Goal: Task Accomplishment & Management: Manage account settings

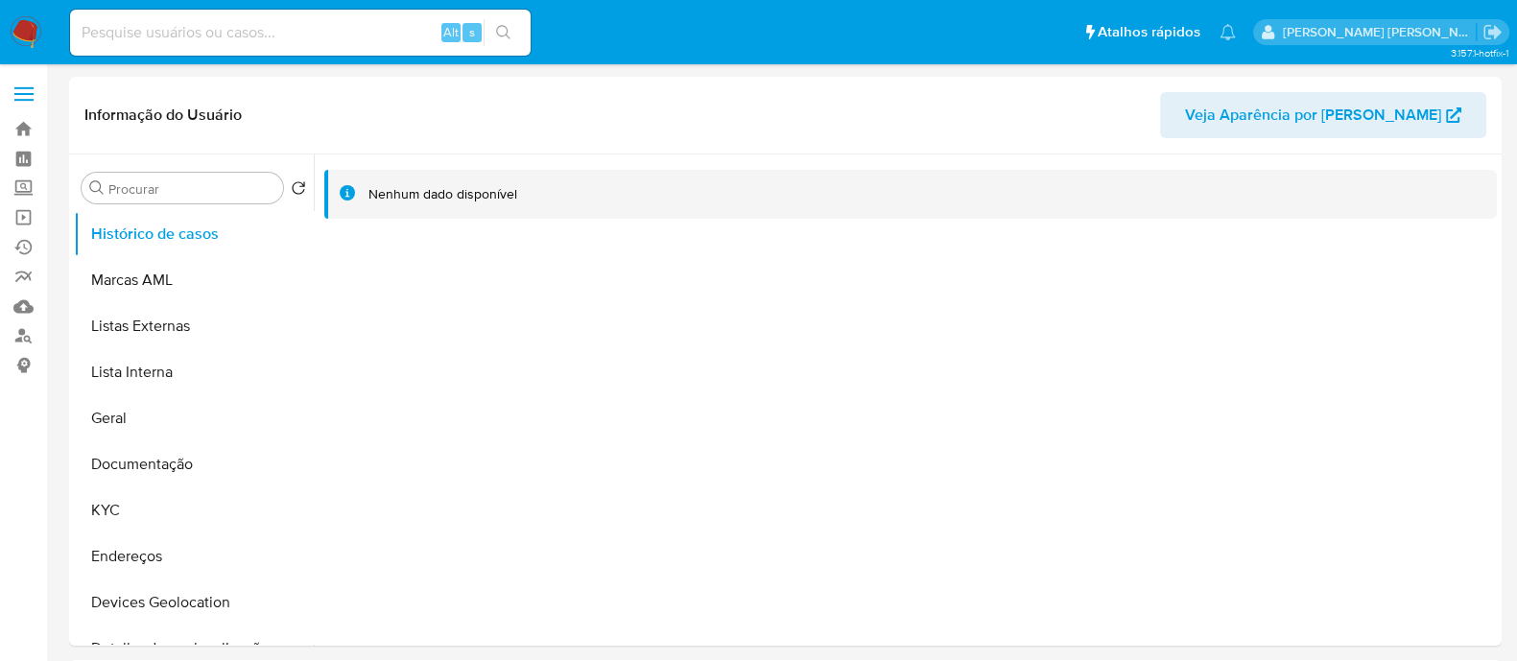
select select "10"
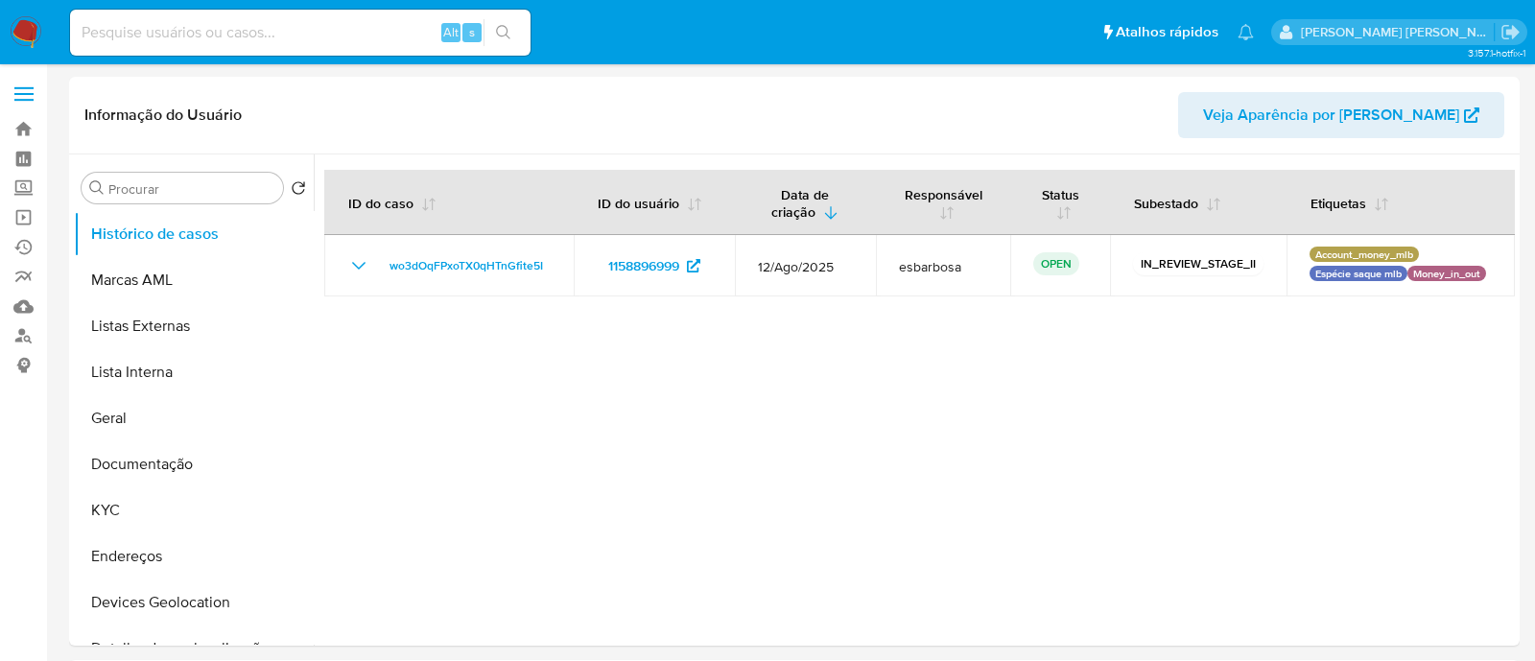
select select "10"
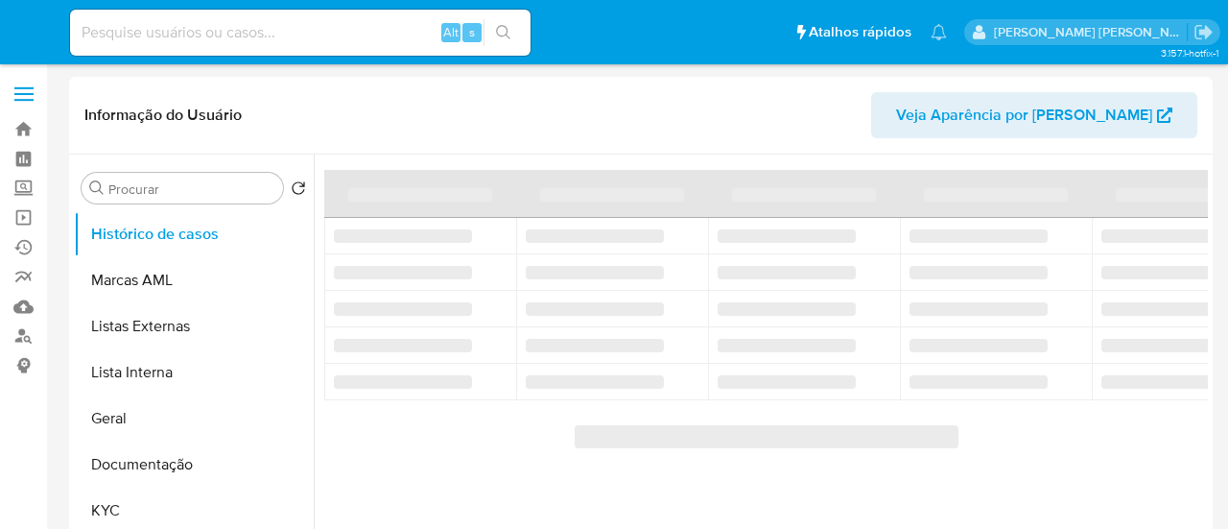
select select "10"
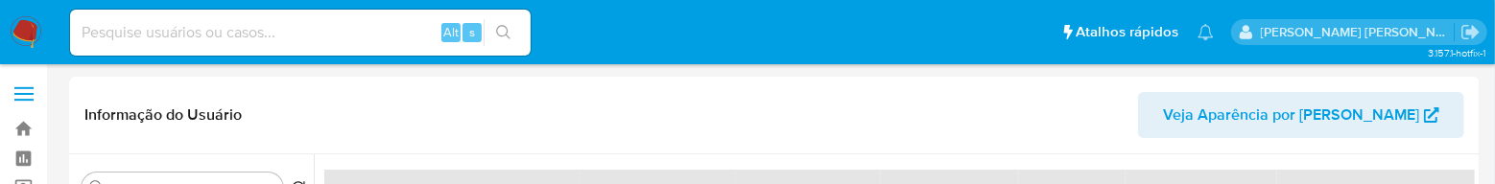
select select "10"
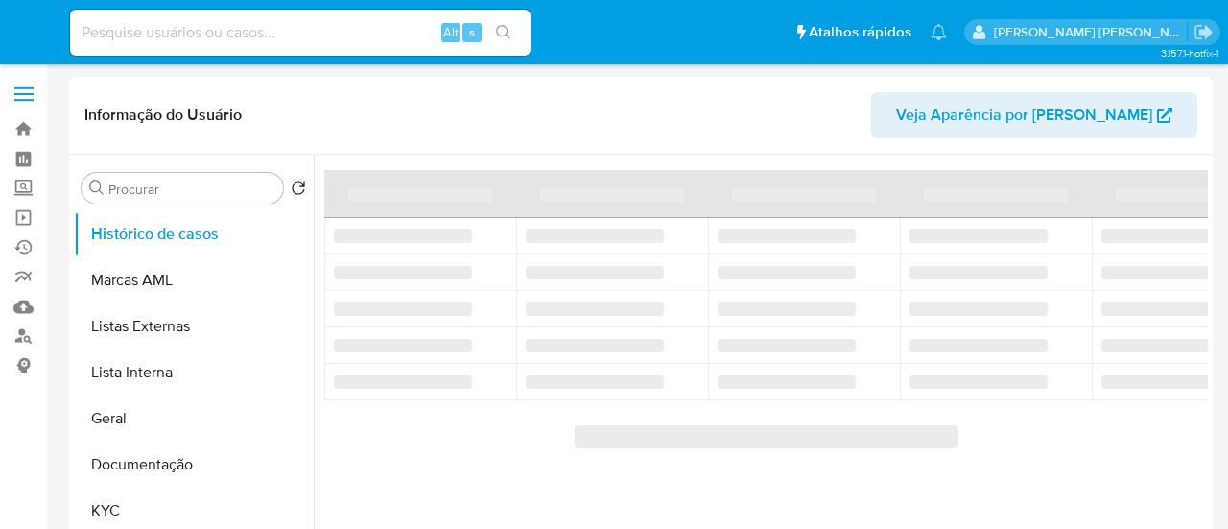
select select "10"
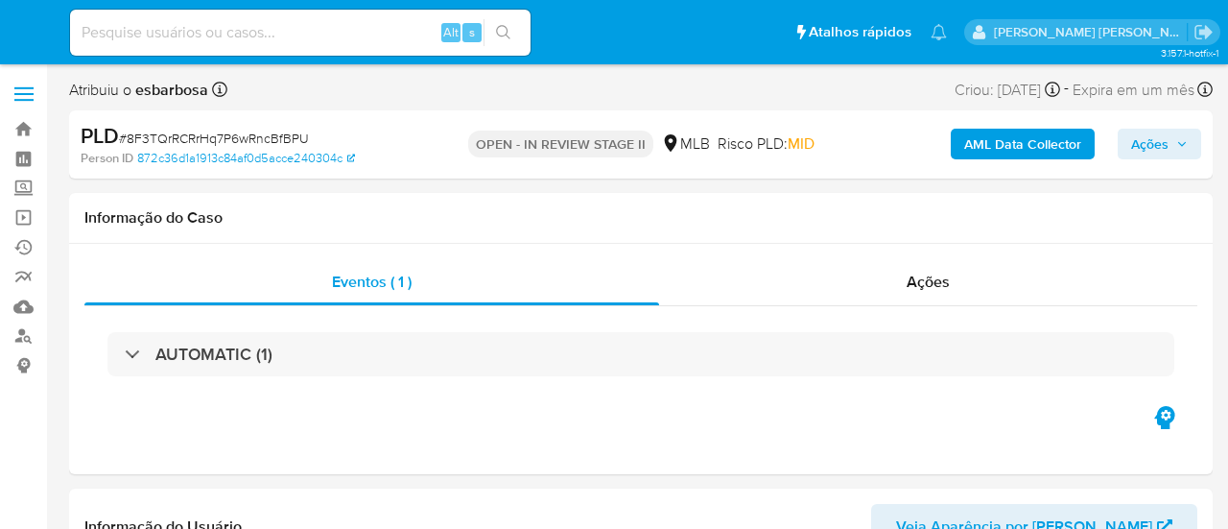
select select "10"
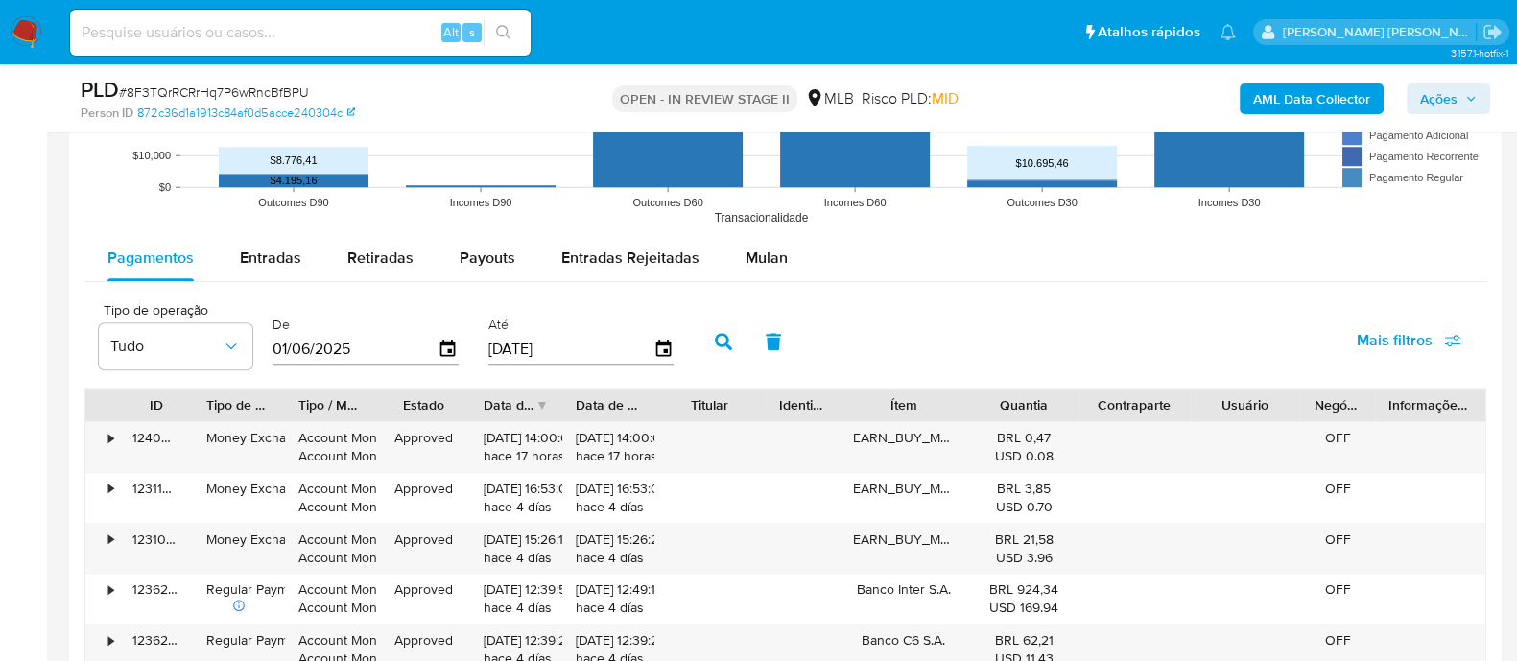
scroll to position [1918, 0]
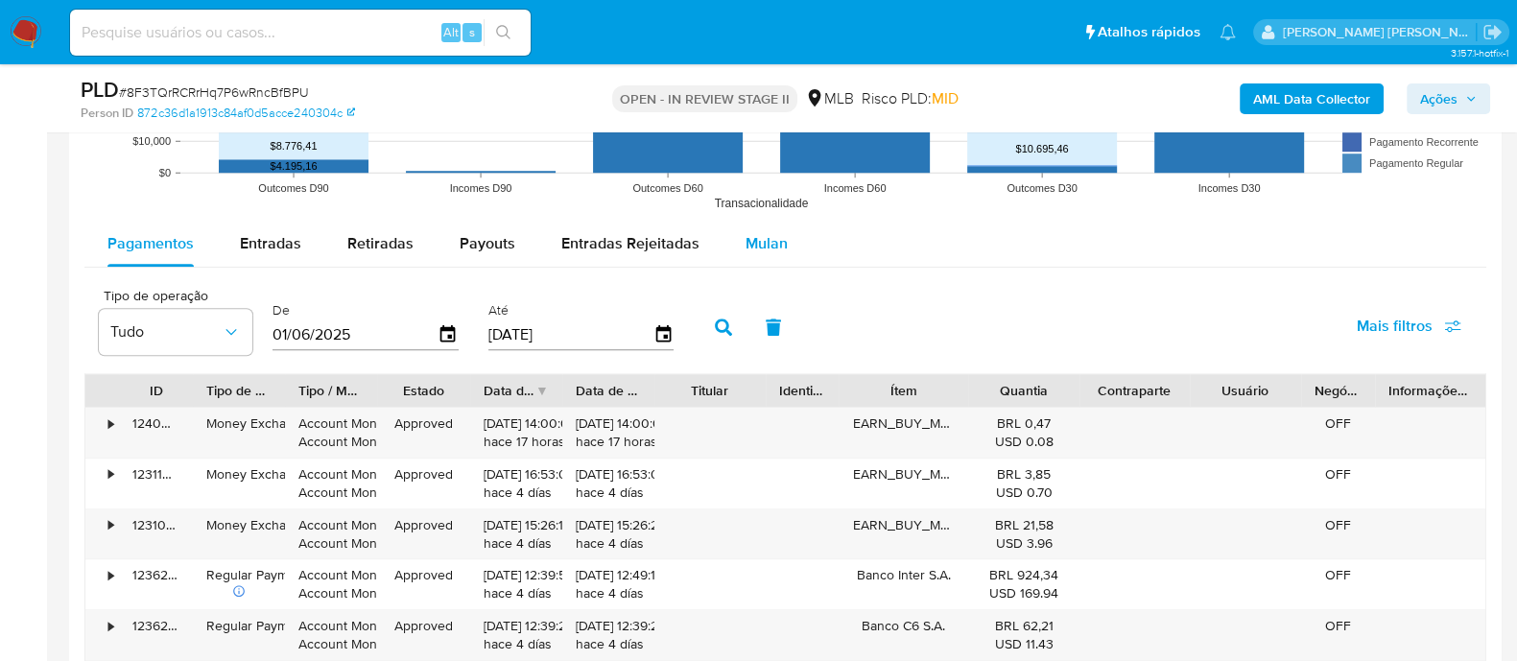
click at [770, 238] on span "Mulan" at bounding box center [766, 243] width 42 height 22
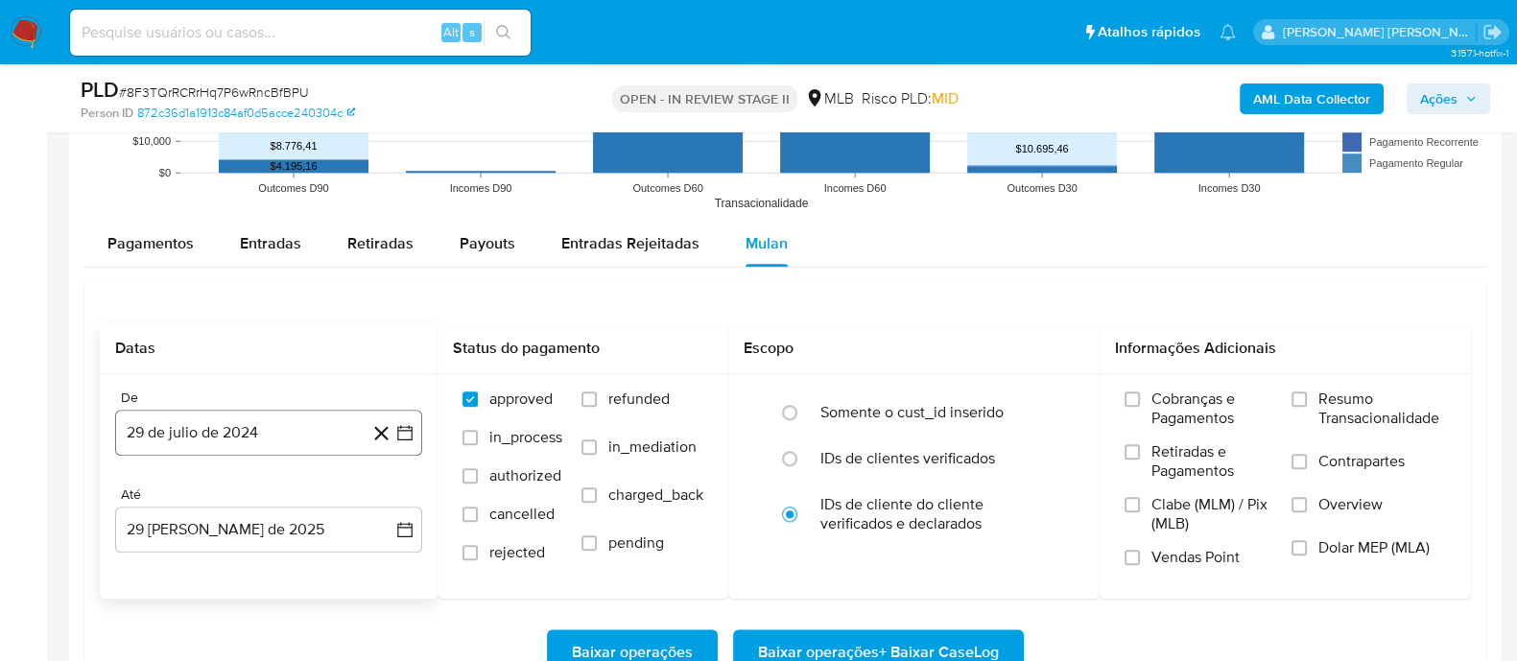
click at [305, 424] on button "29 de julio de 2024" at bounding box center [268, 433] width 307 height 46
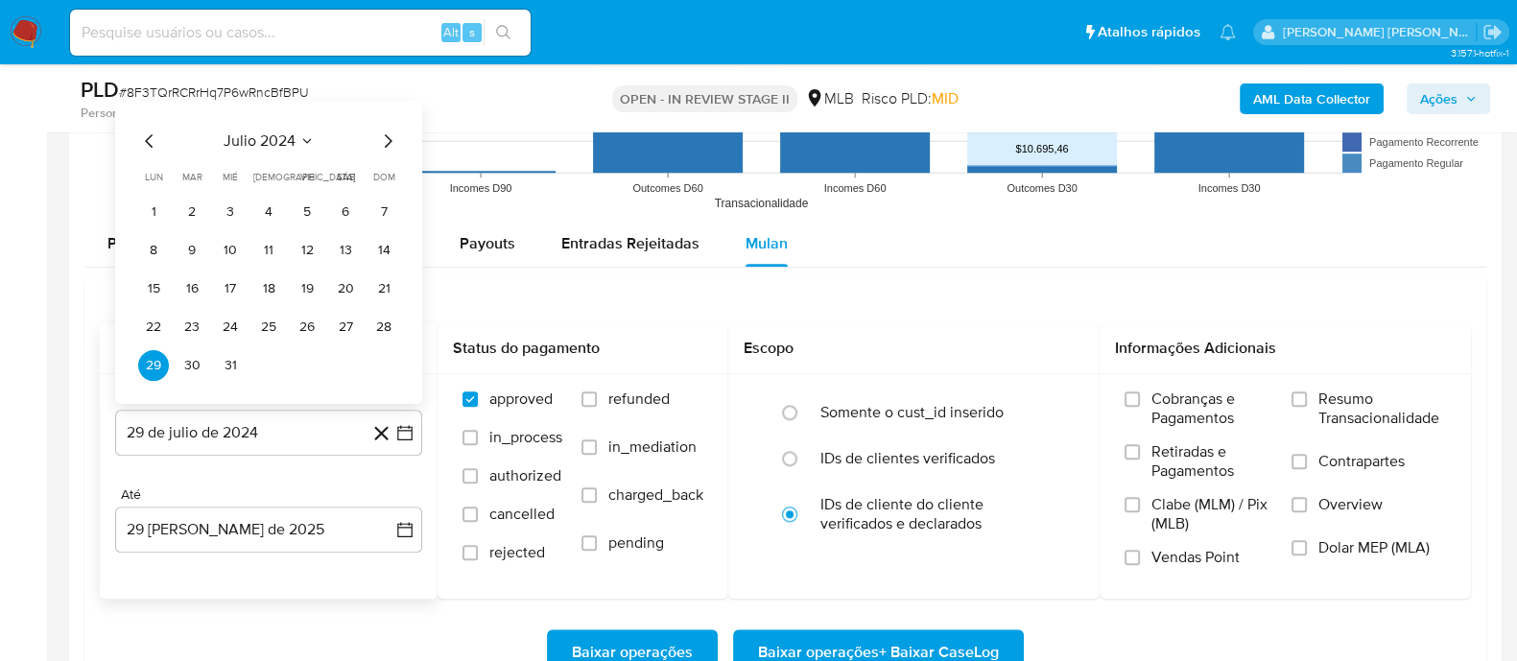
click at [286, 141] on span "julio 2024" at bounding box center [260, 140] width 72 height 19
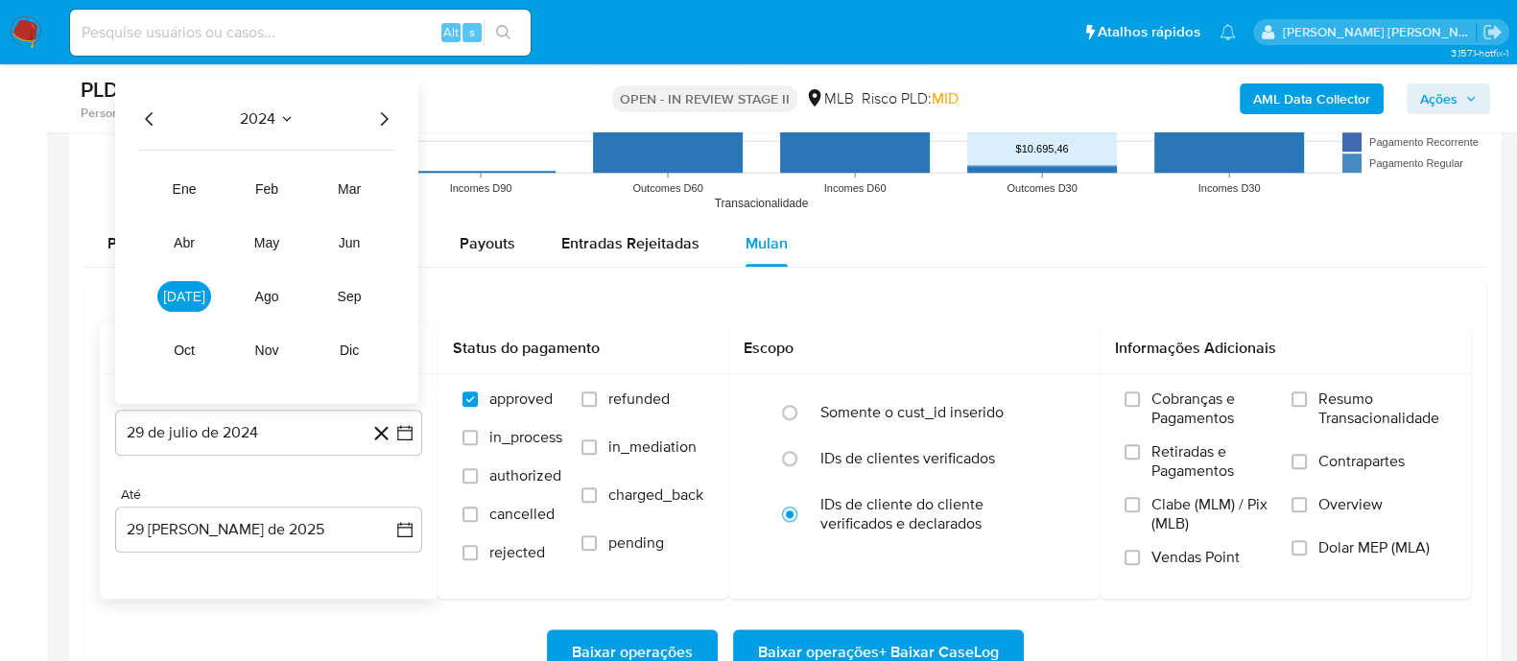
click at [379, 116] on icon "Año siguiente" at bounding box center [383, 118] width 23 height 23
click at [197, 289] on button "[DATE]" at bounding box center [184, 296] width 54 height 31
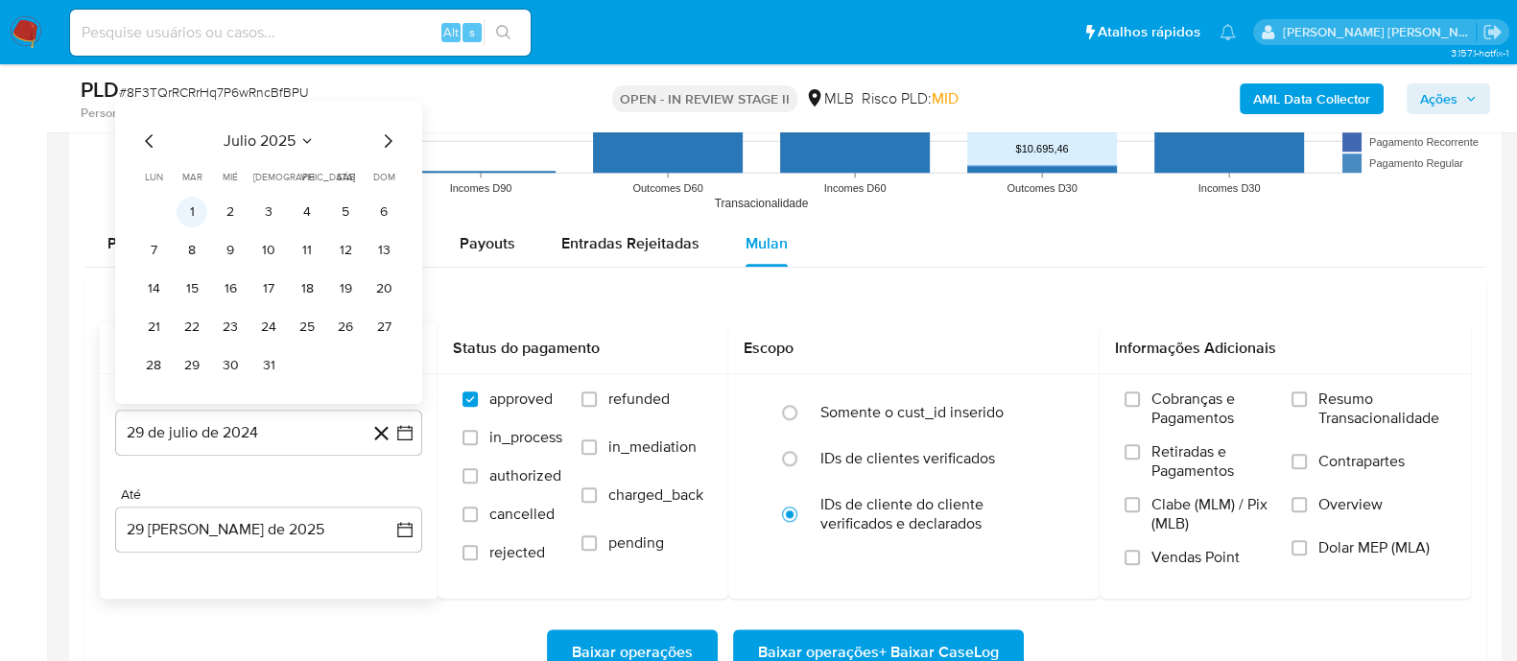
click at [197, 206] on button "1" at bounding box center [192, 212] width 31 height 31
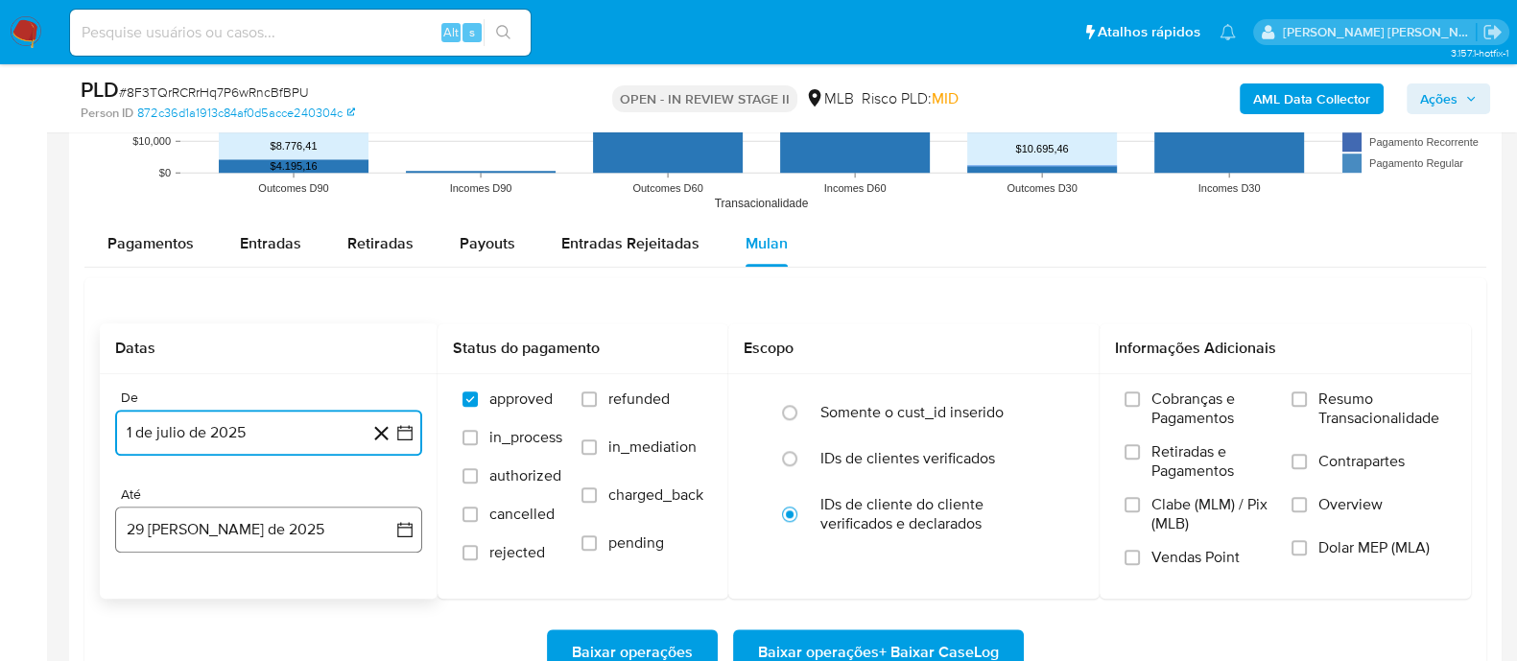
click at [329, 528] on button "29 [PERSON_NAME] de 2025" at bounding box center [268, 529] width 307 height 46
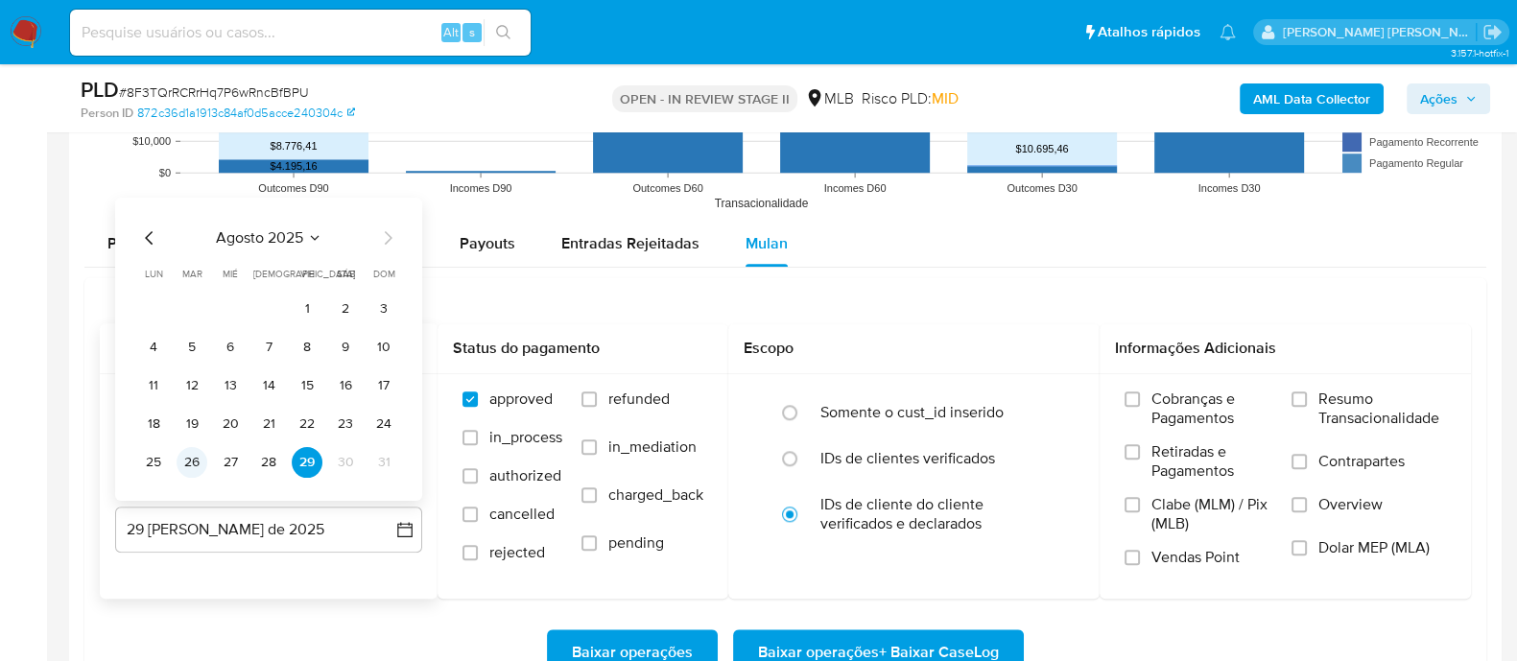
click at [192, 460] on button "26" at bounding box center [192, 462] width 31 height 31
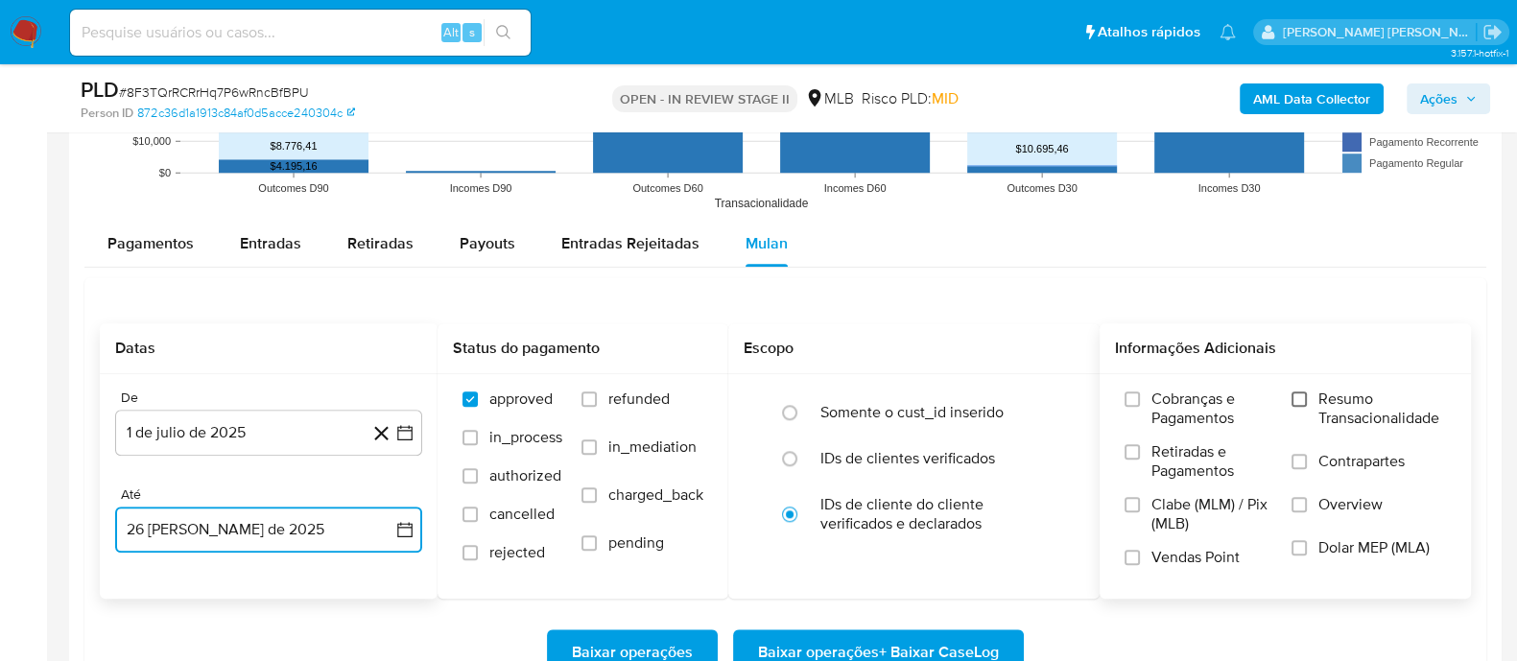
click at [1227, 403] on input "Resumo Transacionalidade" at bounding box center [1298, 398] width 15 height 15
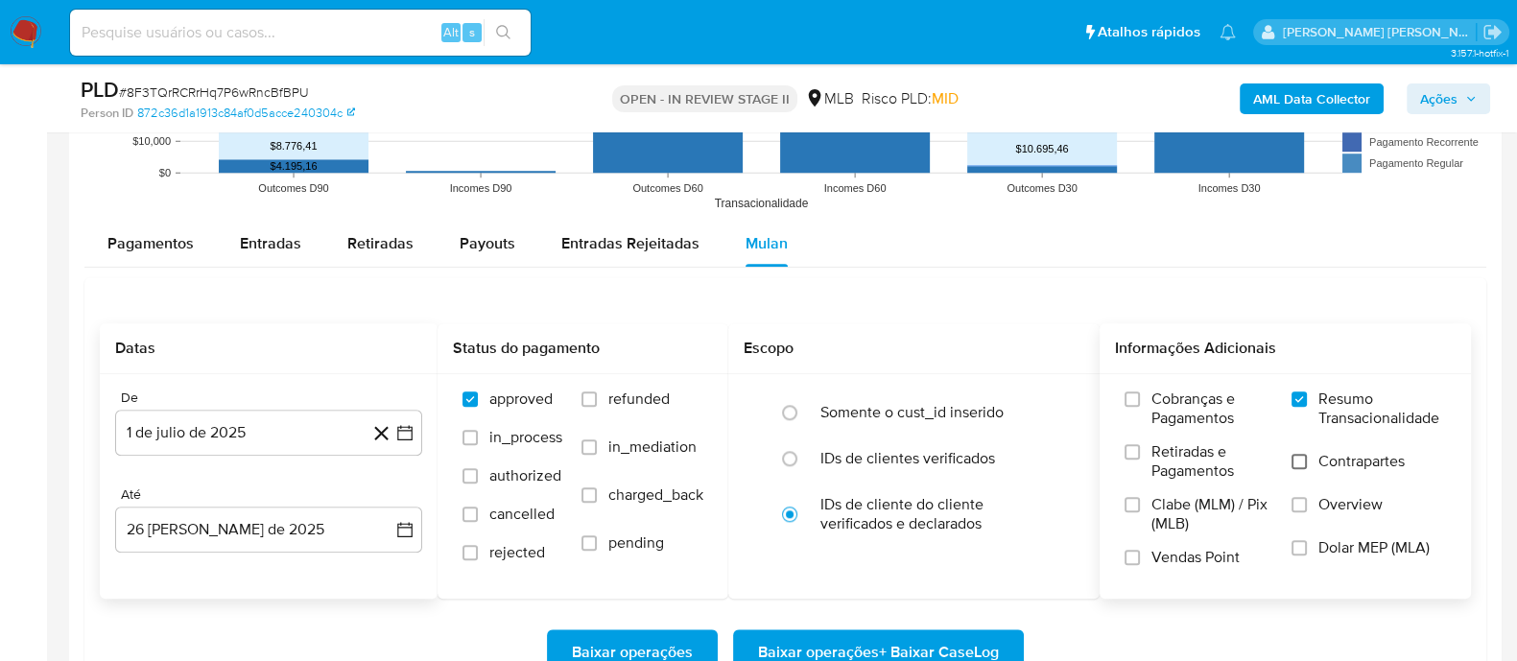
click at [1227, 462] on input "Contrapartes" at bounding box center [1298, 461] width 15 height 15
click at [1135, 528] on input "Vendas Point" at bounding box center [1131, 557] width 15 height 15
click at [953, 528] on span "Baixar operações + Baixar CaseLog" at bounding box center [878, 652] width 241 height 42
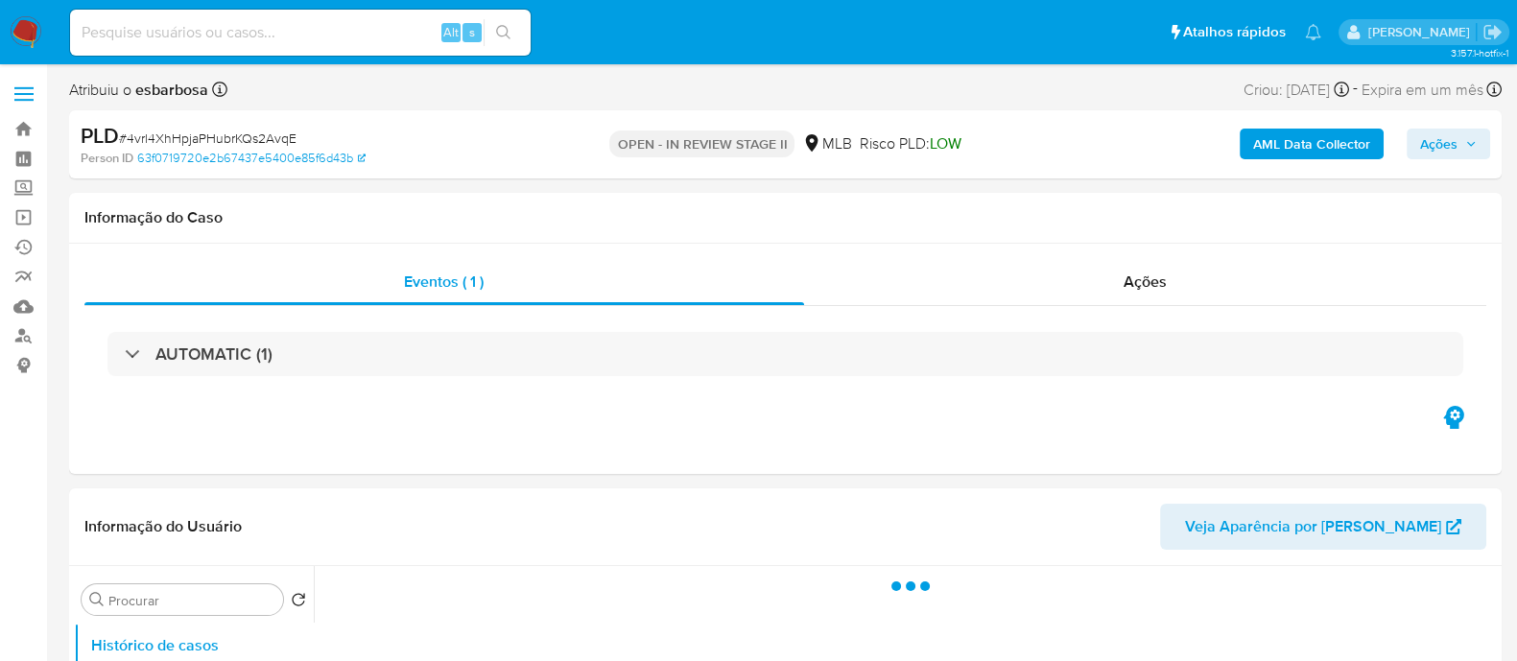
select select "10"
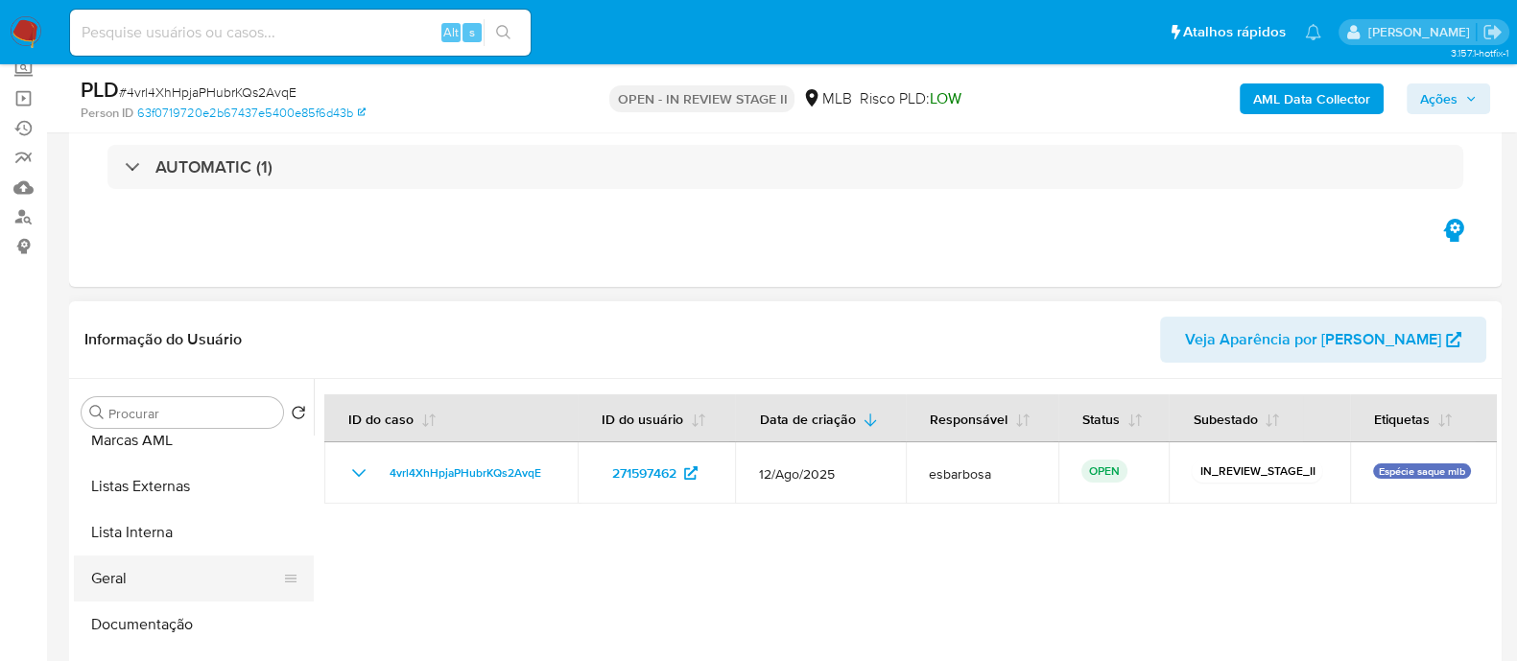
scroll to position [119, 0]
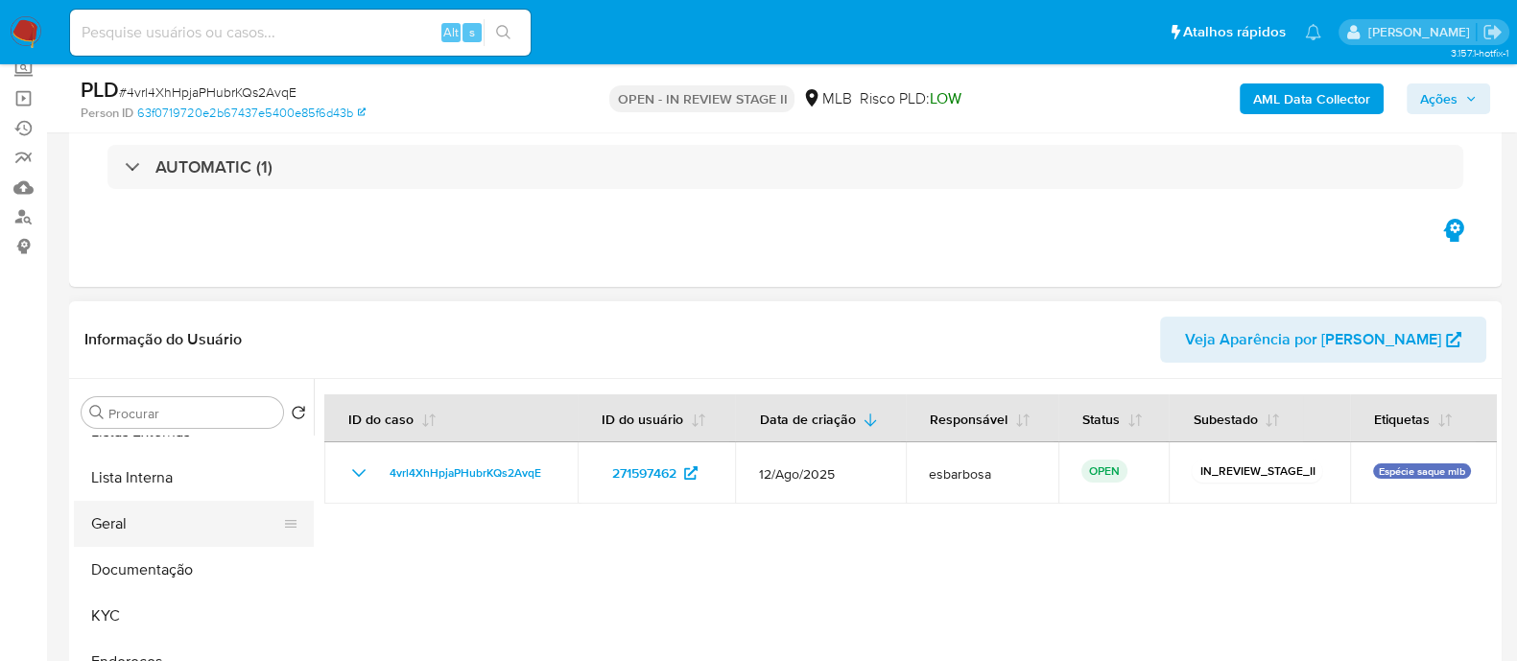
click at [158, 515] on button "Geral" at bounding box center [186, 524] width 224 height 46
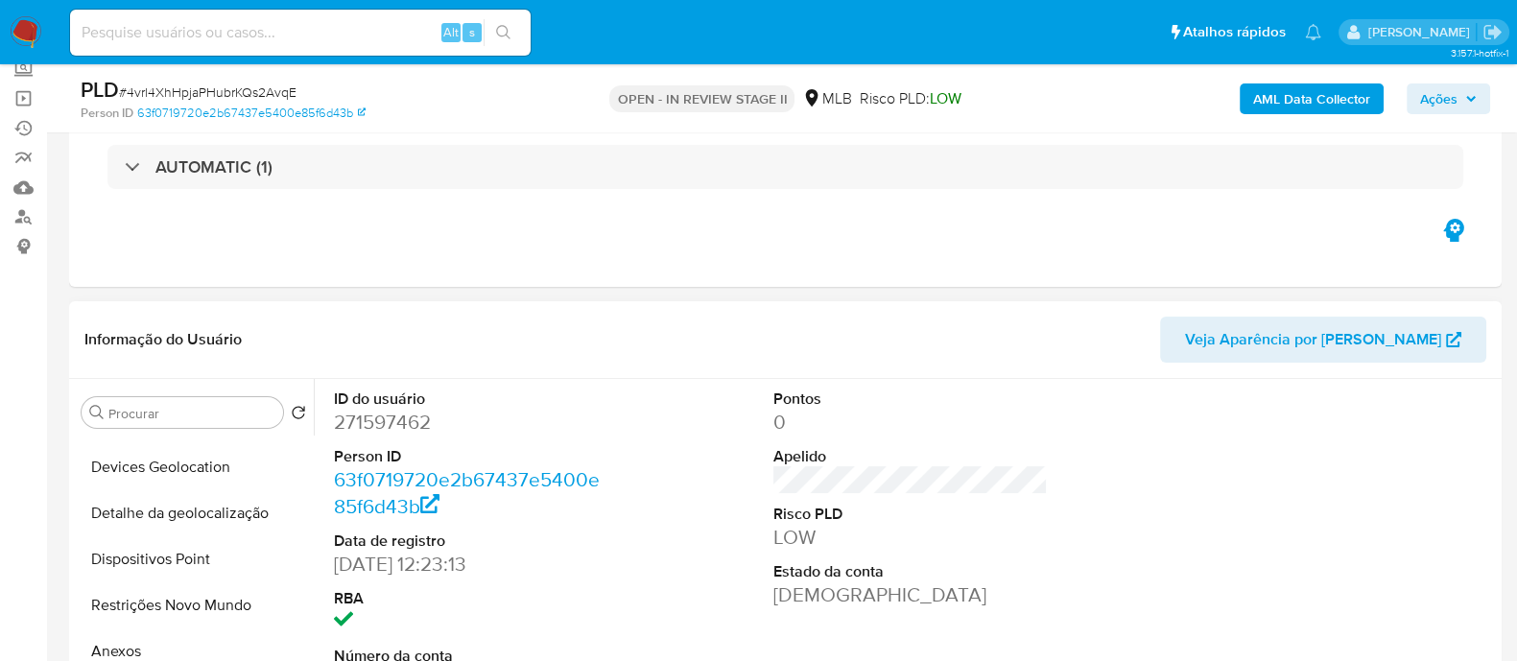
scroll to position [360, 0]
click at [126, 611] on button "Restrições Novo Mundo" at bounding box center [186, 605] width 224 height 46
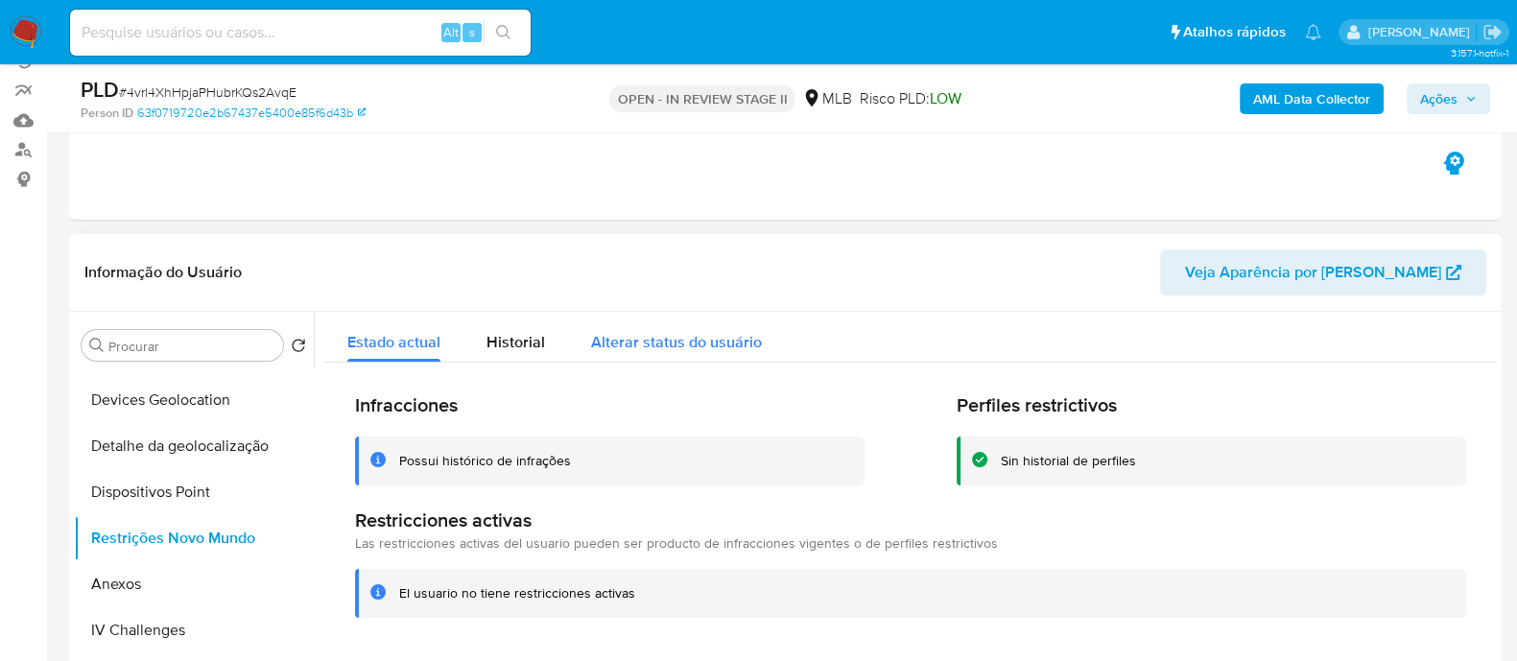
scroll to position [239, 0]
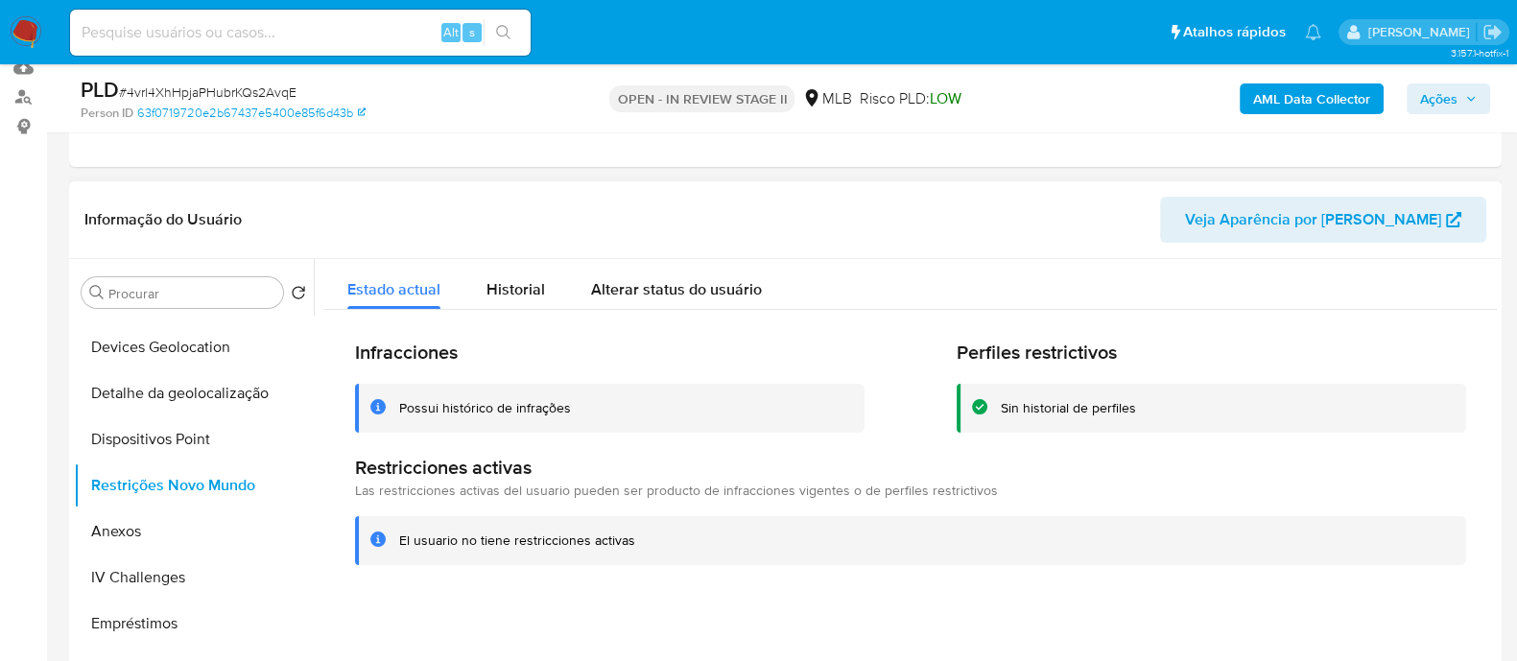
click at [493, 409] on div "Possui histórico de infrações" at bounding box center [485, 408] width 172 height 18
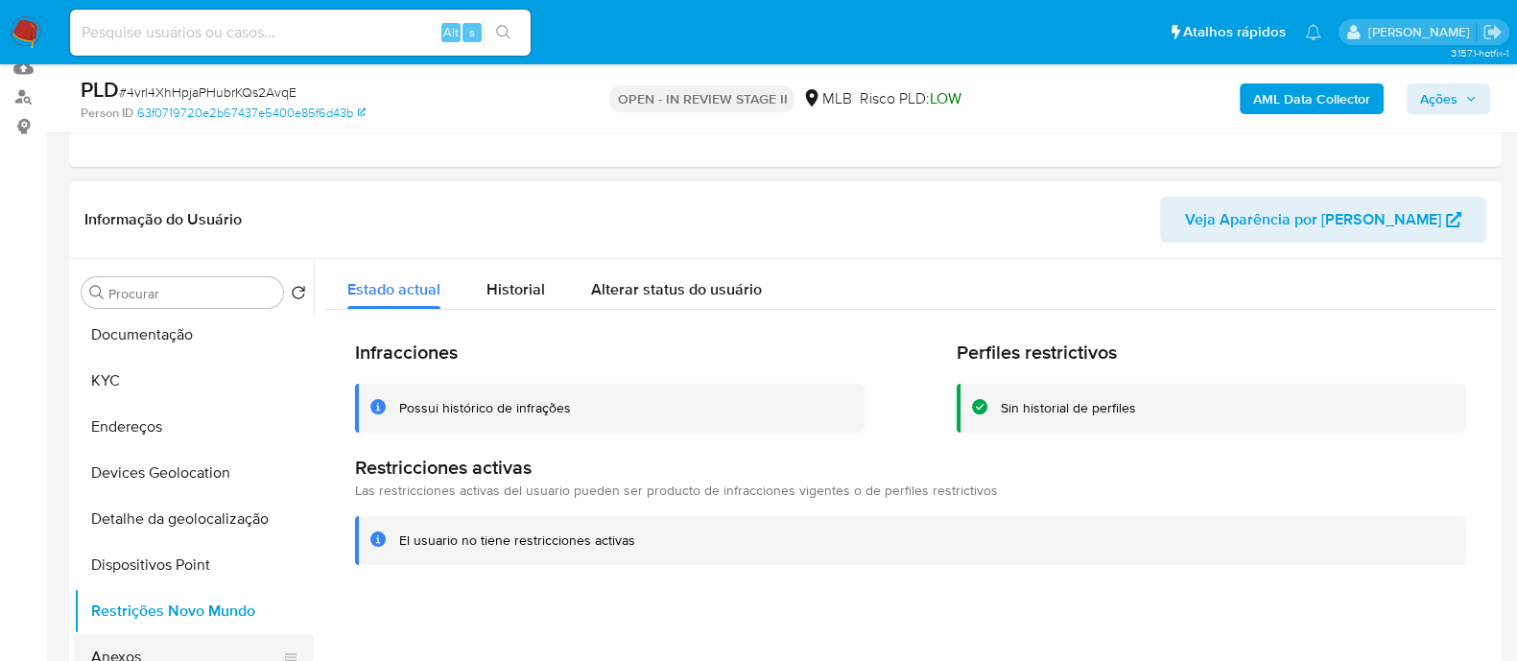
scroll to position [120, 0]
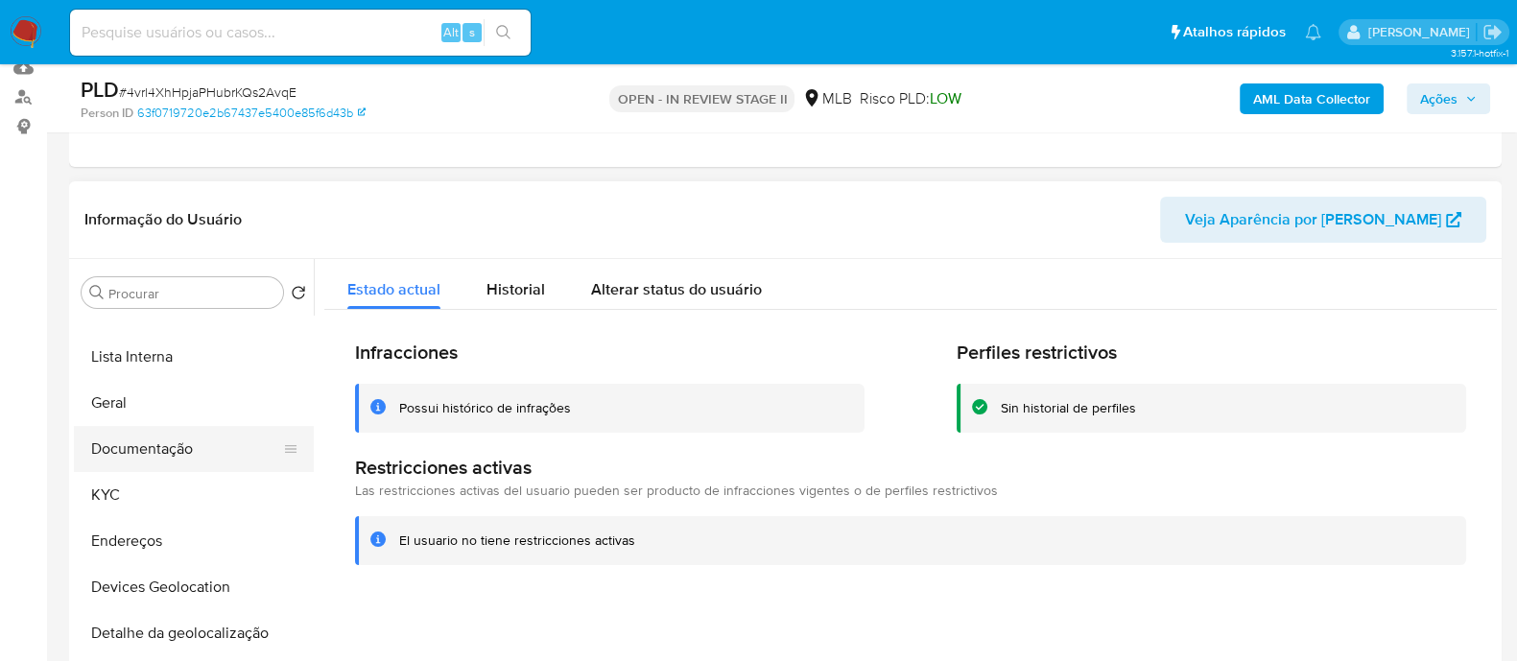
click at [173, 447] on button "Documentação" at bounding box center [186, 449] width 224 height 46
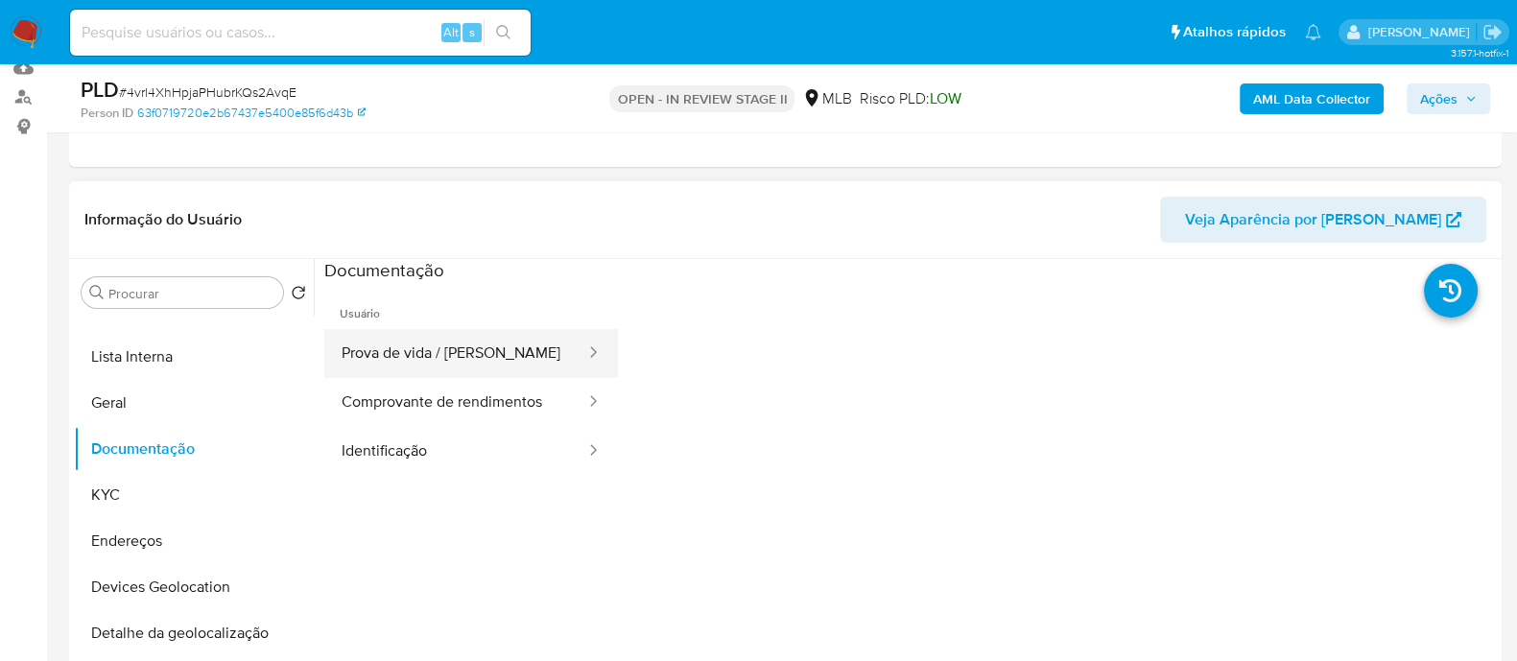
click at [406, 342] on button "Prova de vida / Selfie" at bounding box center [455, 353] width 263 height 49
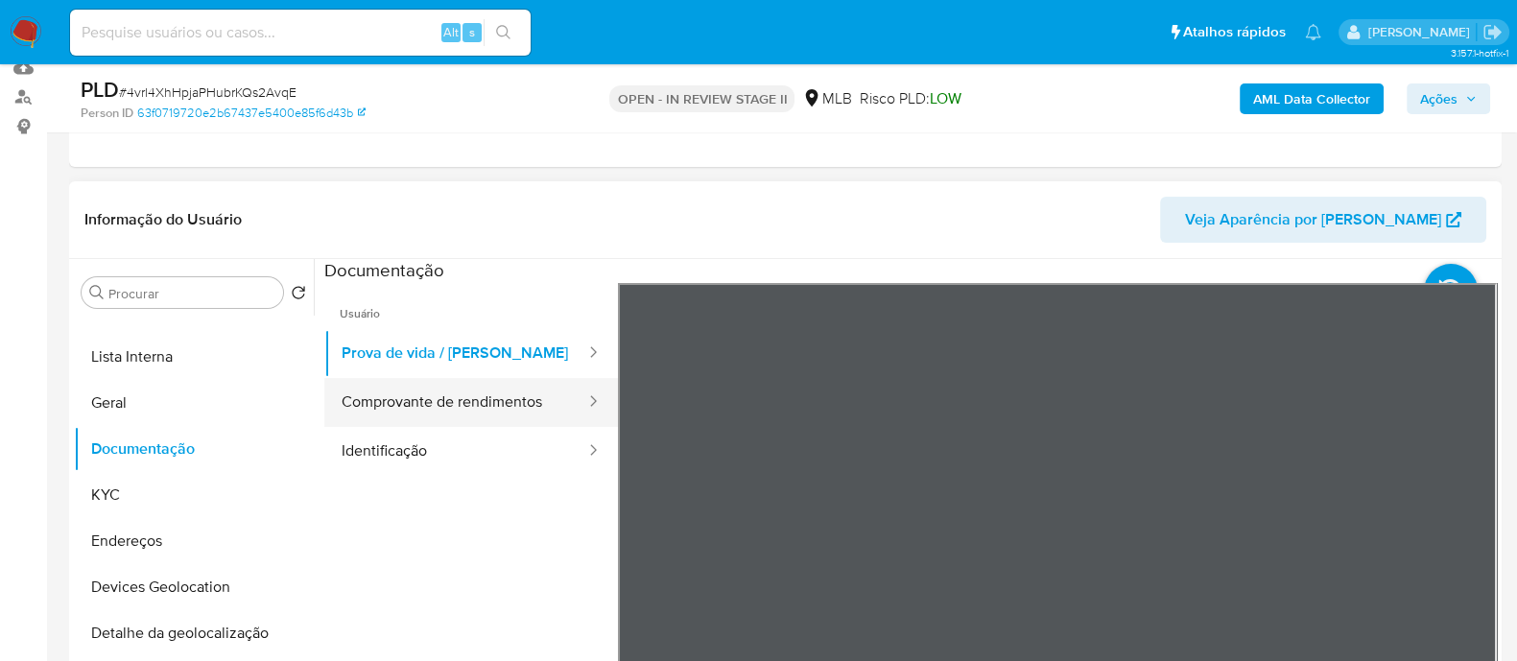
click at [484, 399] on button "Comprovante de rendimentos" at bounding box center [455, 402] width 263 height 49
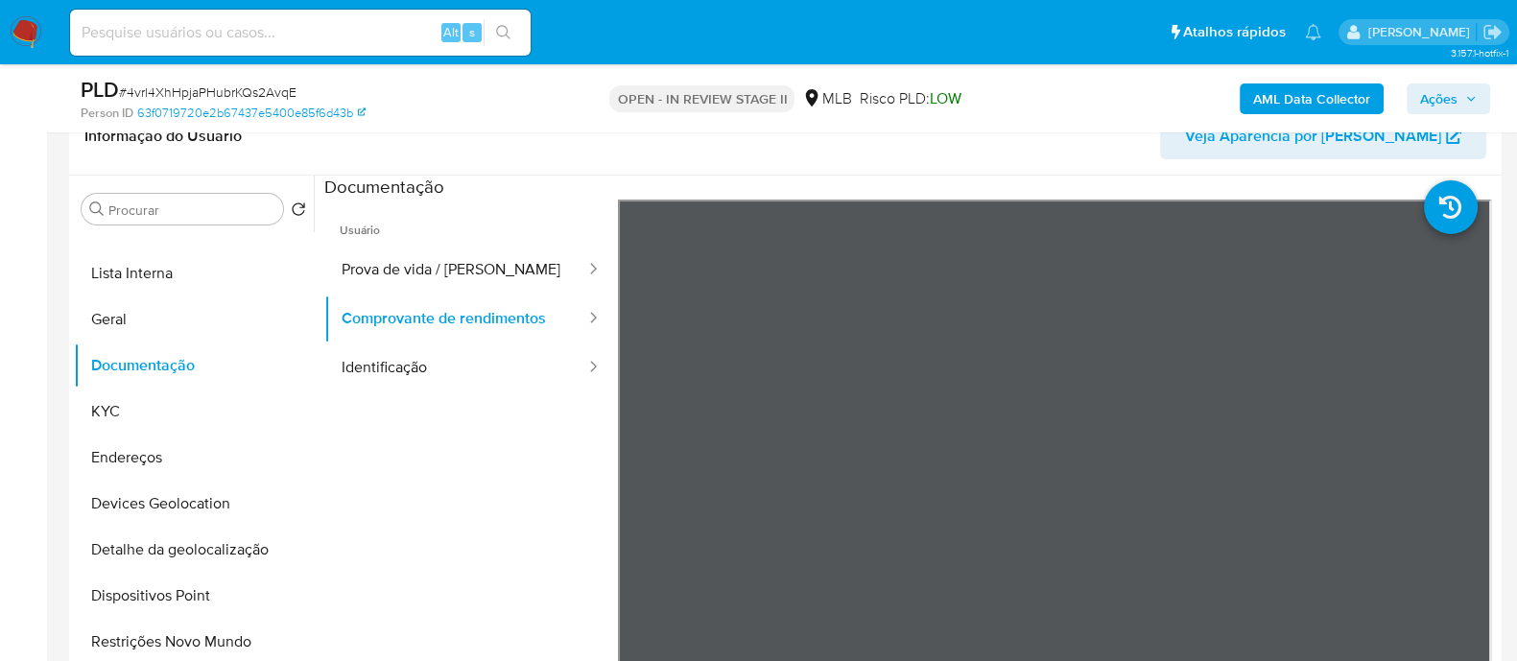
scroll to position [360, 0]
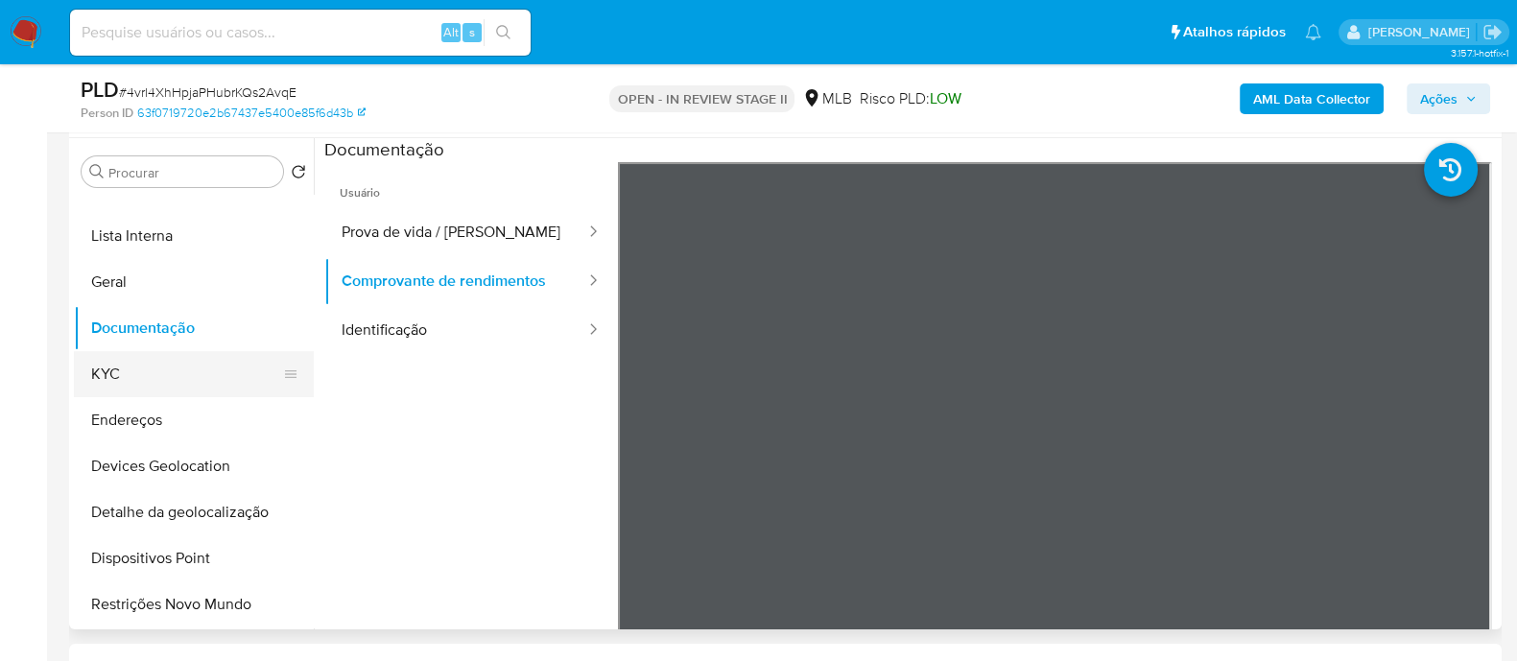
click at [168, 367] on button "KYC" at bounding box center [186, 374] width 224 height 46
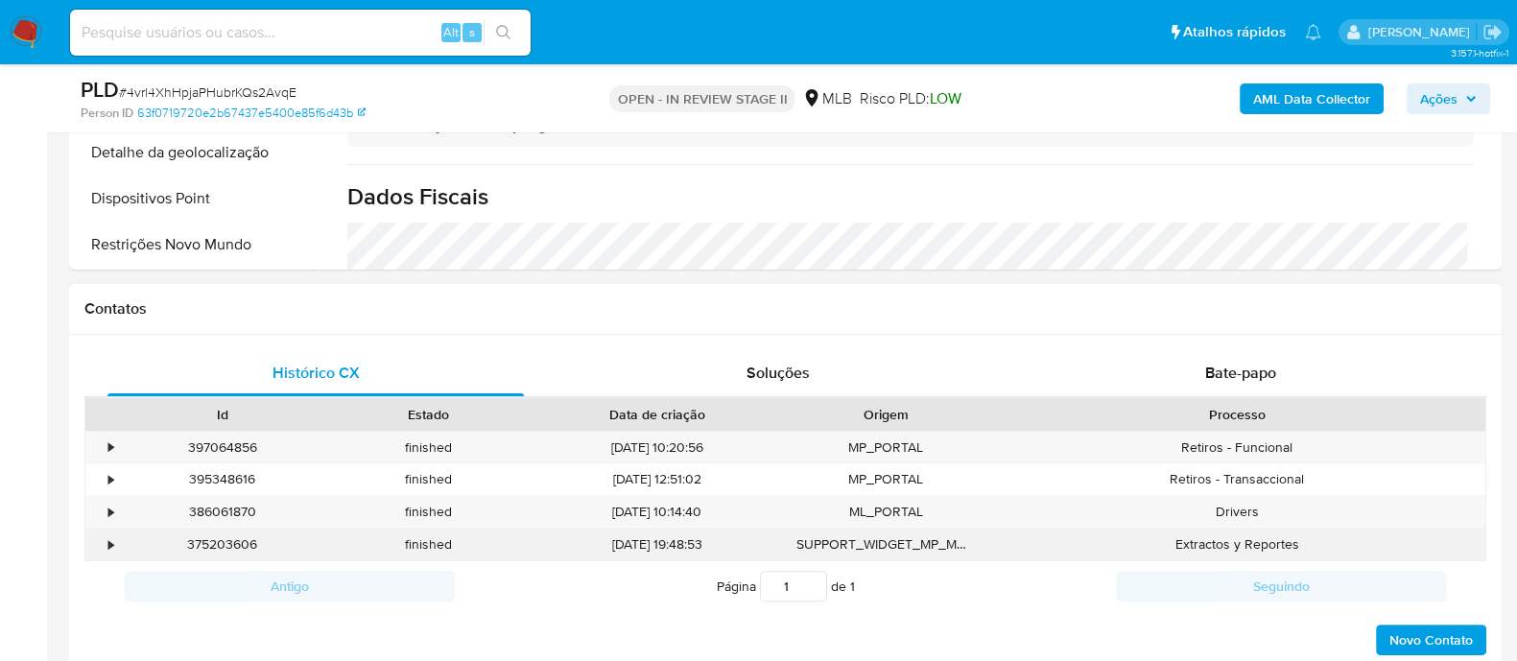
scroll to position [834, 0]
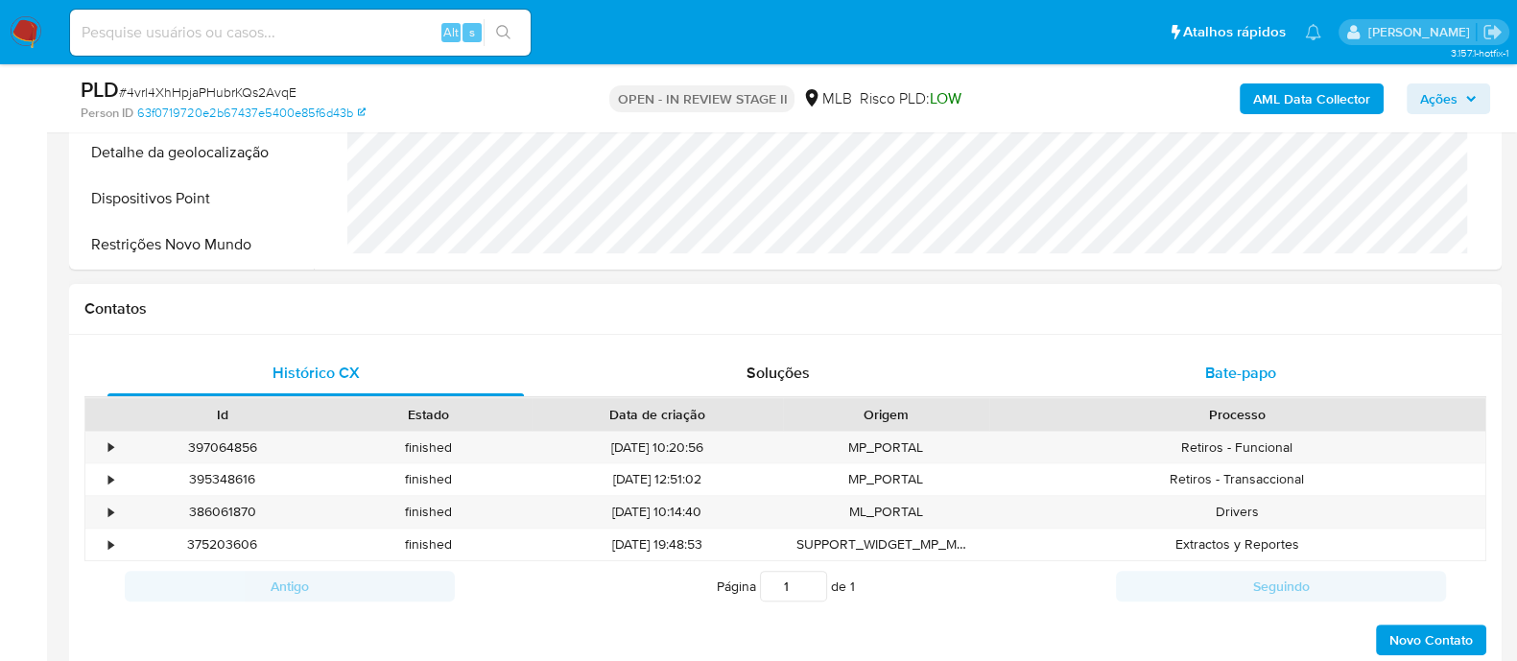
click at [1251, 379] on span "Bate-papo" at bounding box center [1240, 373] width 71 height 22
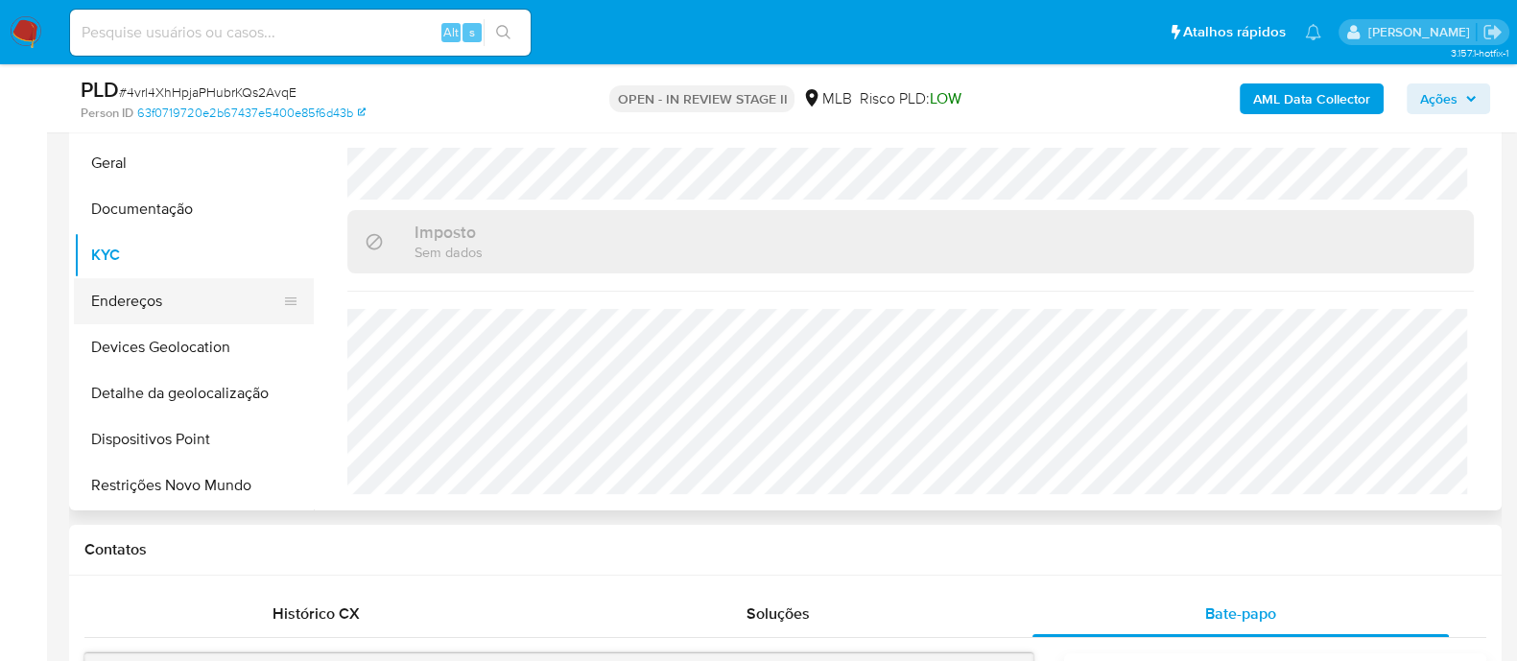
scroll to position [0, 0]
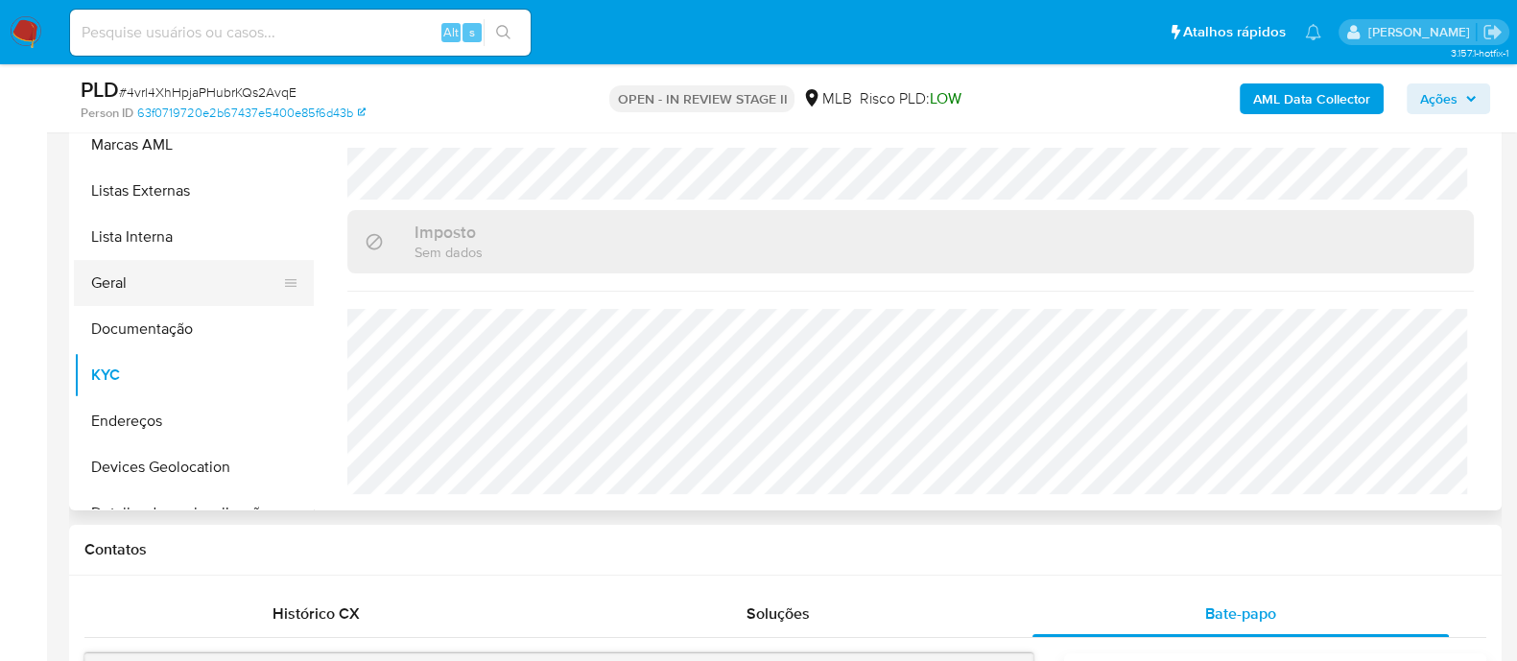
click at [139, 277] on button "Geral" at bounding box center [186, 283] width 224 height 46
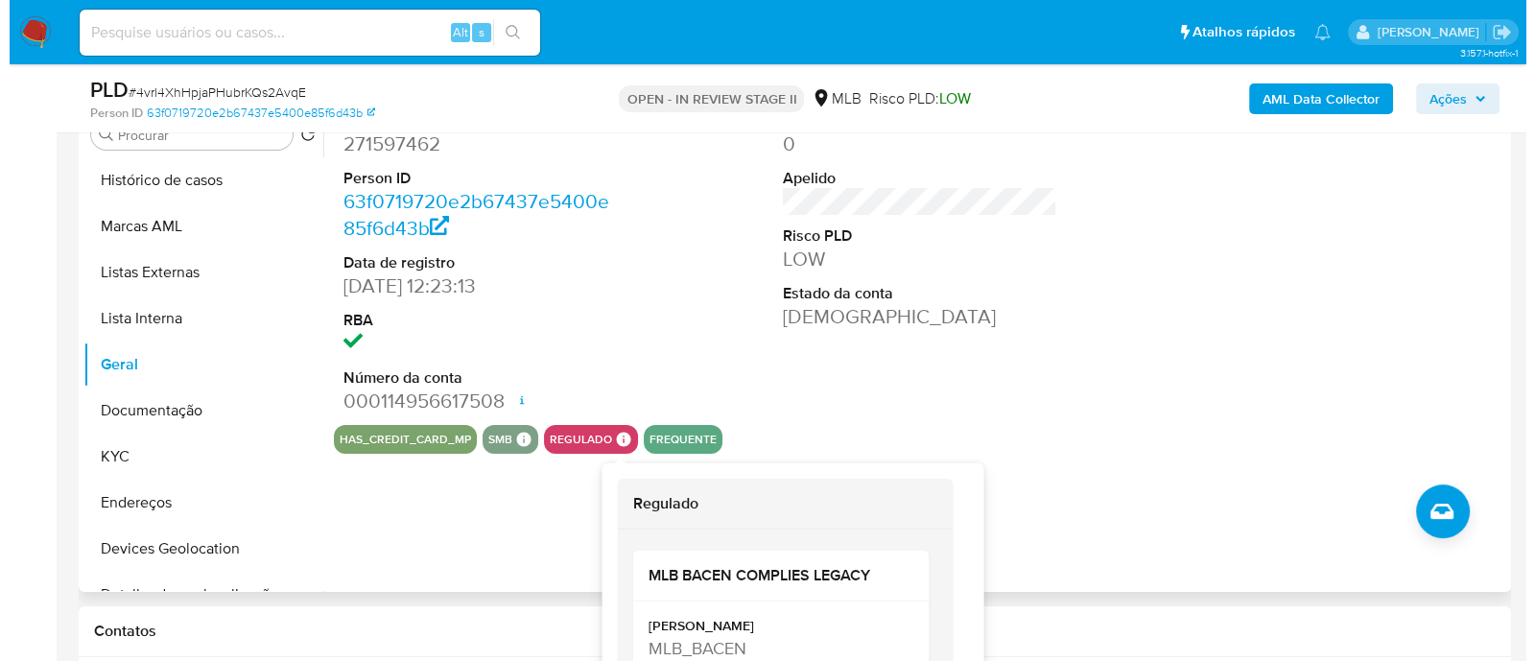
scroll to position [360, 0]
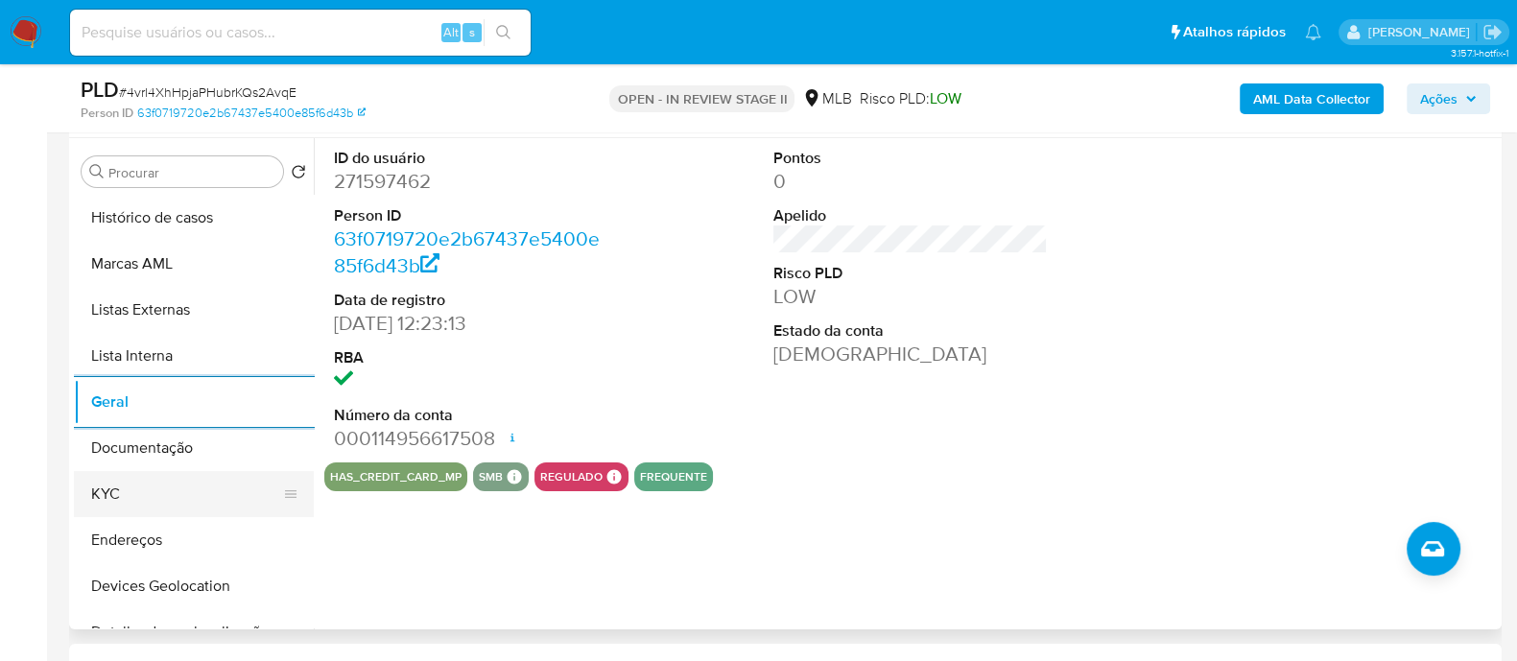
click at [110, 488] on button "KYC" at bounding box center [186, 494] width 224 height 46
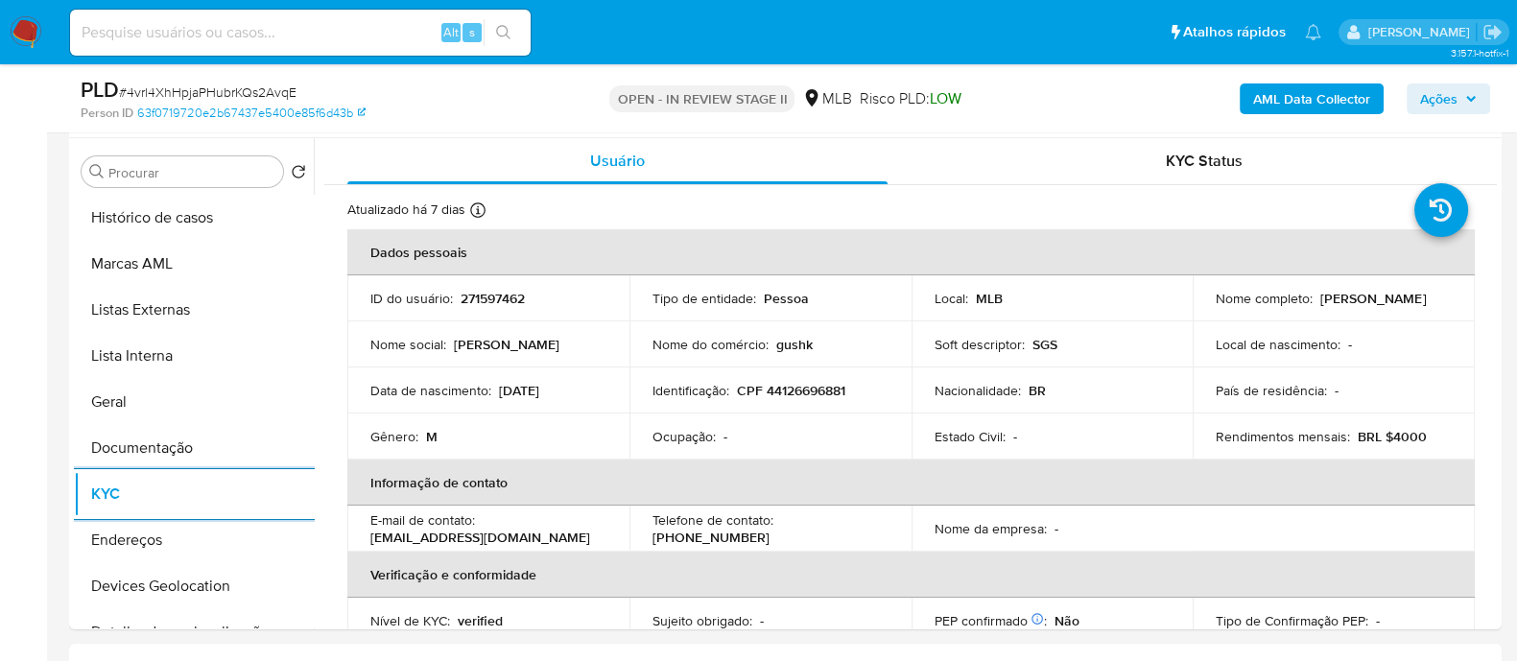
click at [1292, 93] on b "AML Data Collector" at bounding box center [1311, 98] width 117 height 31
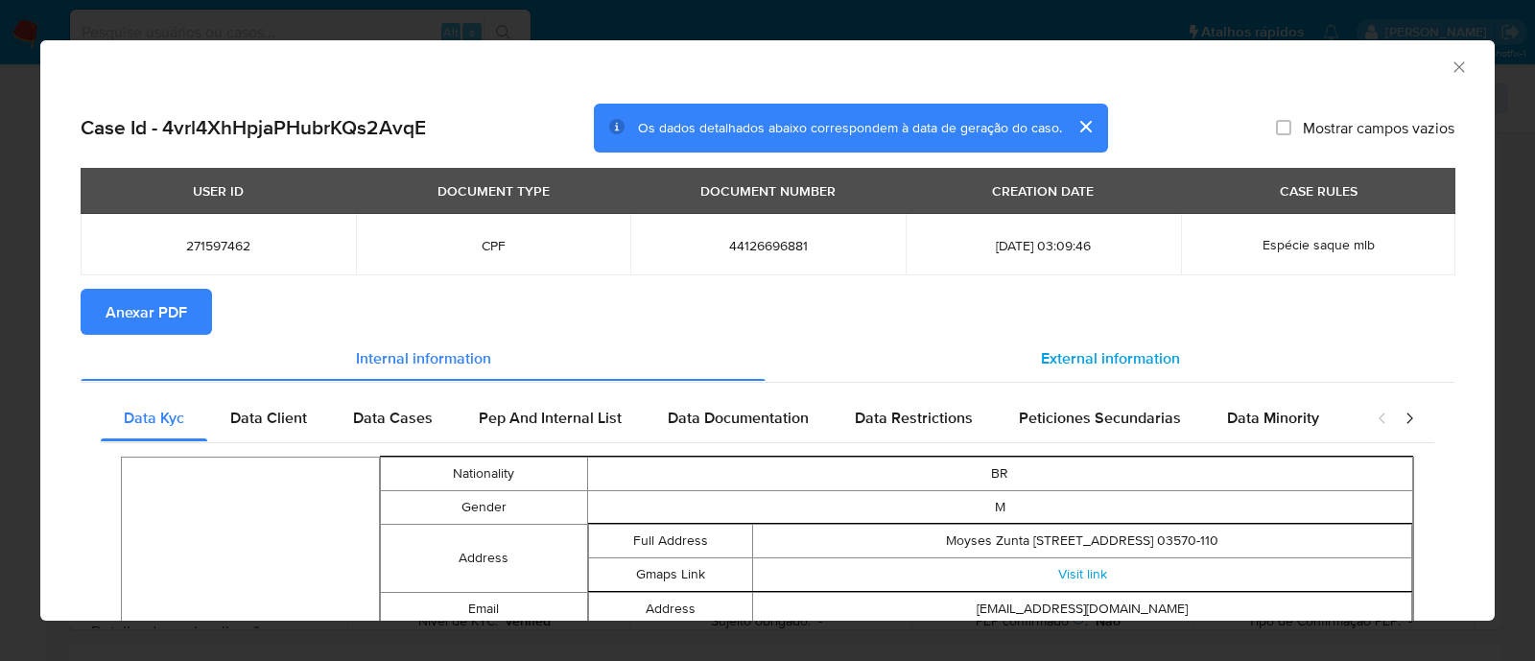
click at [1098, 357] on span "External information" at bounding box center [1110, 357] width 139 height 22
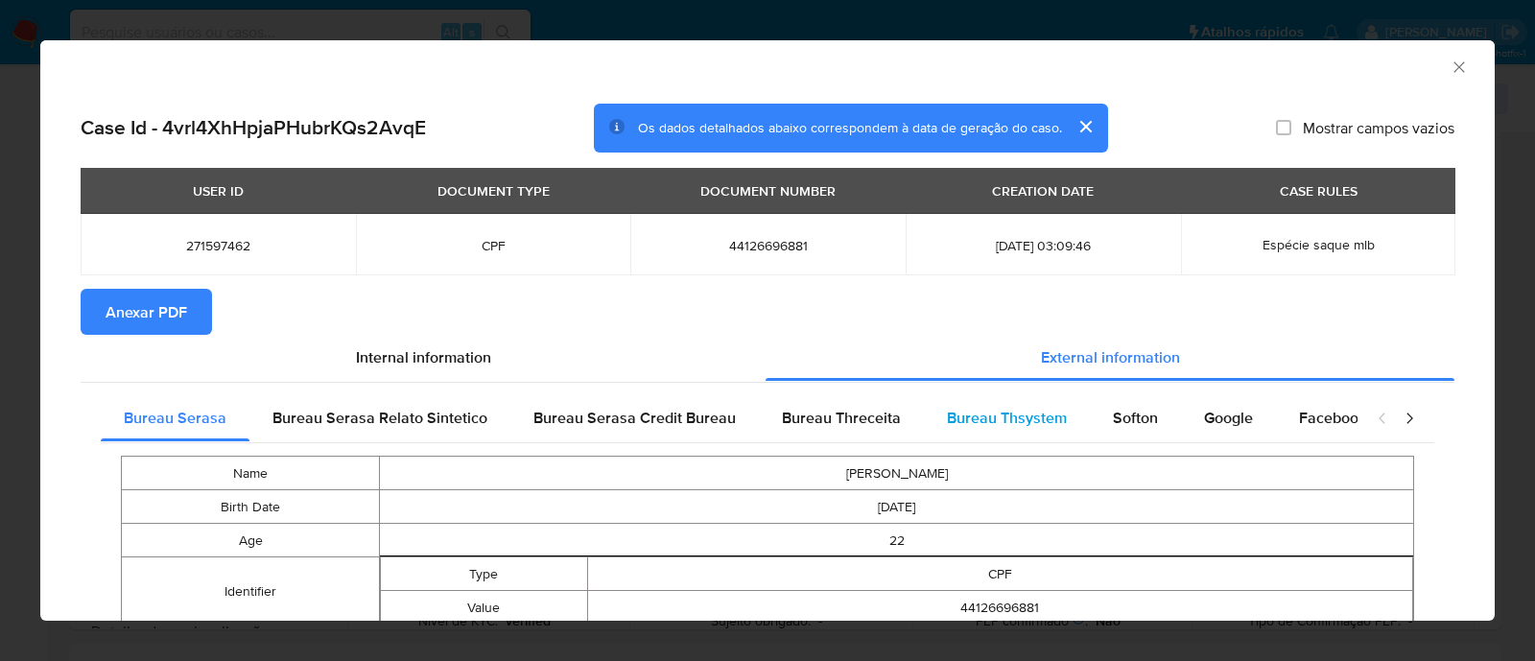
click at [1010, 411] on span "Bureau Thsystem" at bounding box center [1007, 418] width 120 height 22
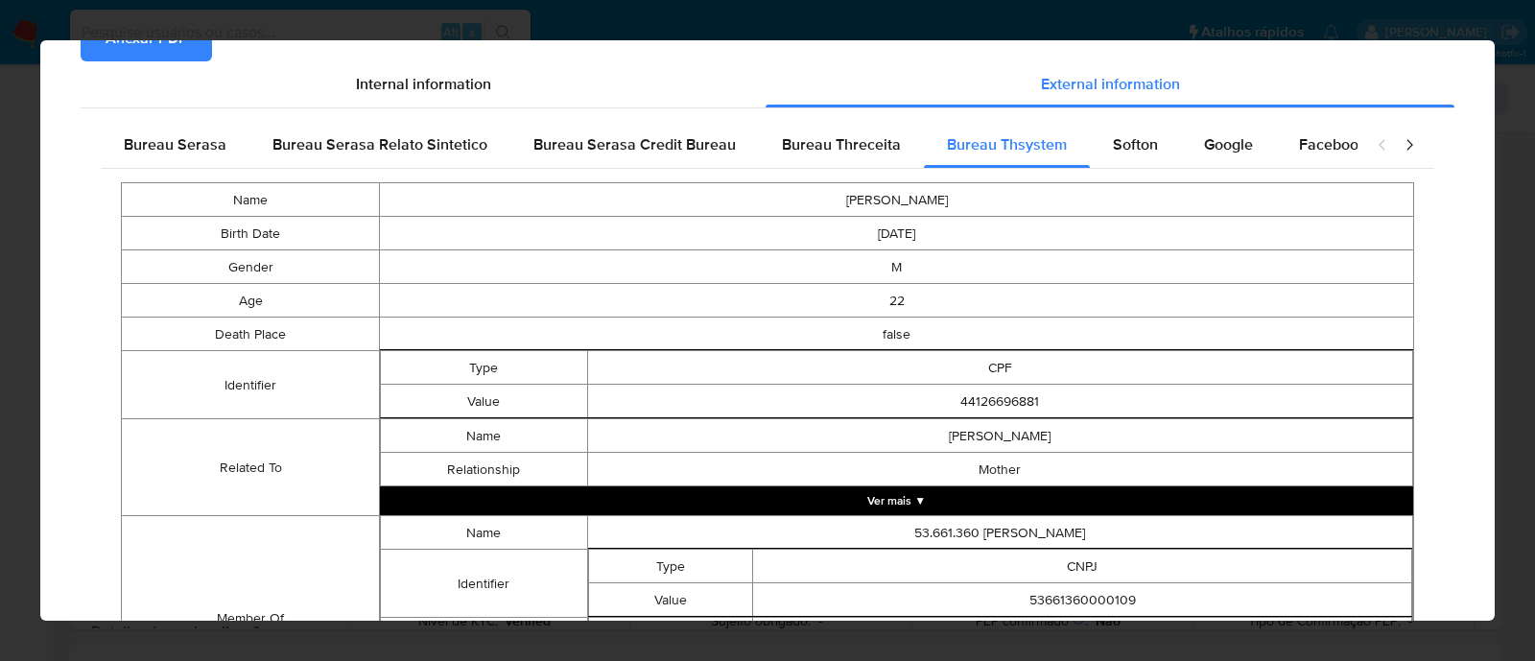
scroll to position [440, 0]
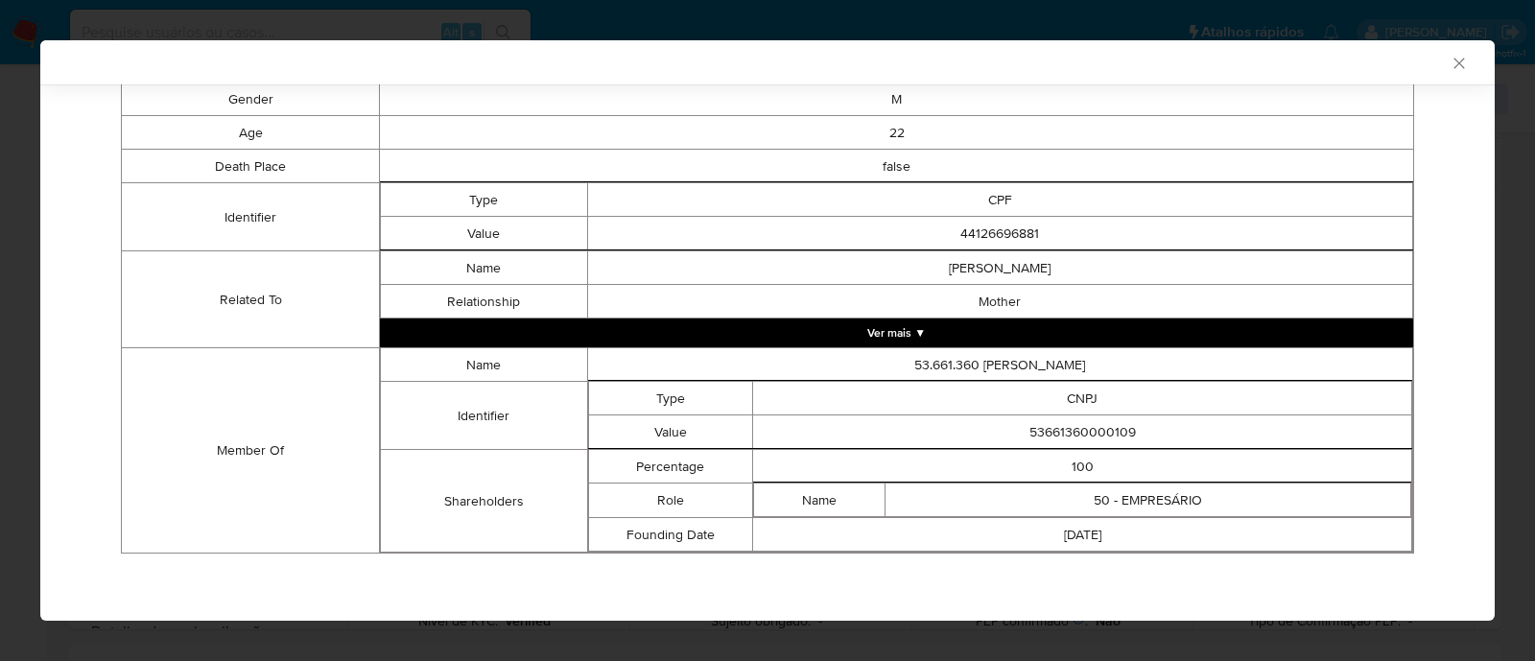
click at [1052, 417] on td "53661360000109" at bounding box center [1082, 432] width 659 height 34
click at [1055, 429] on td "53661360000109" at bounding box center [1082, 432] width 659 height 34
copy td "53661360000109"
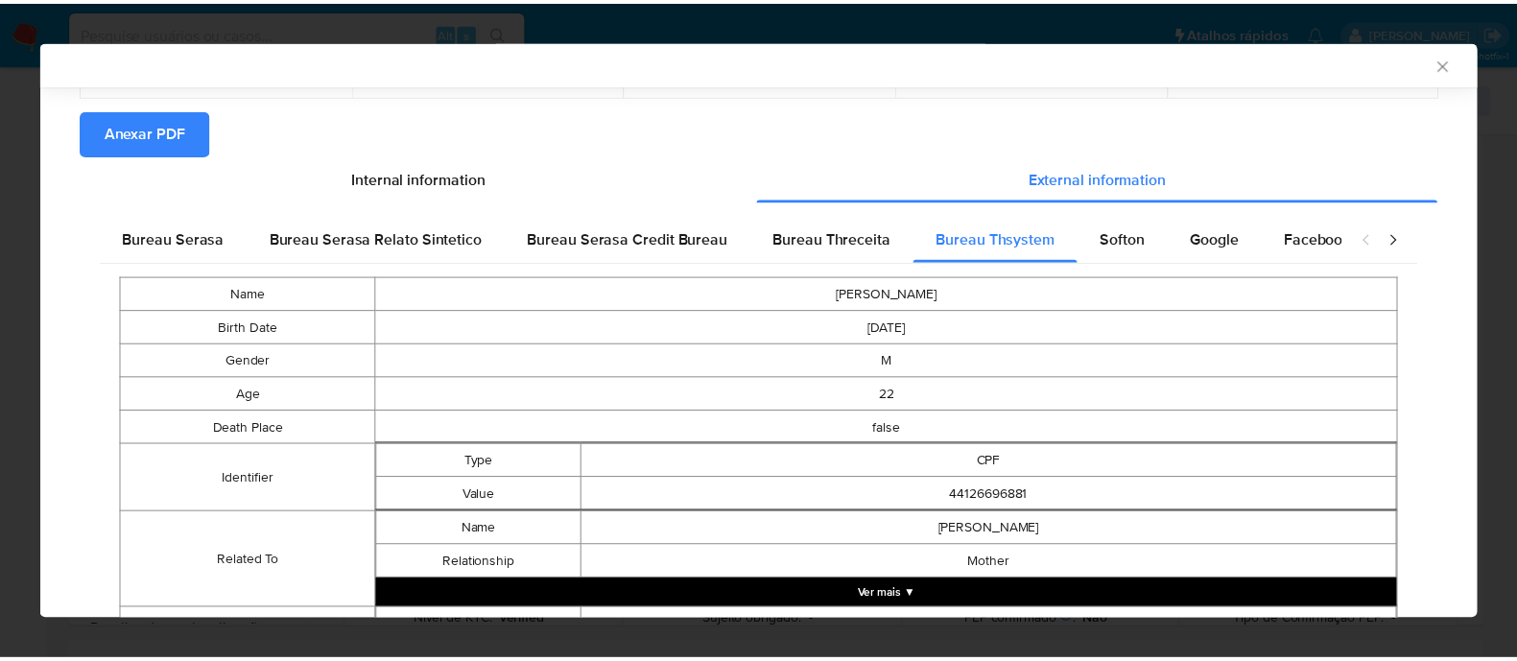
scroll to position [0, 0]
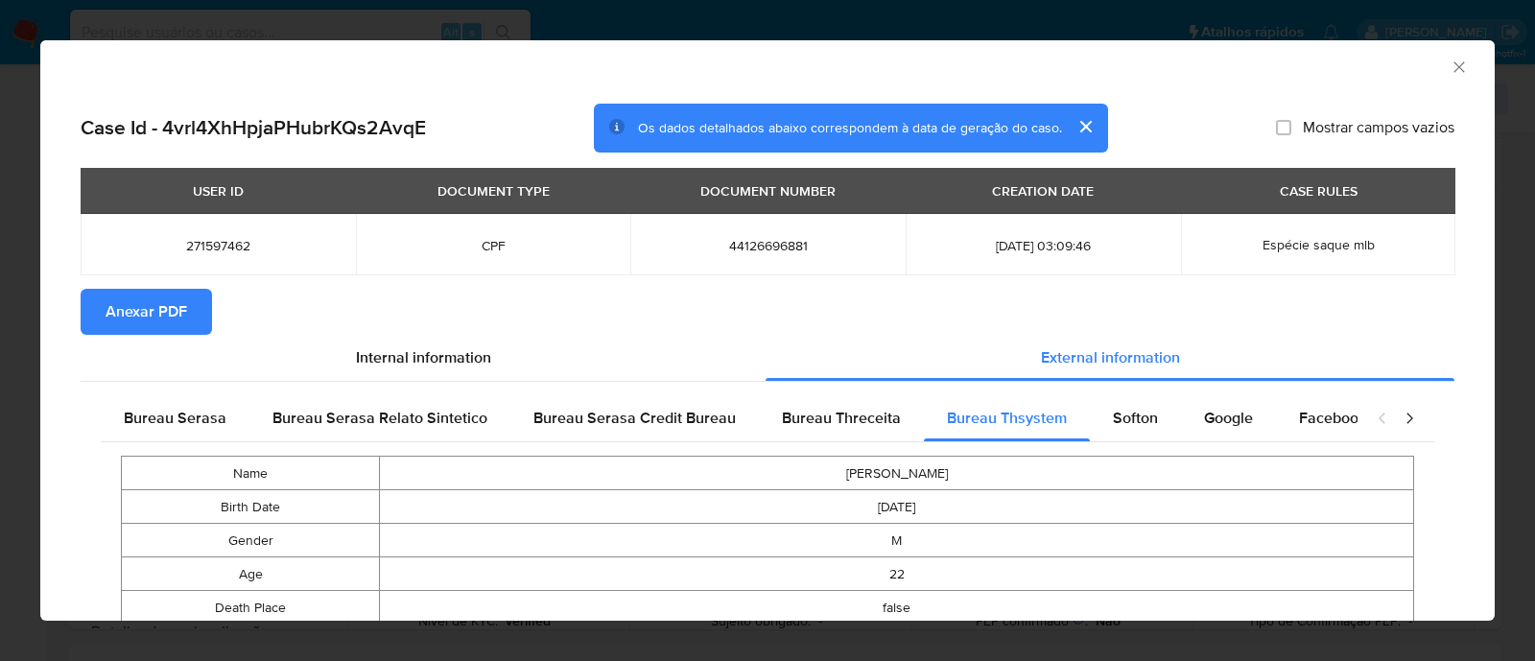
click at [135, 304] on span "Anexar PDF" at bounding box center [147, 312] width 82 height 42
click at [1449, 62] on icon "Fechar a janela" at bounding box center [1458, 67] width 19 height 19
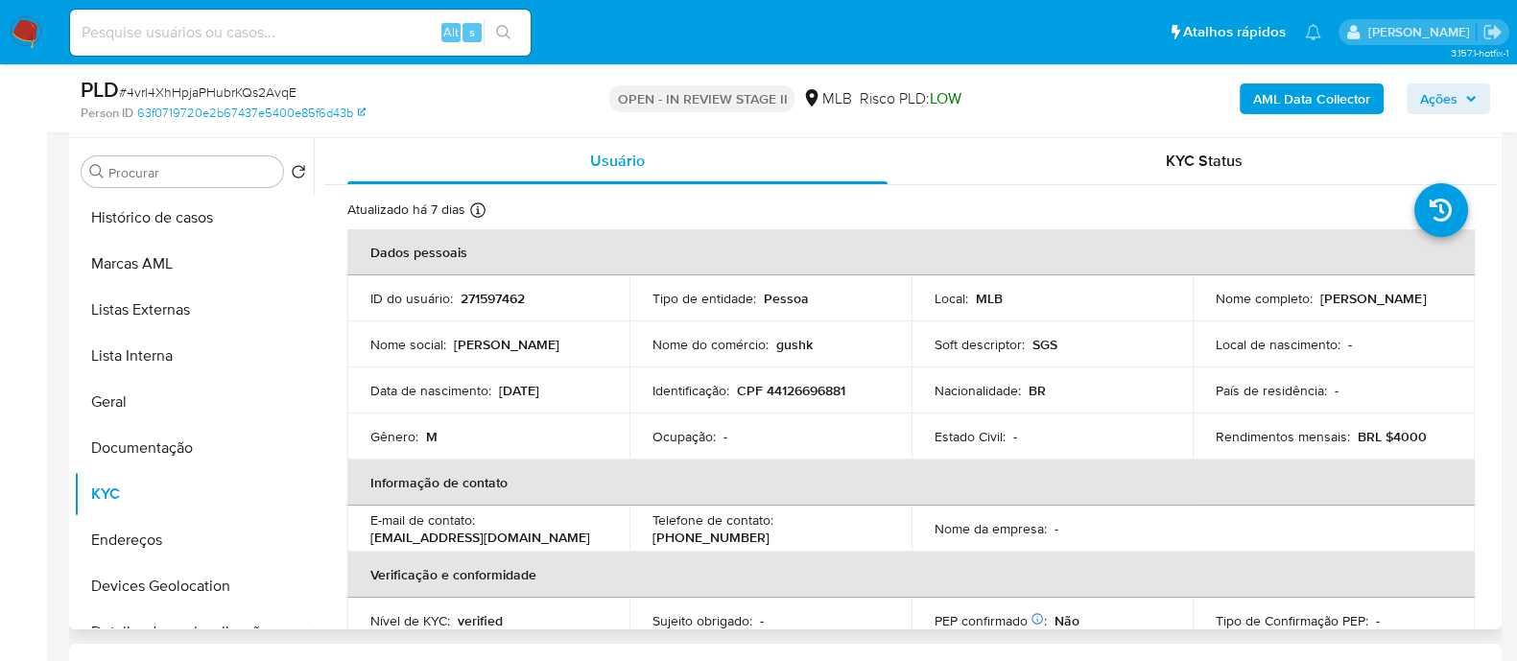
click at [818, 385] on p "CPF 44126696881" at bounding box center [791, 390] width 108 height 17
copy p "44126696881"
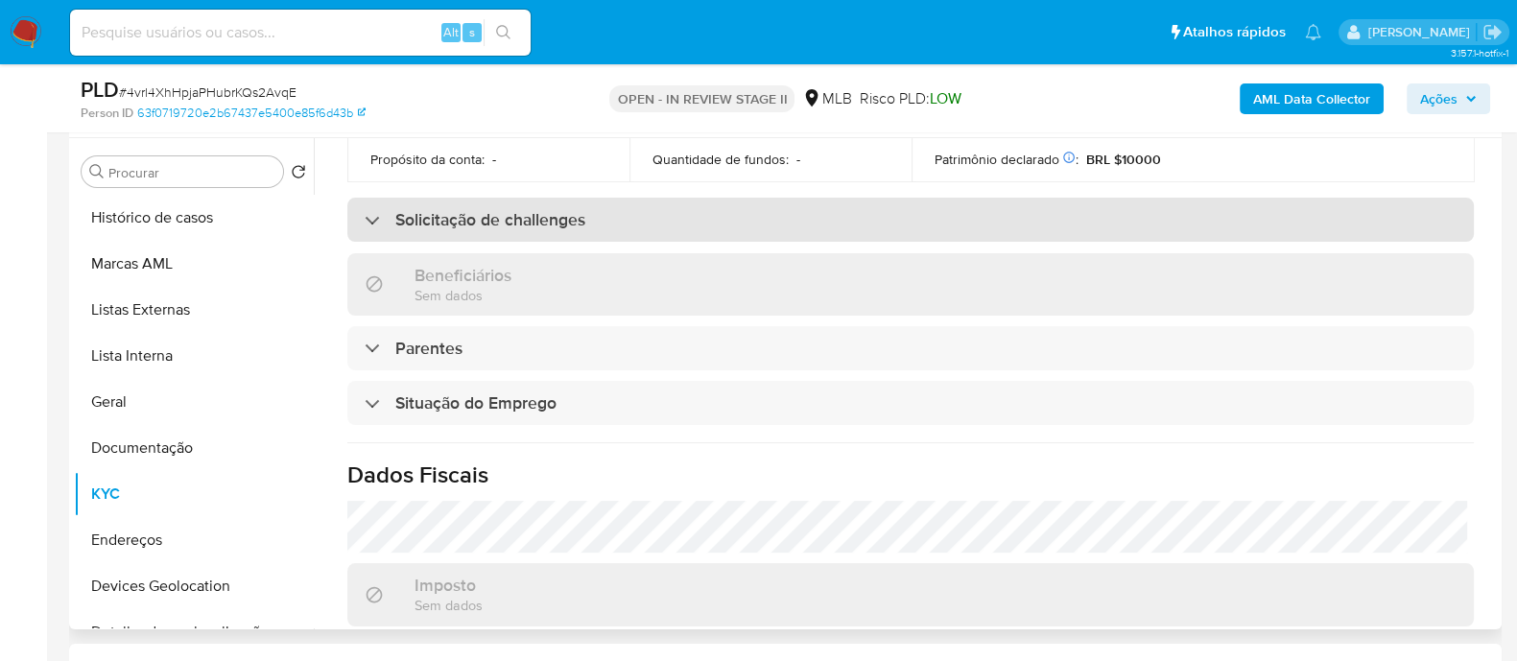
scroll to position [834, 0]
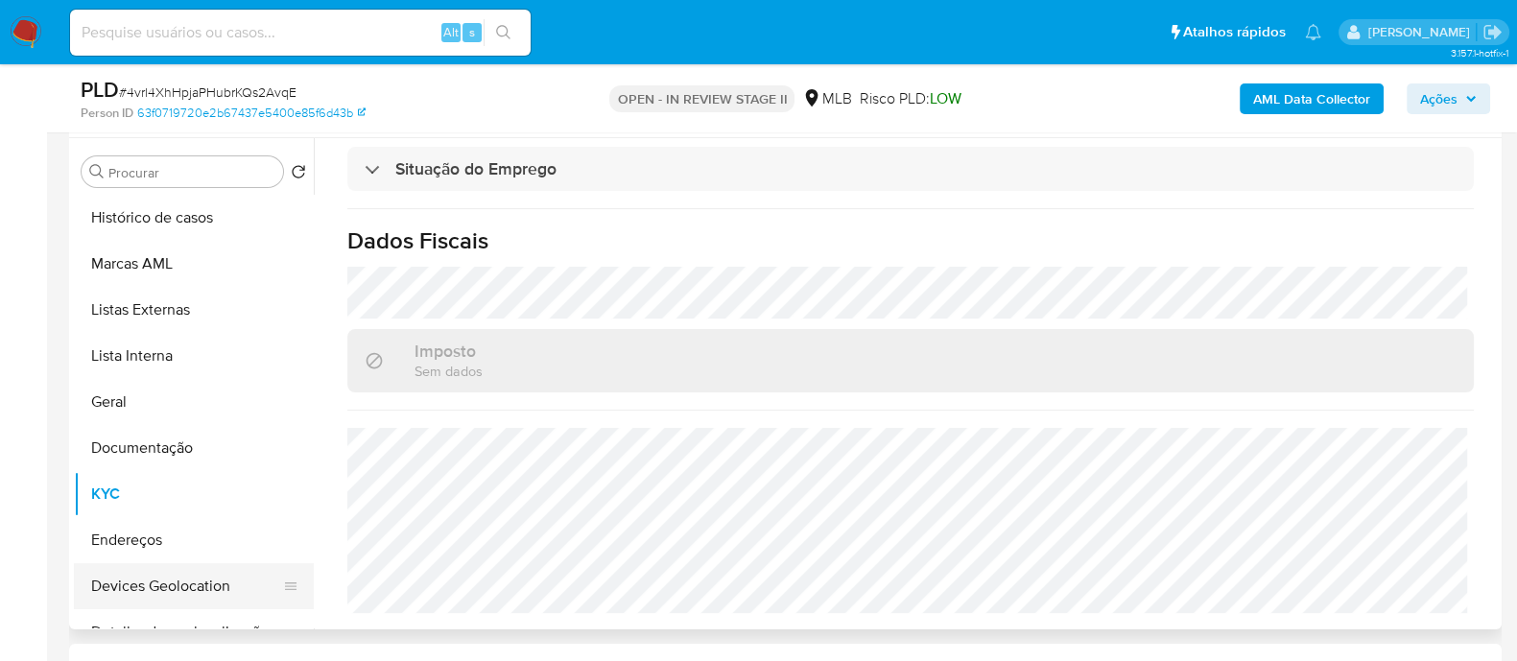
click at [177, 593] on button "Devices Geolocation" at bounding box center [186, 586] width 224 height 46
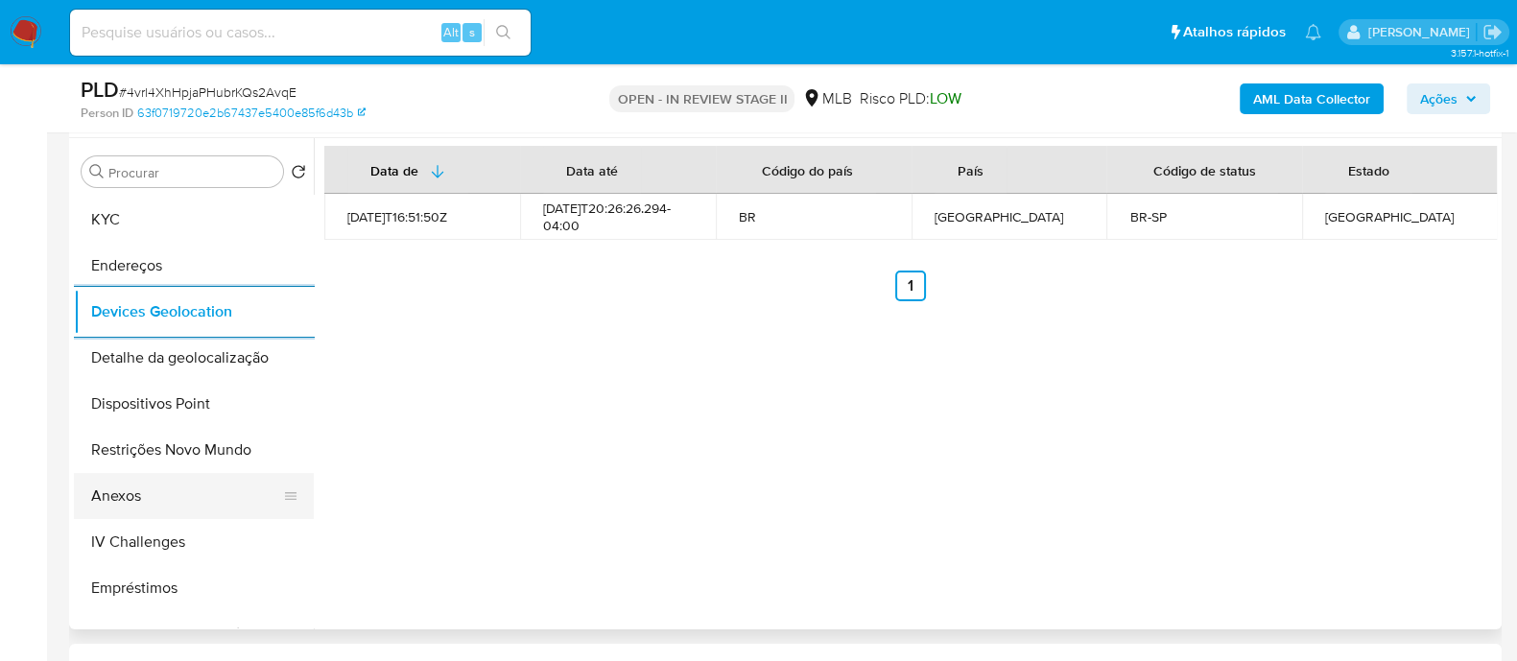
scroll to position [360, 0]
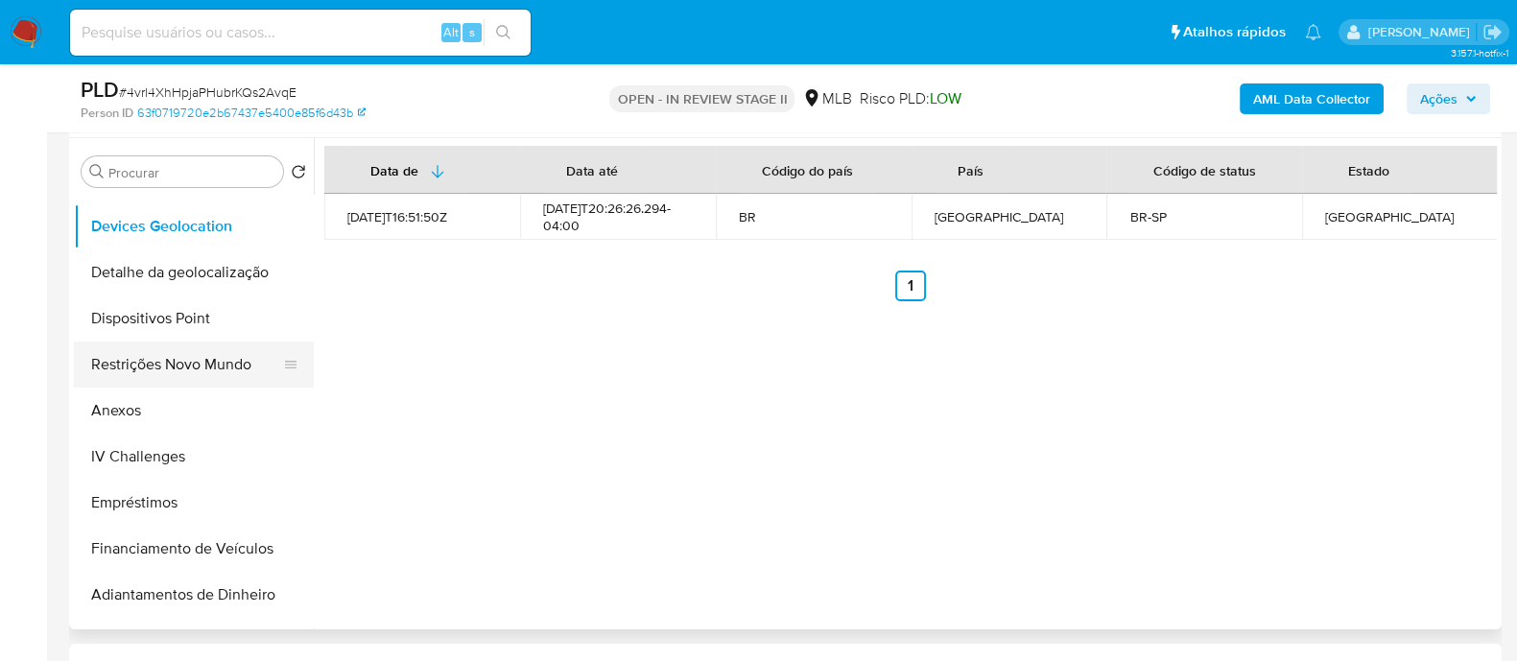
click at [187, 355] on button "Restrições Novo Mundo" at bounding box center [186, 364] width 224 height 46
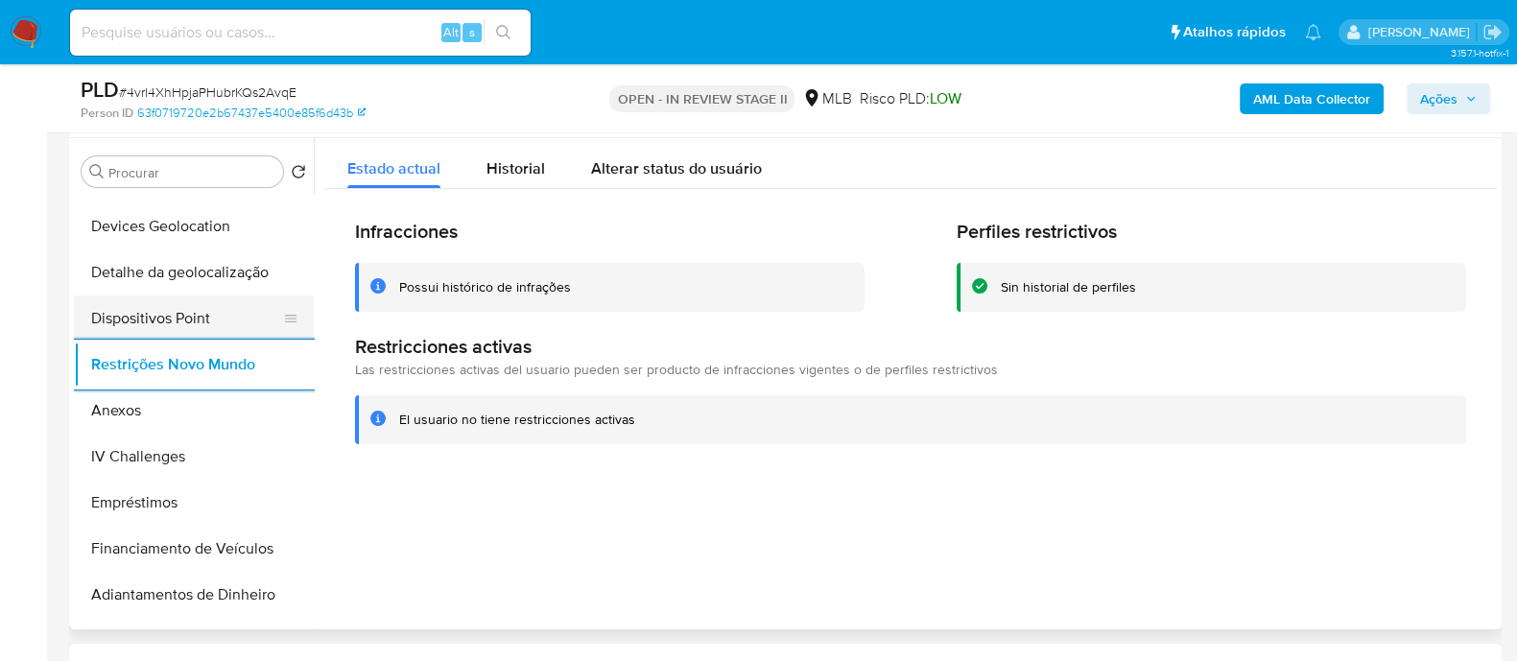
click at [225, 332] on button "Dispositivos Point" at bounding box center [186, 318] width 224 height 46
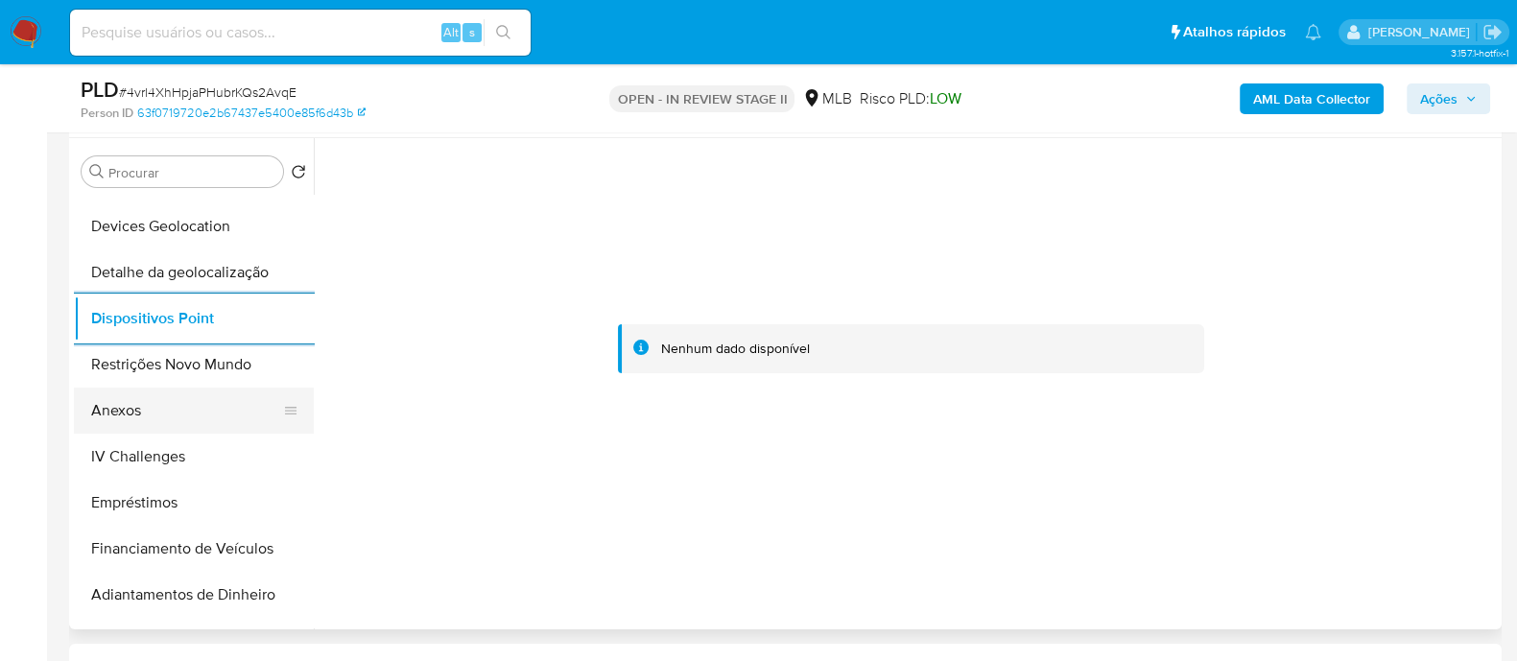
click at [174, 402] on button "Anexos" at bounding box center [186, 411] width 224 height 46
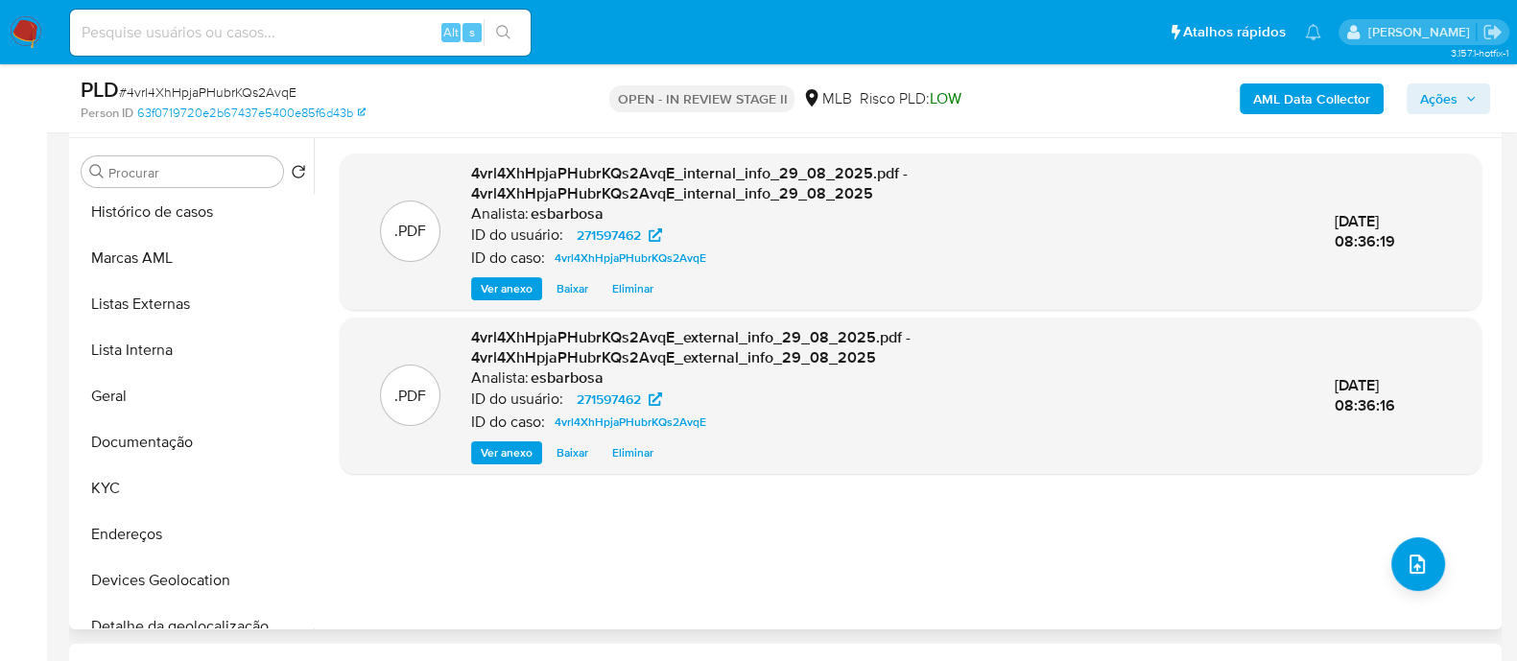
scroll to position [0, 0]
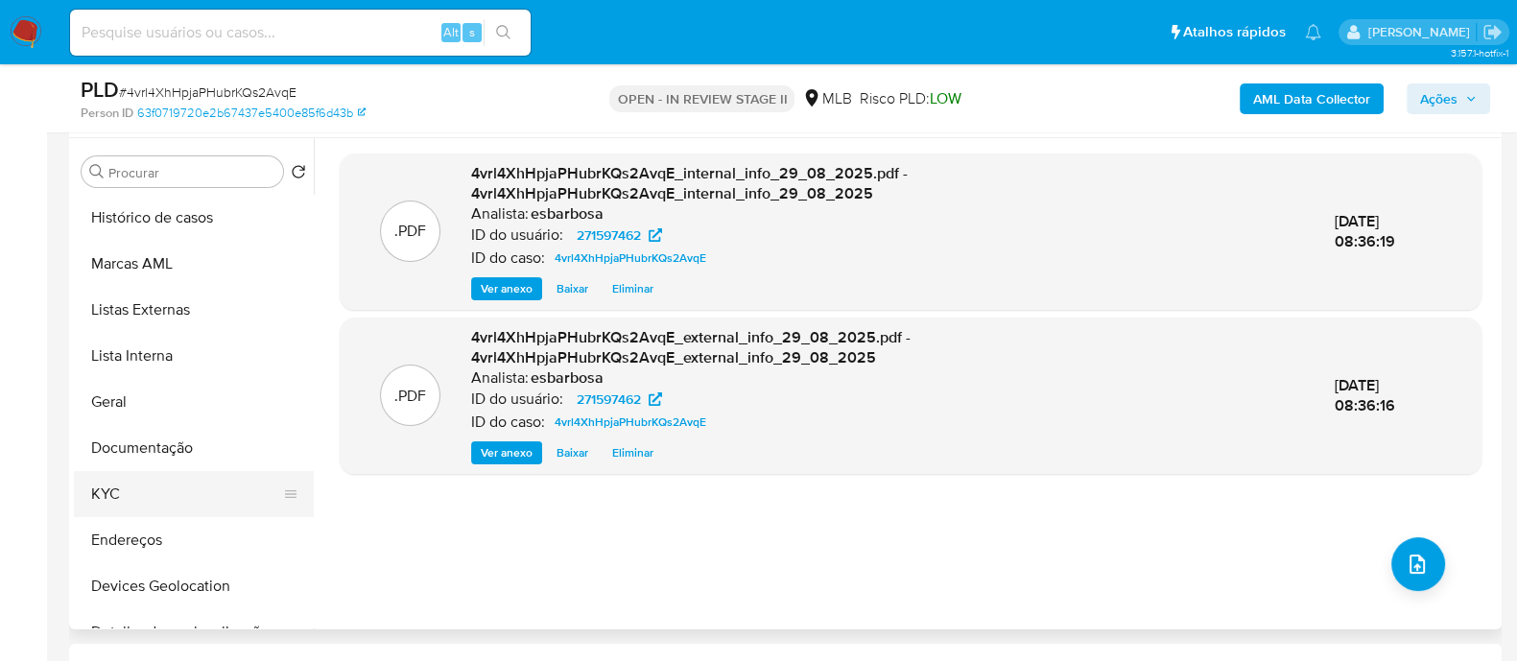
click at [140, 498] on button "KYC" at bounding box center [186, 494] width 224 height 46
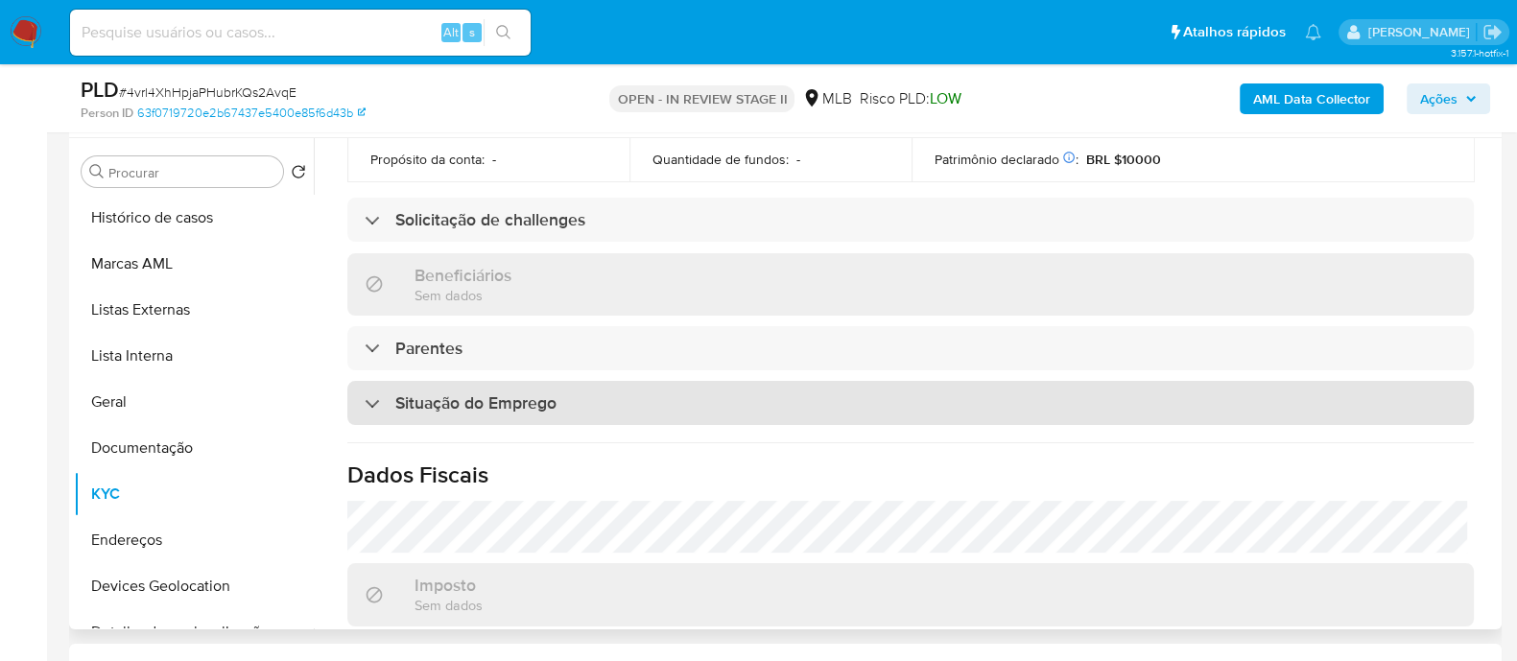
scroll to position [834, 0]
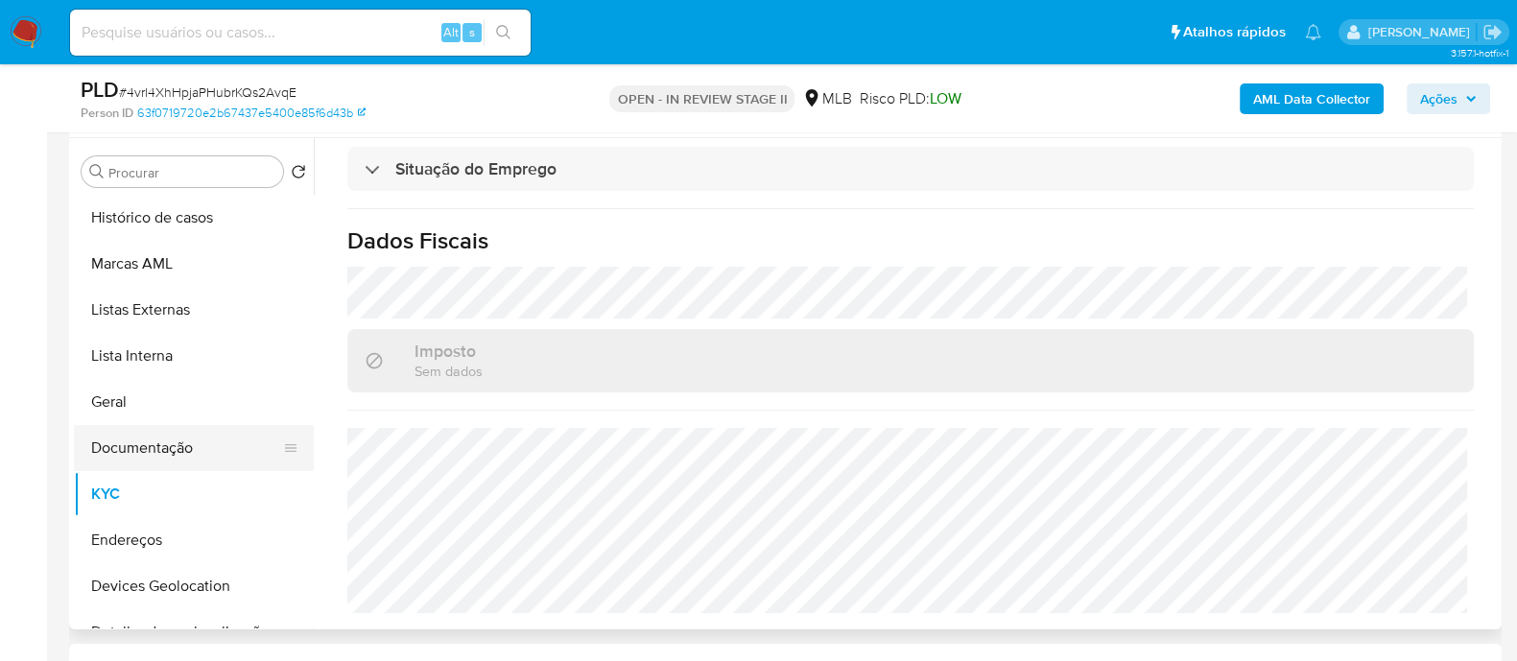
click at [179, 437] on button "Documentação" at bounding box center [186, 448] width 224 height 46
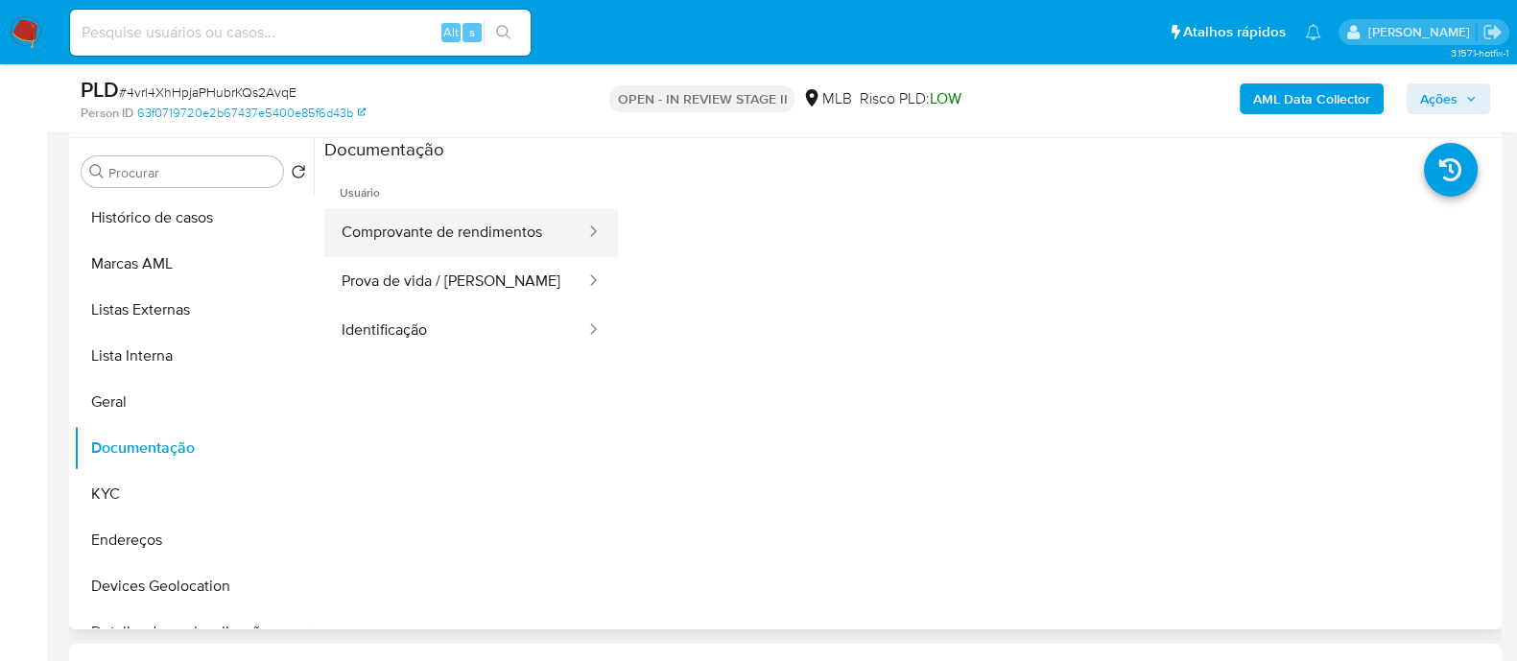
click at [431, 232] on button "Comprovante de rendimentos" at bounding box center [455, 232] width 263 height 49
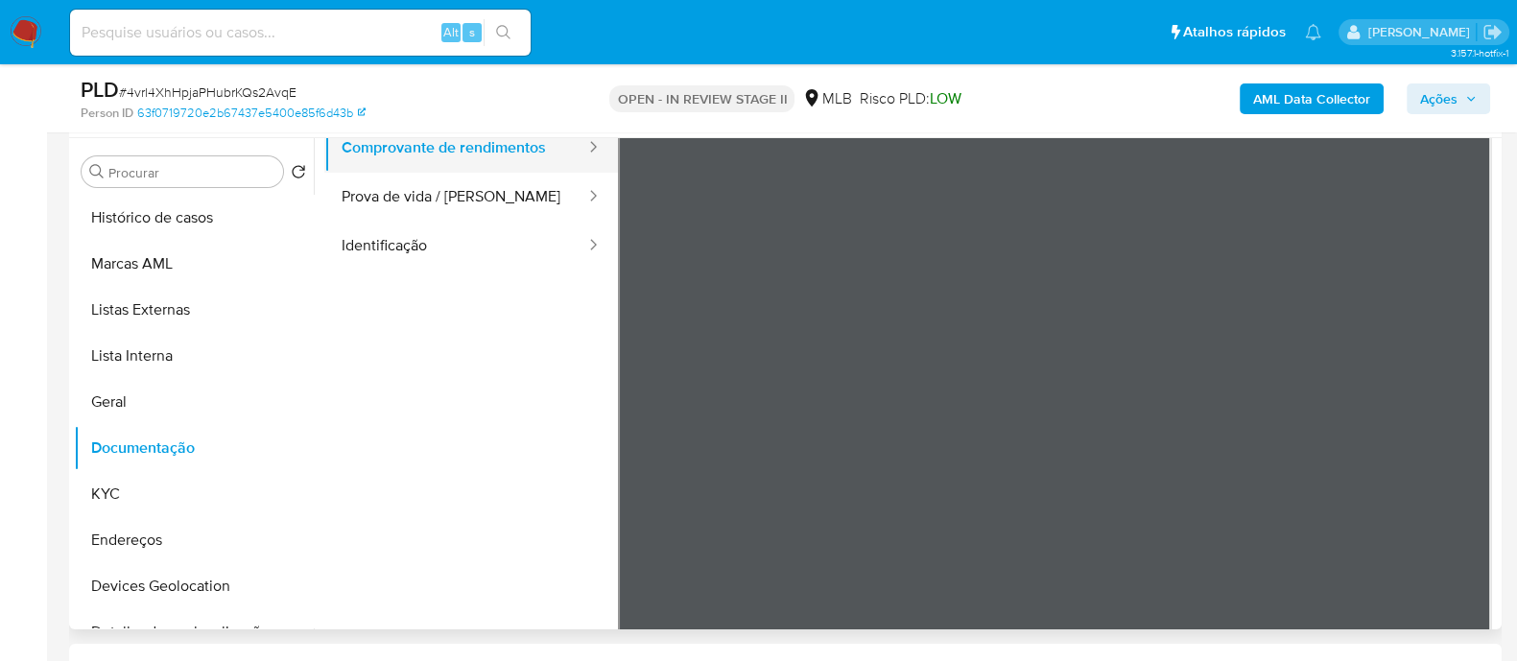
scroll to position [119, 0]
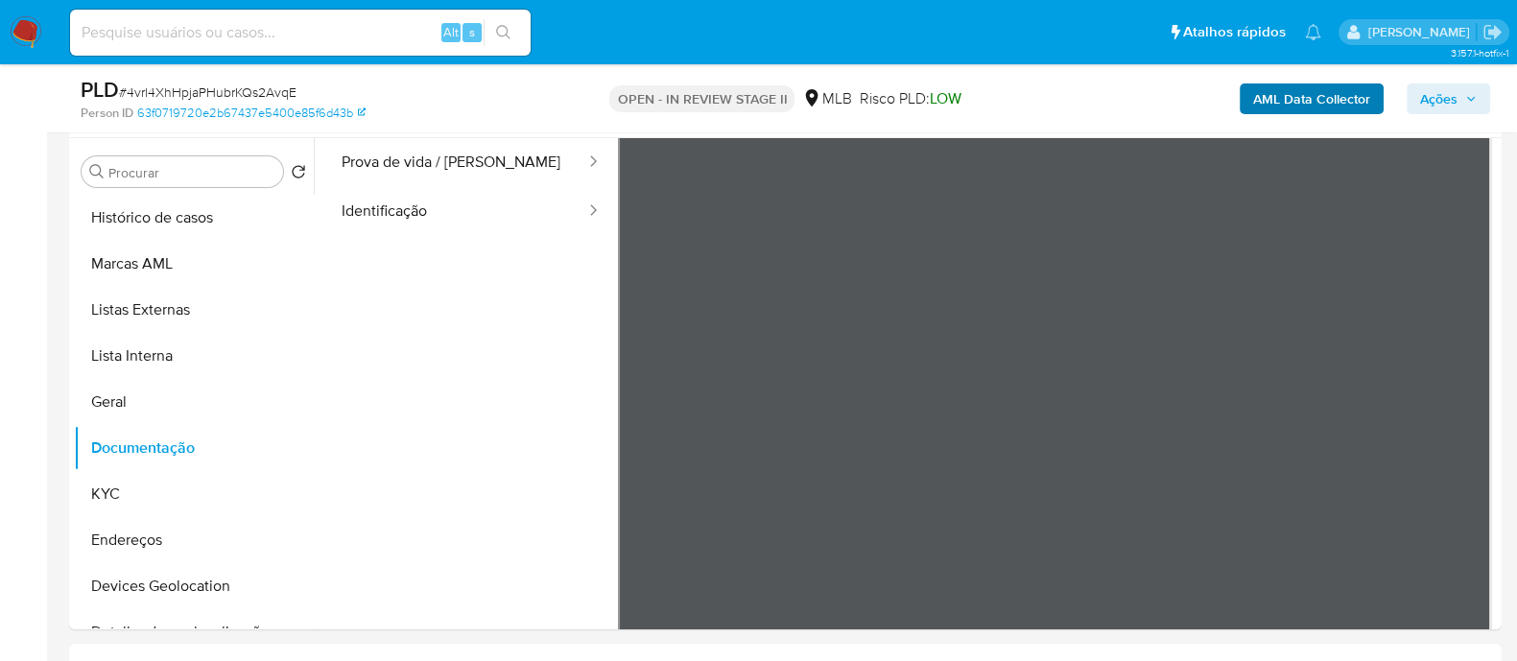
click at [1425, 91] on span "Ações" at bounding box center [1438, 98] width 37 height 31
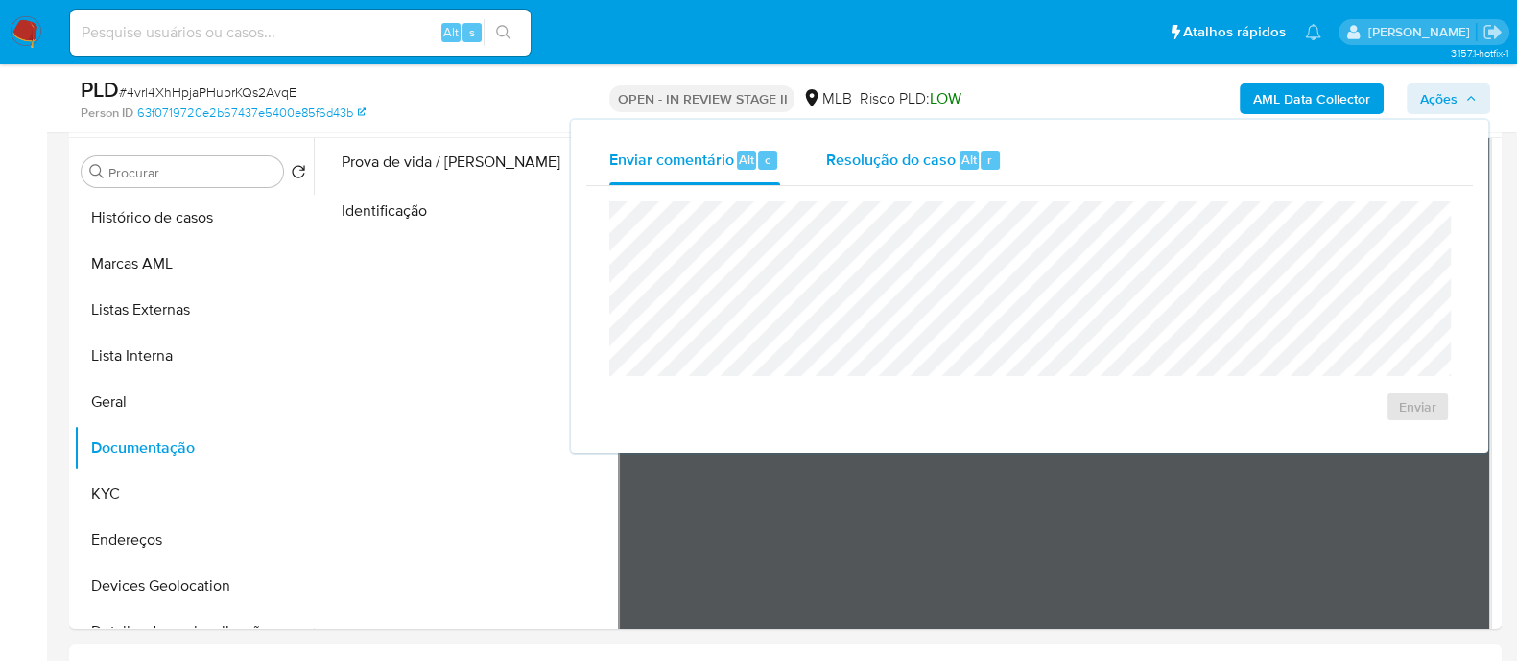
click at [907, 162] on span "Resolução do caso" at bounding box center [891, 159] width 130 height 22
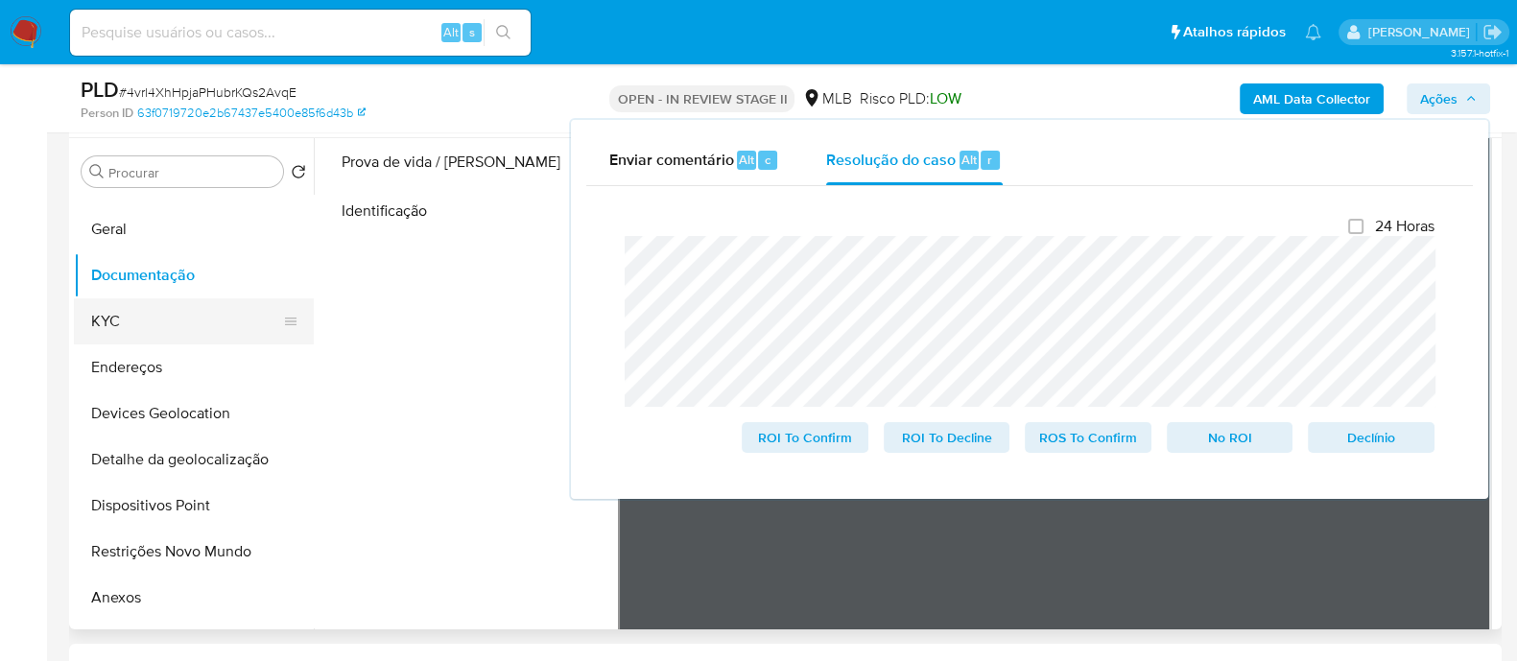
scroll to position [240, 0]
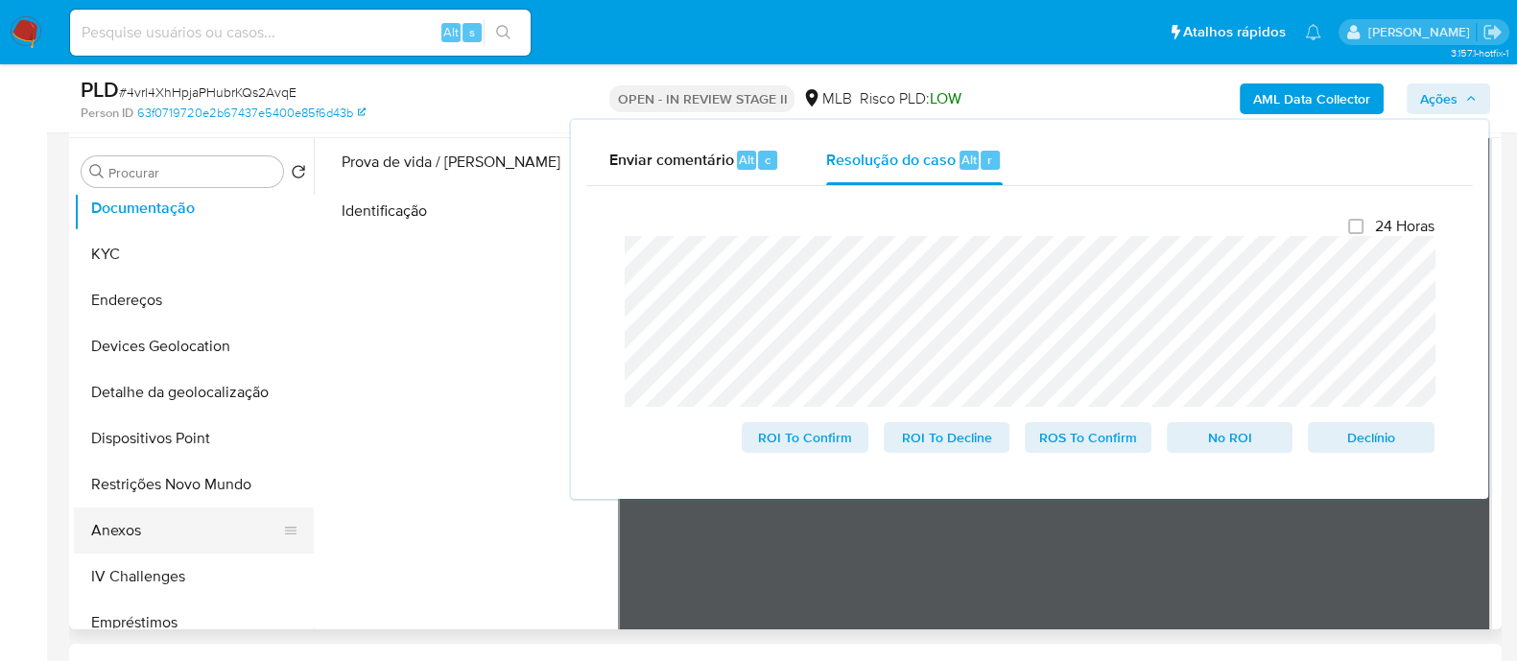
click at [142, 532] on button "Anexos" at bounding box center [186, 530] width 224 height 46
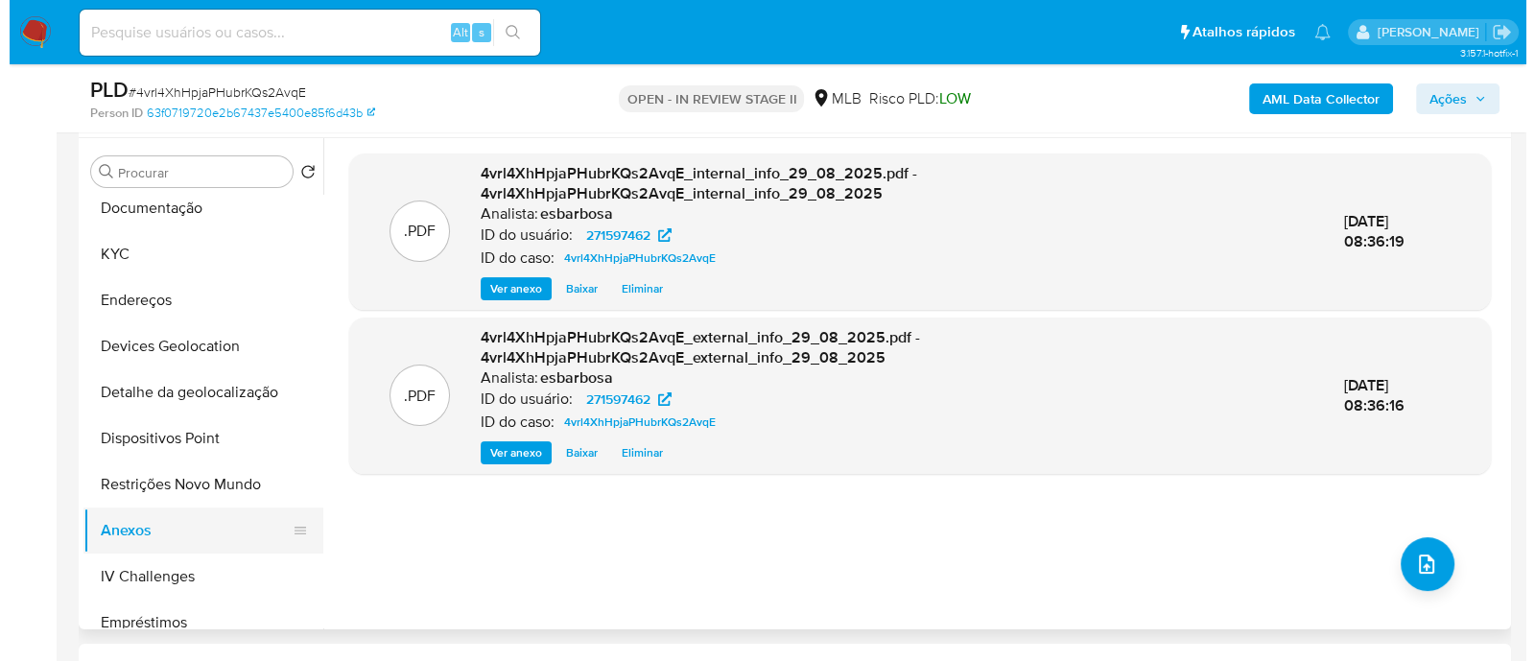
scroll to position [0, 0]
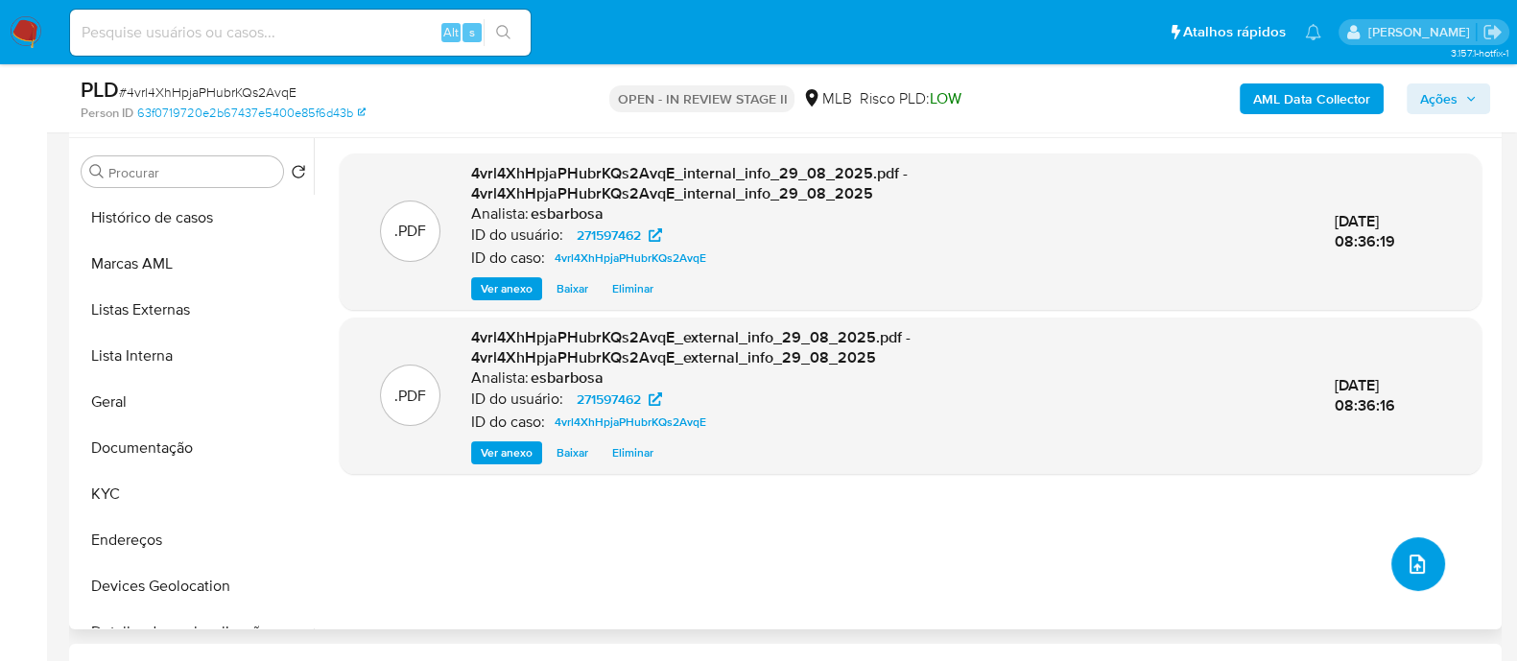
click at [1409, 567] on icon "upload-file" at bounding box center [1416, 563] width 15 height 19
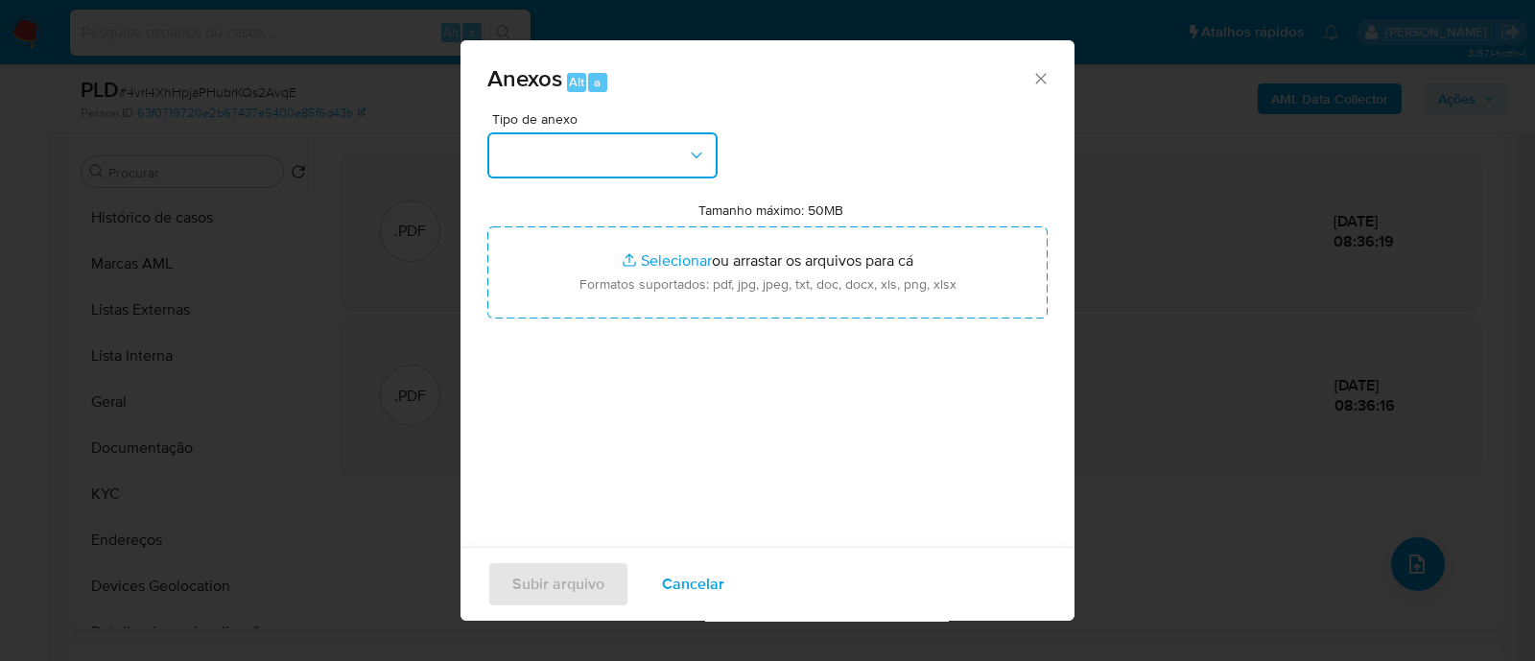
click at [565, 166] on button "button" at bounding box center [602, 155] width 230 height 46
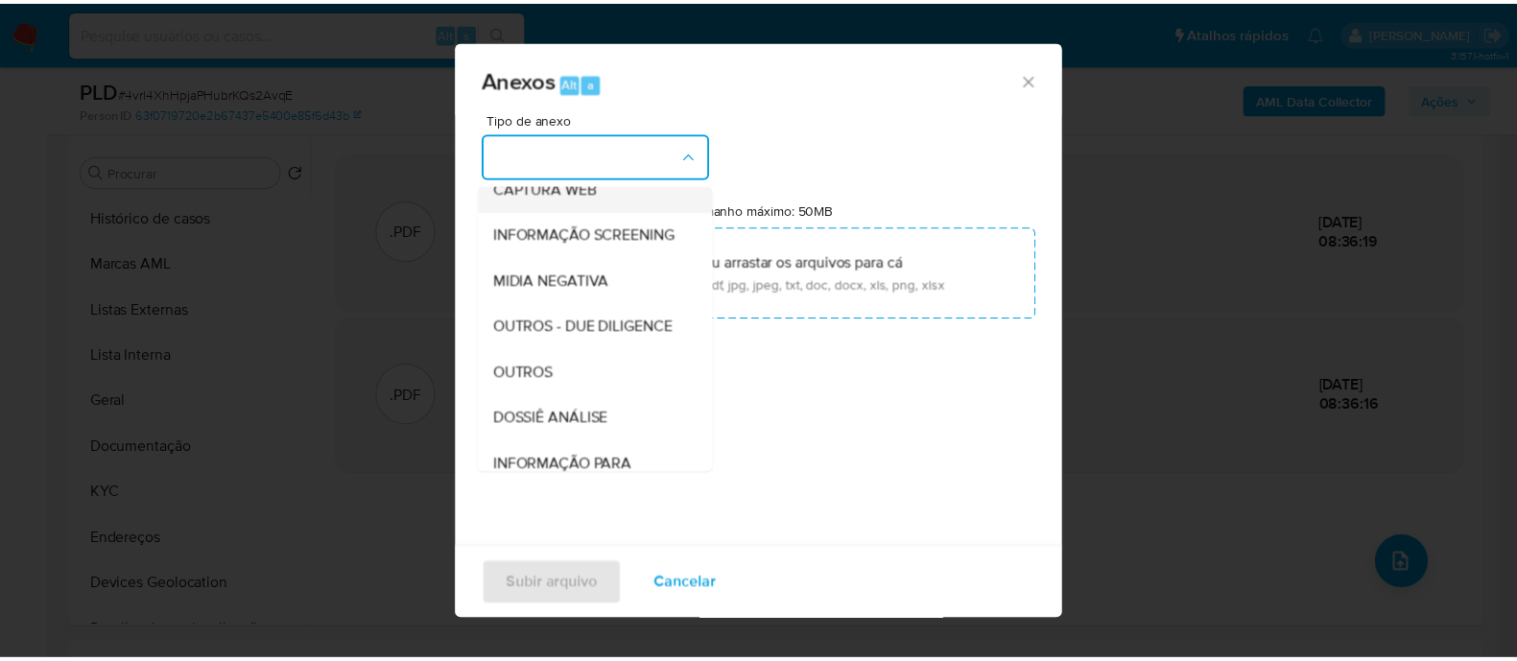
scroll to position [295, 0]
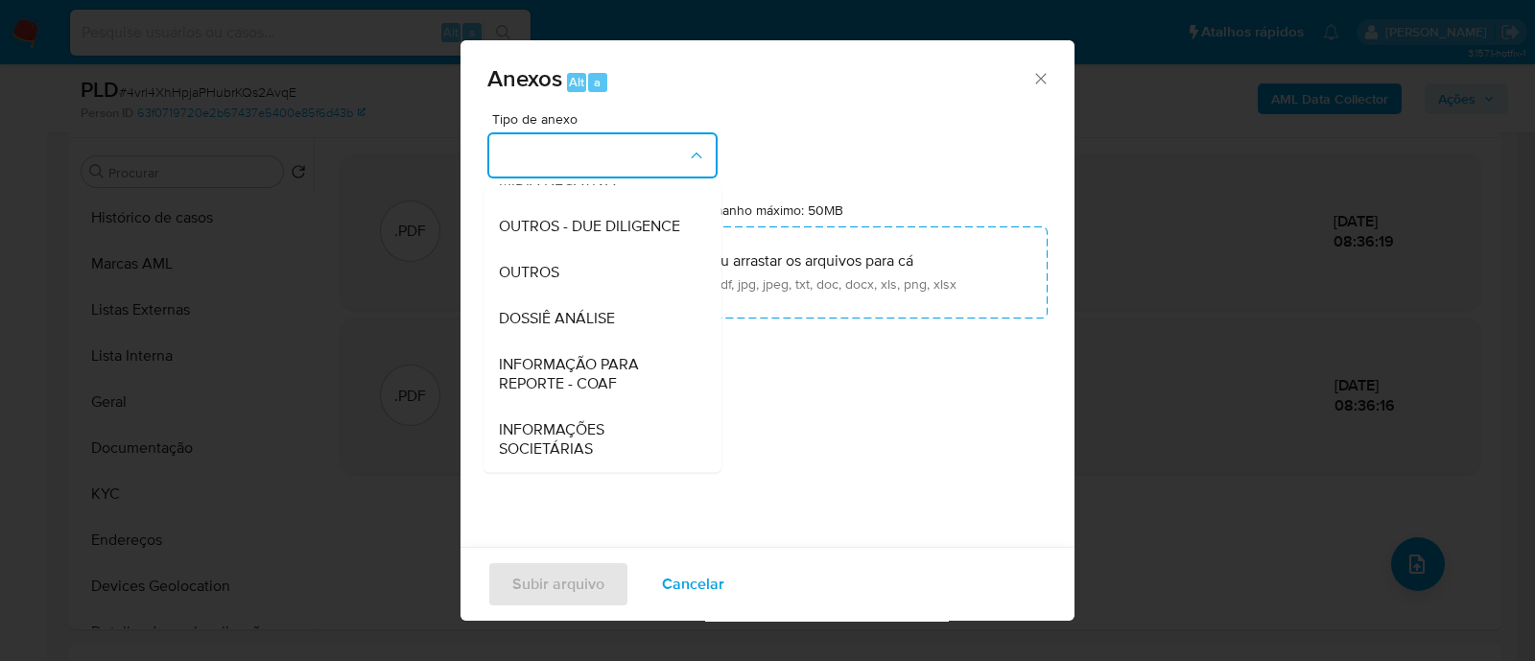
click at [531, 271] on span "OUTROS" at bounding box center [529, 272] width 60 height 19
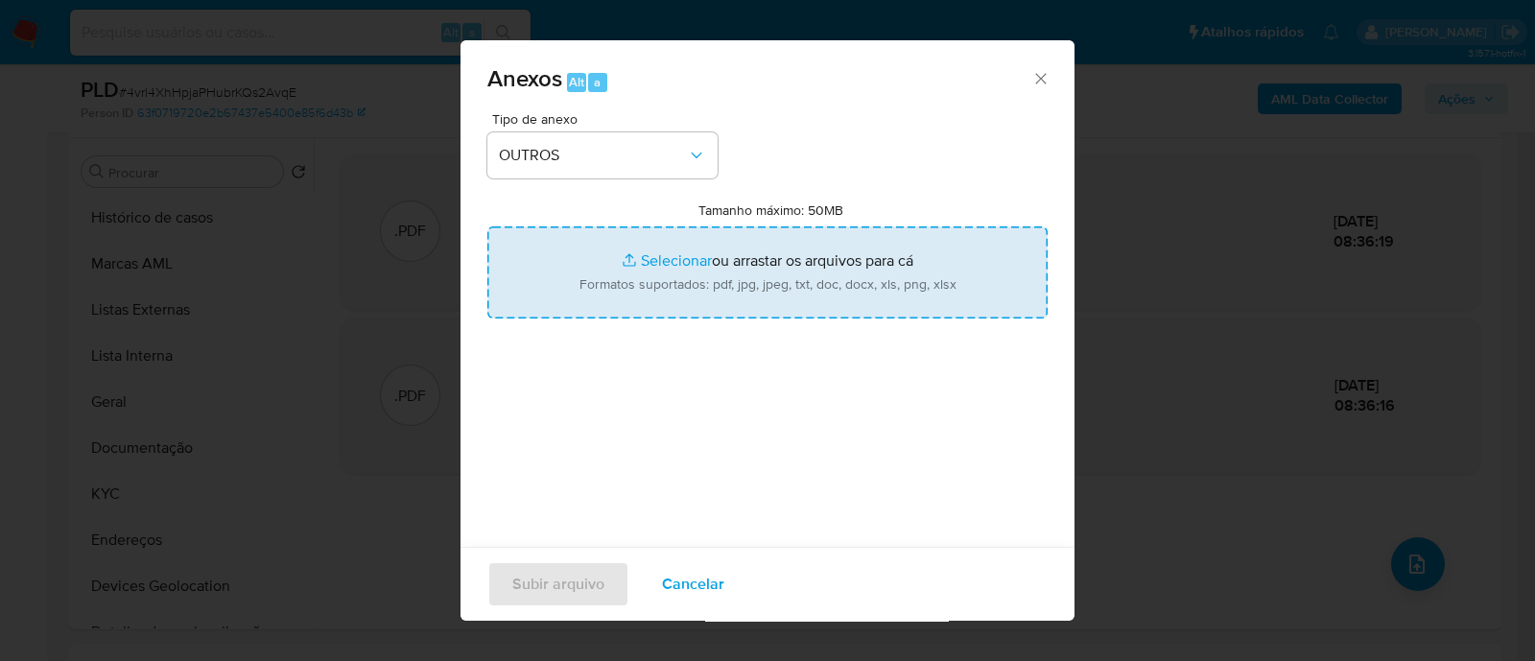
click at [669, 266] on input "Tamanho máximo: 50MB Selecionar arquivos" at bounding box center [767, 272] width 560 height 92
type input "C:\fakepath\Mulan 271597462_2025_08_27_16_11_27.xlsx"
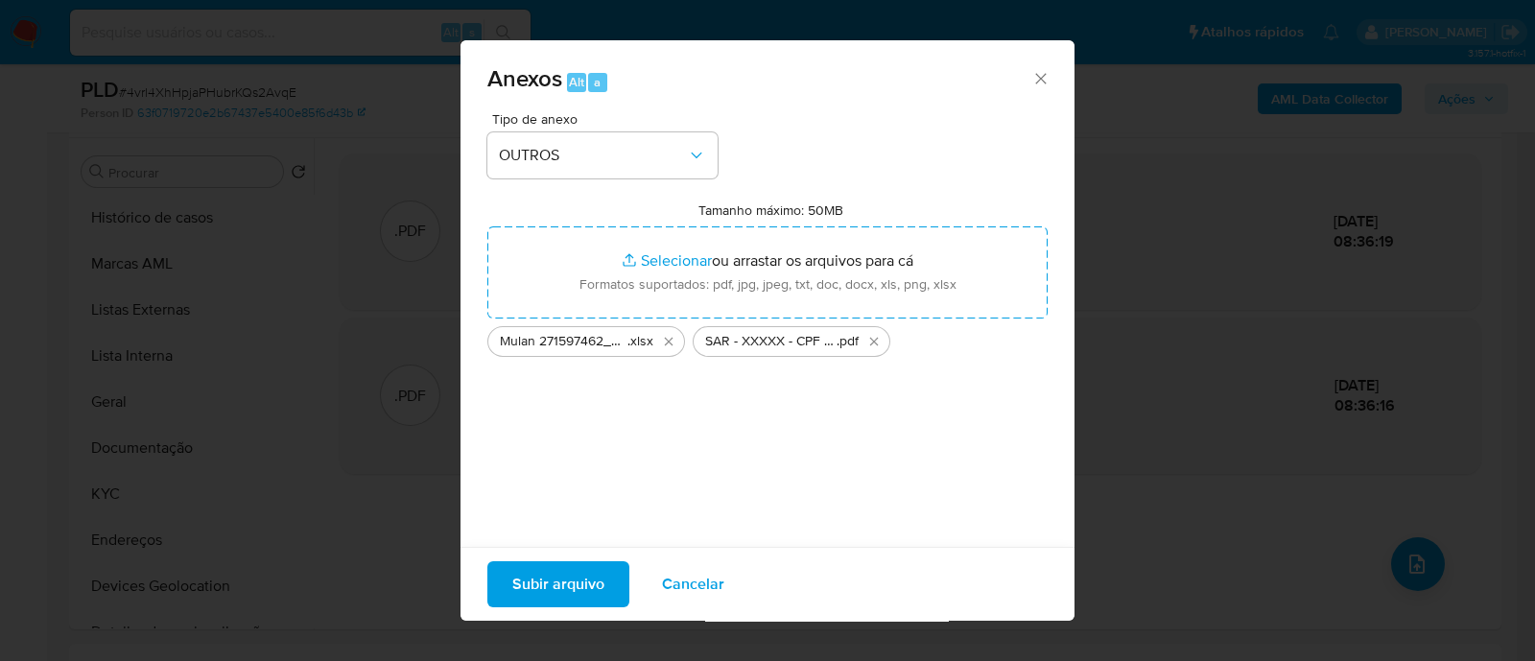
click at [581, 583] on span "Subir arquivo" at bounding box center [558, 584] width 92 height 42
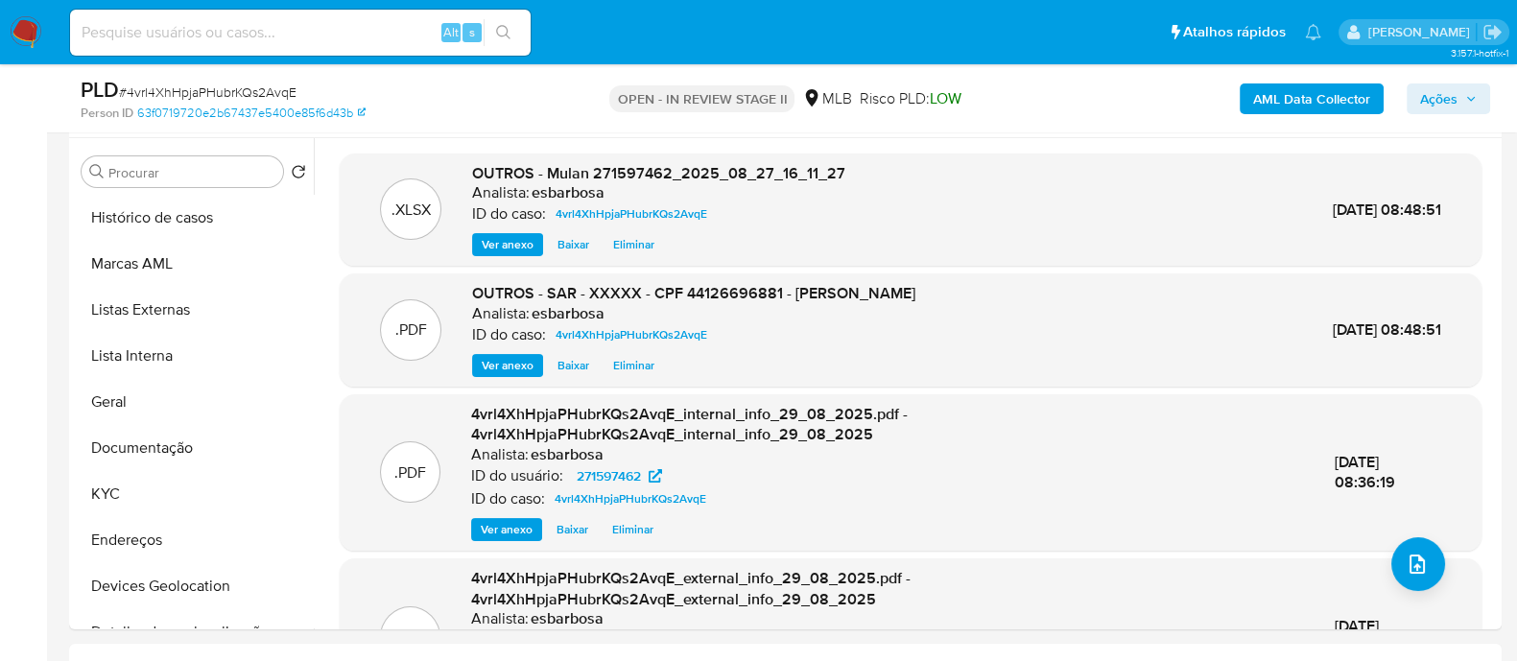
click at [1437, 101] on span "Ações" at bounding box center [1438, 98] width 37 height 31
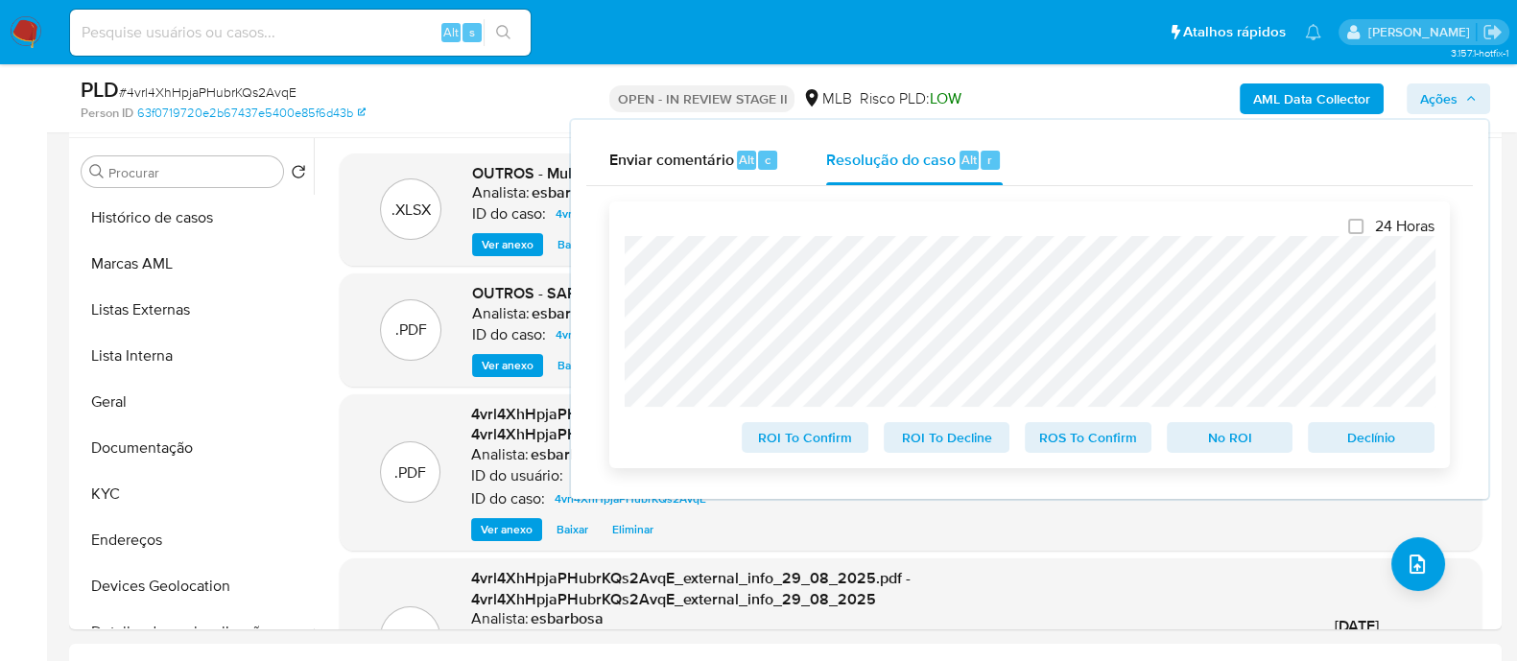
click at [1079, 435] on span "ROS To Confirm" at bounding box center [1088, 437] width 100 height 27
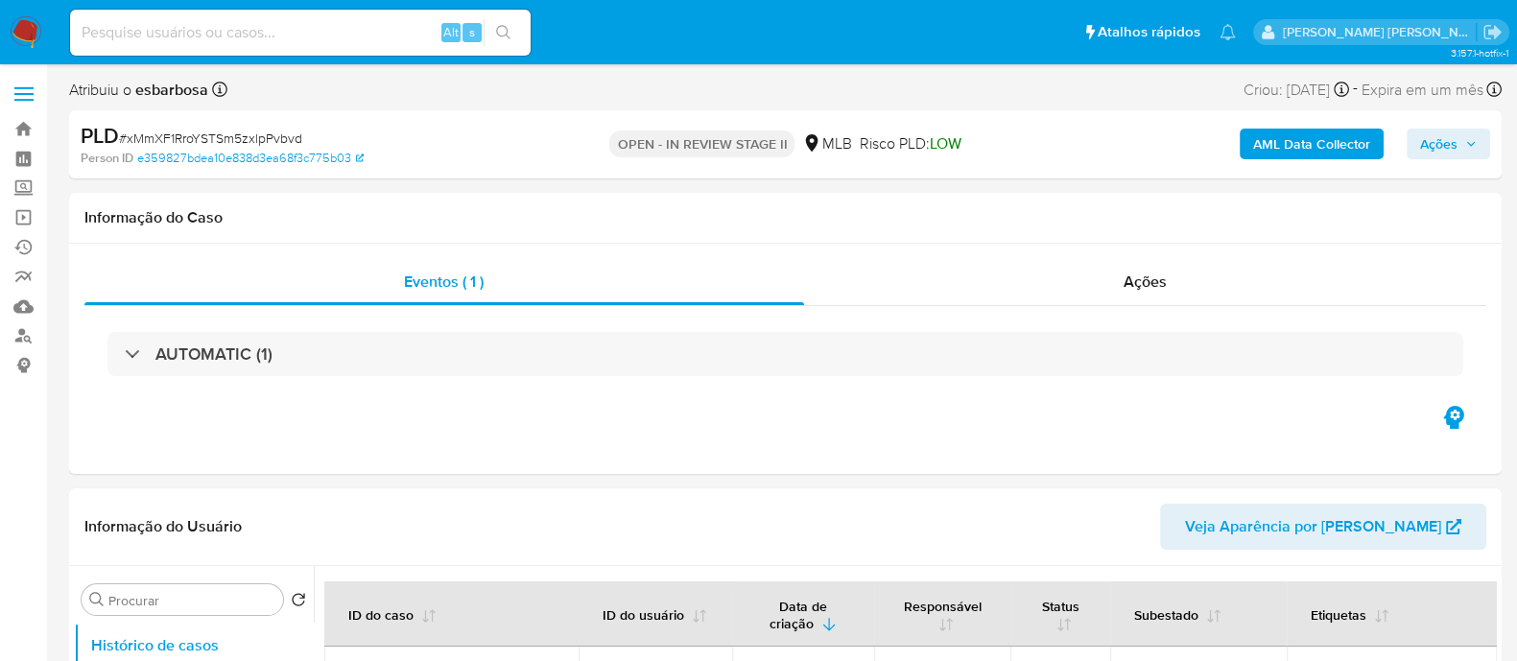
select select "10"
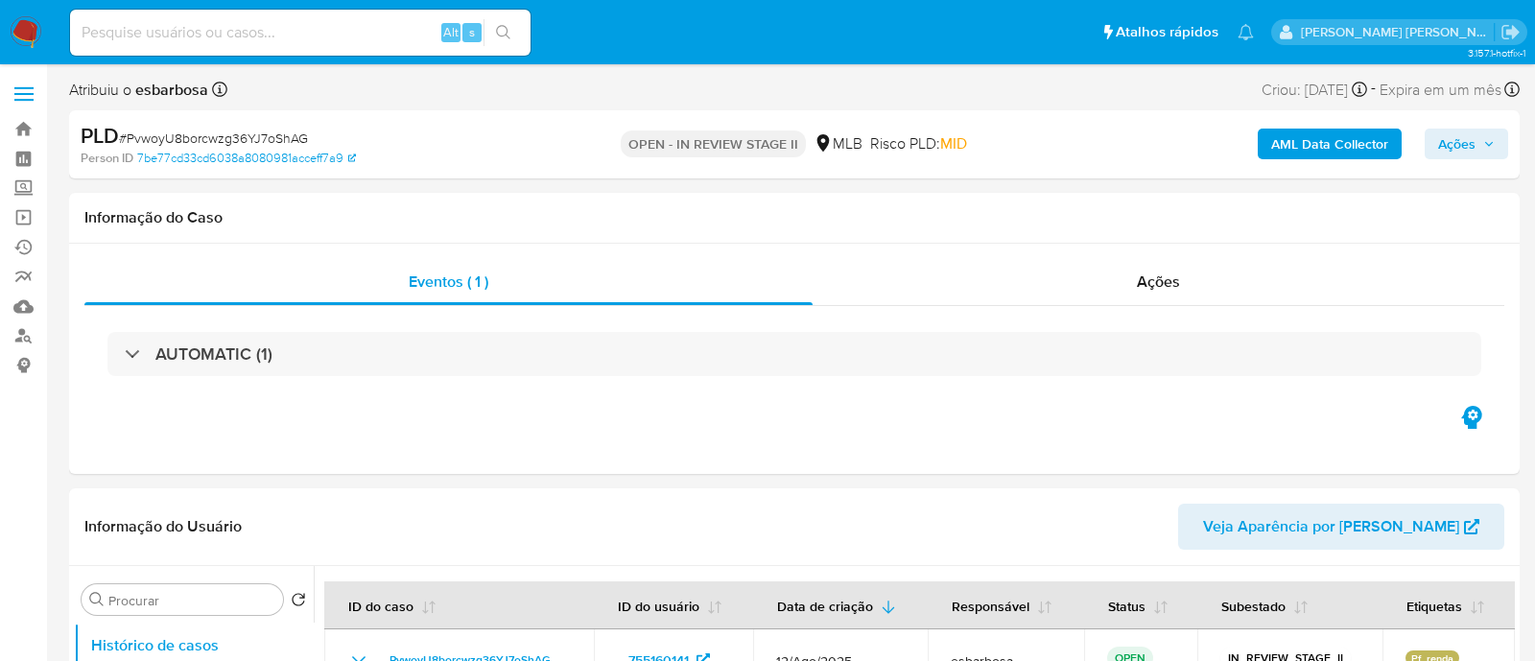
select select "10"
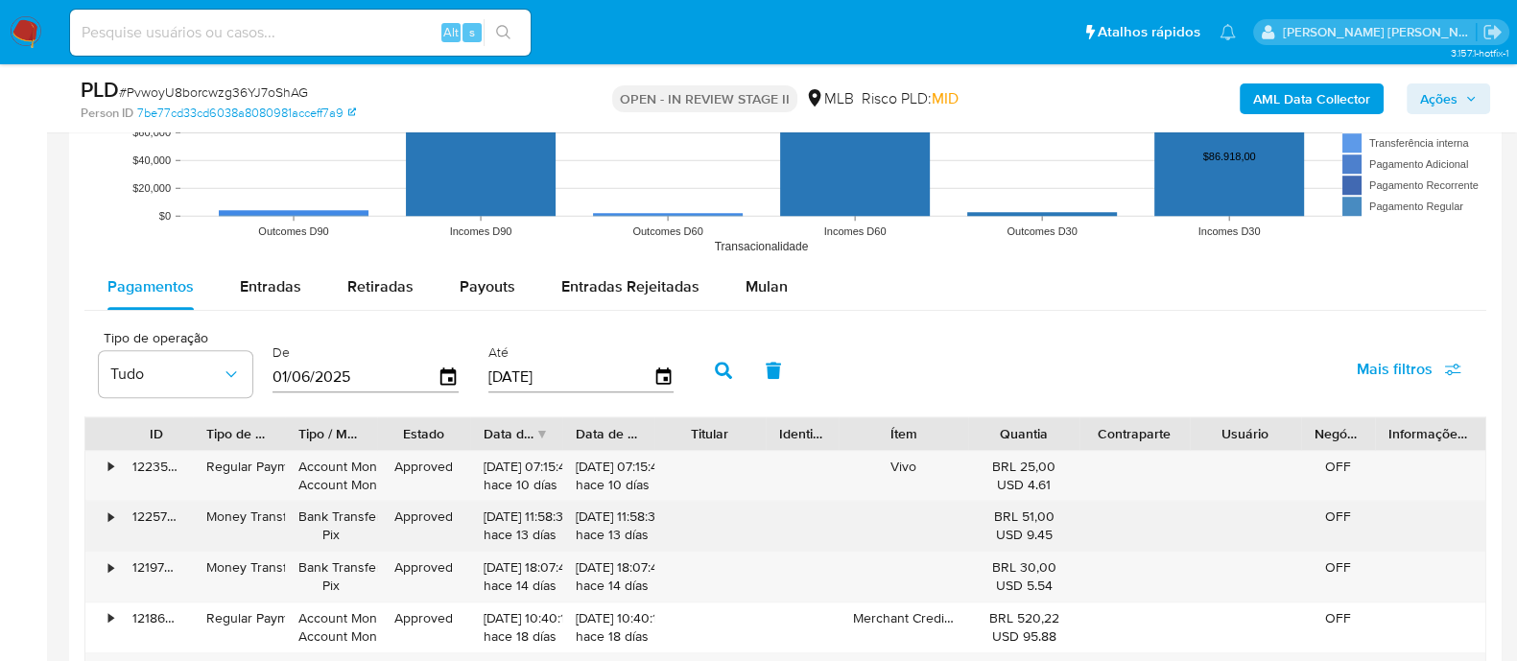
scroll to position [1918, 0]
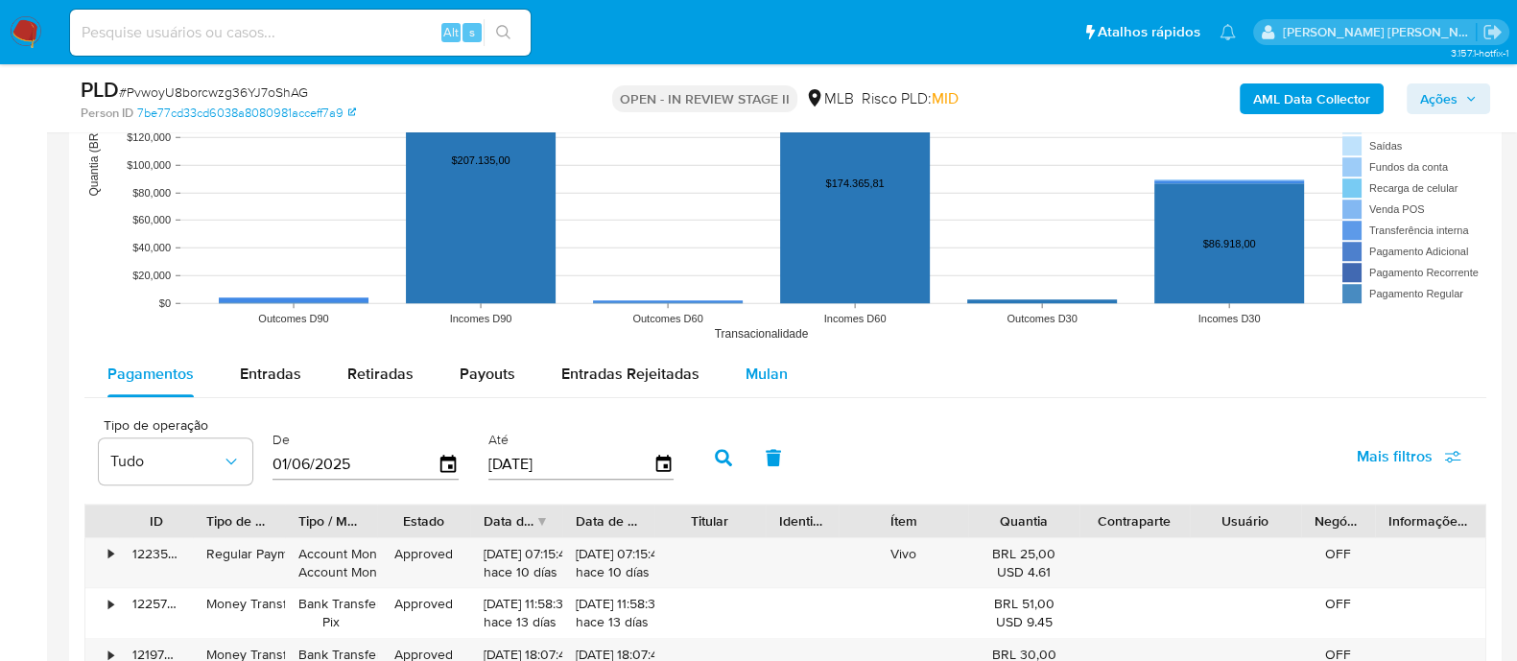
click at [766, 372] on span "Mulan" at bounding box center [766, 374] width 42 height 22
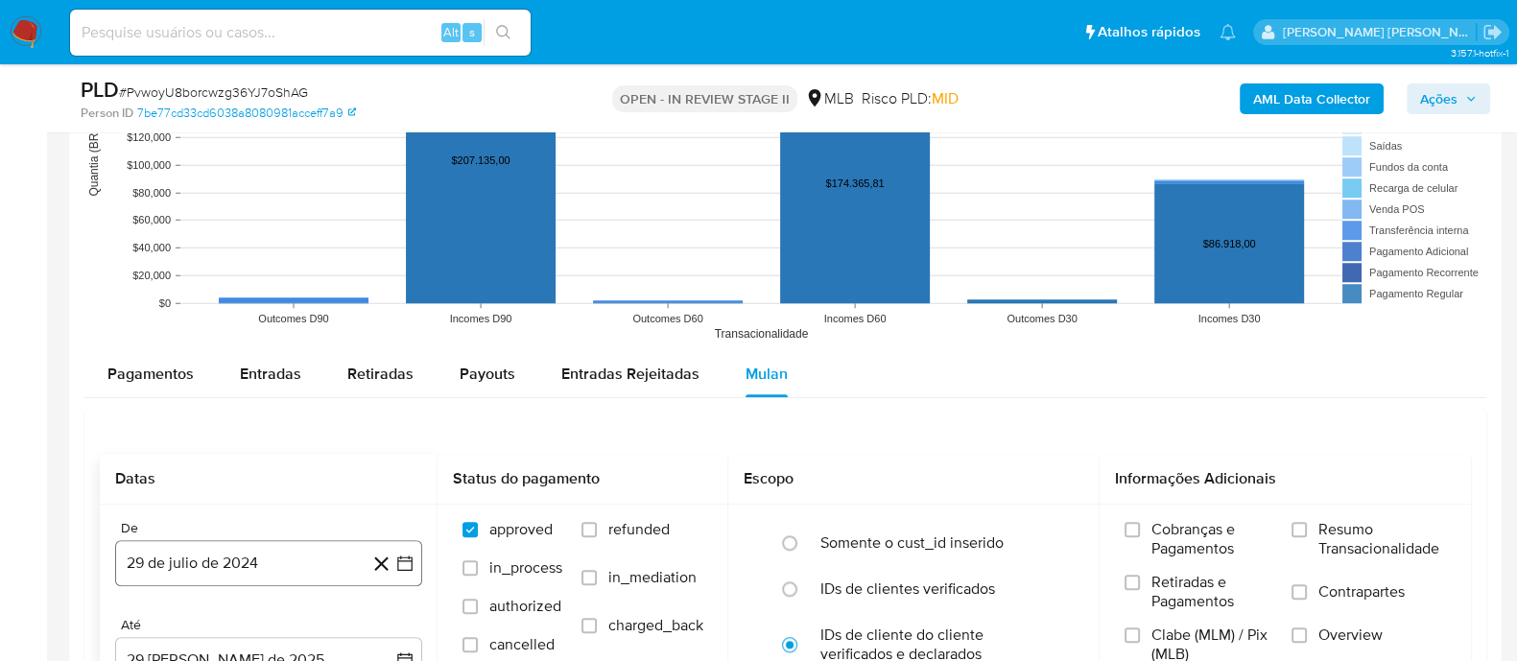
click at [188, 559] on button "29 de julio de 2024" at bounding box center [268, 563] width 307 height 46
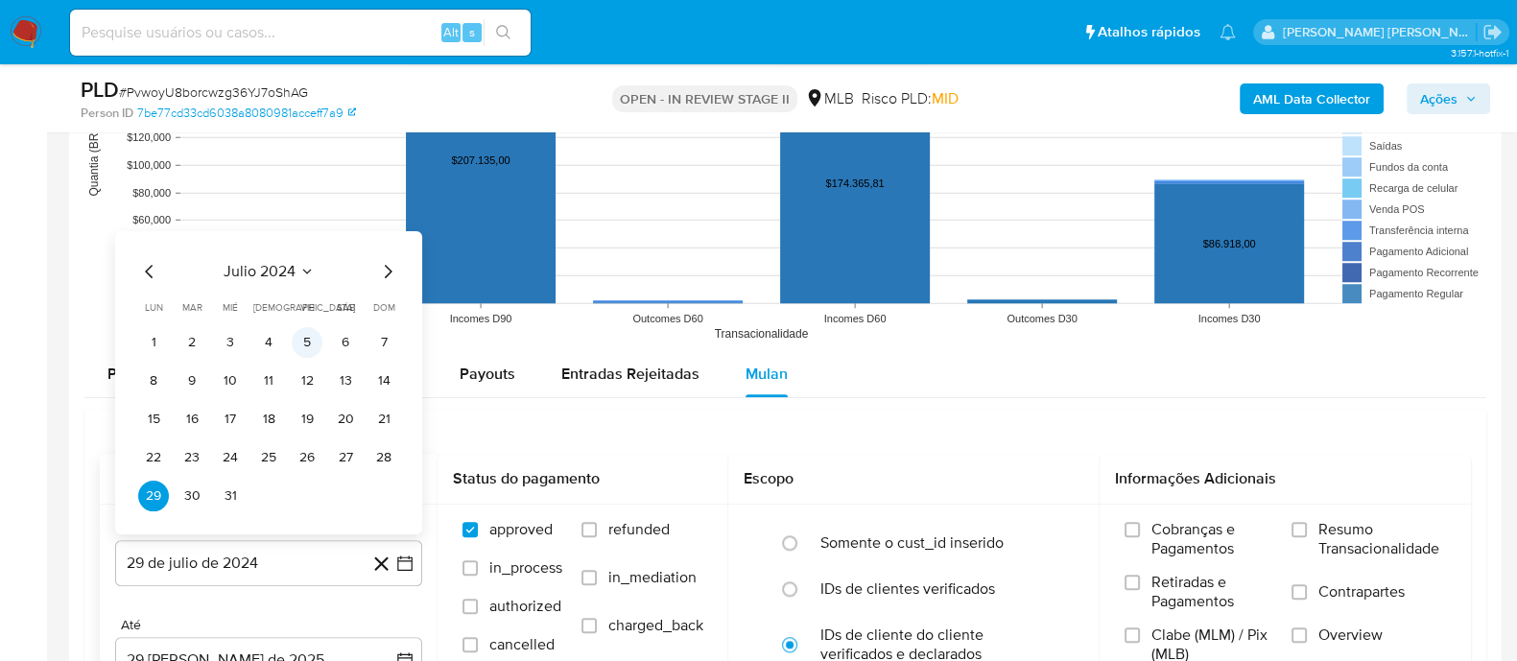
scroll to position [2038, 0]
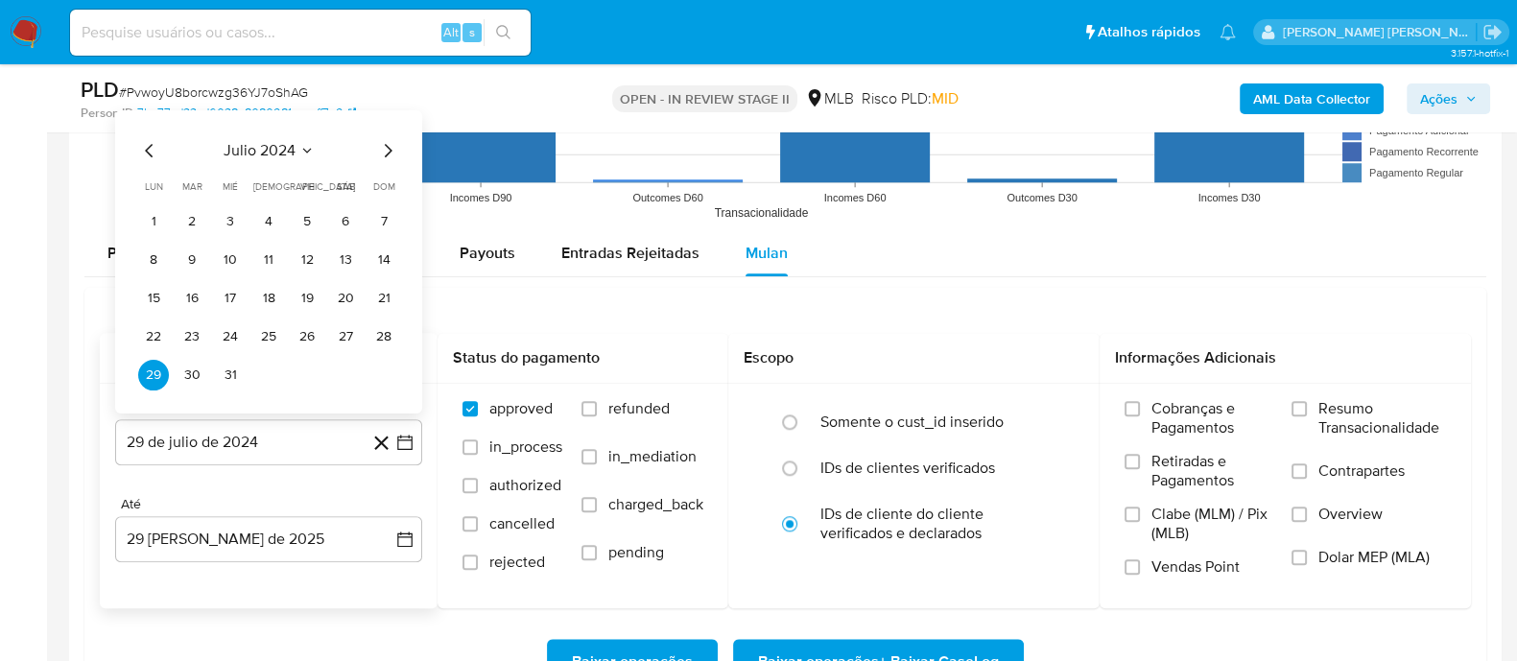
click at [257, 151] on span "julio 2024" at bounding box center [260, 149] width 72 height 19
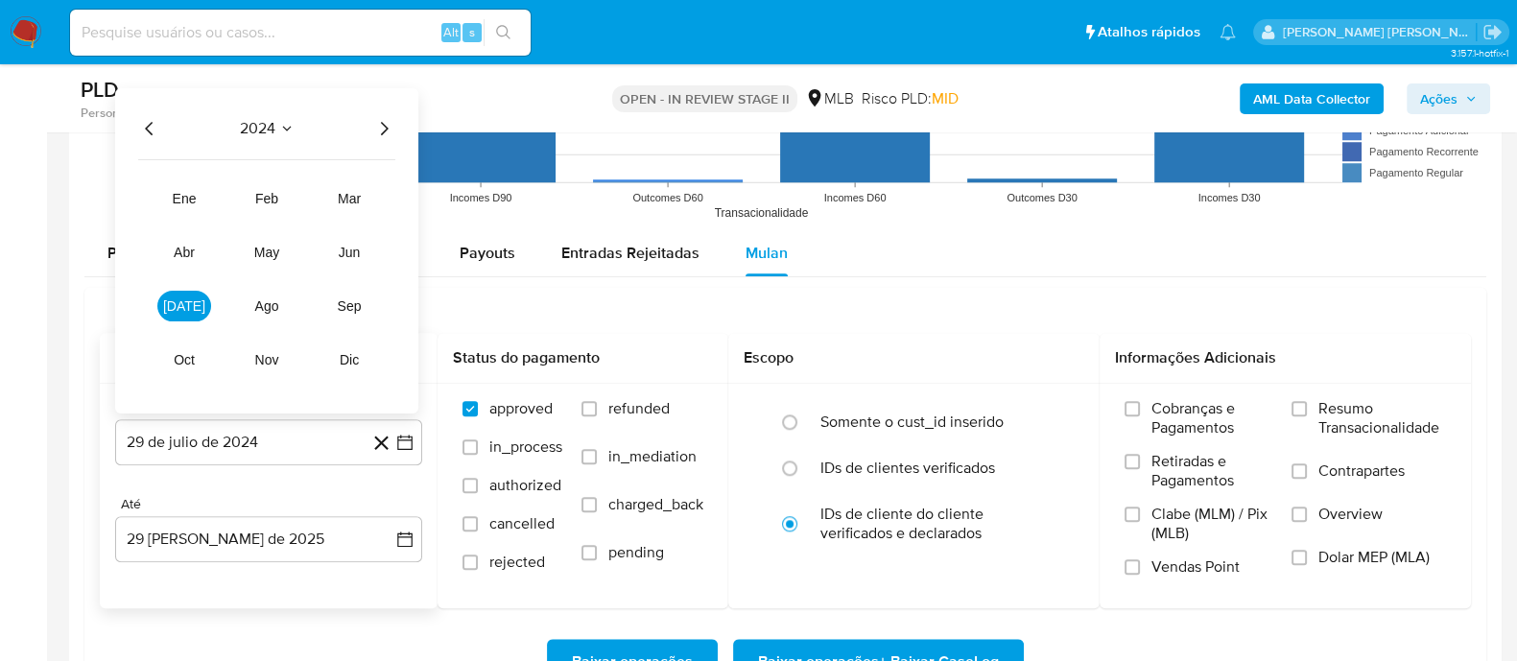
click at [384, 120] on icon "Año siguiente" at bounding box center [383, 127] width 23 height 23
click at [187, 312] on button "[DATE]" at bounding box center [184, 305] width 54 height 31
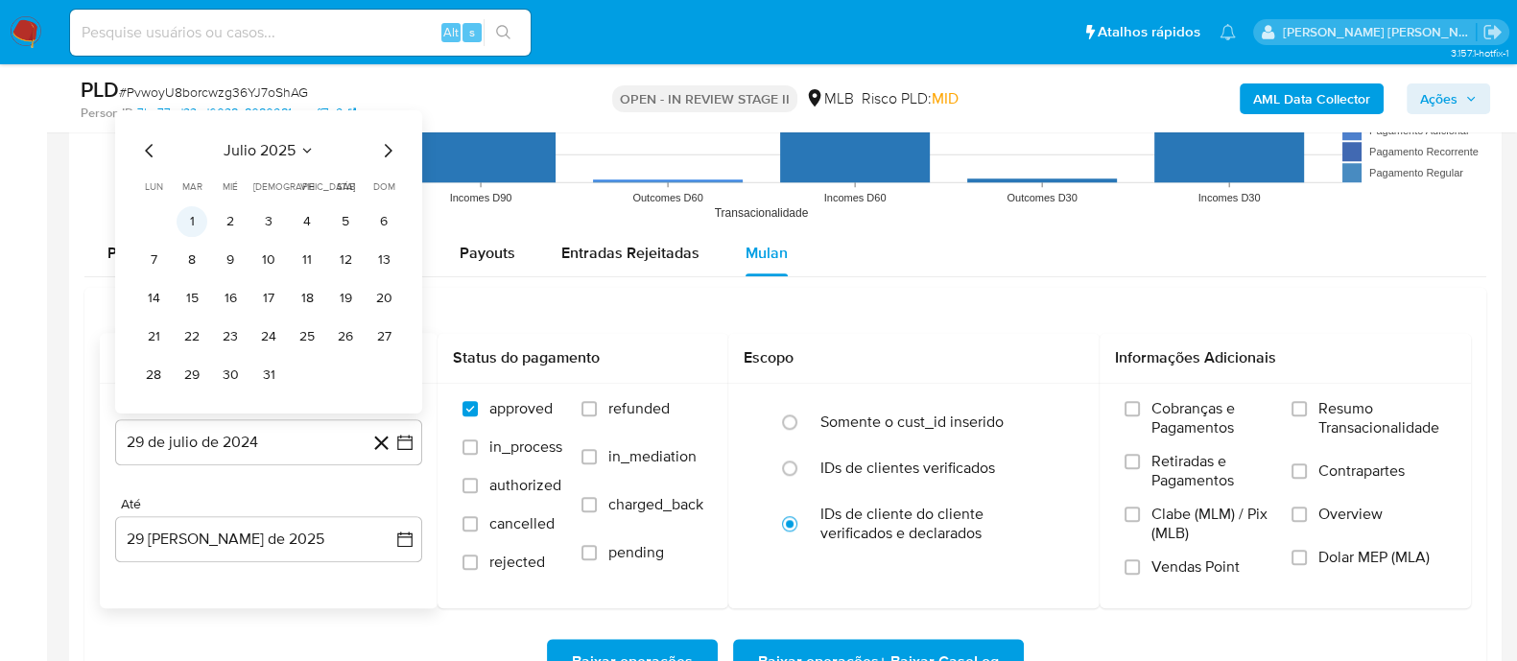
click at [198, 218] on button "1" at bounding box center [192, 220] width 31 height 31
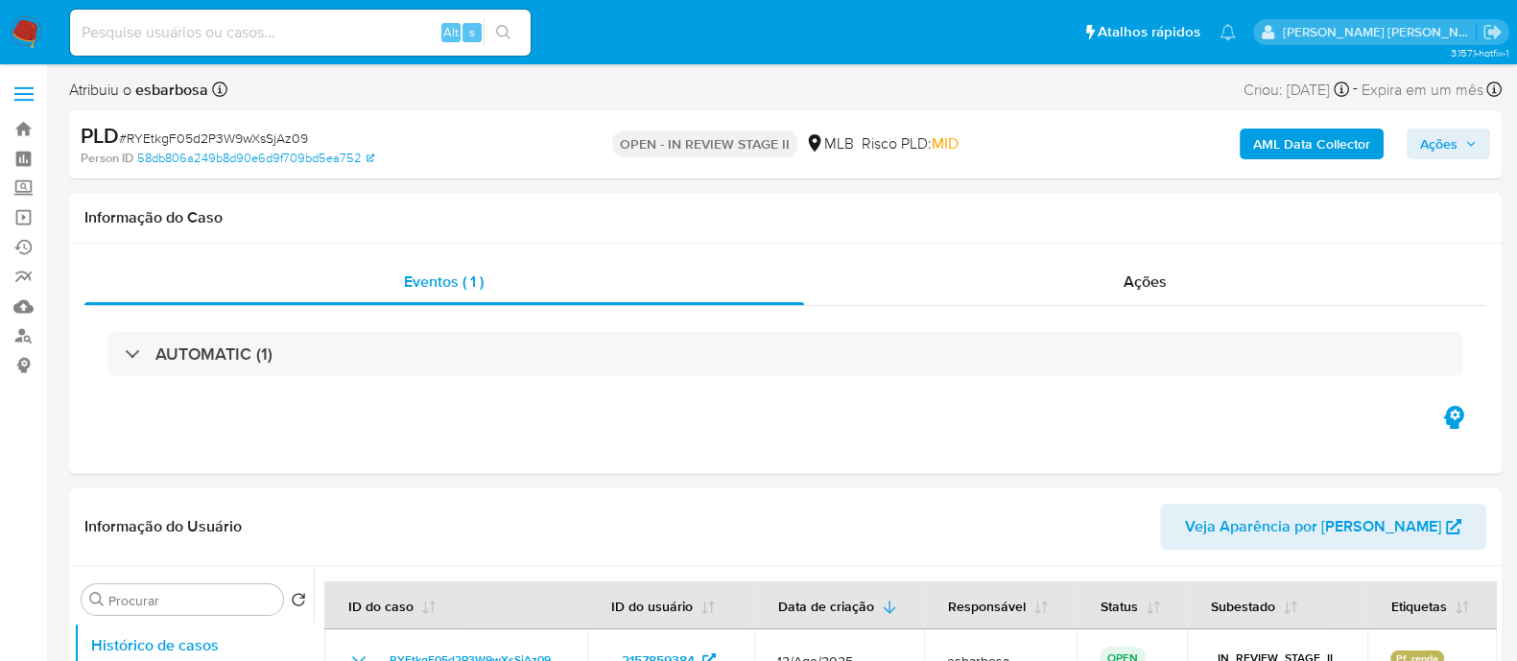
select select "10"
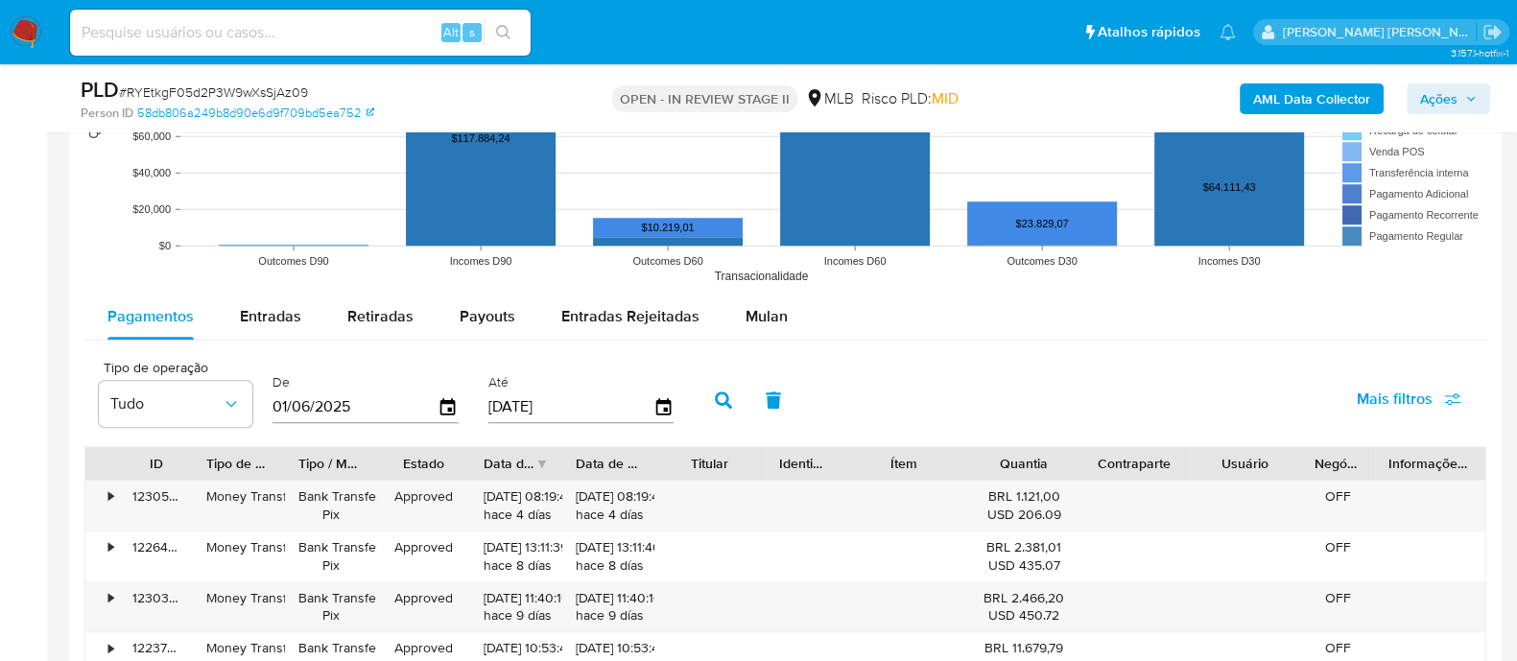
scroll to position [1918, 0]
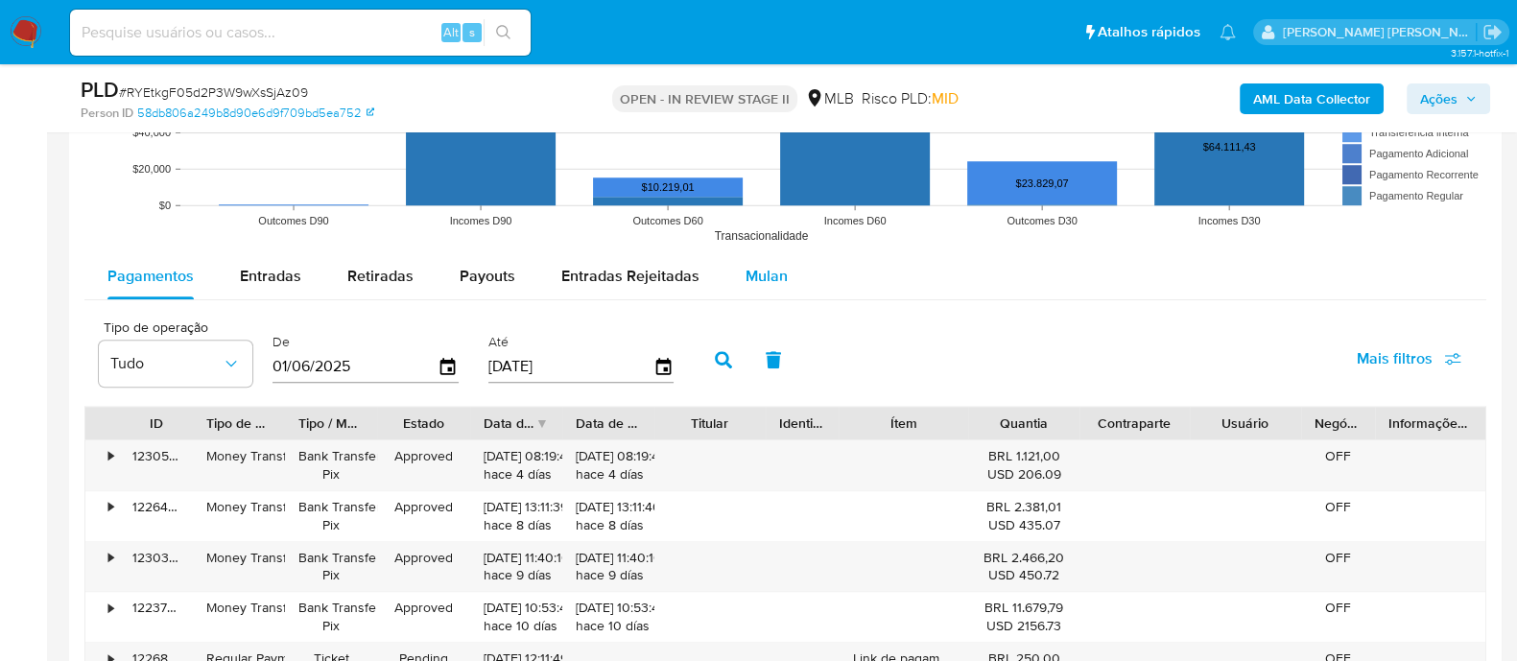
click at [768, 266] on span "Mulan" at bounding box center [766, 276] width 42 height 22
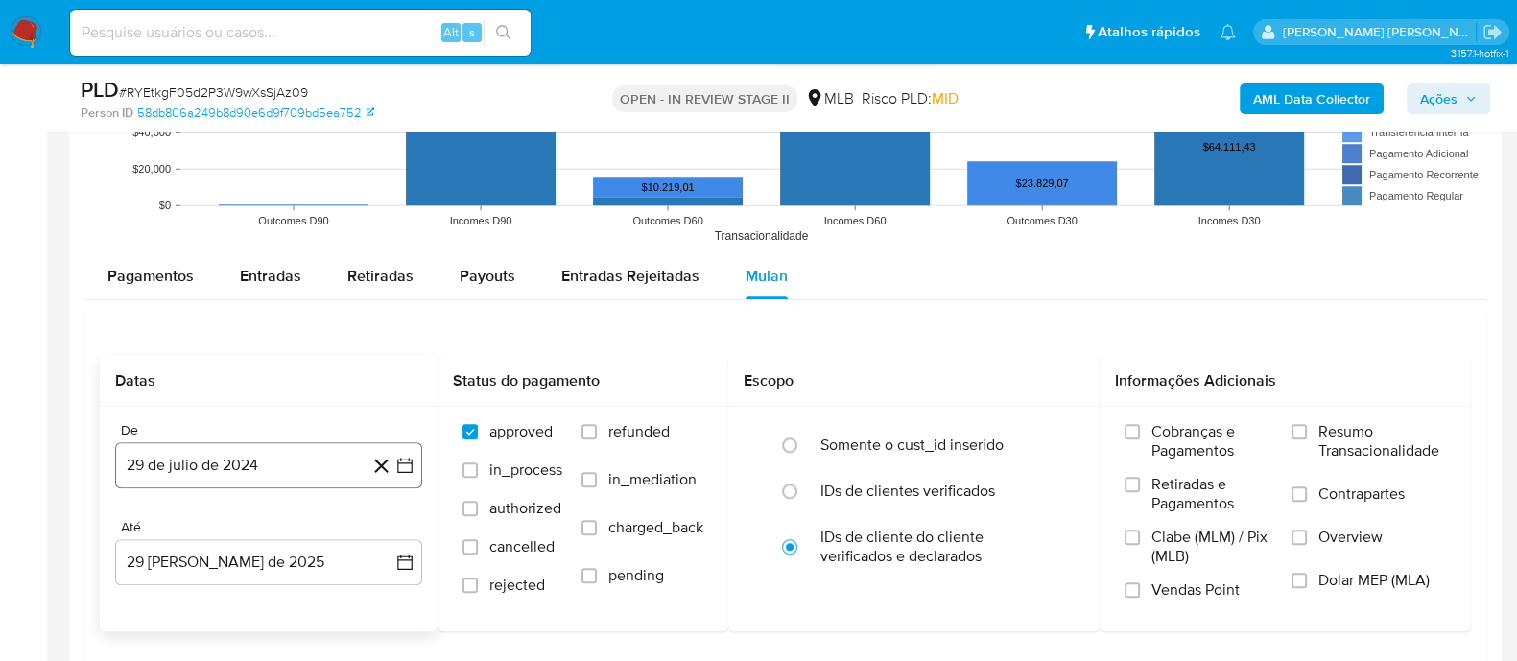
click at [269, 464] on button "29 de julio de 2024" at bounding box center [268, 465] width 307 height 46
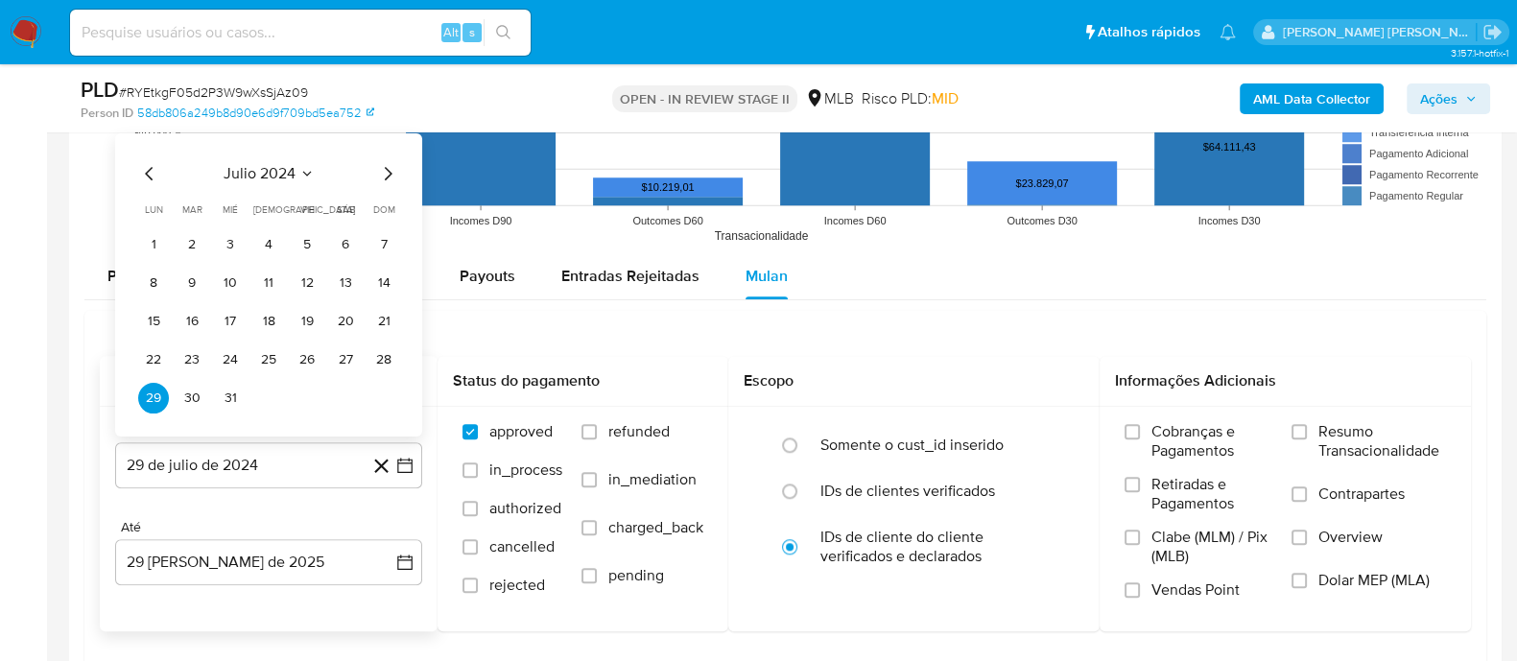
click at [297, 165] on button "julio 2024" at bounding box center [269, 173] width 91 height 19
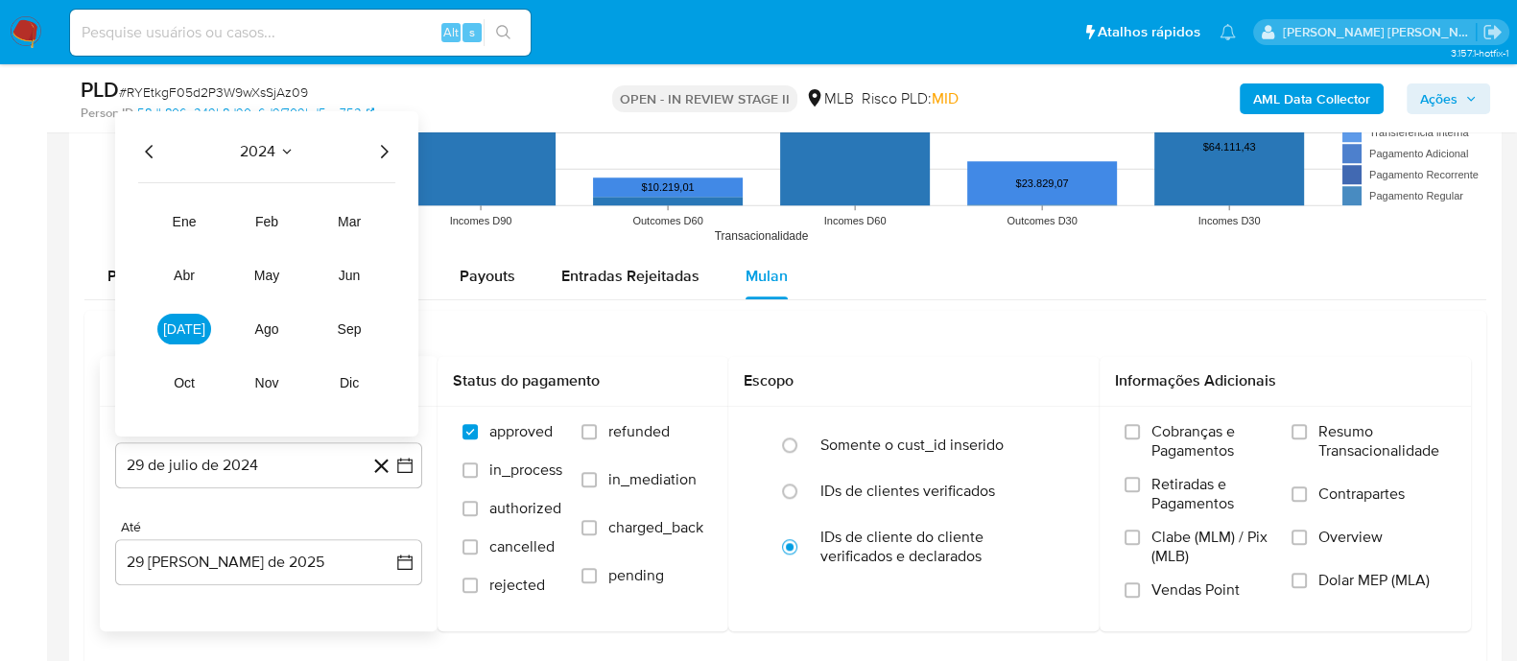
click at [389, 144] on icon "Año siguiente" at bounding box center [383, 151] width 23 height 23
click at [190, 332] on span "[DATE]" at bounding box center [184, 328] width 42 height 15
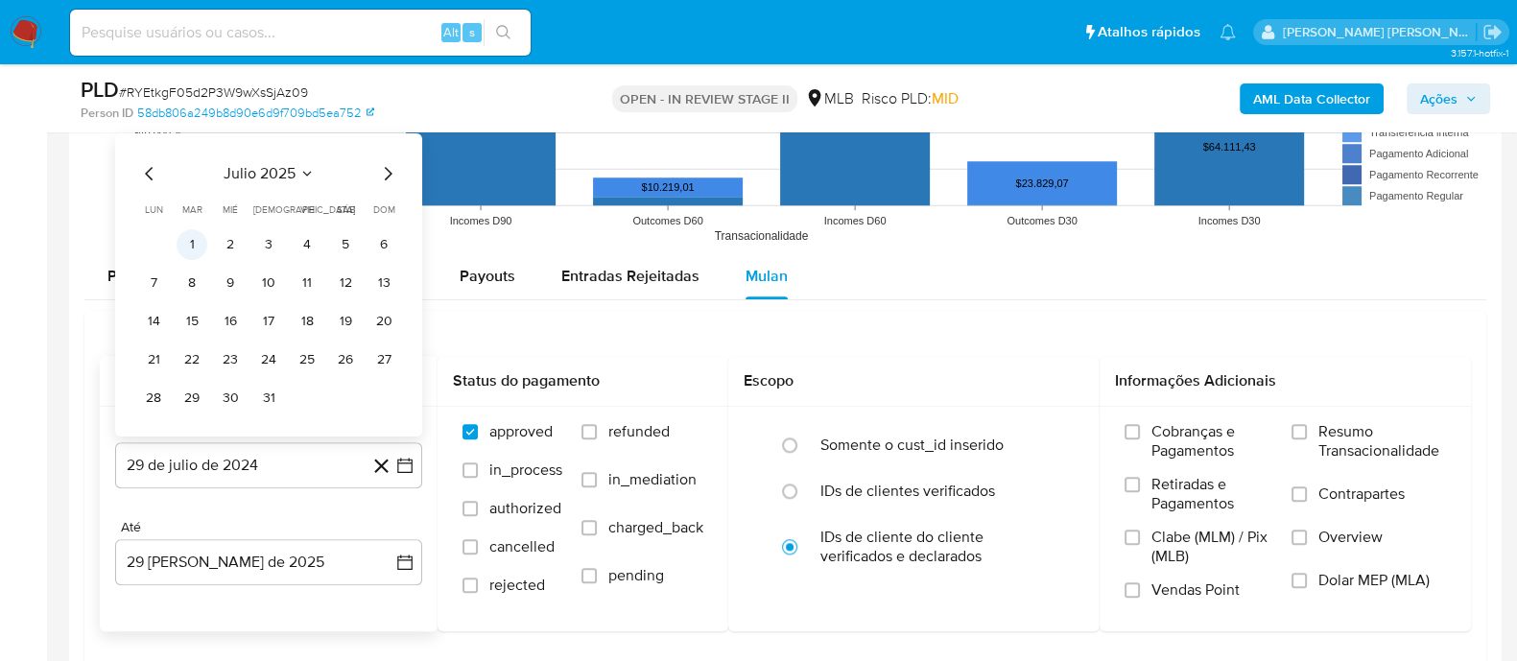
click at [196, 244] on button "1" at bounding box center [192, 244] width 31 height 31
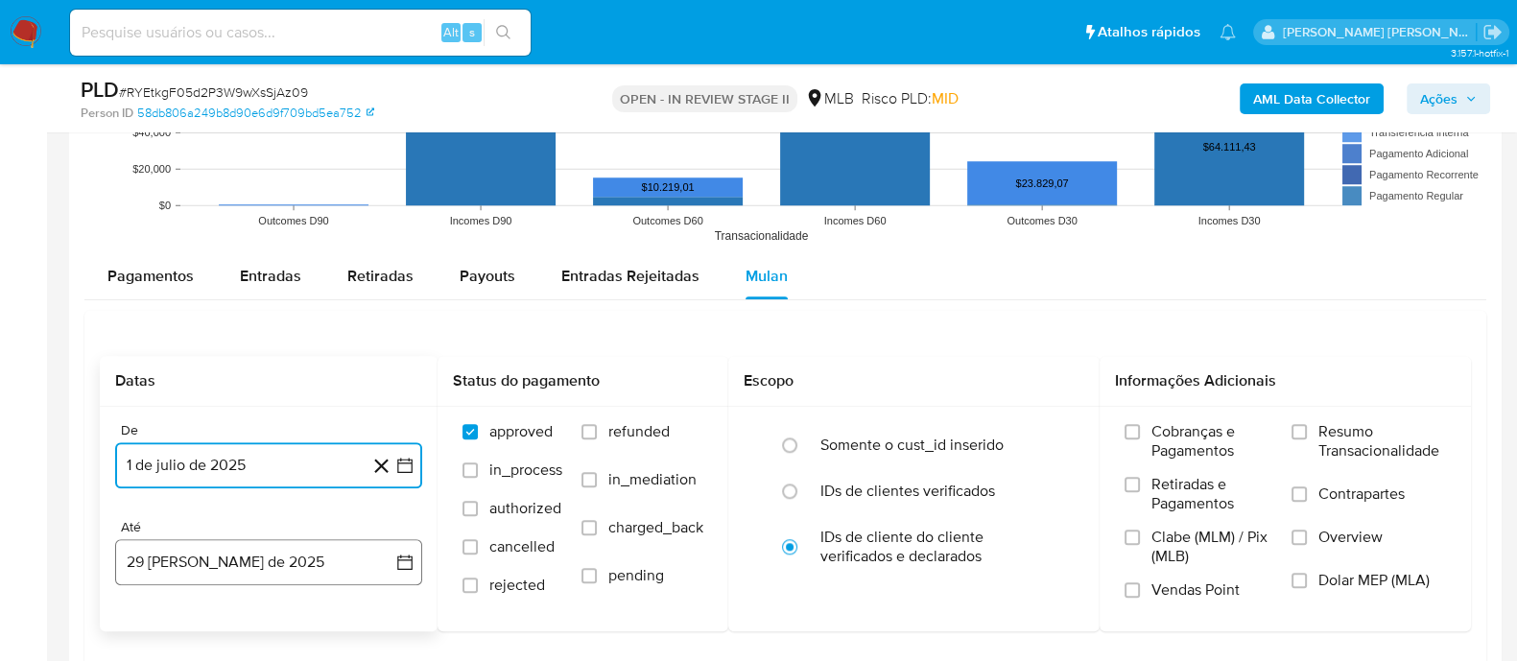
click at [263, 547] on button "29 [PERSON_NAME] de 2025" at bounding box center [268, 562] width 307 height 46
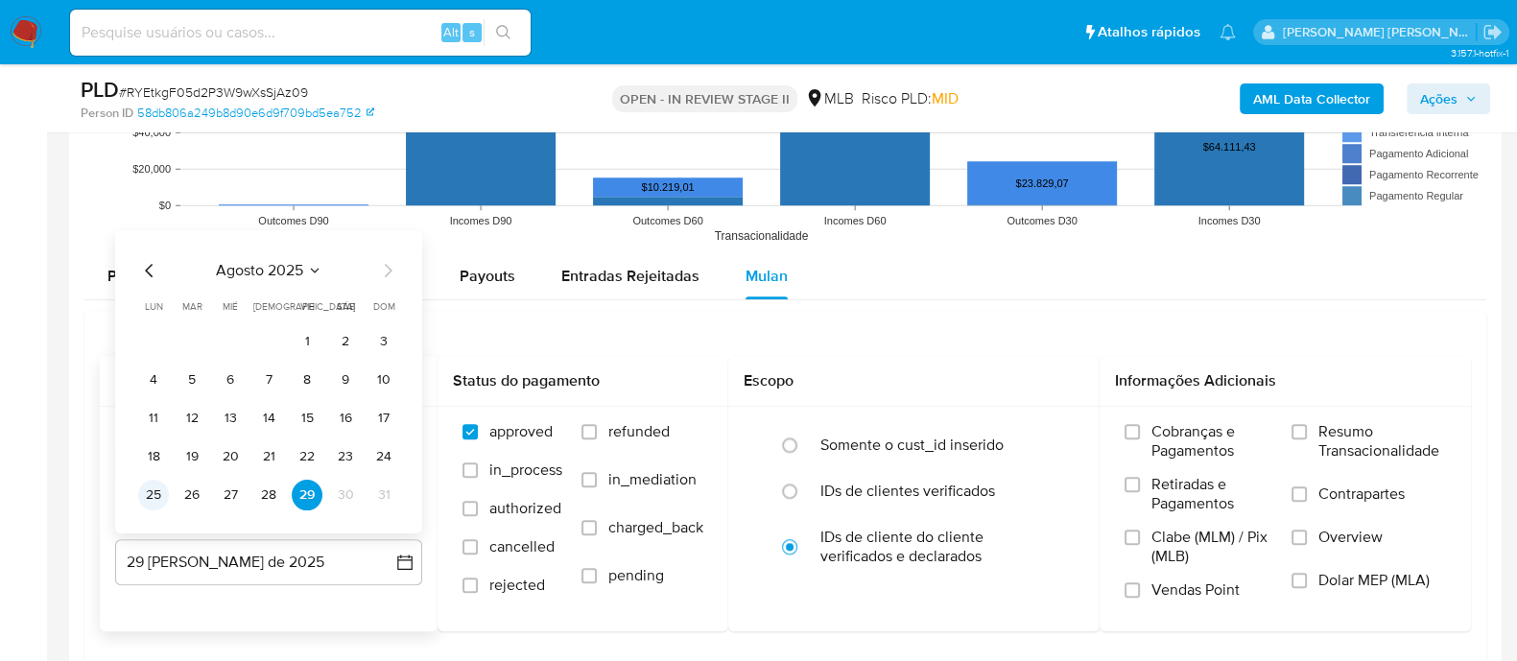
click at [158, 496] on button "25" at bounding box center [153, 495] width 31 height 31
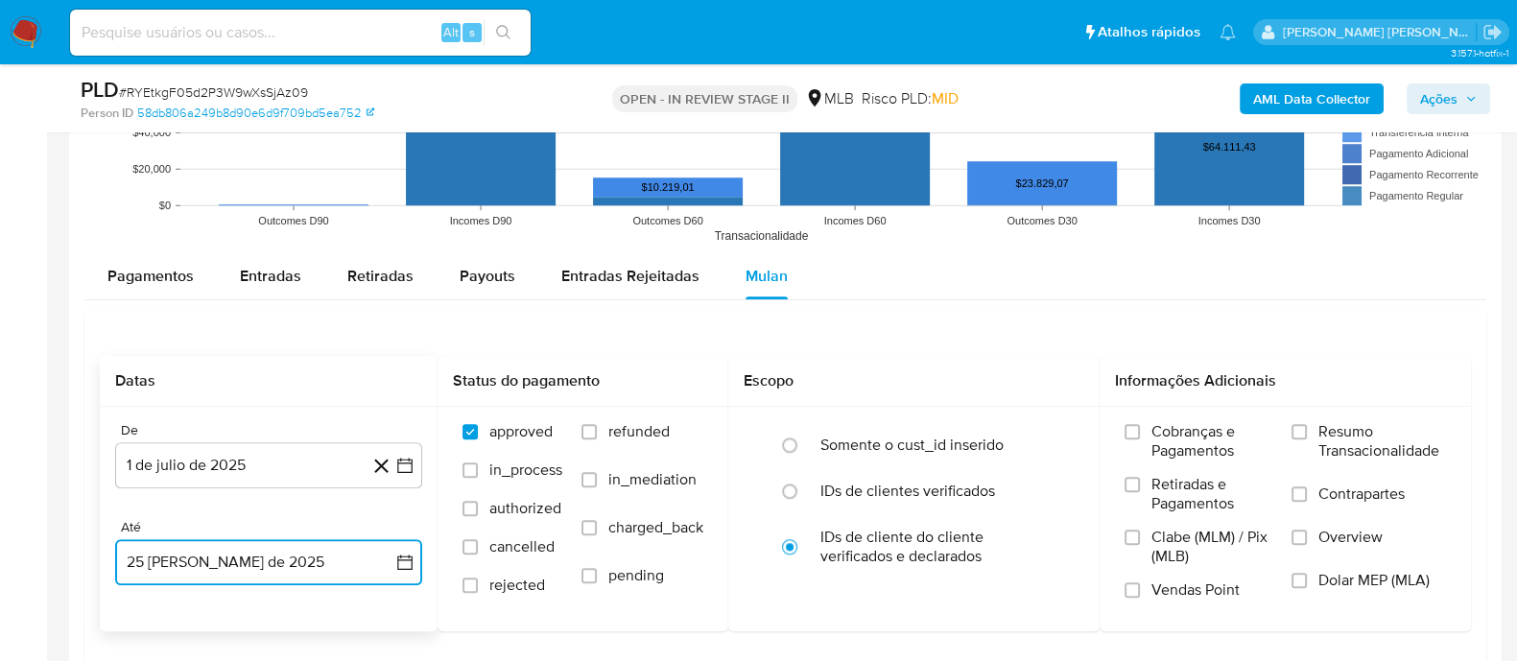
click at [297, 566] on button "25 de agosto de 2025" at bounding box center [268, 562] width 307 height 46
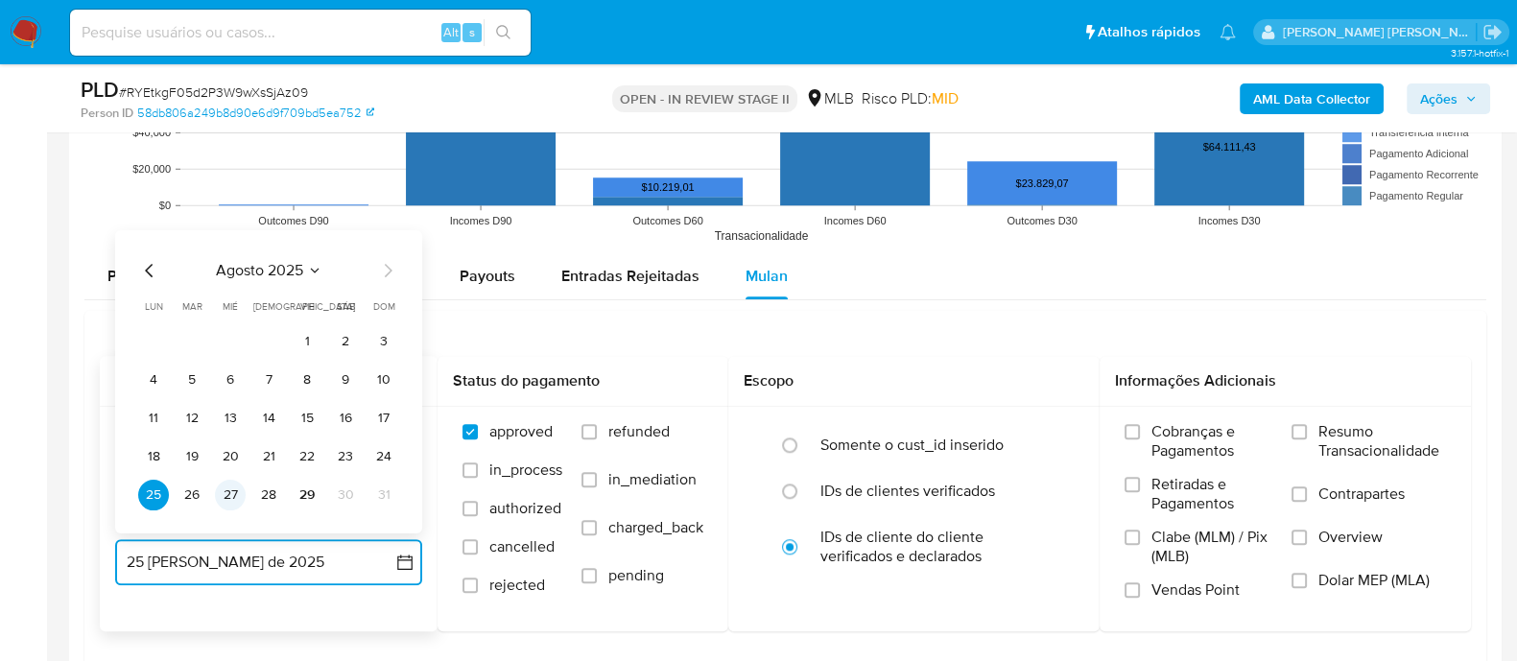
click at [235, 493] on button "27" at bounding box center [230, 495] width 31 height 31
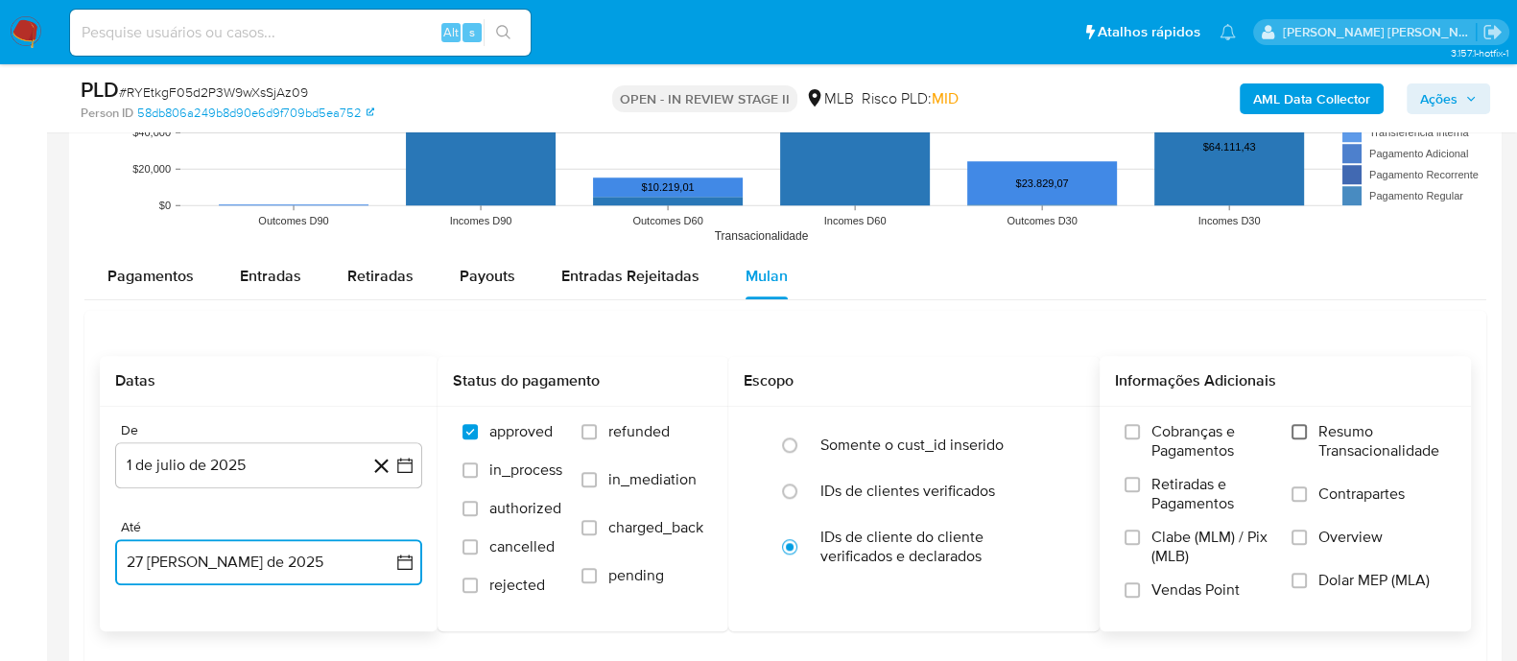
click at [1302, 434] on input "Resumo Transacionalidade" at bounding box center [1298, 431] width 15 height 15
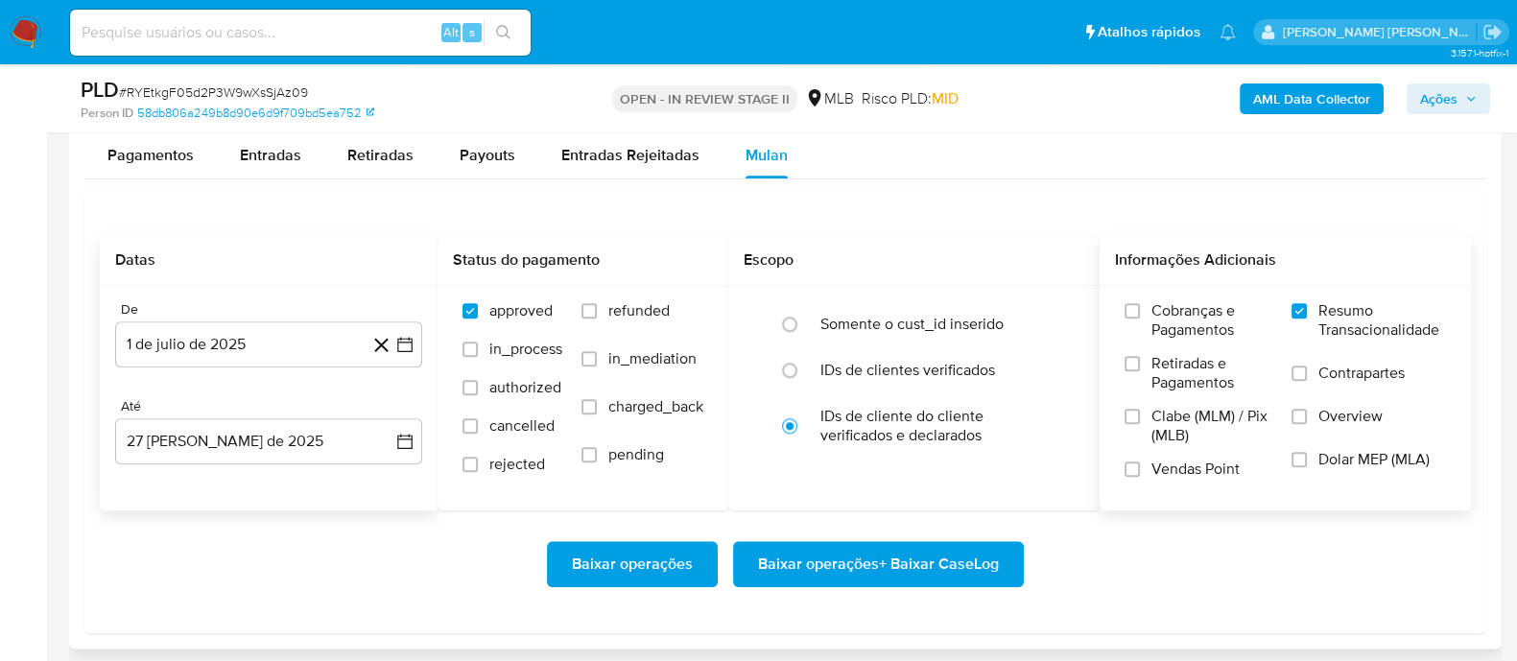
click at [1310, 379] on label "Contrapartes" at bounding box center [1368, 385] width 154 height 43
click at [1307, 379] on input "Contrapartes" at bounding box center [1298, 372] width 15 height 15
click at [1133, 472] on input "Vendas Point" at bounding box center [1131, 468] width 15 height 15
click at [851, 568] on span "Baixar operações + Baixar CaseLog" at bounding box center [878, 564] width 241 height 42
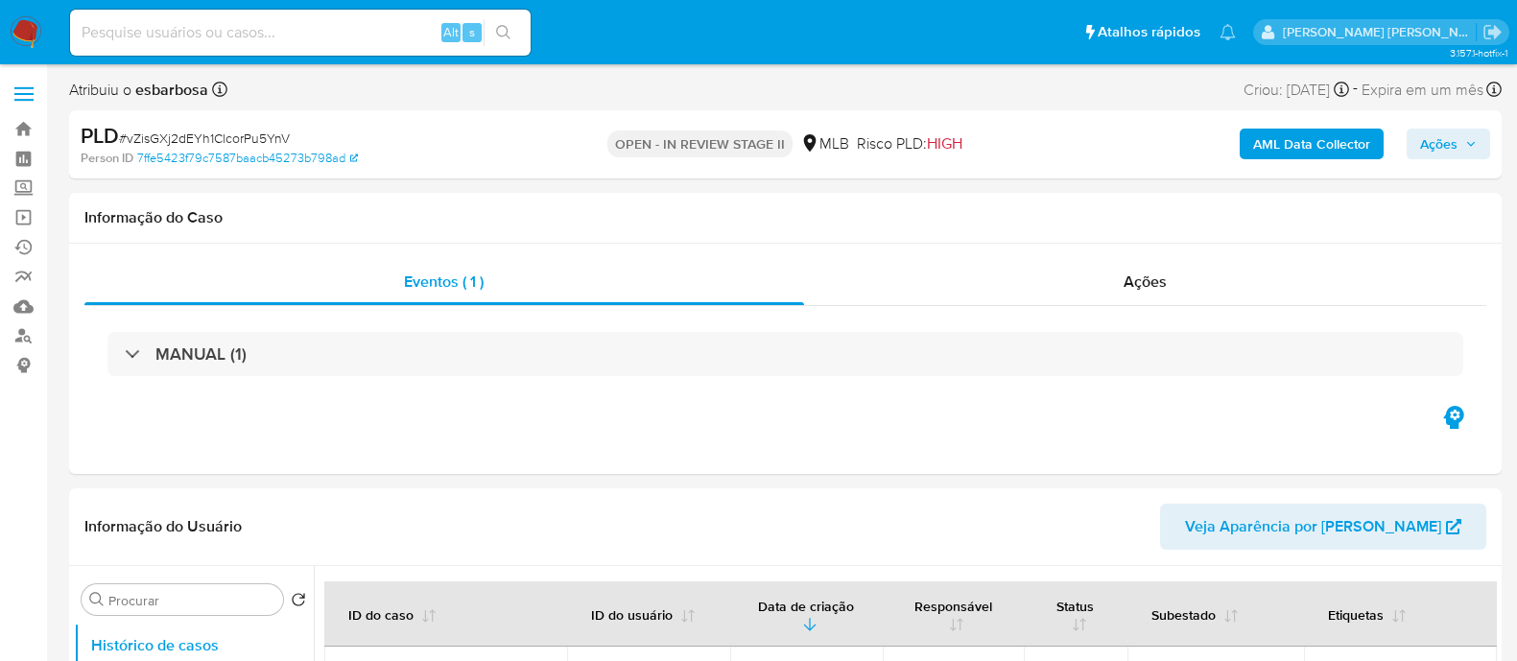
select select "10"
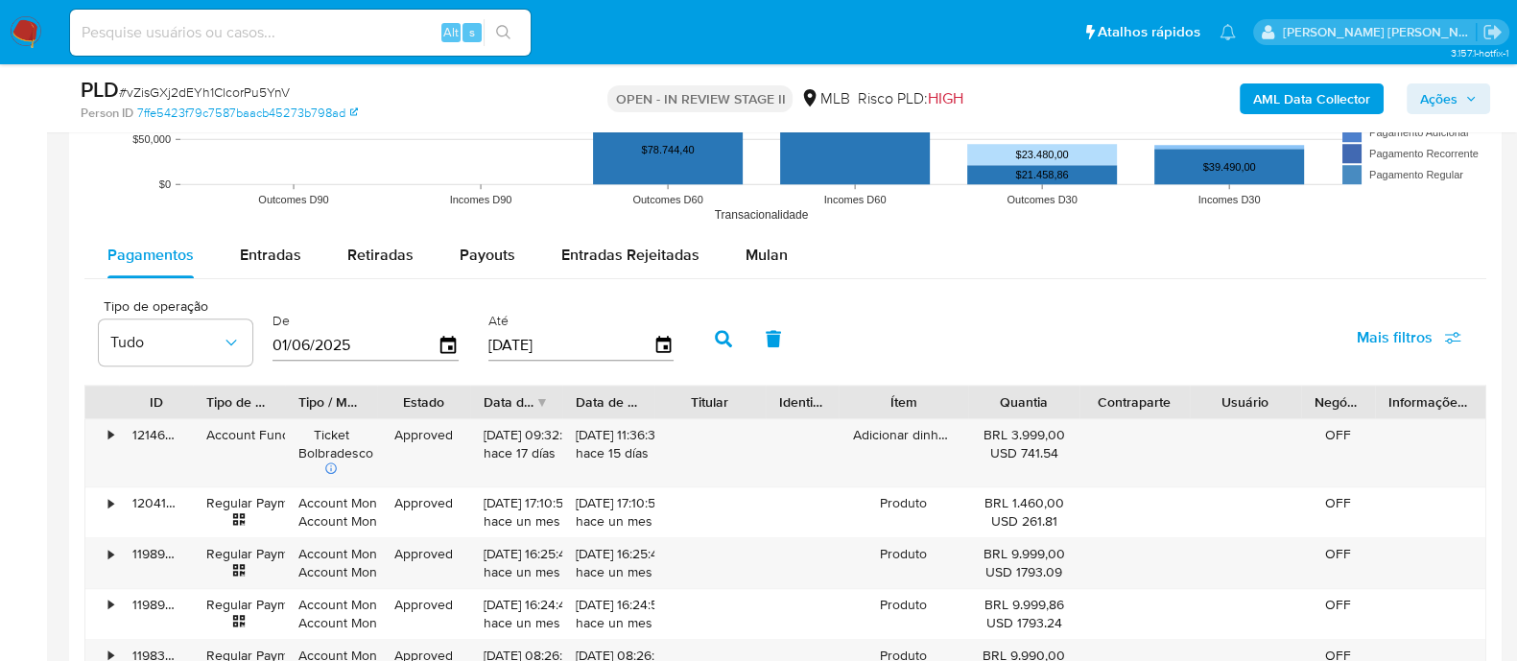
scroll to position [2038, 0]
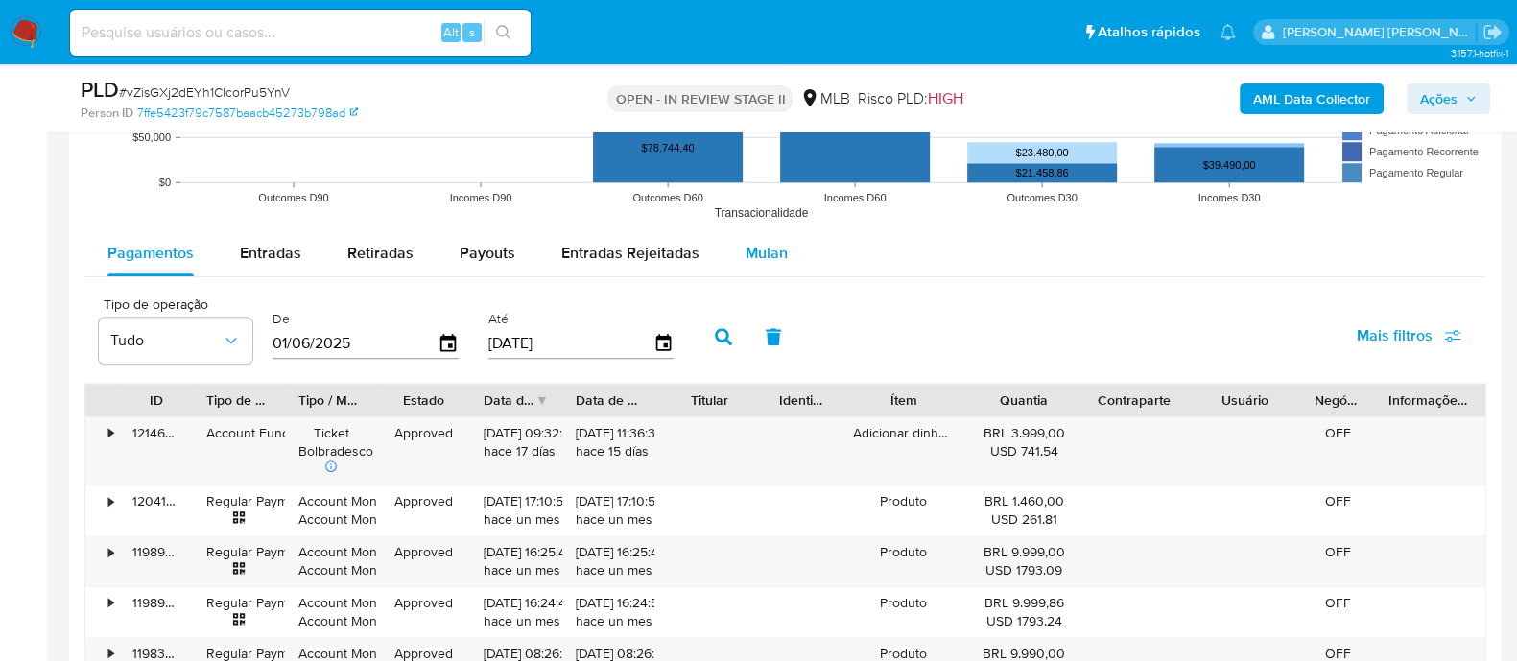
click at [765, 247] on span "Mulan" at bounding box center [766, 253] width 42 height 22
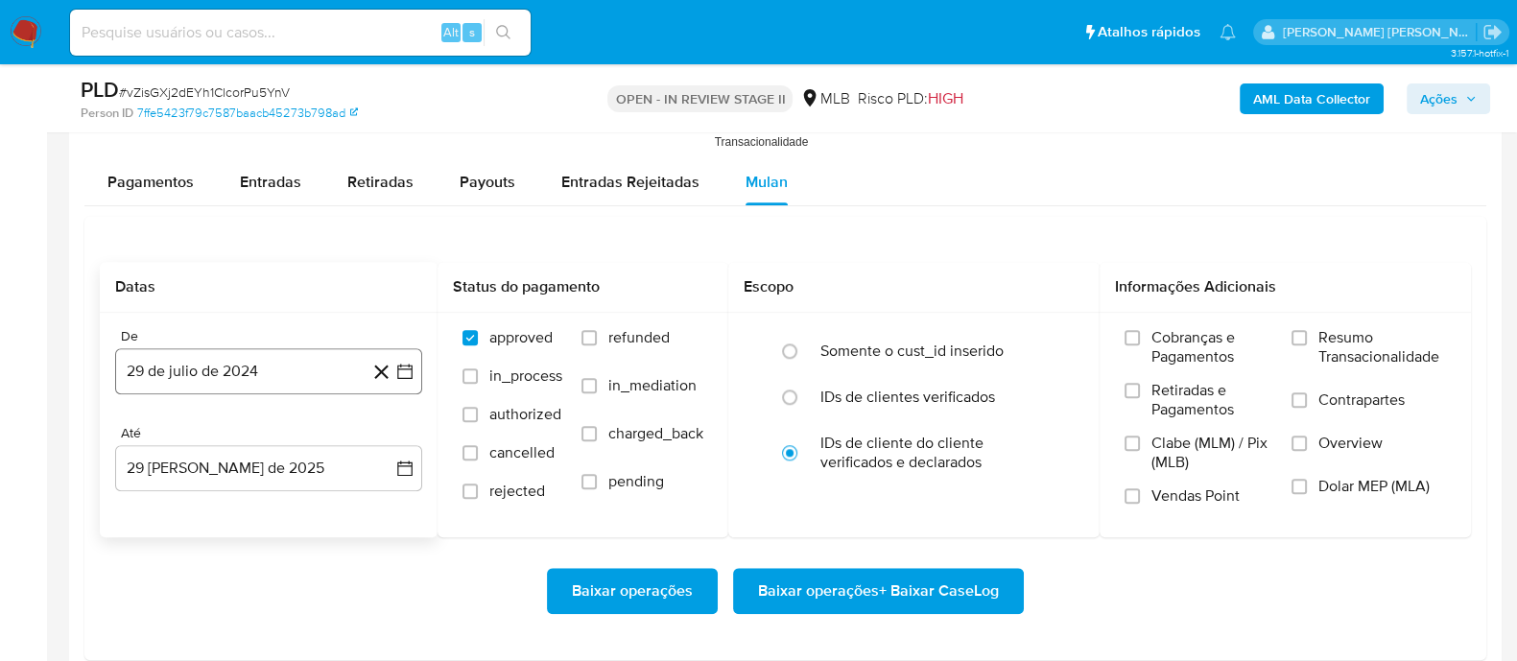
scroll to position [2158, 0]
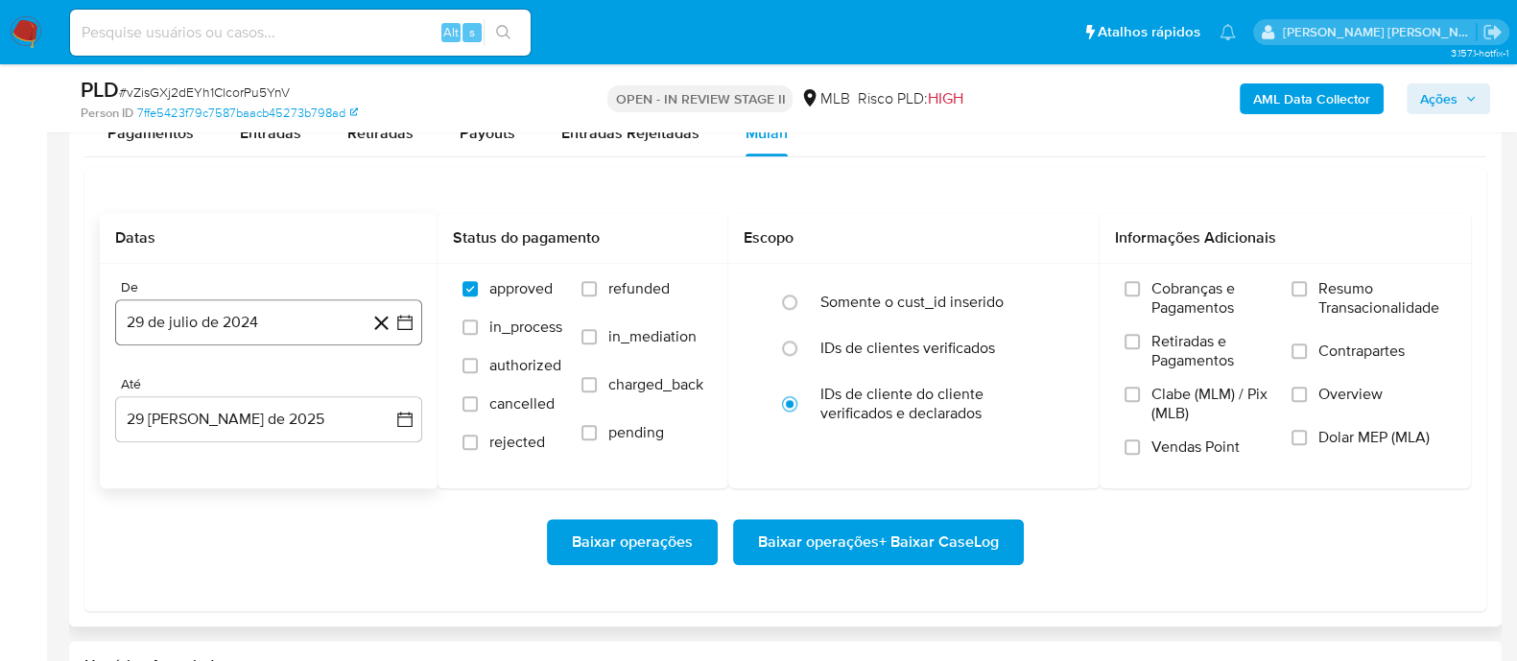
click at [278, 316] on button "29 de julio de 2024" at bounding box center [268, 322] width 307 height 46
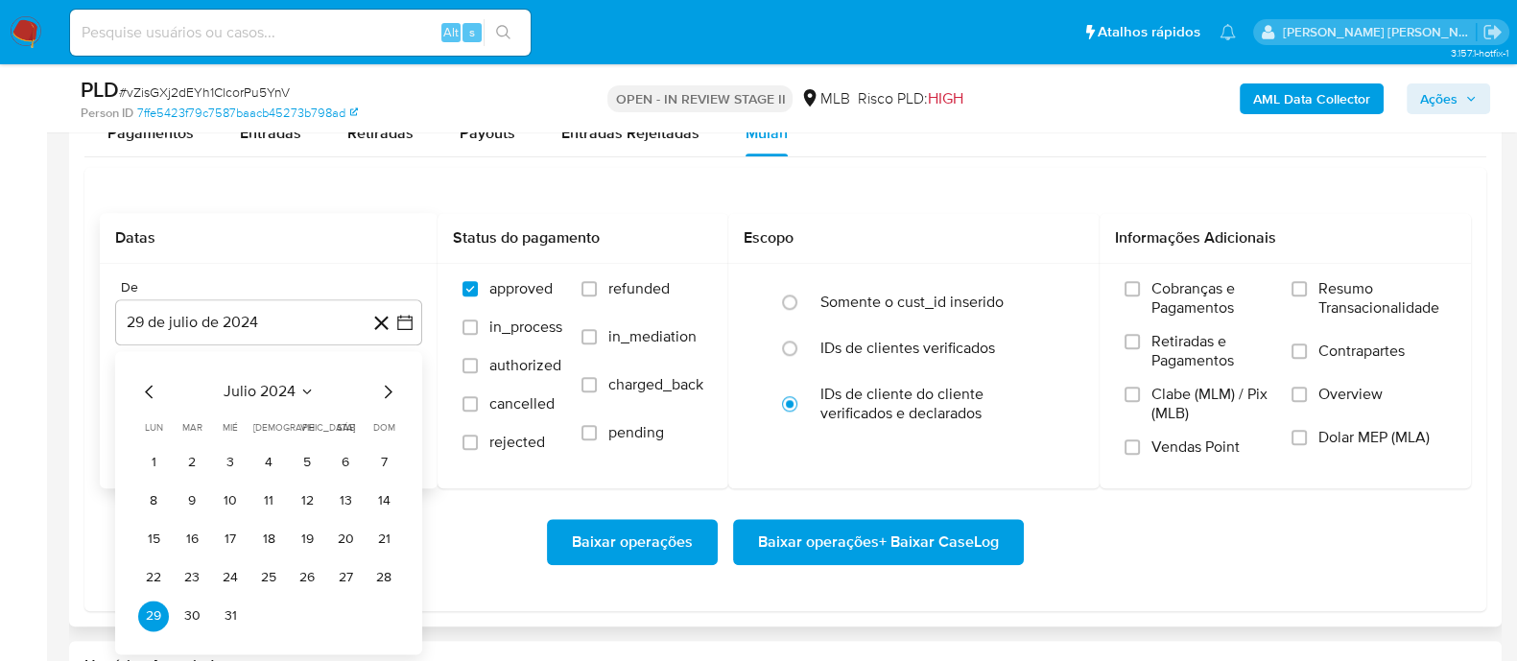
click at [253, 384] on span "julio 2024" at bounding box center [260, 391] width 72 height 19
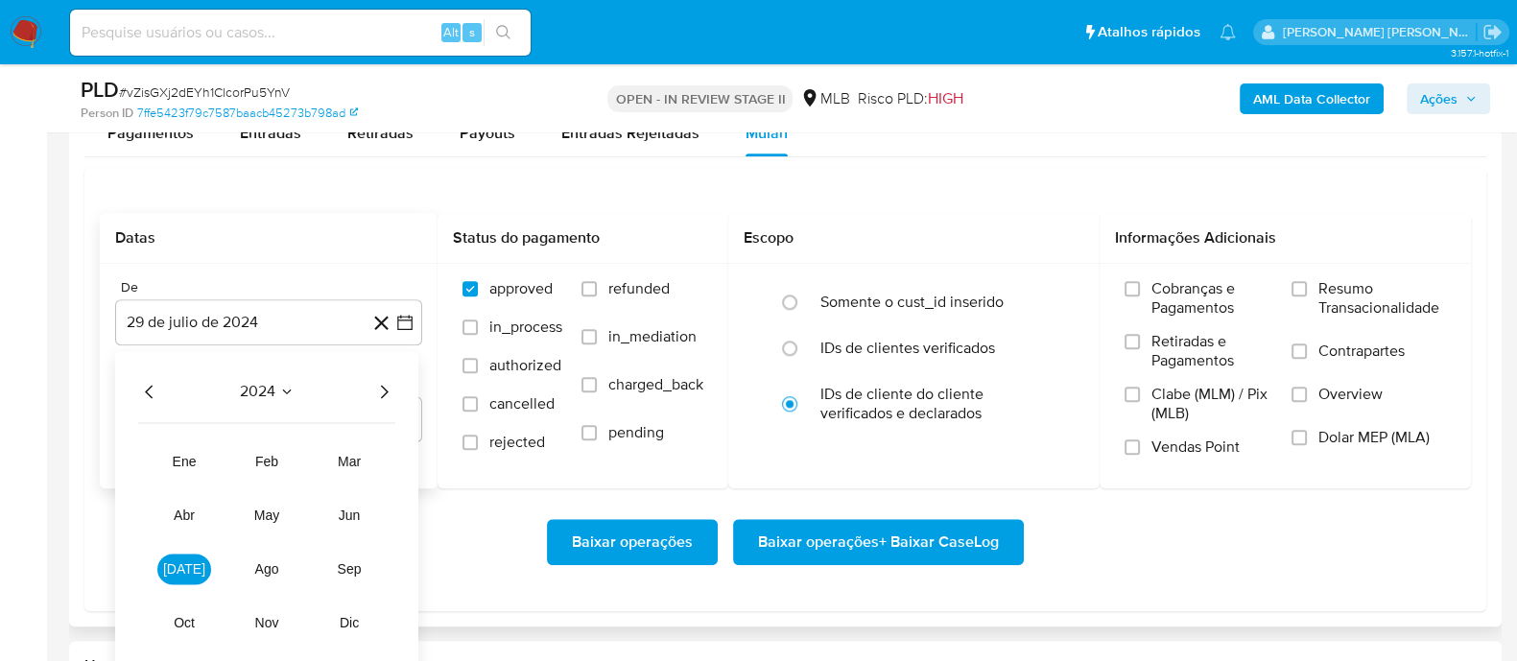
click at [379, 395] on icon "Año siguiente" at bounding box center [383, 391] width 23 height 23
click at [188, 566] on span "[DATE]" at bounding box center [184, 568] width 42 height 15
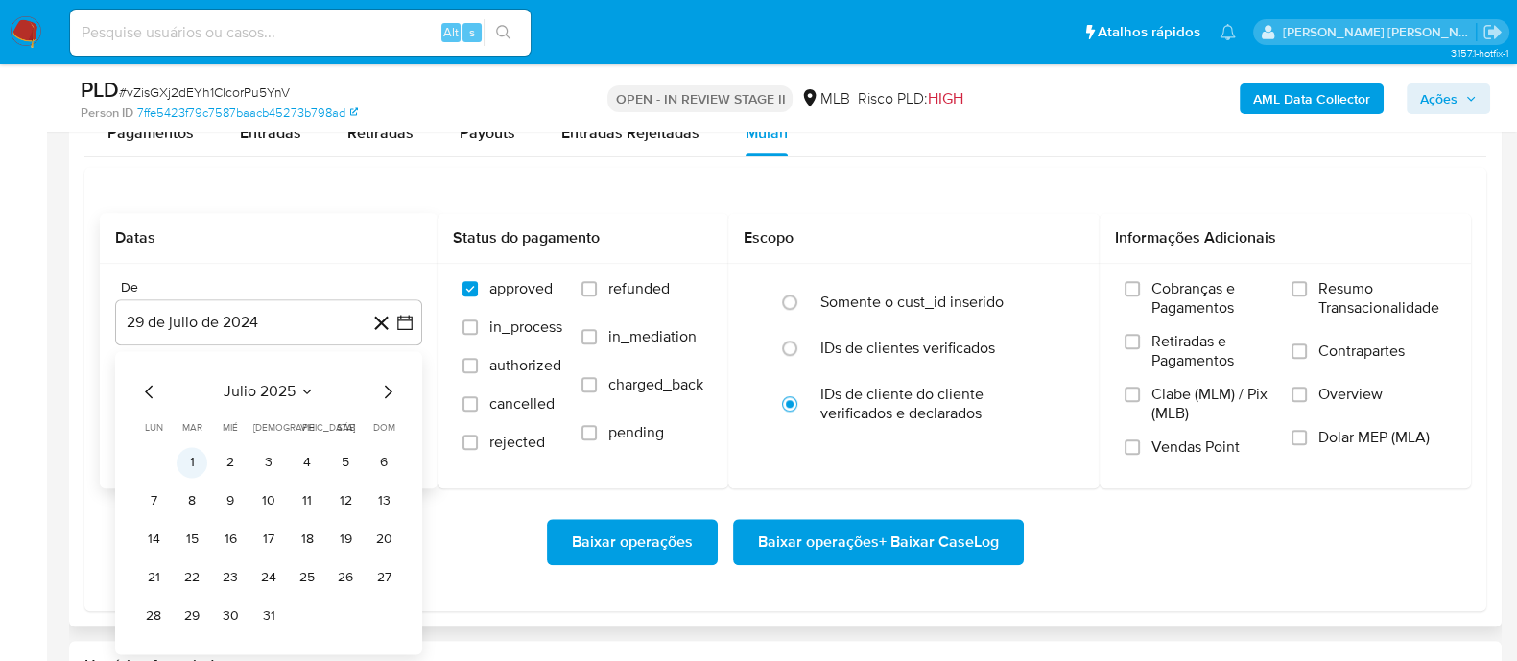
click at [197, 462] on button "1" at bounding box center [192, 462] width 31 height 31
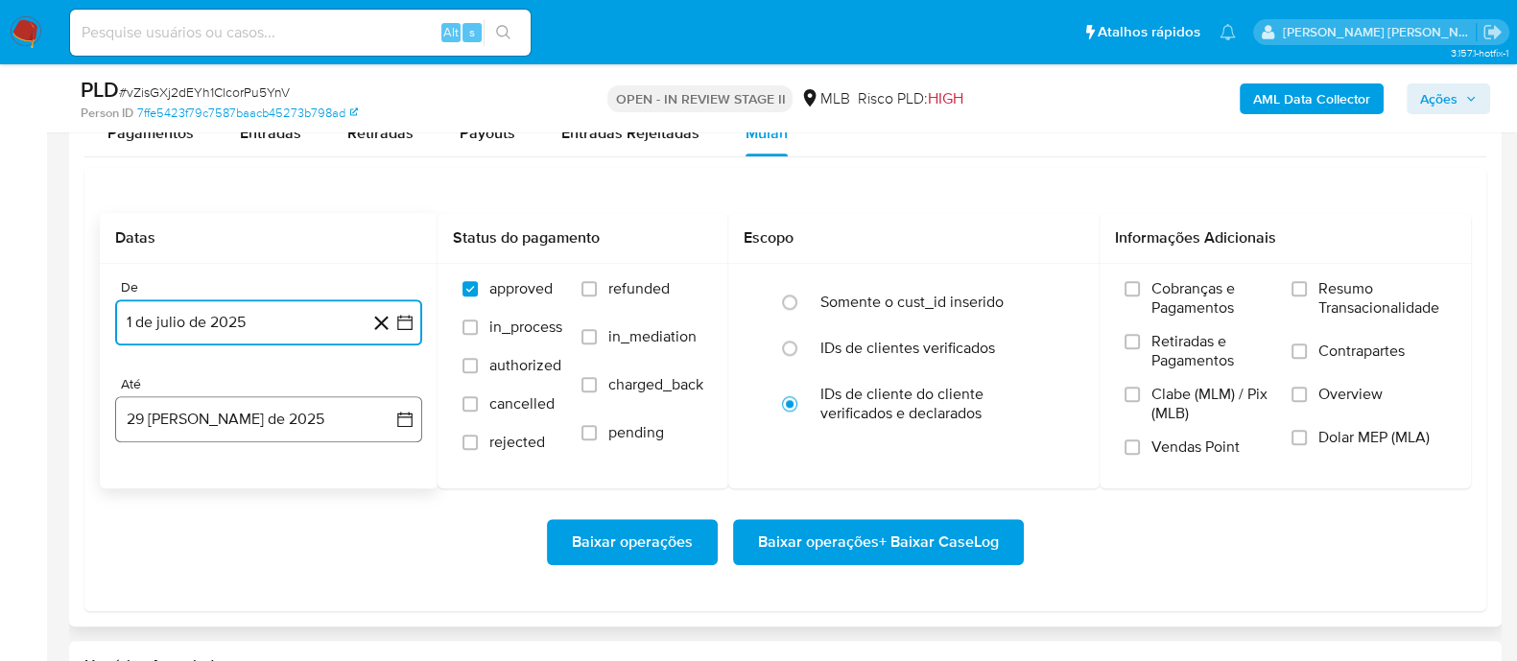
click at [242, 419] on button "29 [PERSON_NAME] de 2025" at bounding box center [268, 419] width 307 height 46
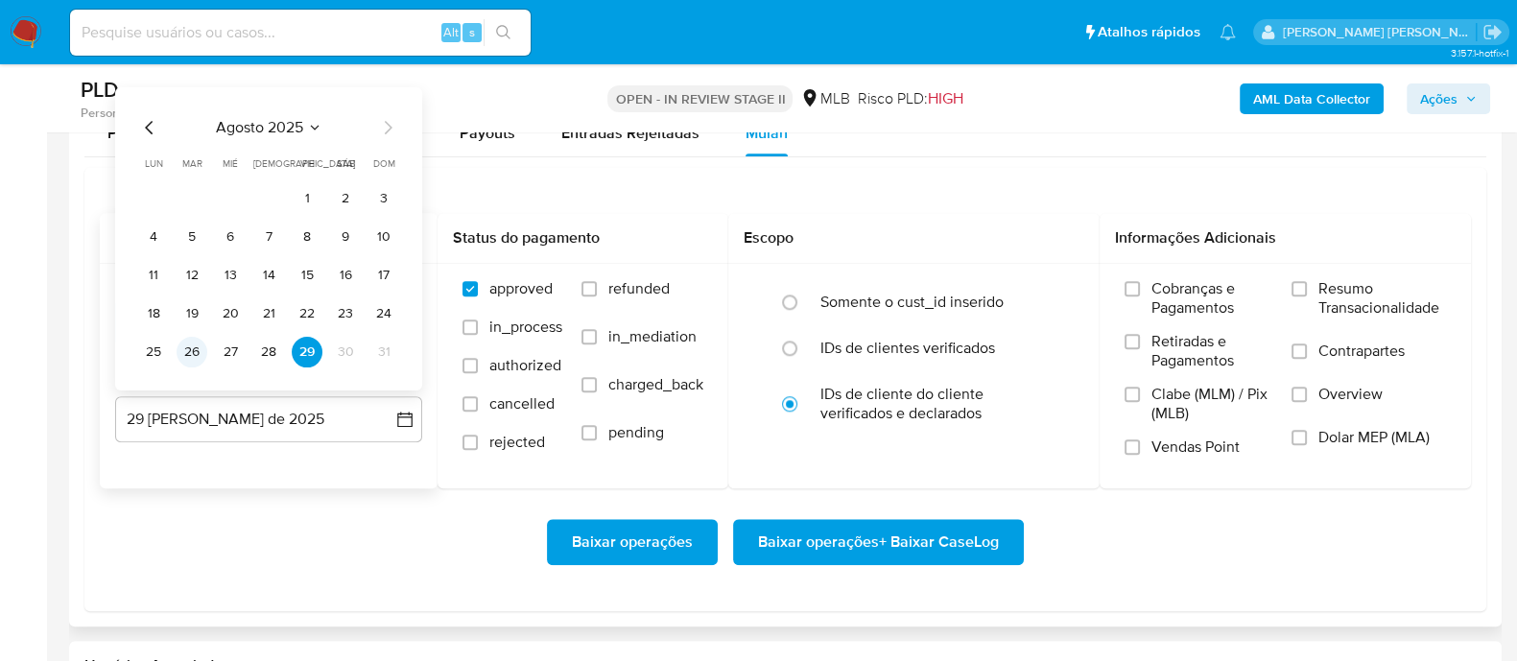
click at [189, 355] on button "26" at bounding box center [192, 351] width 31 height 31
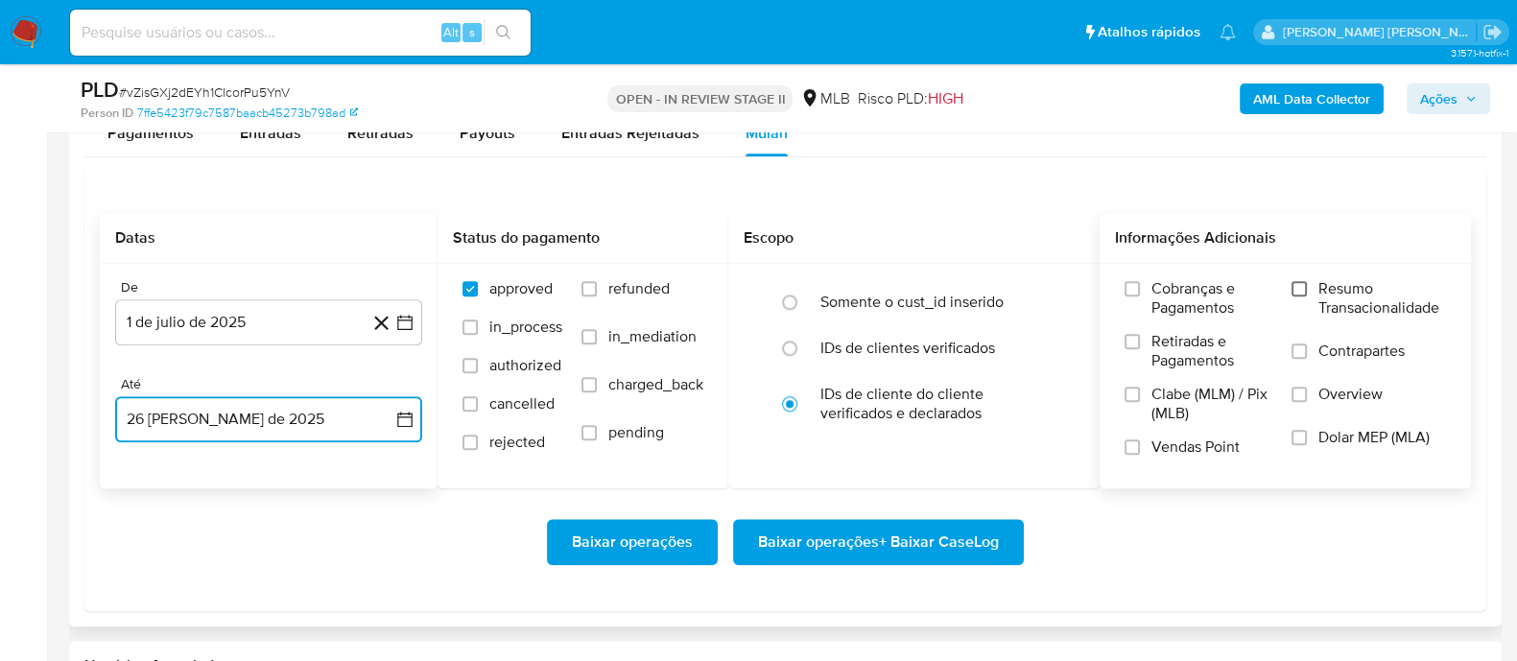
click at [1297, 283] on input "Resumo Transacionalidade" at bounding box center [1298, 288] width 15 height 15
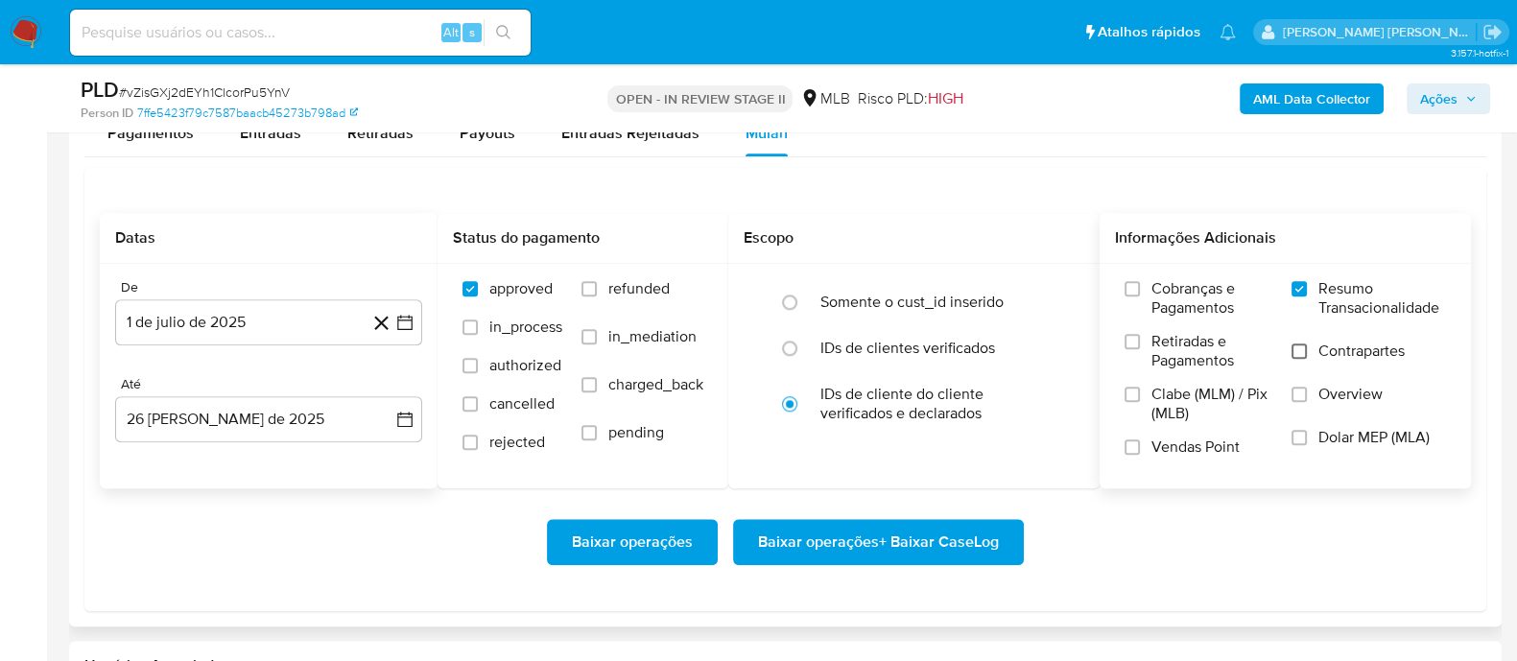
click at [1300, 355] on input "Contrapartes" at bounding box center [1298, 350] width 15 height 15
click at [1137, 448] on input "Vendas Point" at bounding box center [1131, 446] width 15 height 15
click at [833, 539] on span "Baixar operações + Baixar CaseLog" at bounding box center [878, 542] width 241 height 42
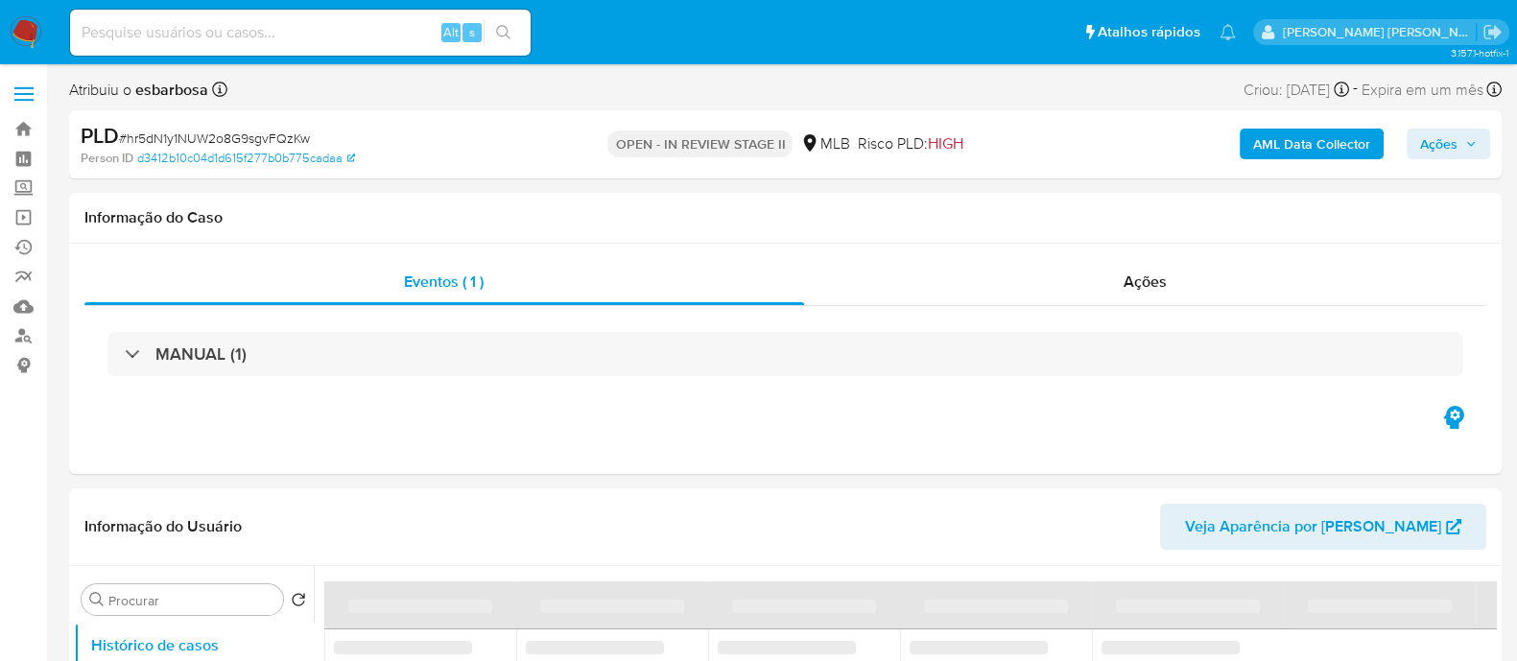
select select "10"
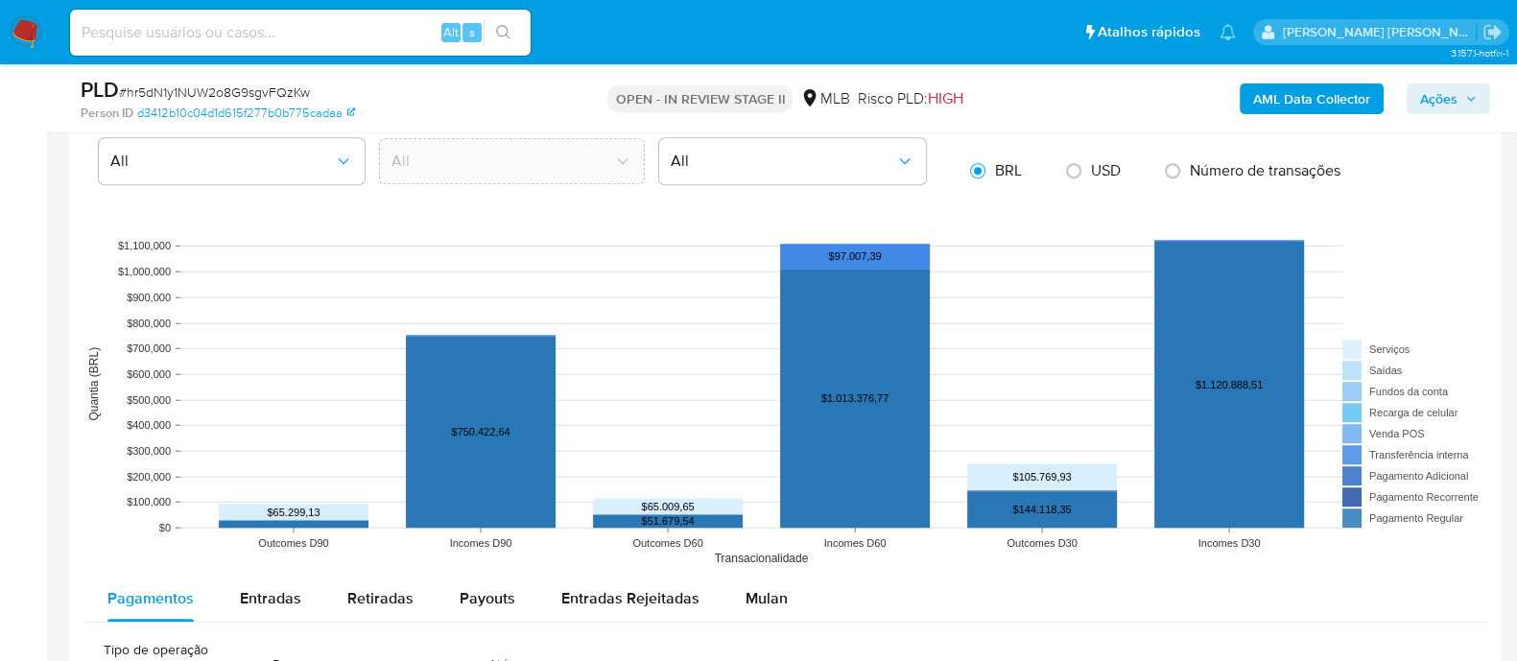
scroll to position [1918, 0]
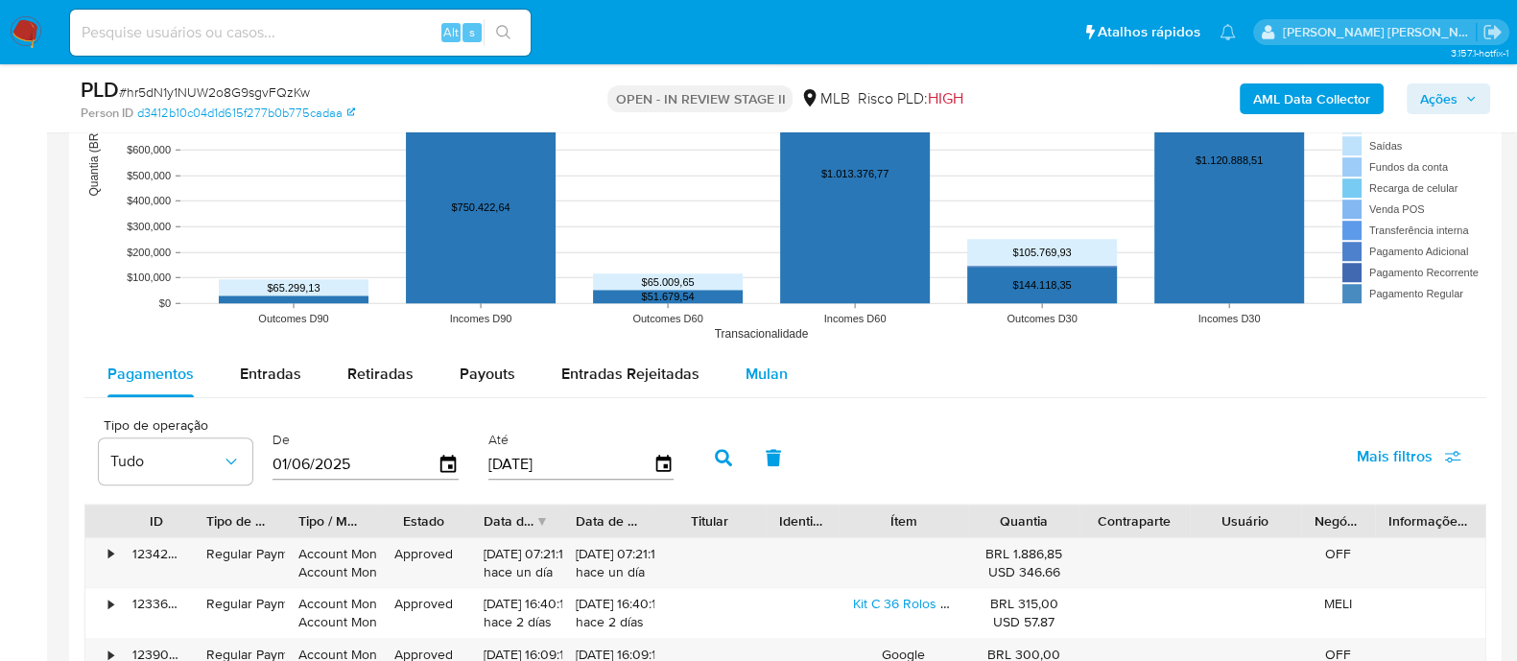
click at [763, 370] on span "Mulan" at bounding box center [766, 374] width 42 height 22
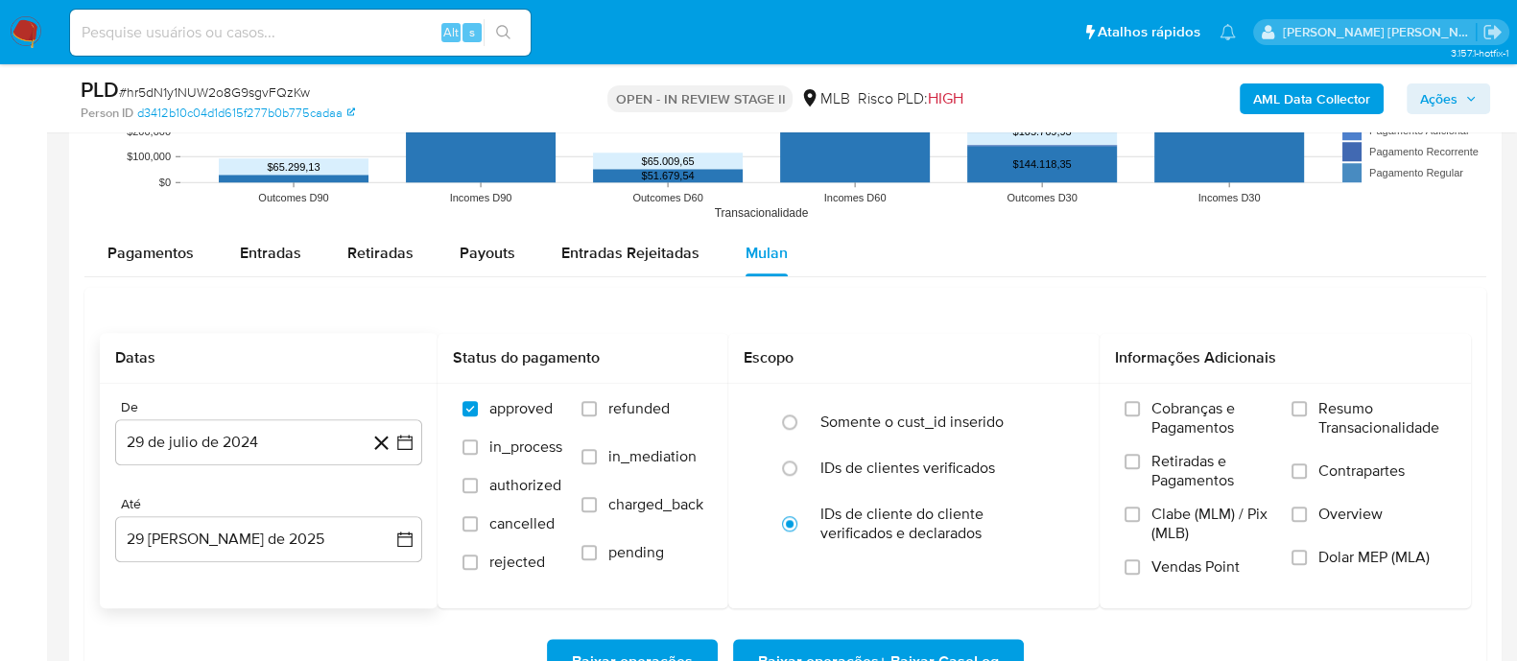
scroll to position [2158, 0]
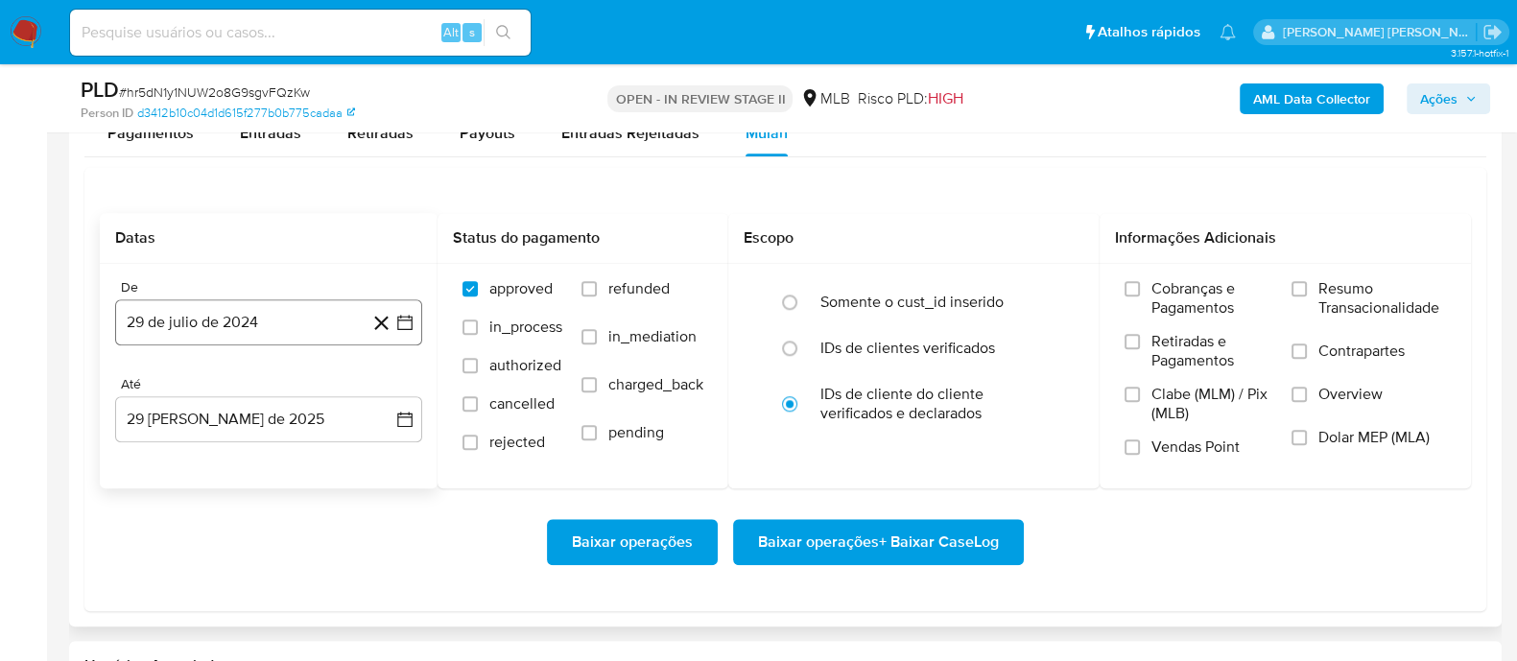
click at [283, 323] on button "29 de julio de 2024" at bounding box center [268, 322] width 307 height 46
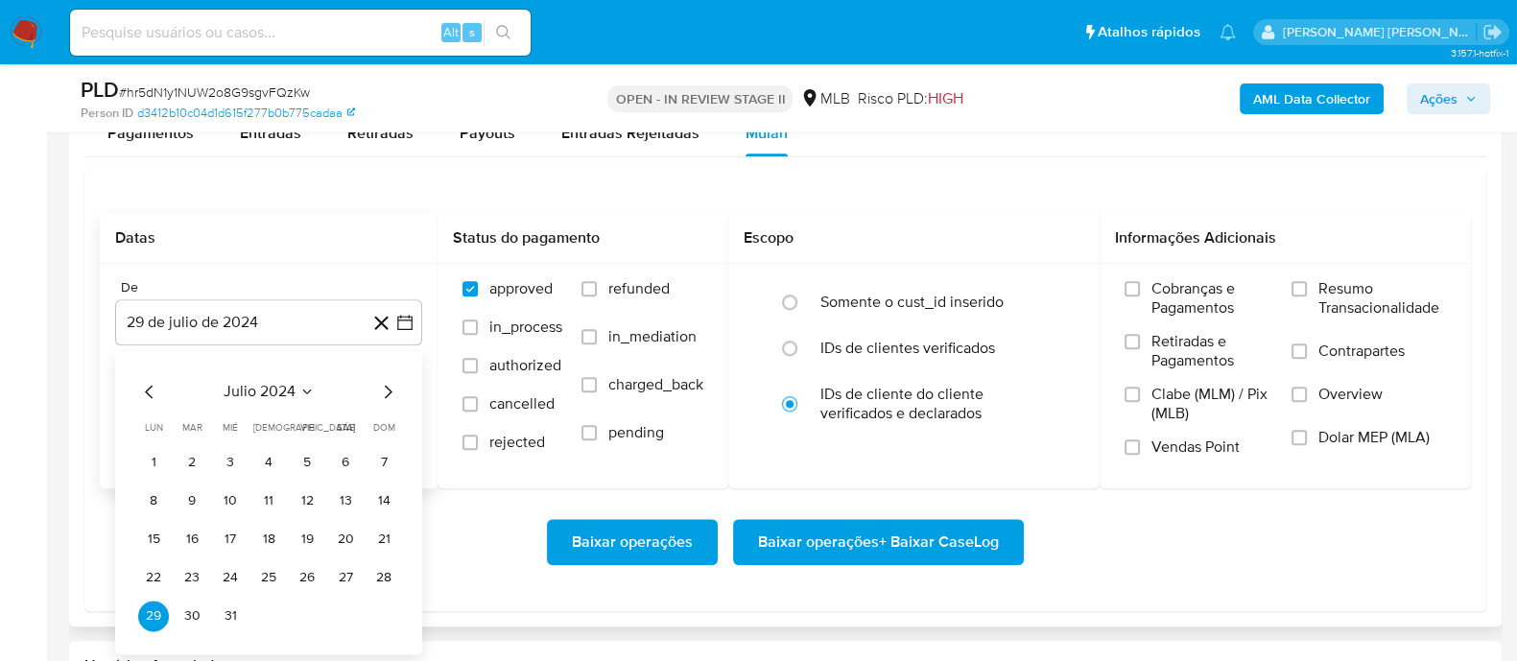
click at [260, 385] on span "julio 2024" at bounding box center [260, 391] width 72 height 19
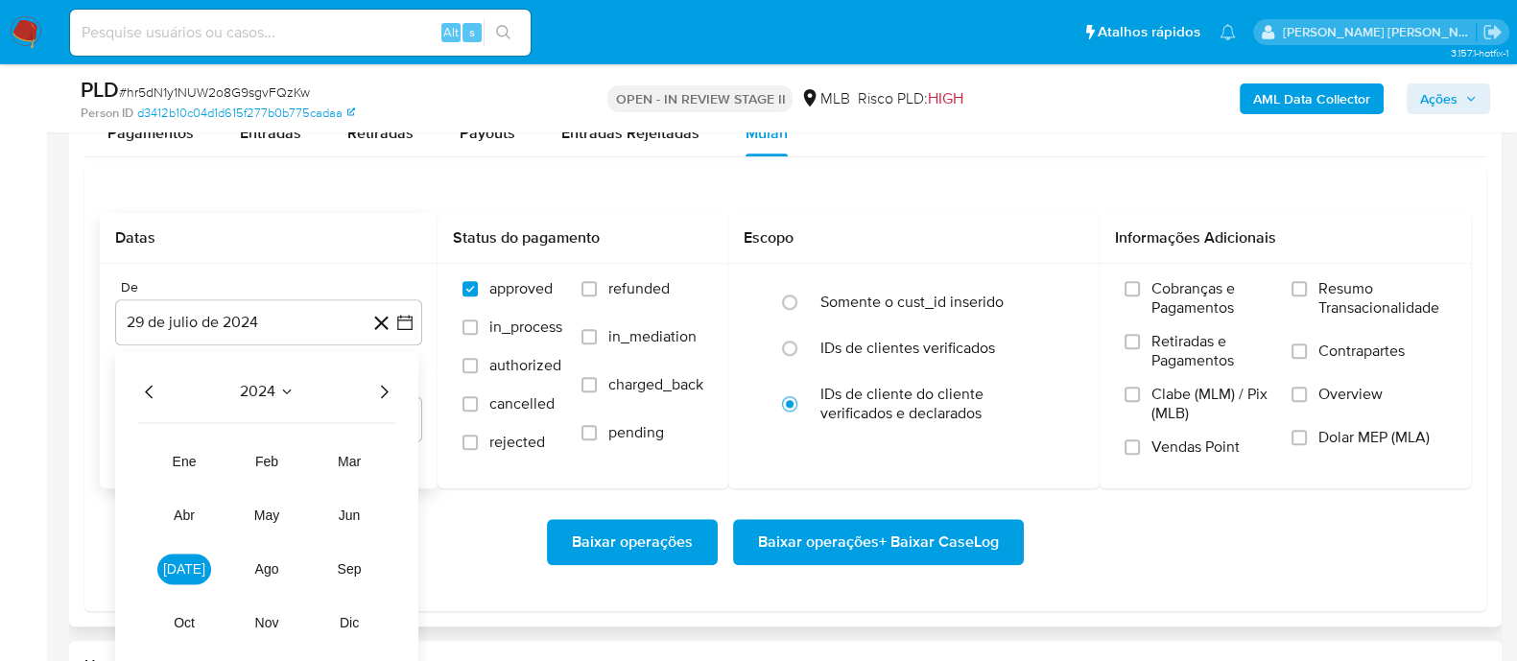
click at [389, 390] on icon "Año siguiente" at bounding box center [383, 391] width 23 height 23
click at [187, 571] on span "[DATE]" at bounding box center [184, 568] width 42 height 15
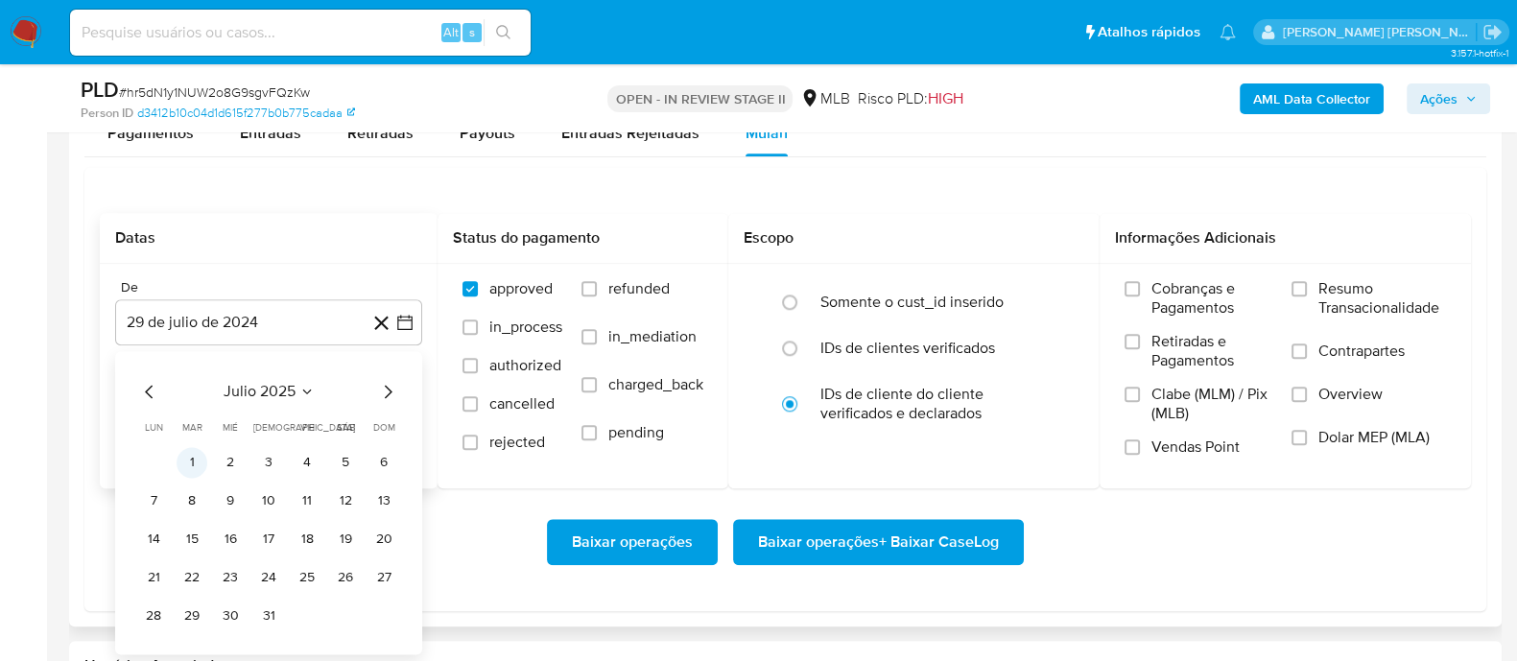
click at [191, 462] on button "1" at bounding box center [192, 462] width 31 height 31
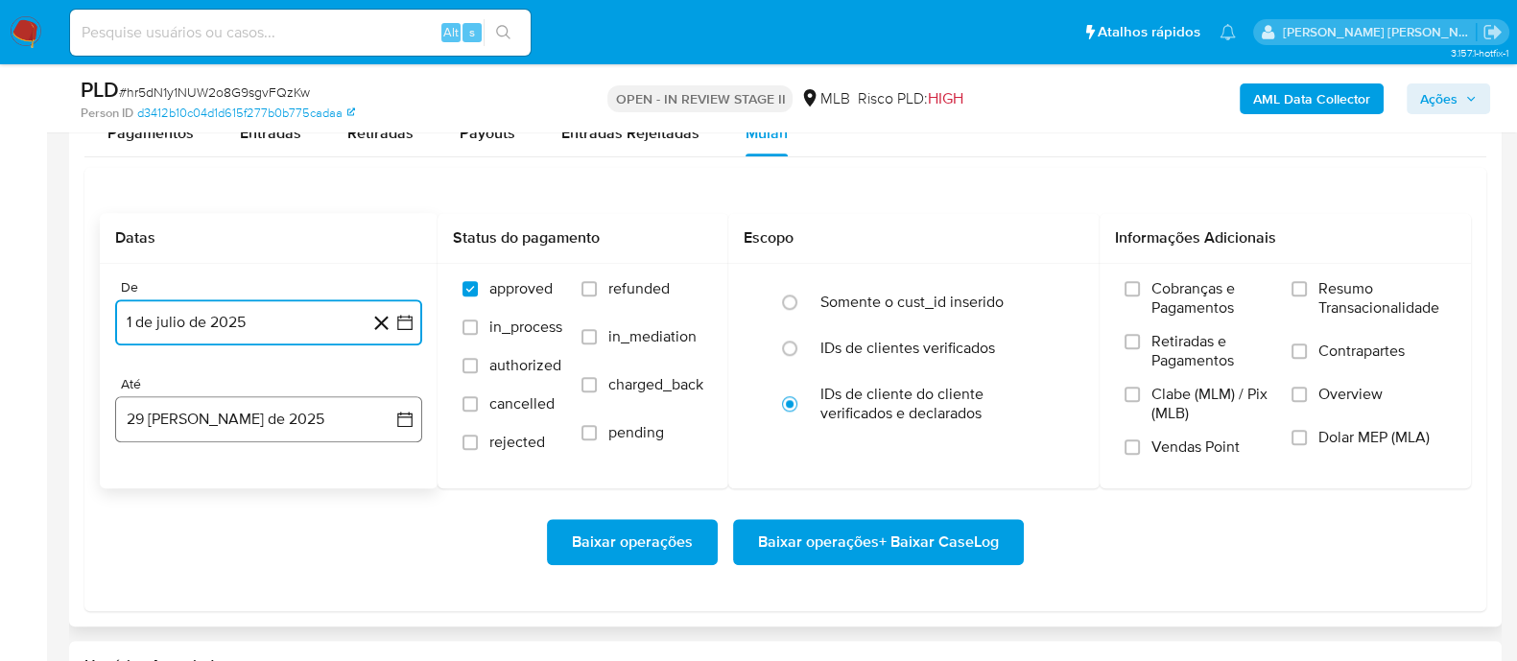
click at [240, 405] on button "29 [PERSON_NAME] de 2025" at bounding box center [268, 419] width 307 height 46
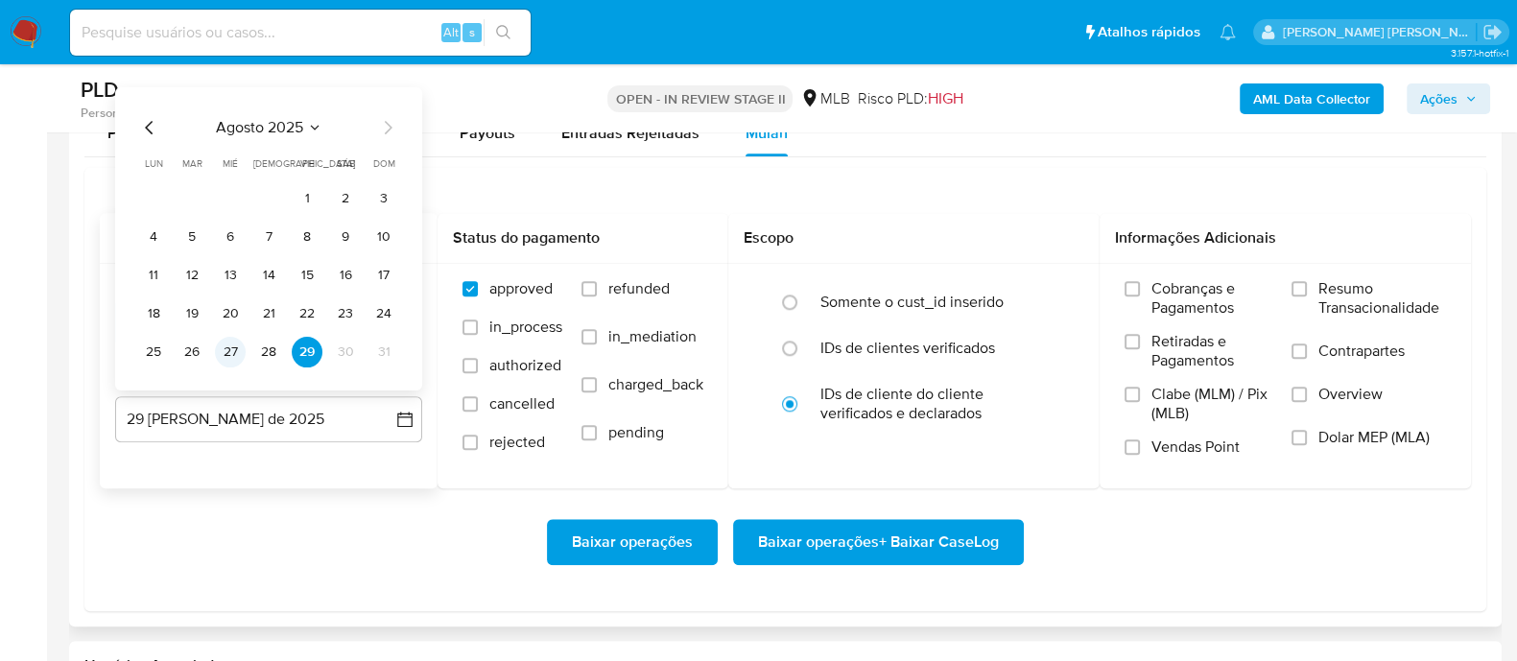
click at [223, 355] on button "27" at bounding box center [230, 351] width 31 height 31
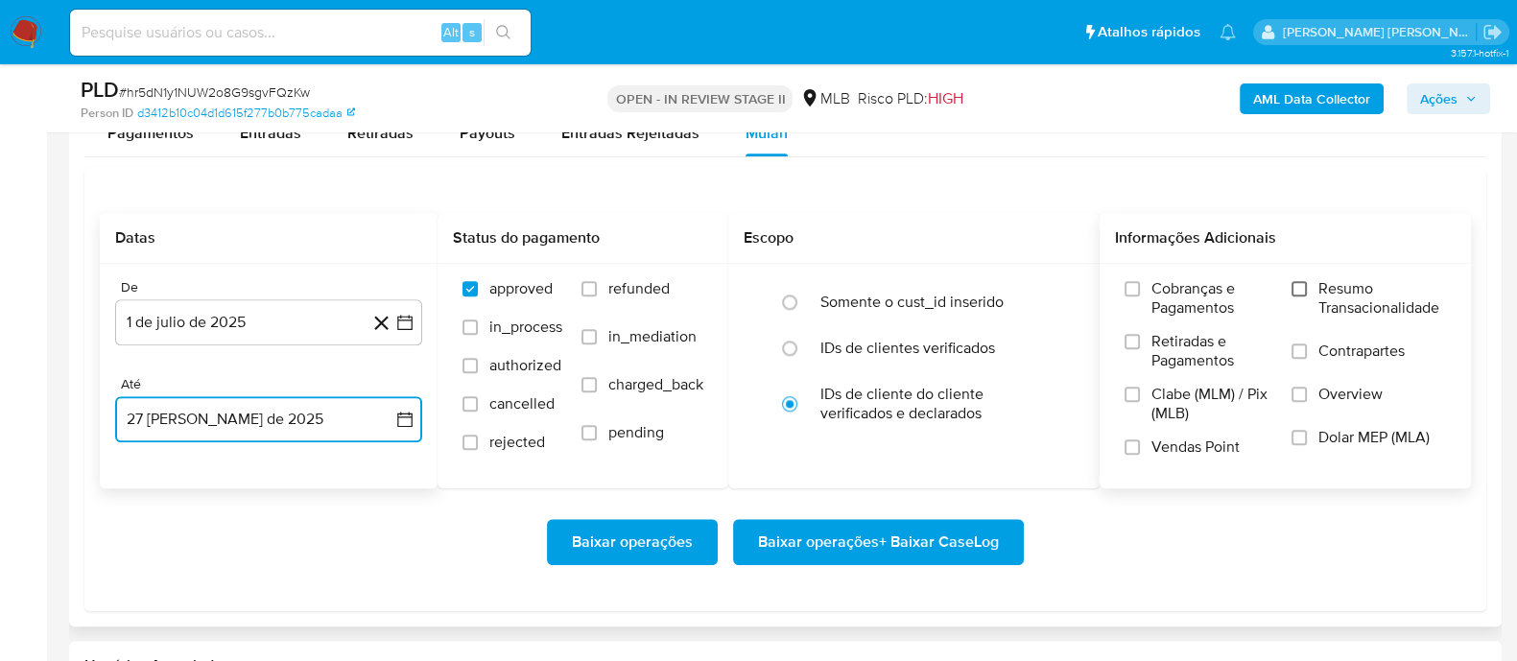
click at [1299, 289] on input "Resumo Transacionalidade" at bounding box center [1298, 288] width 15 height 15
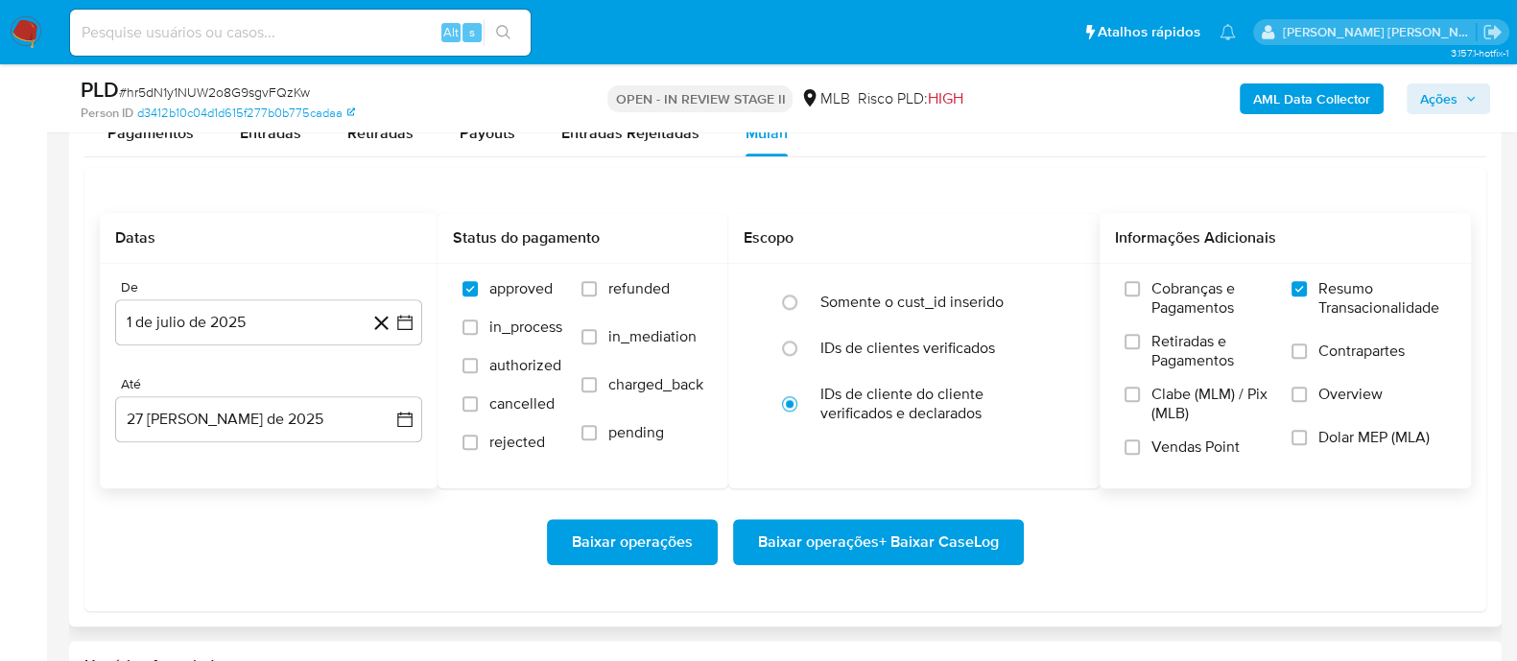
click at [1299, 359] on label "Contrapartes" at bounding box center [1368, 362] width 154 height 43
click at [1299, 359] on input "Contrapartes" at bounding box center [1298, 350] width 15 height 15
click at [1119, 446] on div "Cobranças e Pagamentos Retiradas e Pagamentos Clabe (MLM) / Pix (MLB) Vendas Po…" at bounding box center [1285, 375] width 341 height 192
click at [1132, 447] on input "Vendas Point" at bounding box center [1131, 446] width 15 height 15
click at [860, 539] on span "Baixar operações + Baixar CaseLog" at bounding box center [878, 542] width 241 height 42
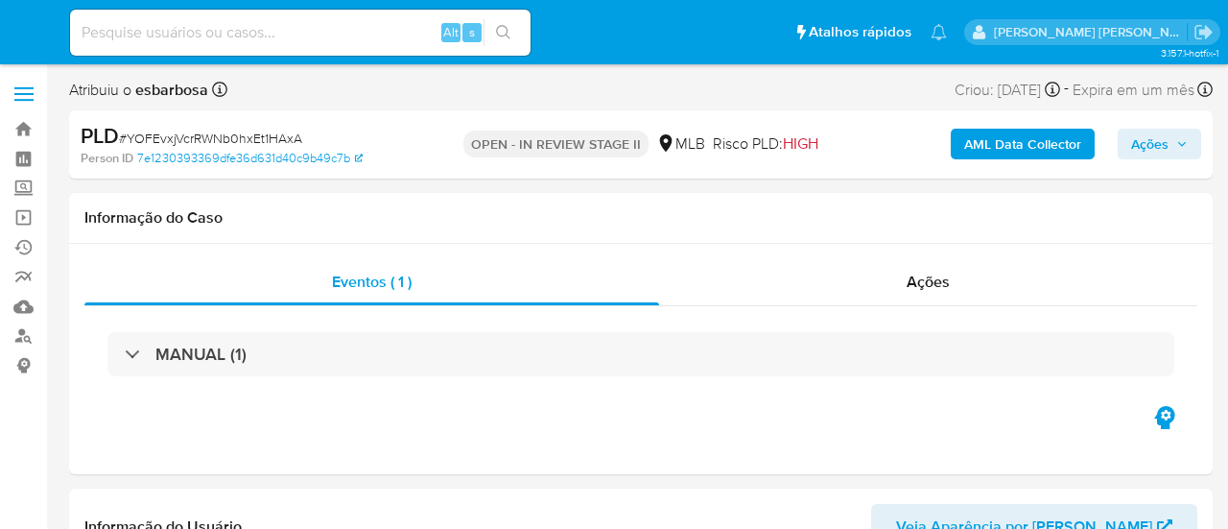
select select "10"
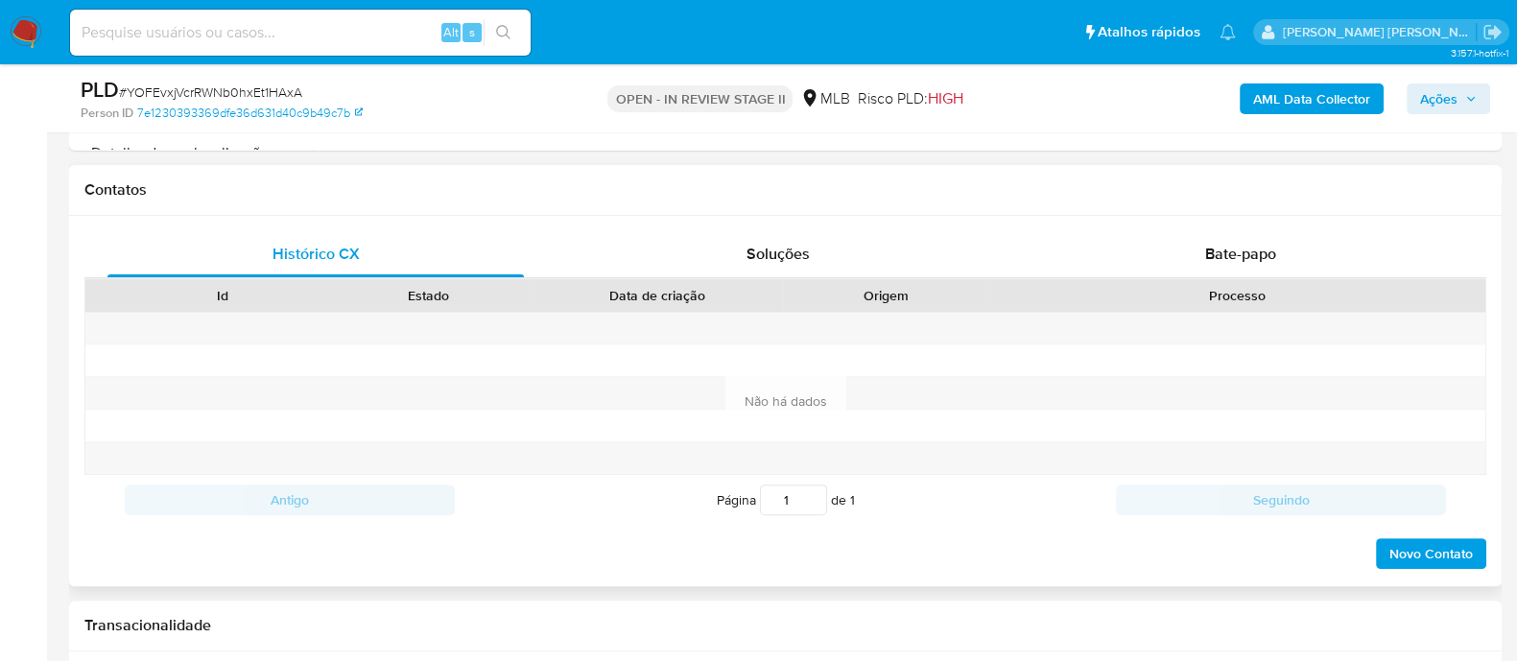
scroll to position [360, 0]
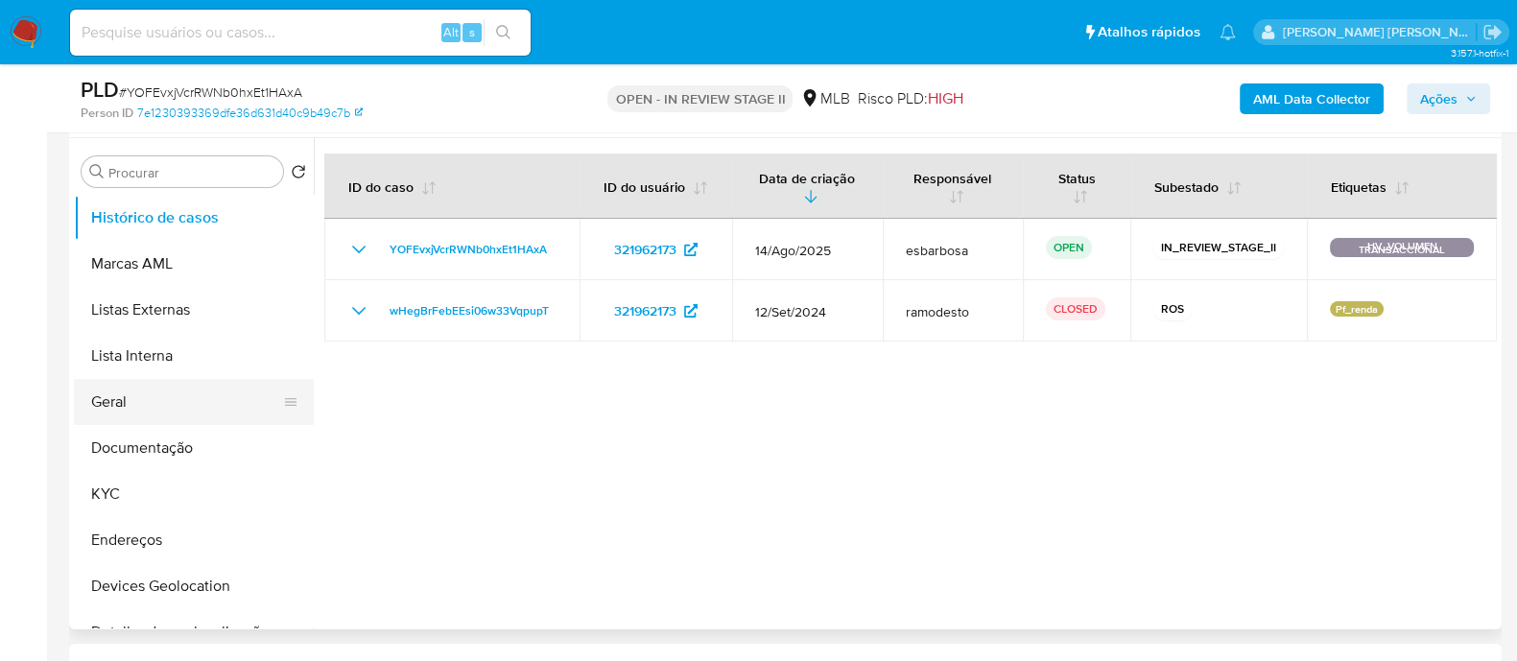
click at [117, 405] on button "Geral" at bounding box center [186, 402] width 224 height 46
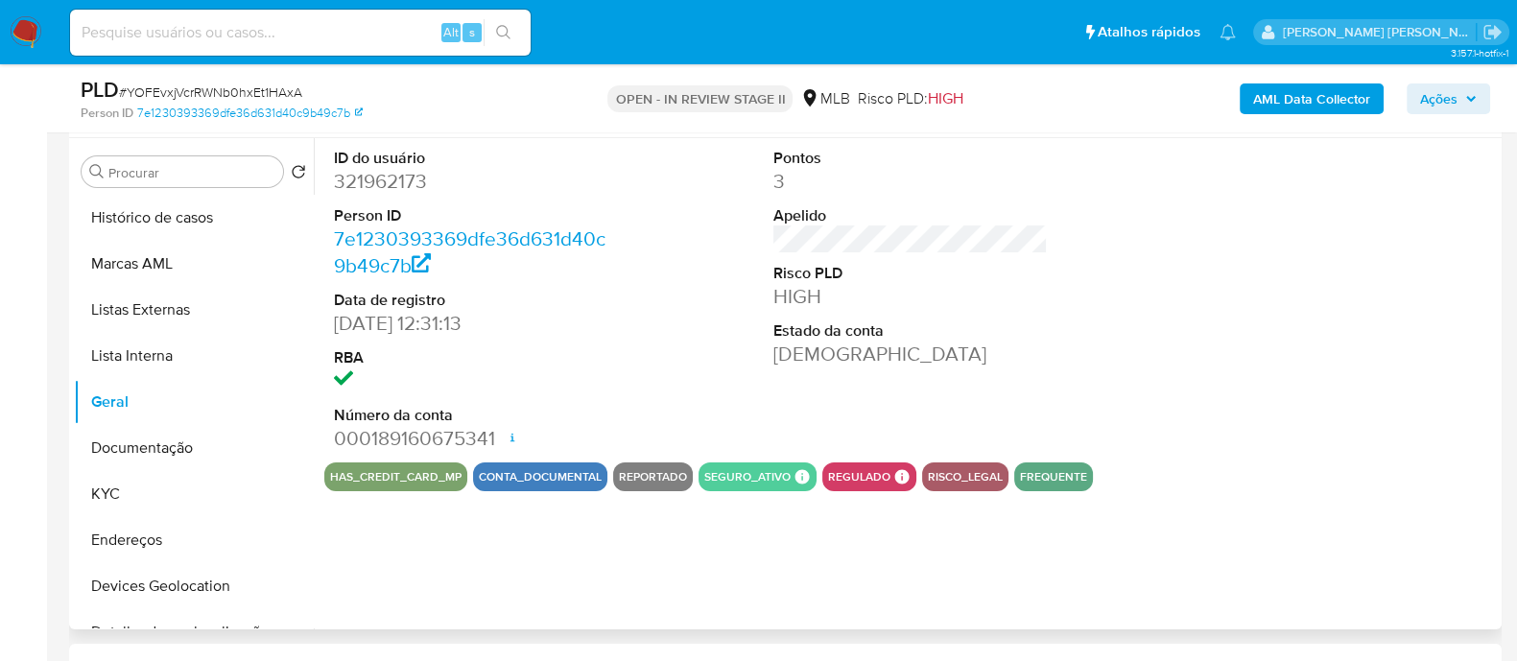
click at [397, 183] on dd "321962173" at bounding box center [471, 181] width 274 height 27
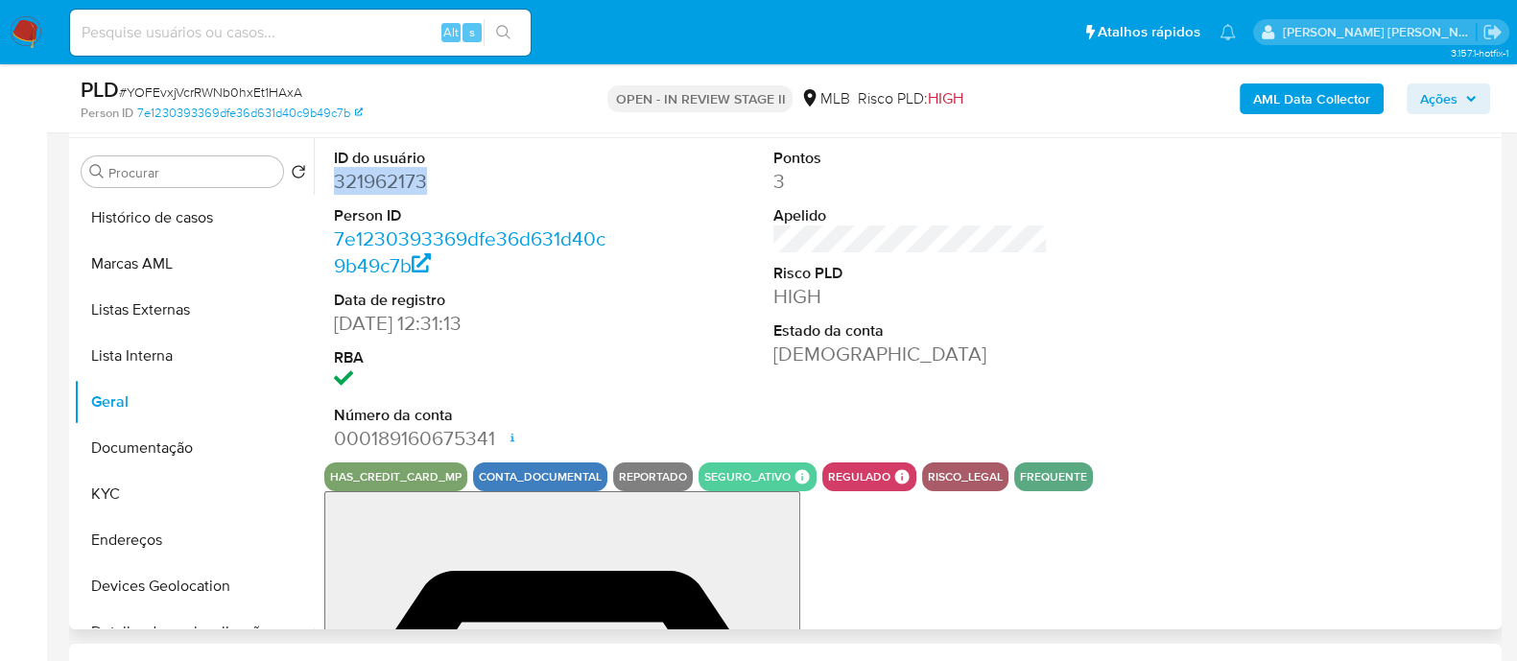
copy dd "321962173"
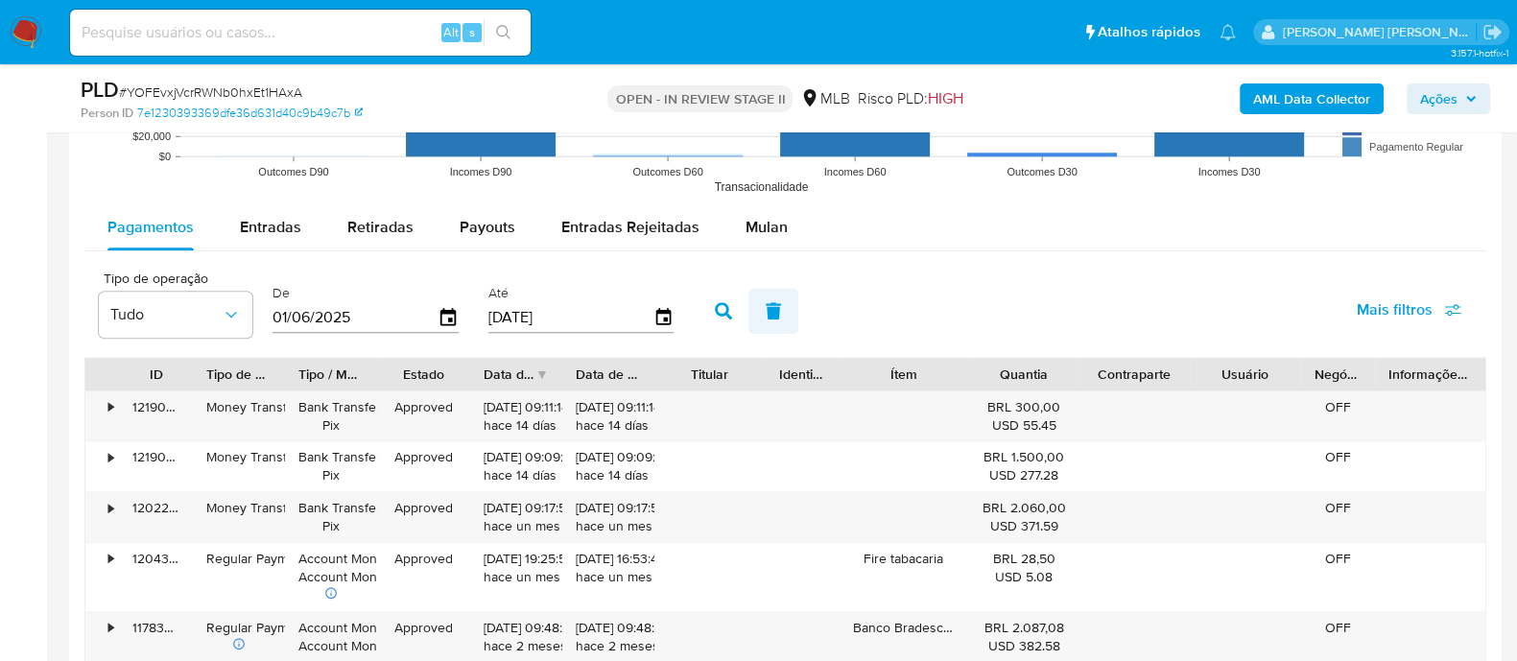
scroll to position [1918, 0]
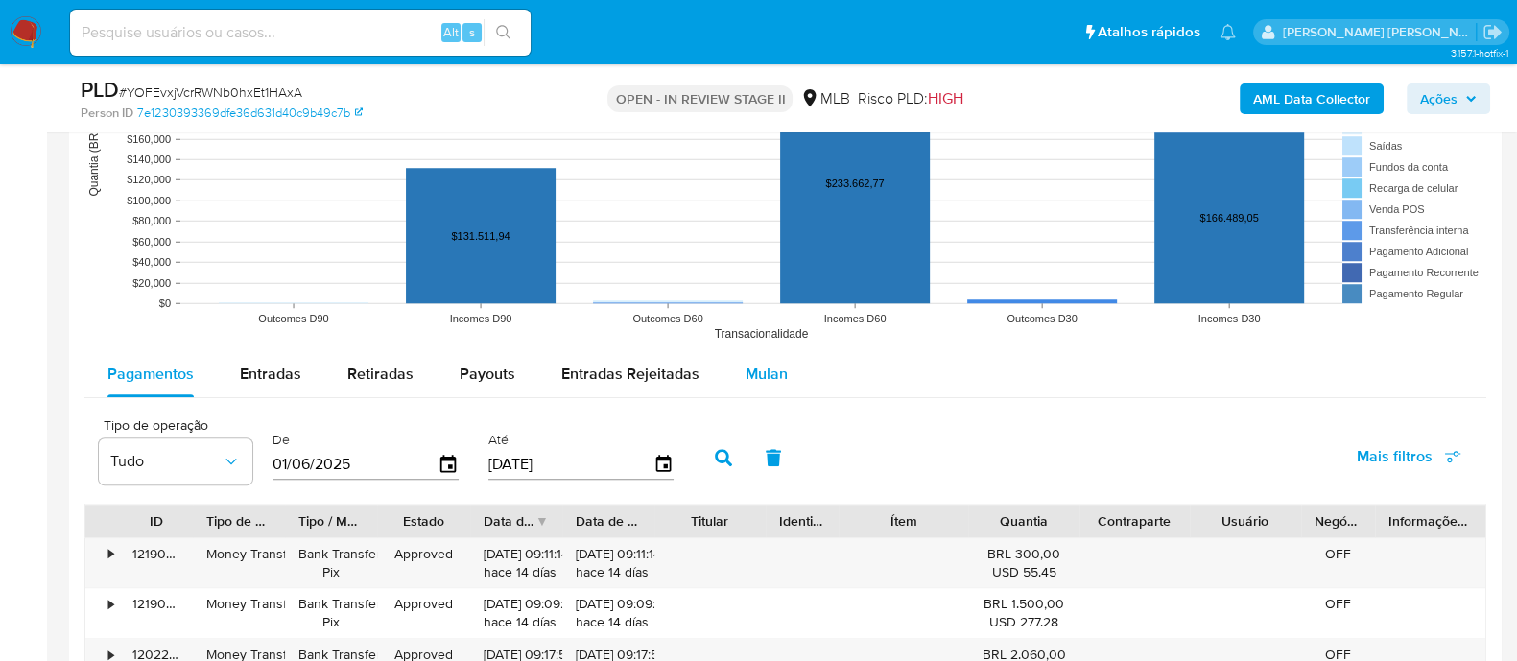
click at [766, 371] on span "Mulan" at bounding box center [766, 374] width 42 height 22
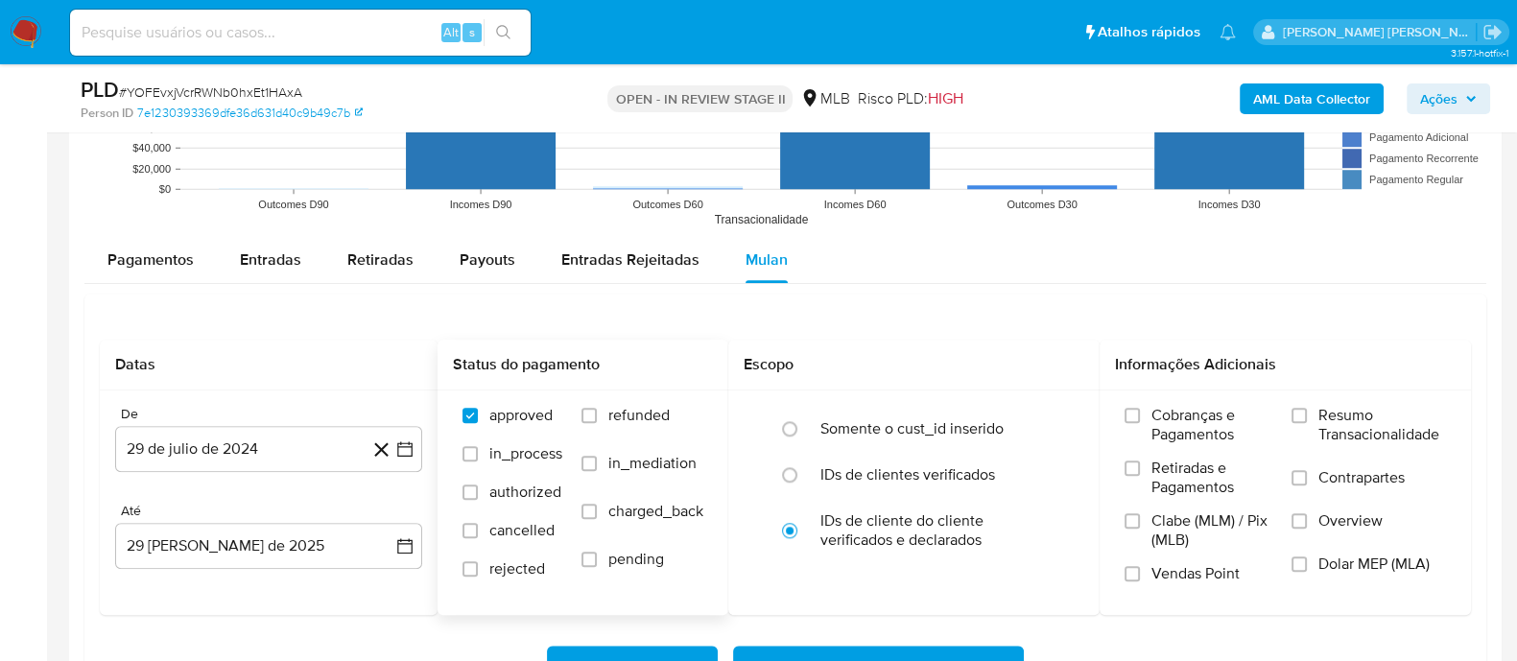
scroll to position [2278, 0]
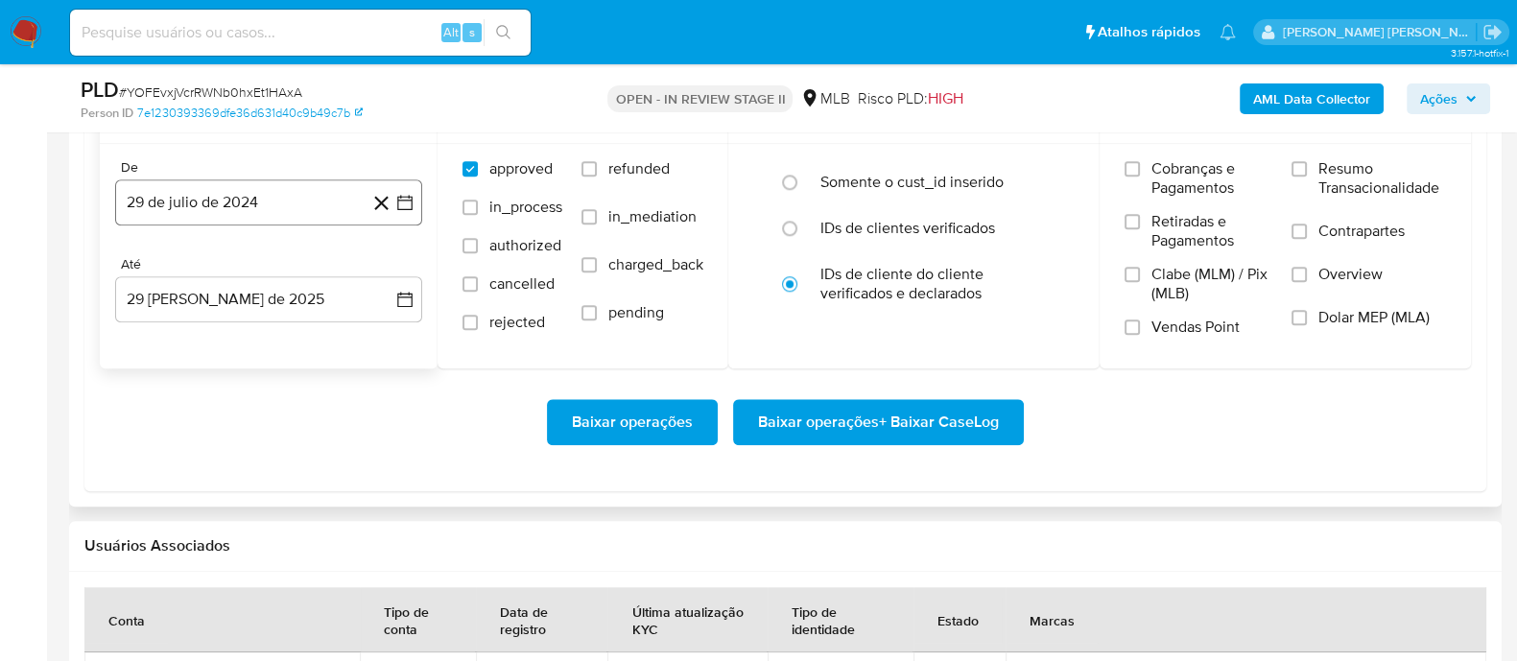
click at [283, 203] on button "29 de julio de 2024" at bounding box center [268, 202] width 307 height 46
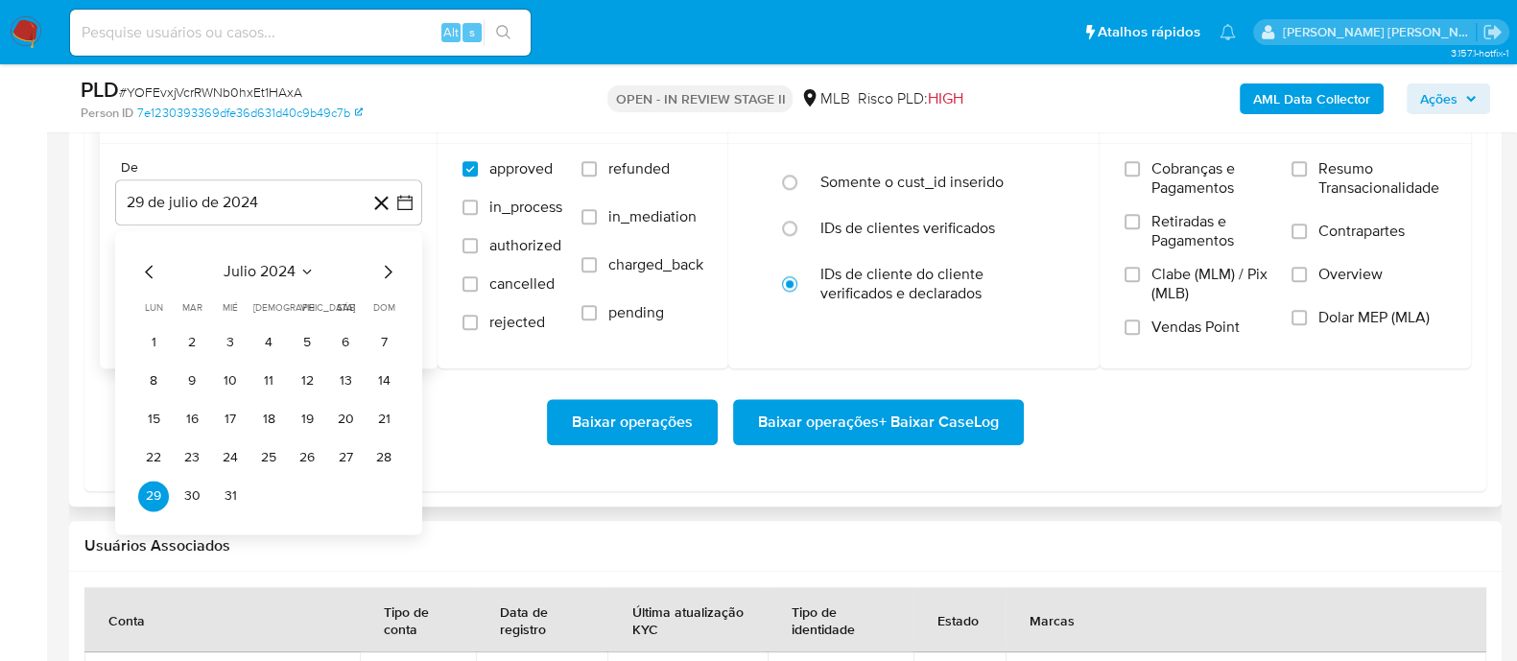
click at [261, 267] on span "julio 2024" at bounding box center [260, 271] width 72 height 19
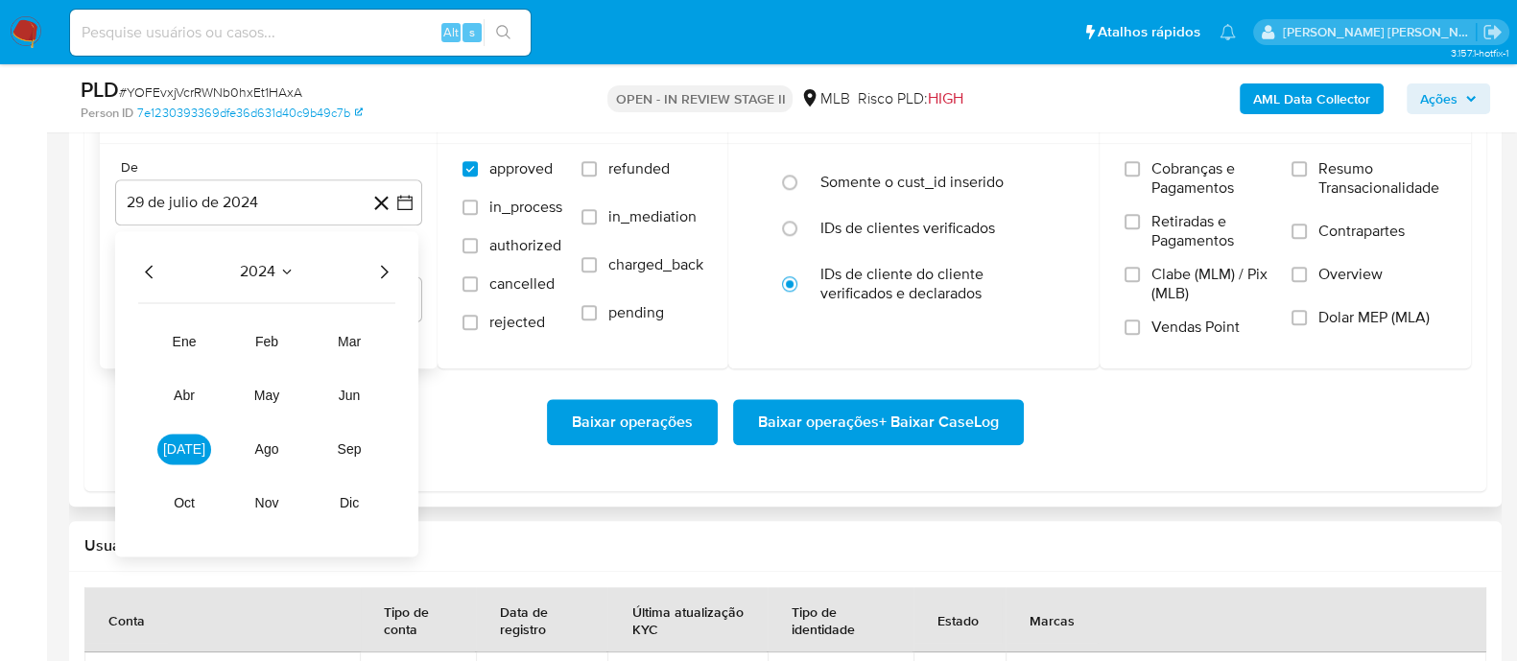
click at [376, 274] on icon "Año siguiente" at bounding box center [383, 271] width 23 height 23
click at [177, 443] on span "jul" at bounding box center [184, 448] width 42 height 15
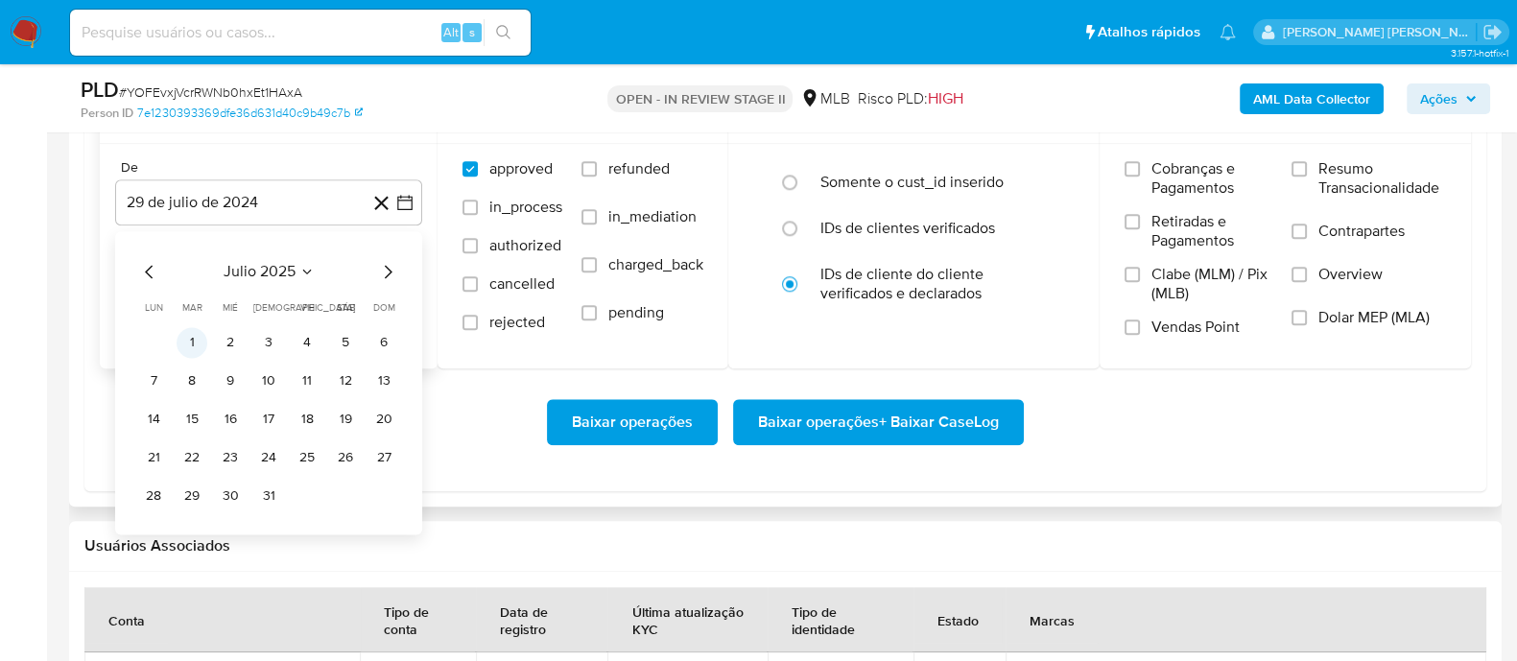
click at [192, 336] on button "1" at bounding box center [192, 342] width 31 height 31
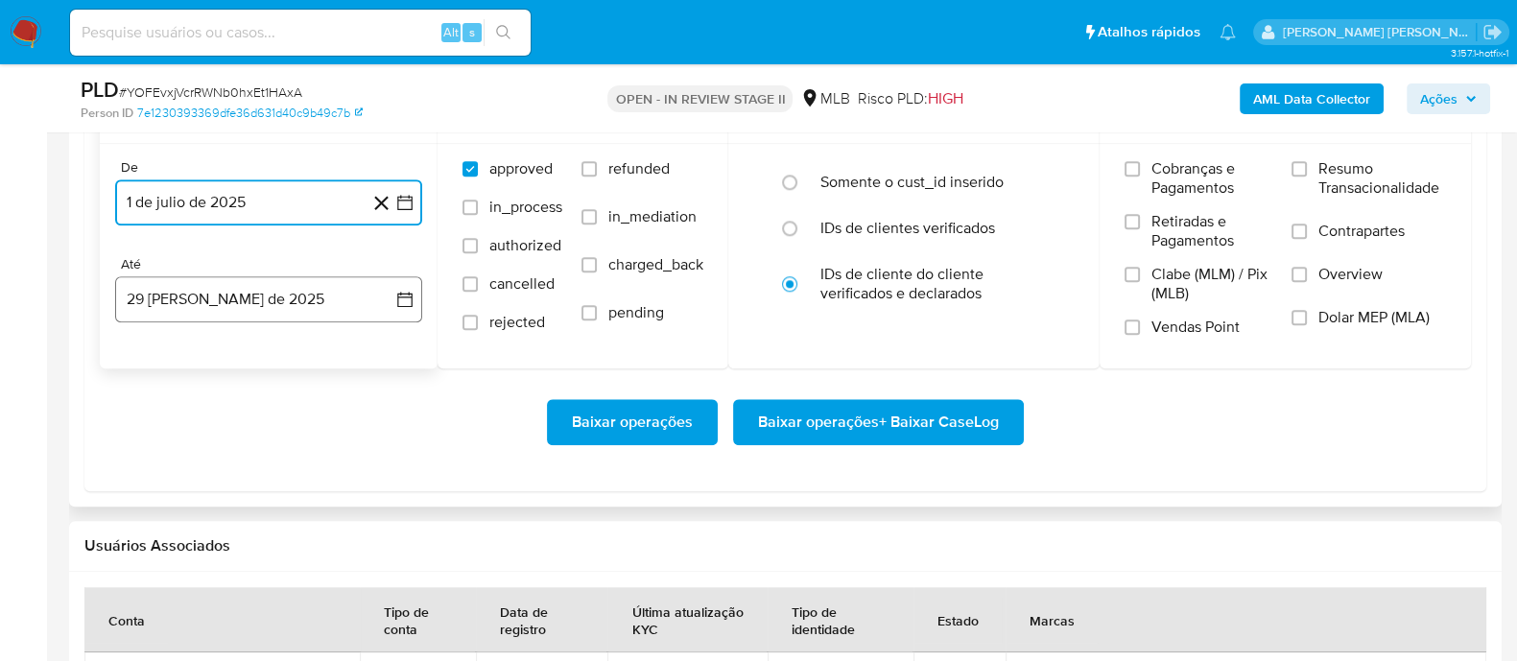
click at [224, 294] on button "29 de agosto de 2025" at bounding box center [268, 299] width 307 height 46
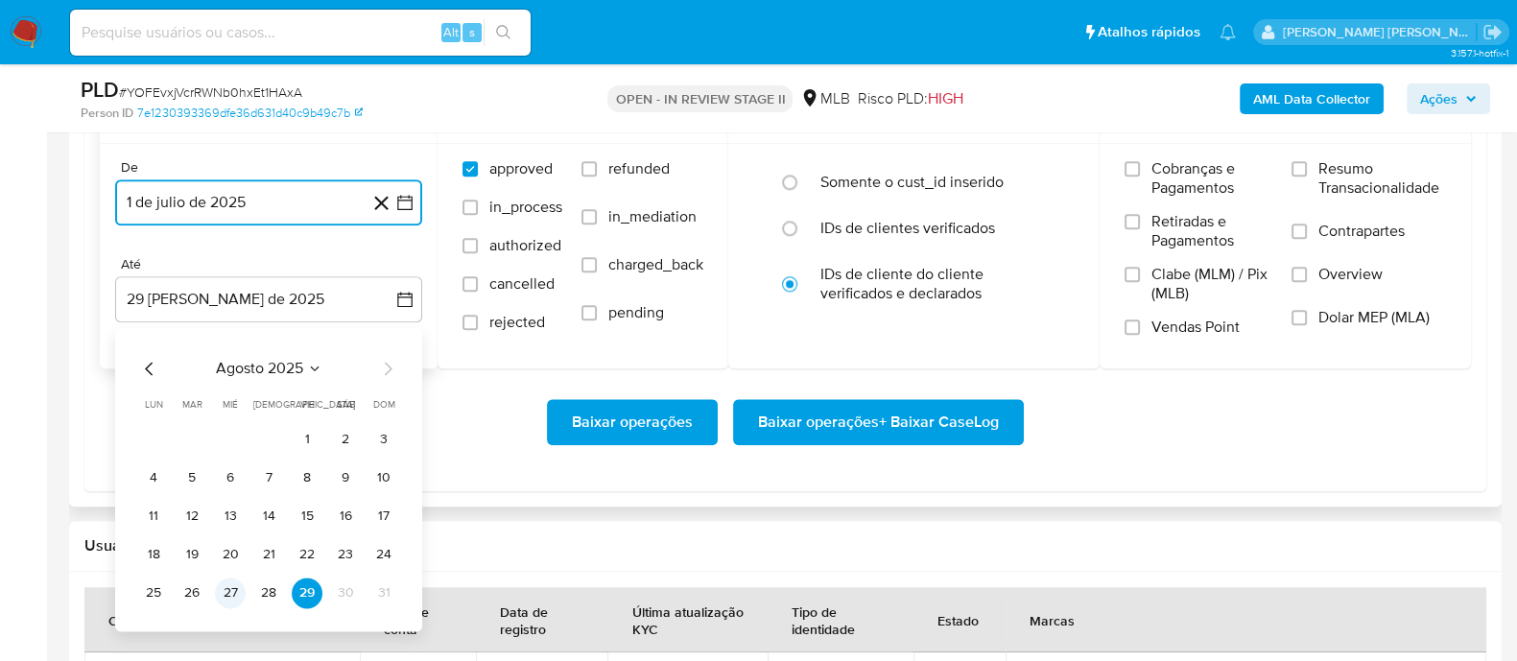
click at [217, 528] on button "27" at bounding box center [230, 592] width 31 height 31
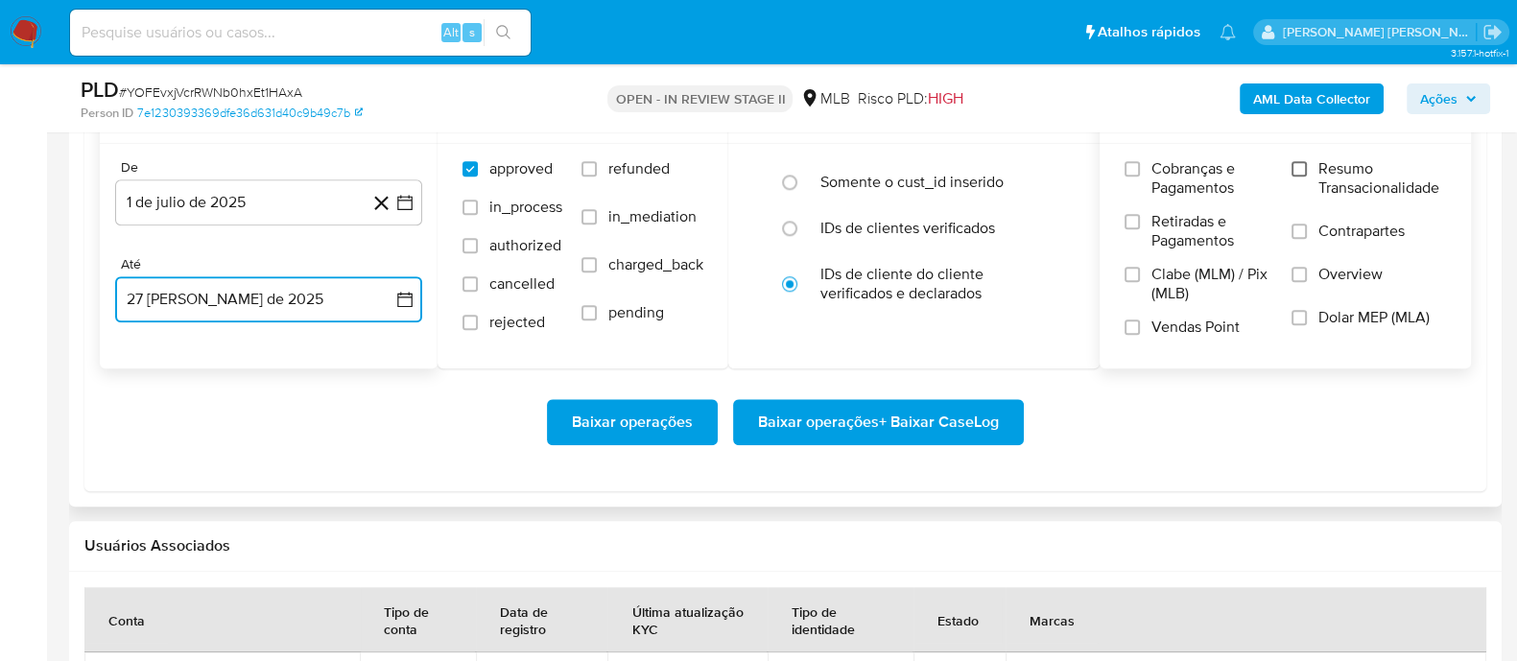
click at [1227, 167] on input "Resumo Transacionalidade" at bounding box center [1298, 168] width 15 height 15
click at [1227, 232] on input "Contrapartes" at bounding box center [1298, 231] width 15 height 15
click at [1132, 325] on input "Vendas Point" at bounding box center [1131, 326] width 15 height 15
click at [849, 418] on span "Baixar operações + Baixar CaseLog" at bounding box center [878, 422] width 241 height 42
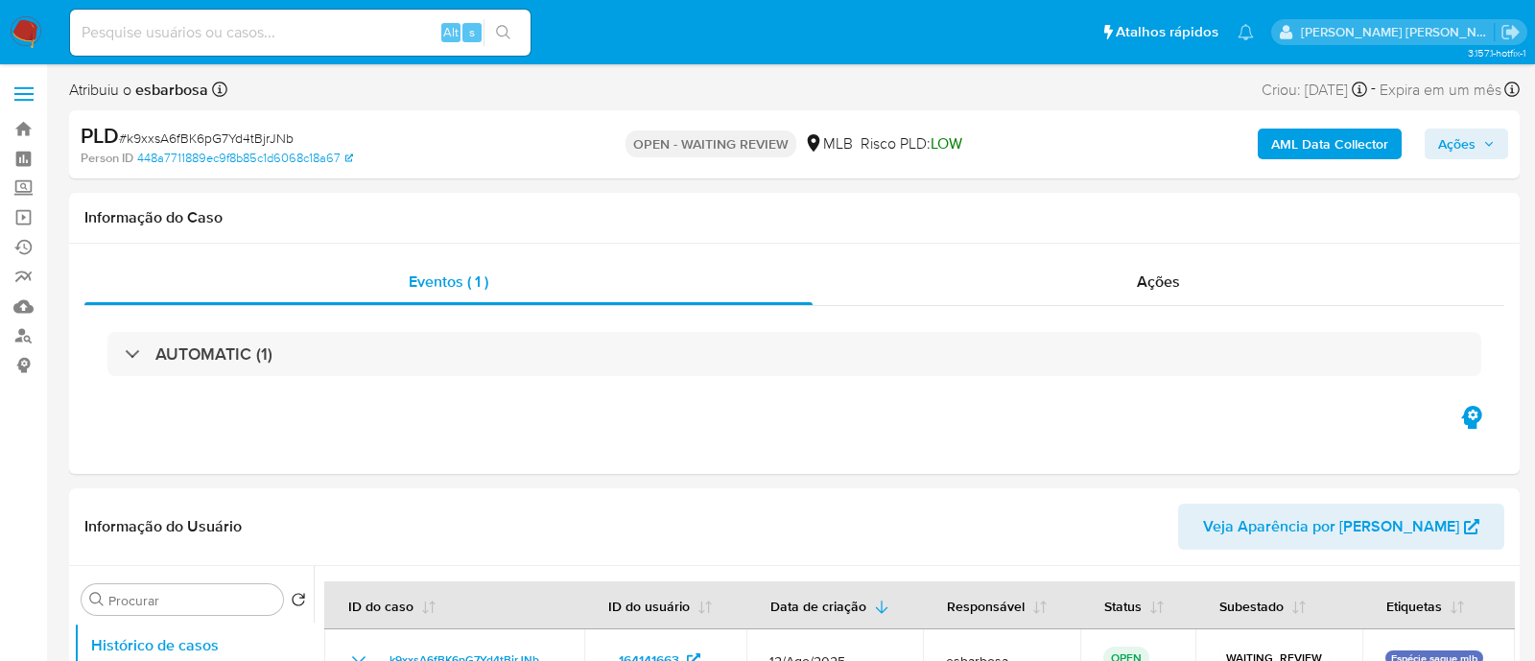
select select "10"
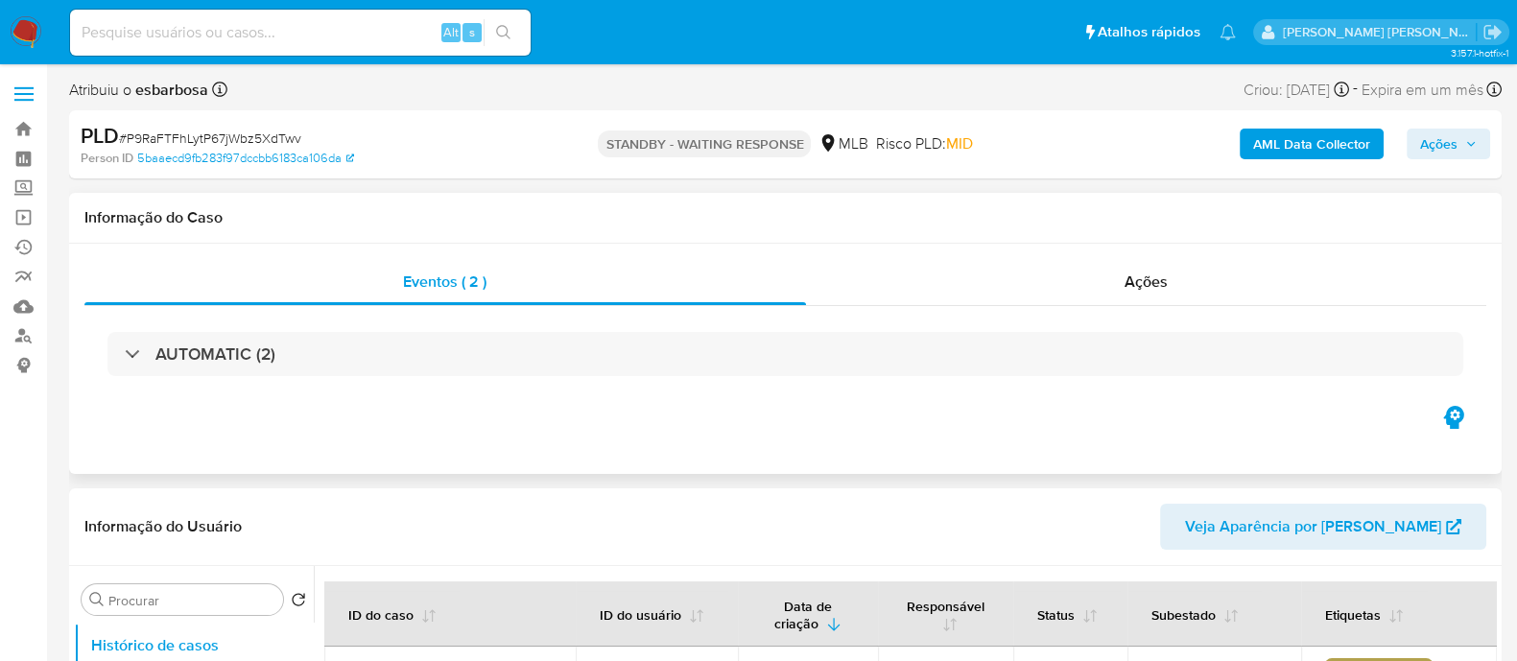
select select "10"
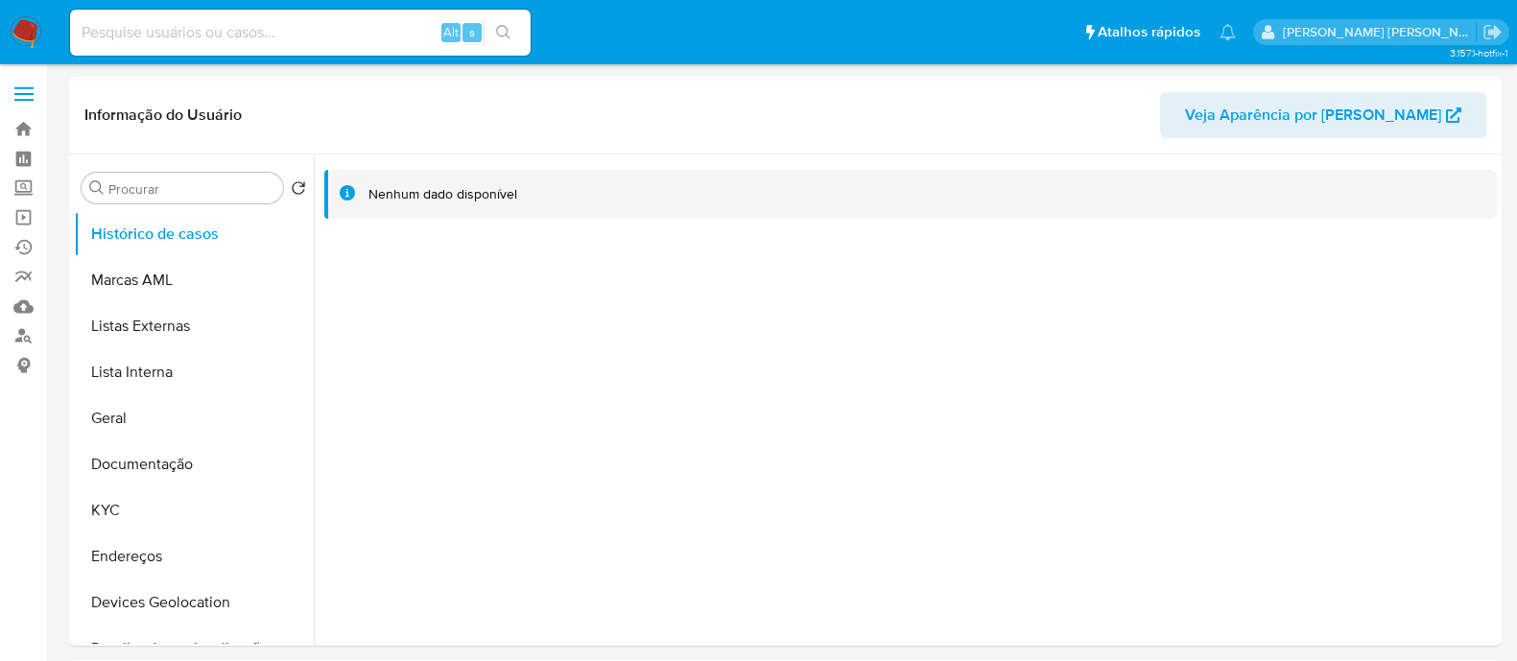
select select "10"
click at [295, 29] on input at bounding box center [300, 32] width 460 height 25
paste input "1818571138"
type input "1818571138"
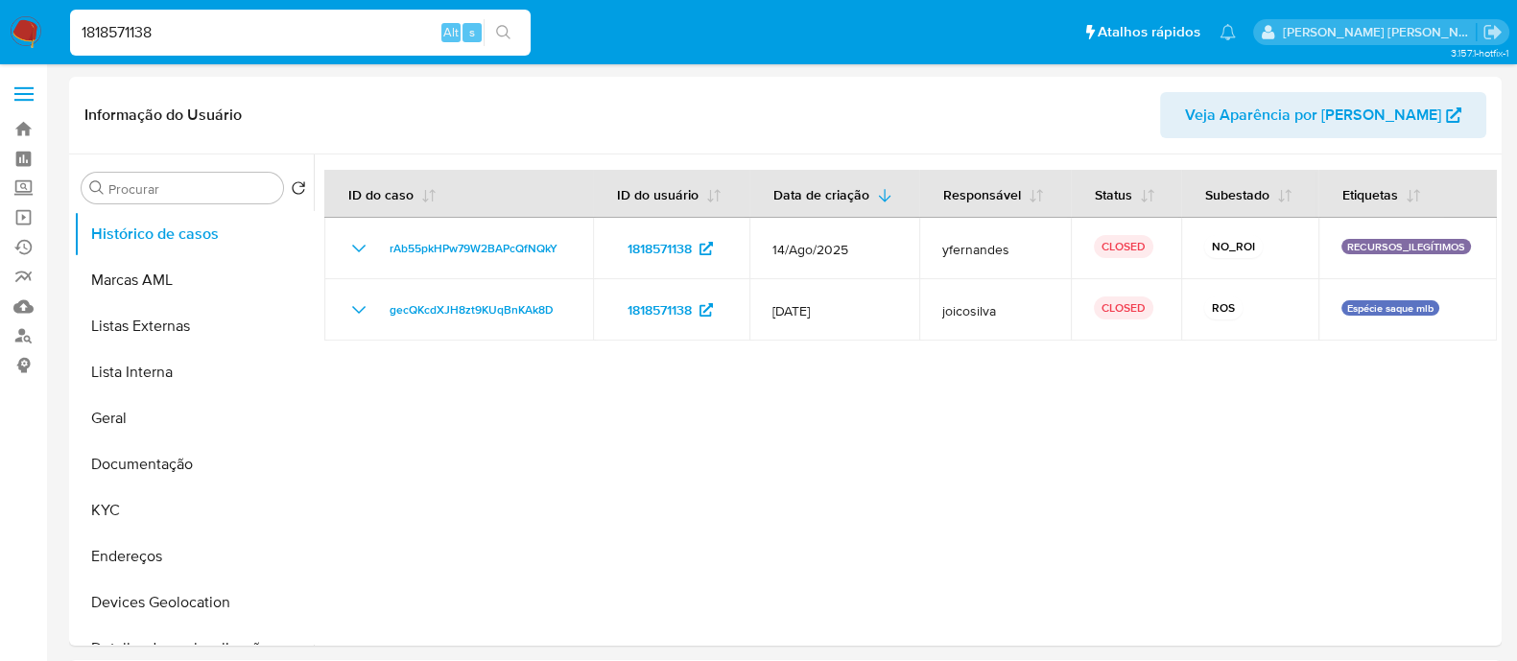
select select "10"
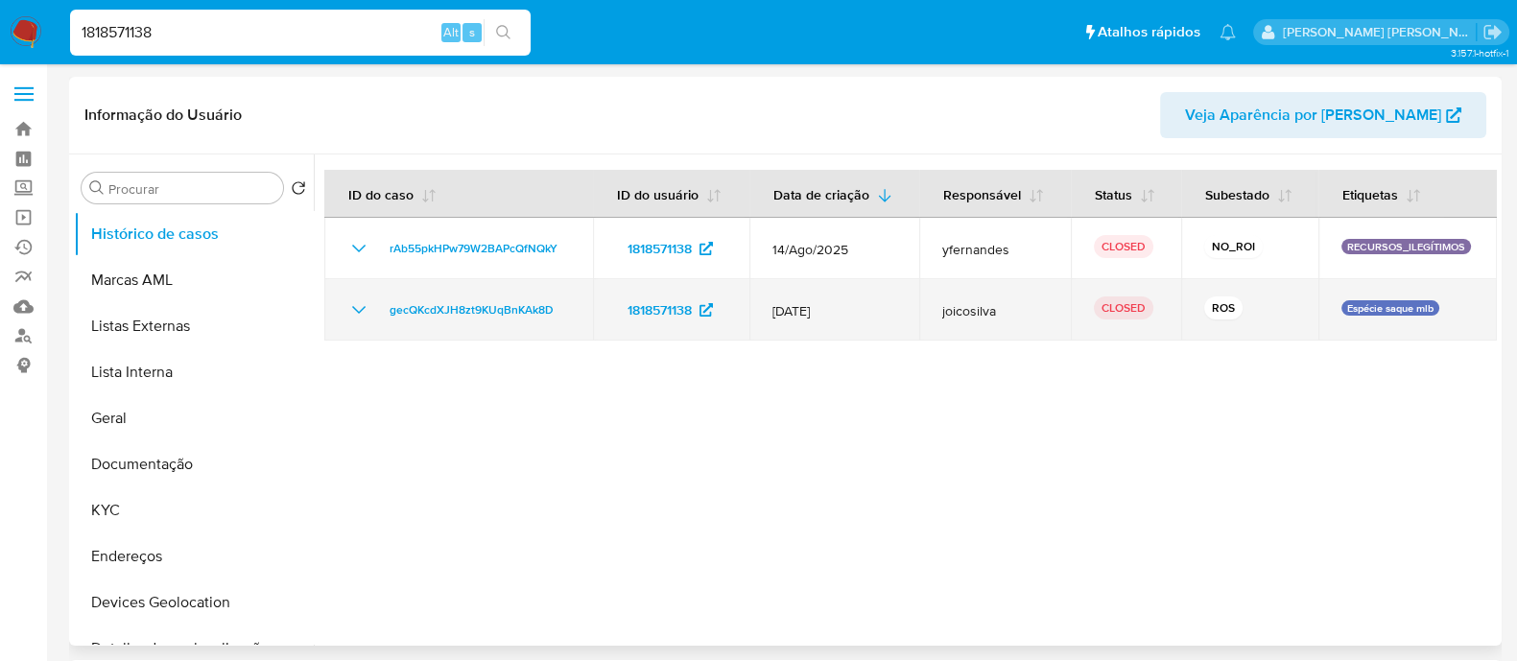
click at [358, 312] on icon "Mostrar/Ocultar" at bounding box center [358, 310] width 13 height 8
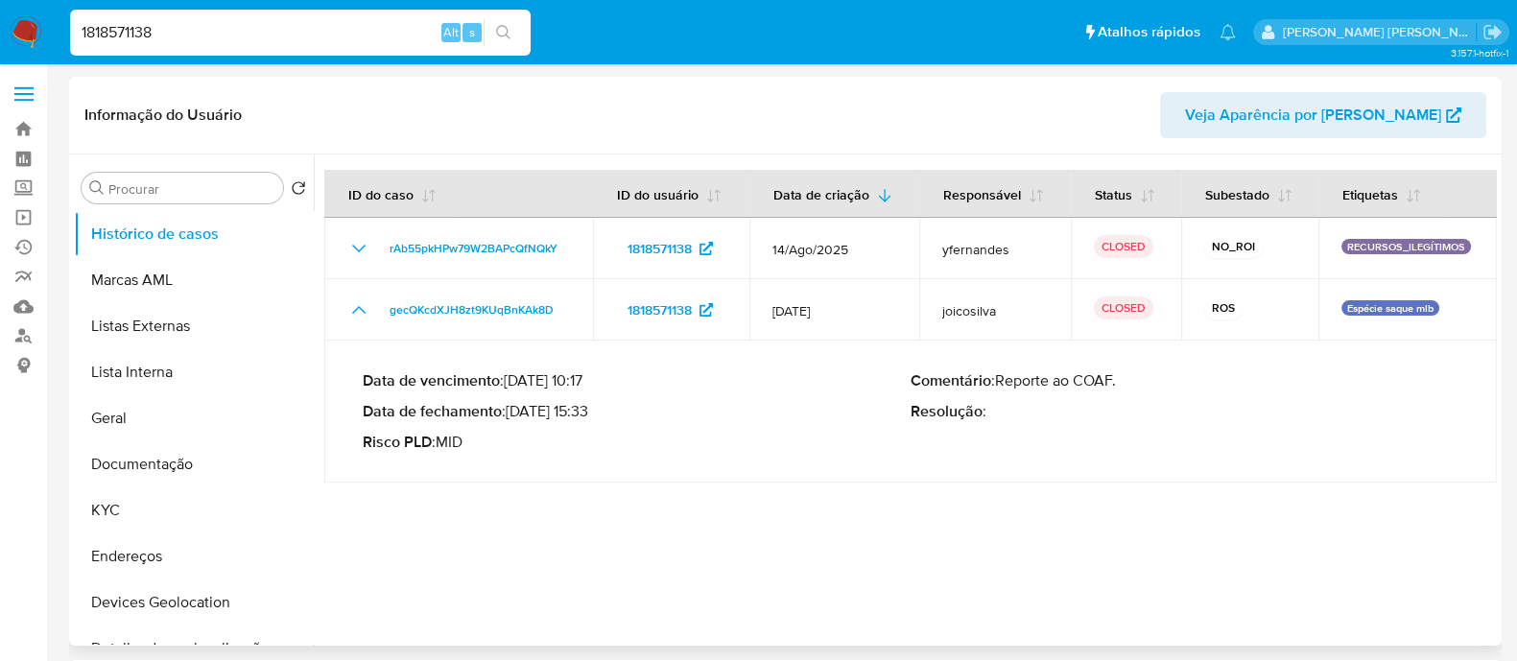
drag, startPoint x: 591, startPoint y: 412, endPoint x: 516, endPoint y: 411, distance: 74.8
click at [516, 411] on p "Data de fechamento : 11/04/2025 15:33" at bounding box center [637, 411] width 548 height 19
click at [364, 24] on input "1818571138" at bounding box center [300, 32] width 460 height 25
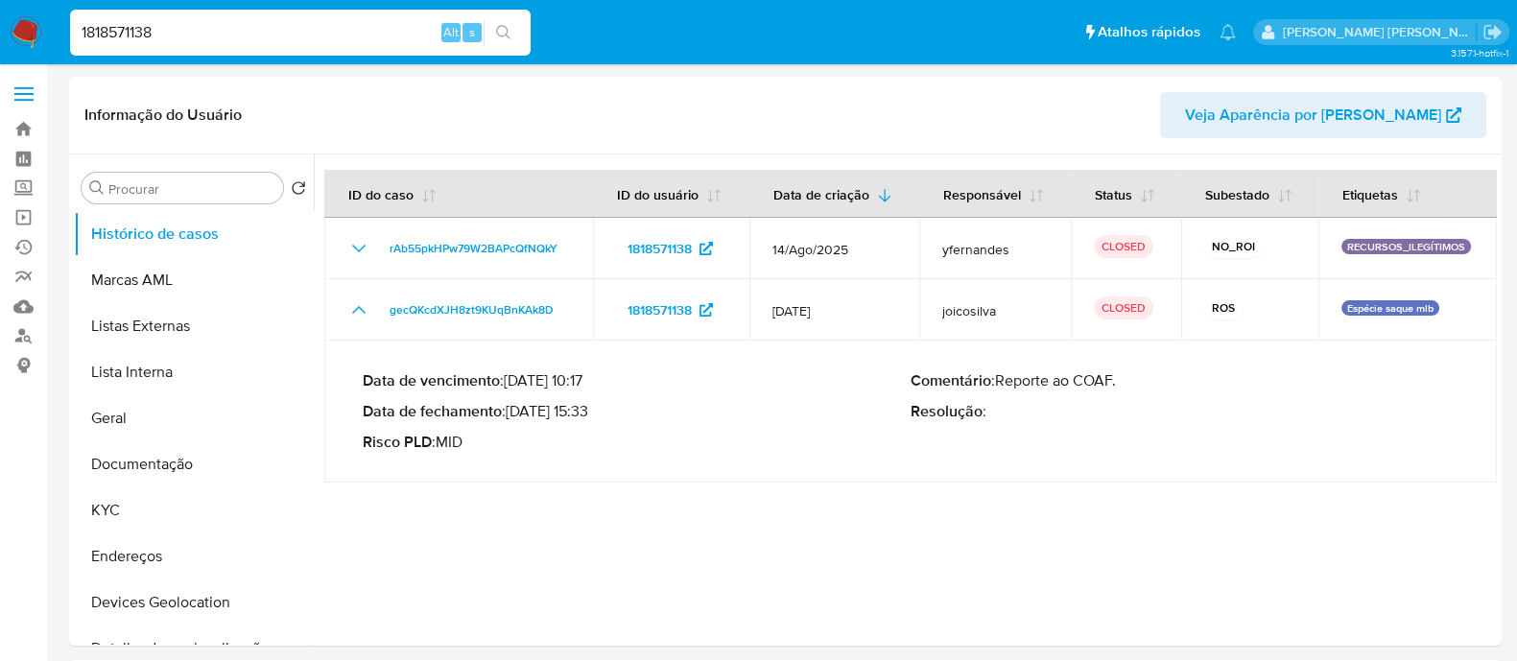
paste input "792027477"
type input "1792027477"
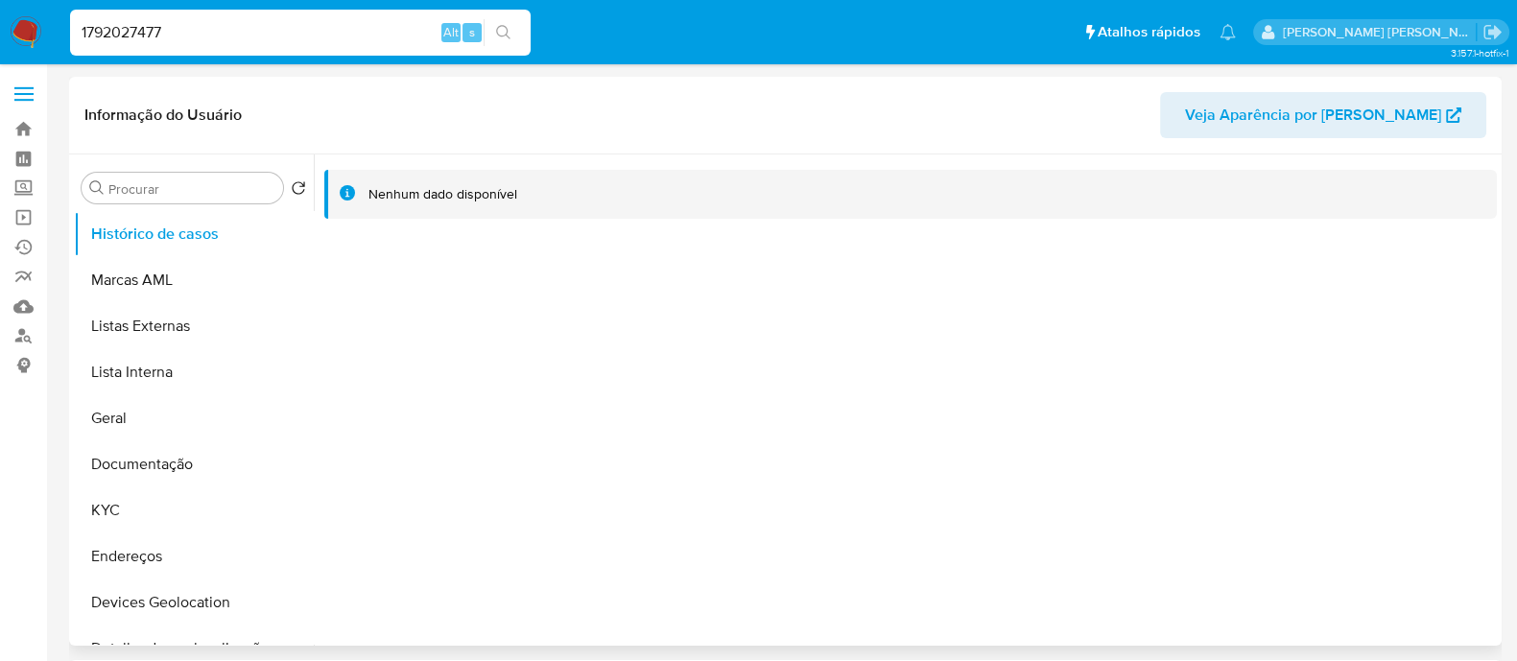
select select "10"
click at [157, 468] on button "Documentação" at bounding box center [186, 464] width 224 height 46
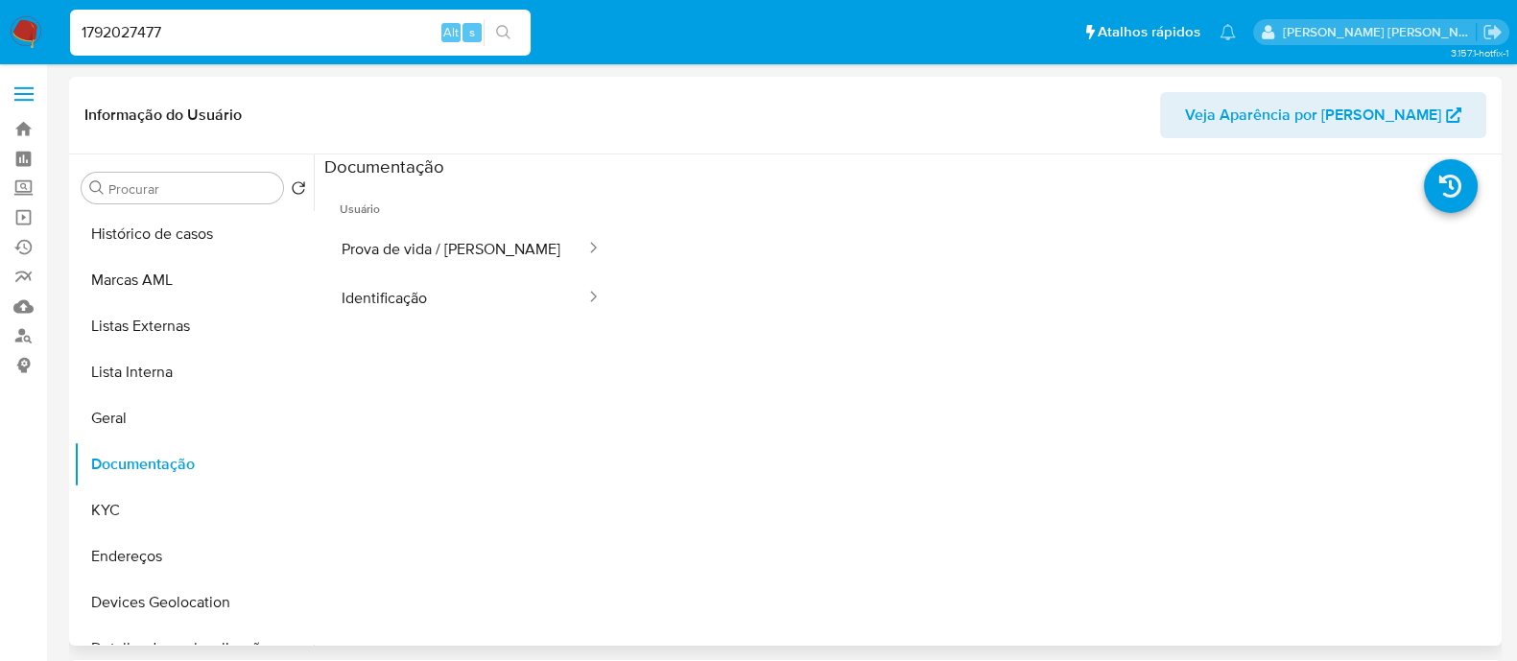
click at [426, 244] on button "Prova de vida / [PERSON_NAME]" at bounding box center [455, 248] width 263 height 49
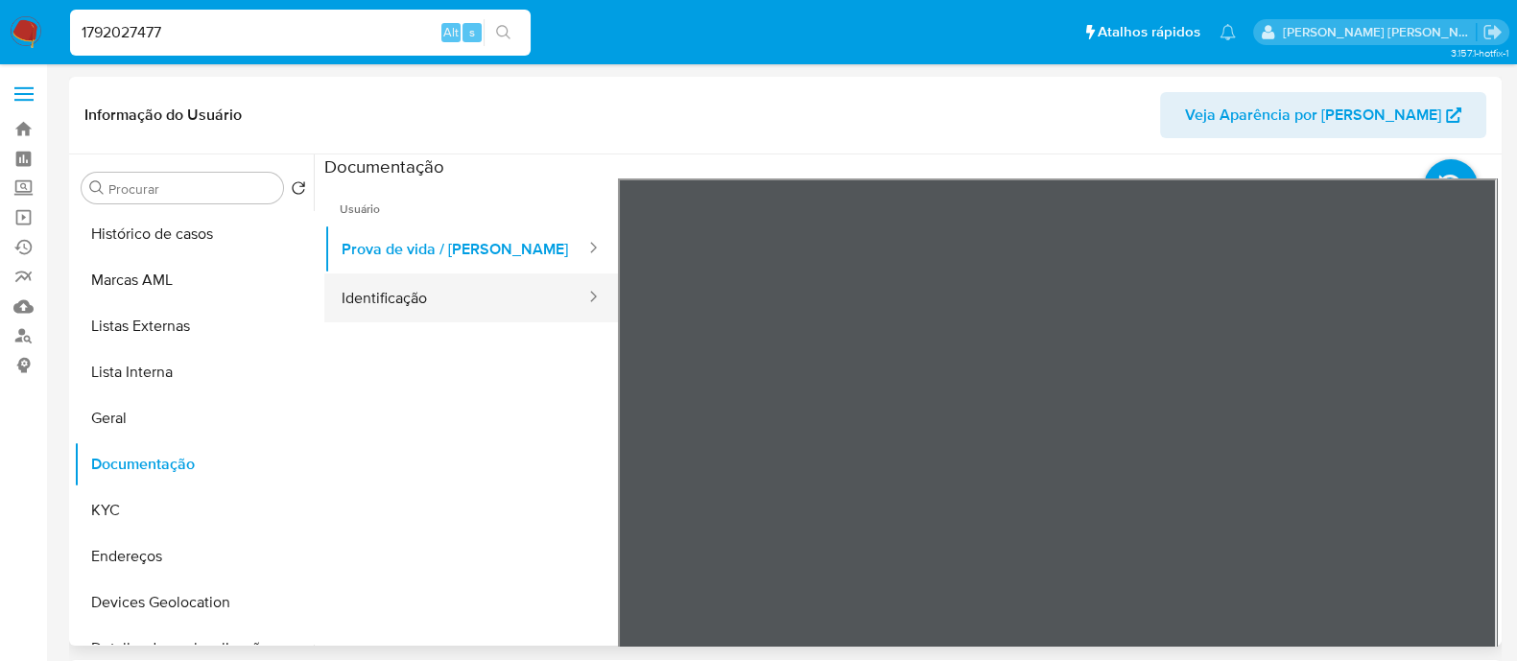
drag, startPoint x: 360, startPoint y: 296, endPoint x: 379, endPoint y: 297, distance: 19.2
click at [365, 297] on button "Identificação" at bounding box center [455, 297] width 263 height 49
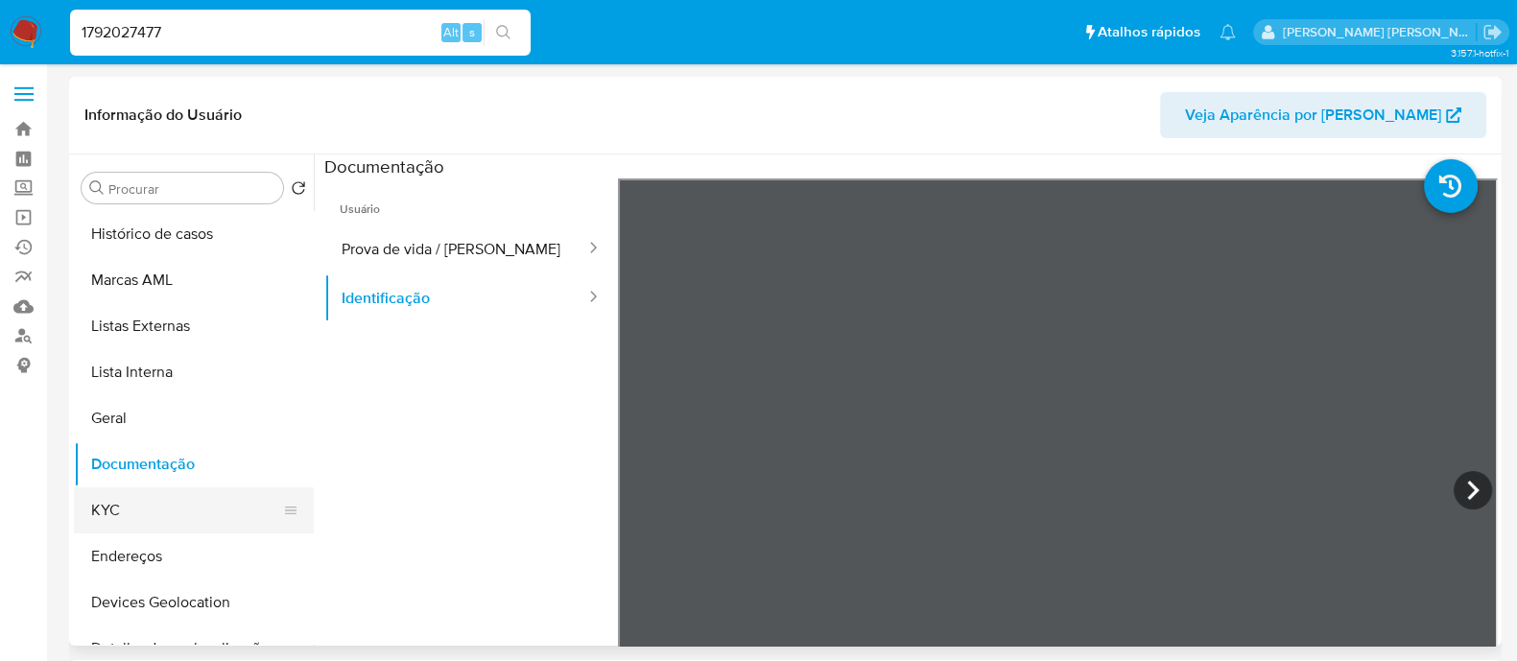
click at [153, 510] on button "KYC" at bounding box center [186, 510] width 224 height 46
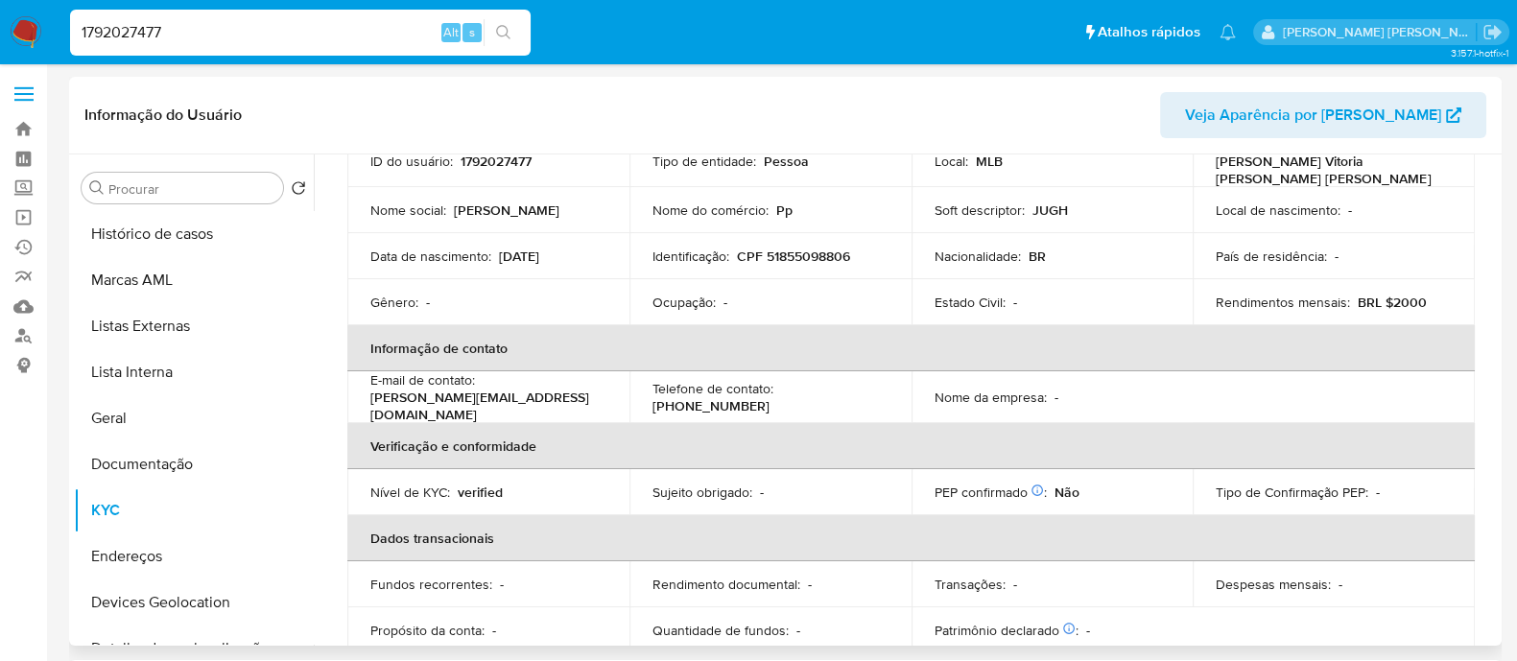
scroll to position [18, 0]
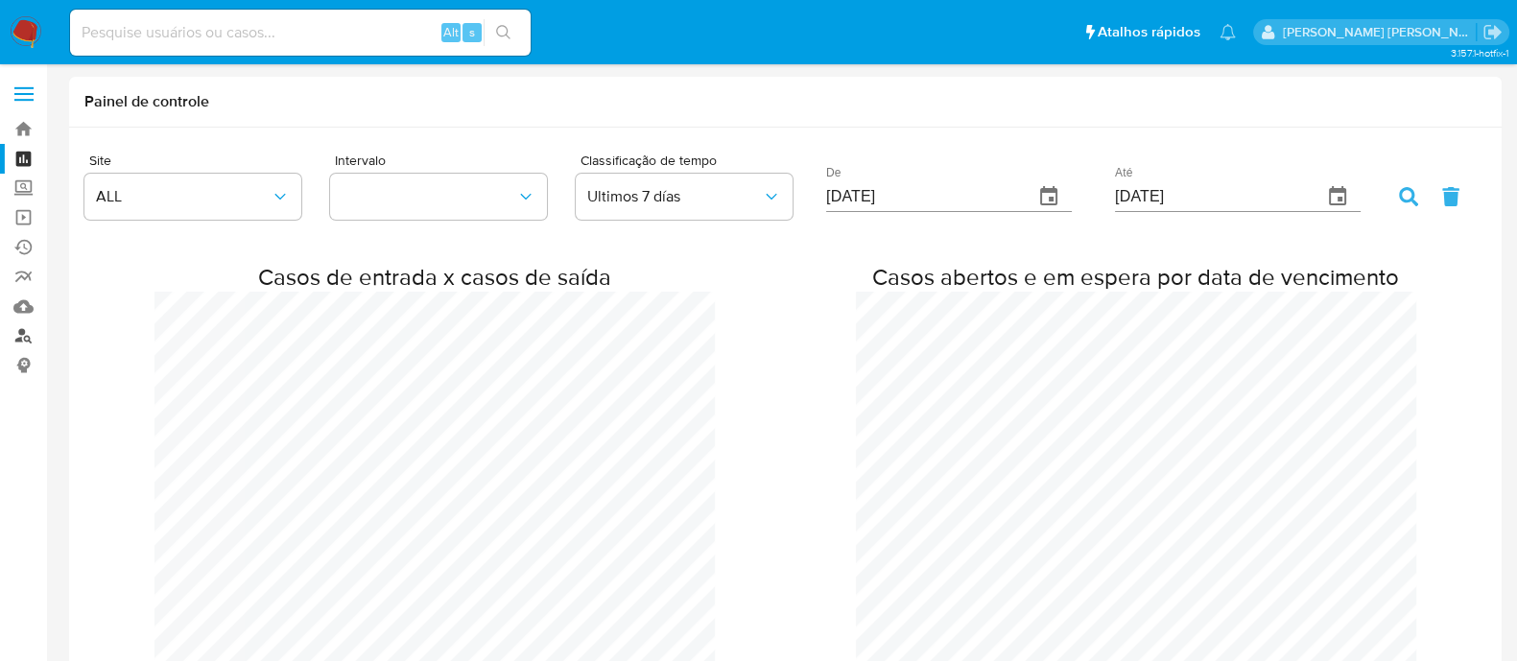
click at [25, 336] on link "Localizador de pessoas" at bounding box center [114, 336] width 228 height 30
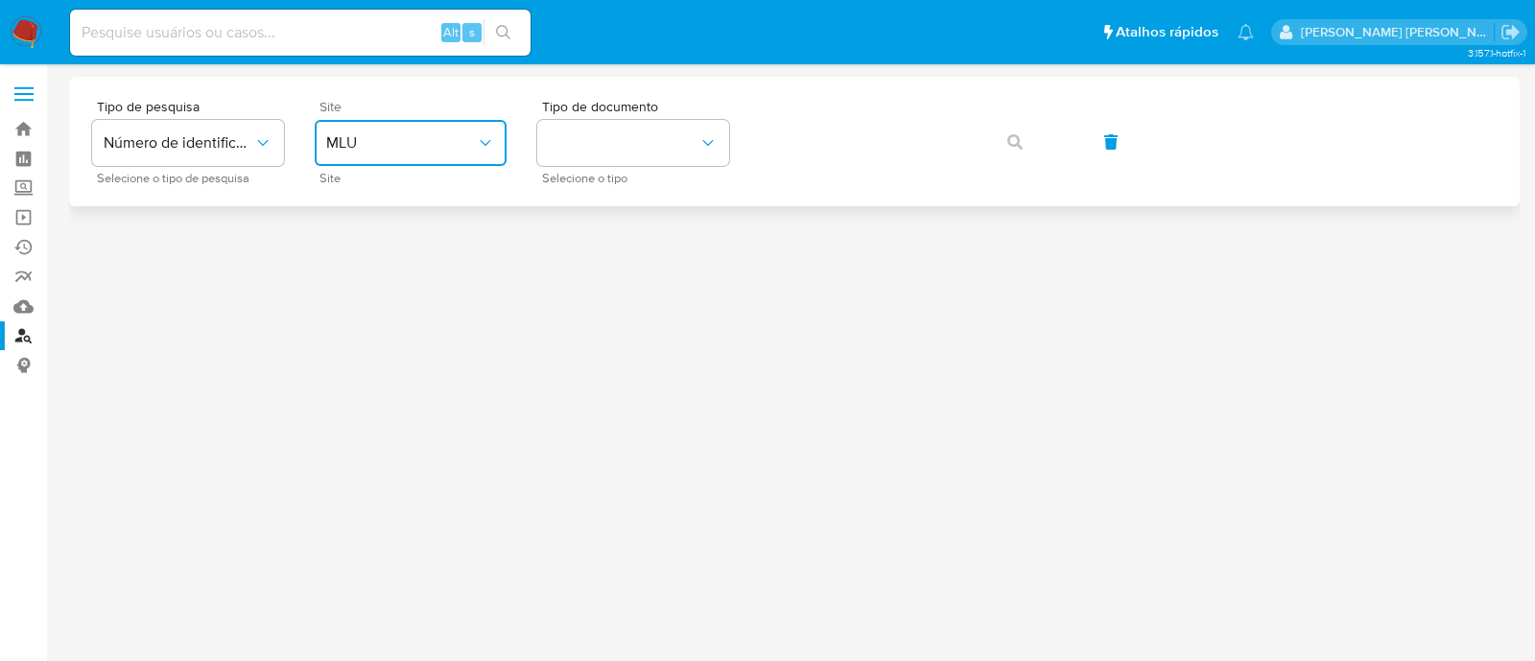
click at [465, 146] on span "MLU" at bounding box center [401, 142] width 150 height 19
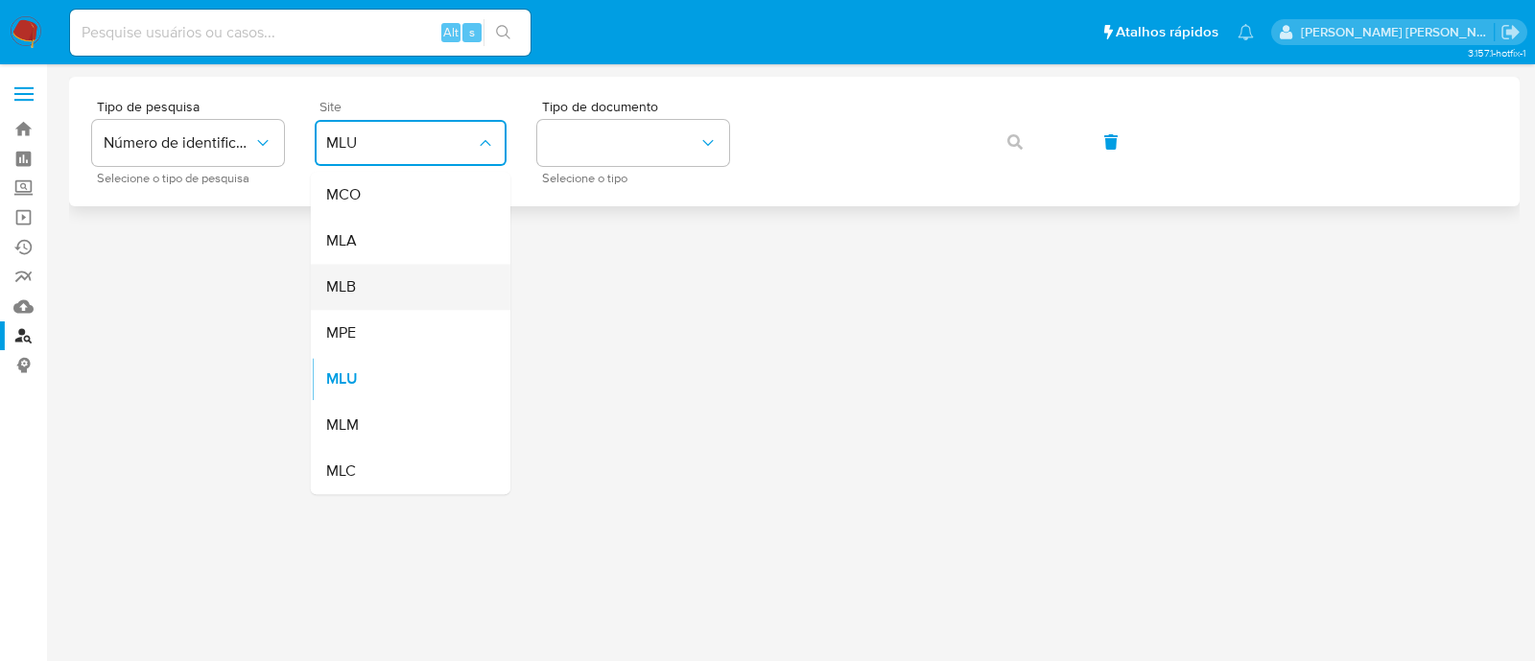
click at [426, 281] on div "MLB" at bounding box center [404, 287] width 157 height 46
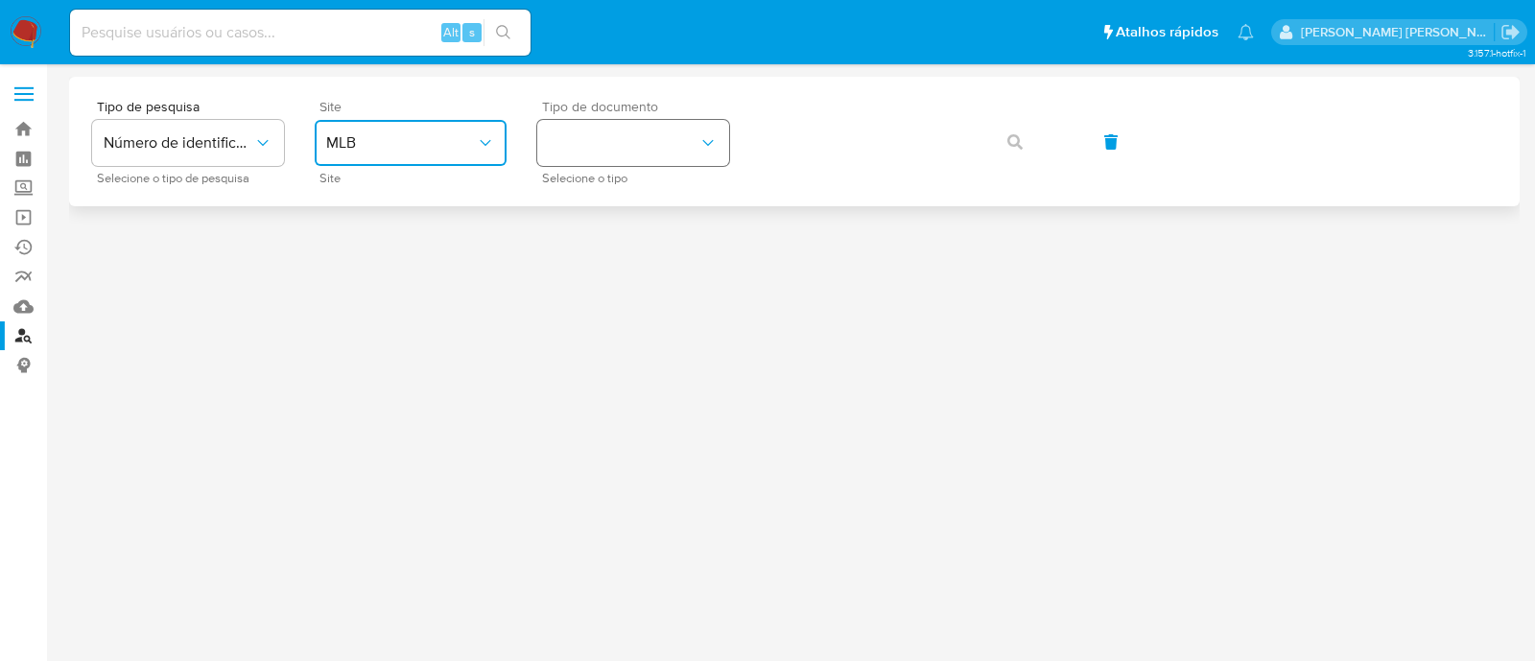
click at [604, 153] on button "identificationType" at bounding box center [633, 143] width 192 height 46
click at [604, 256] on div "CPF CPF" at bounding box center [627, 269] width 157 height 65
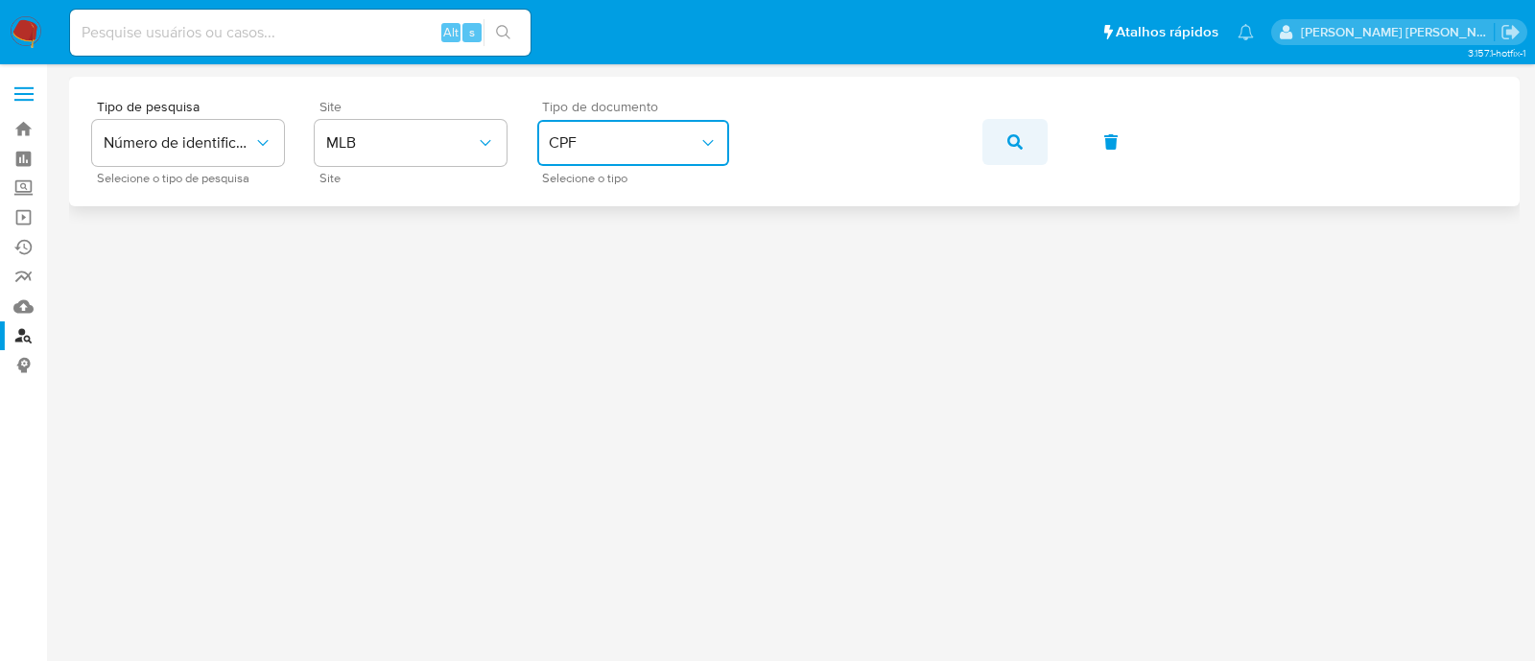
click at [1015, 142] on icon "button" at bounding box center [1014, 141] width 15 height 15
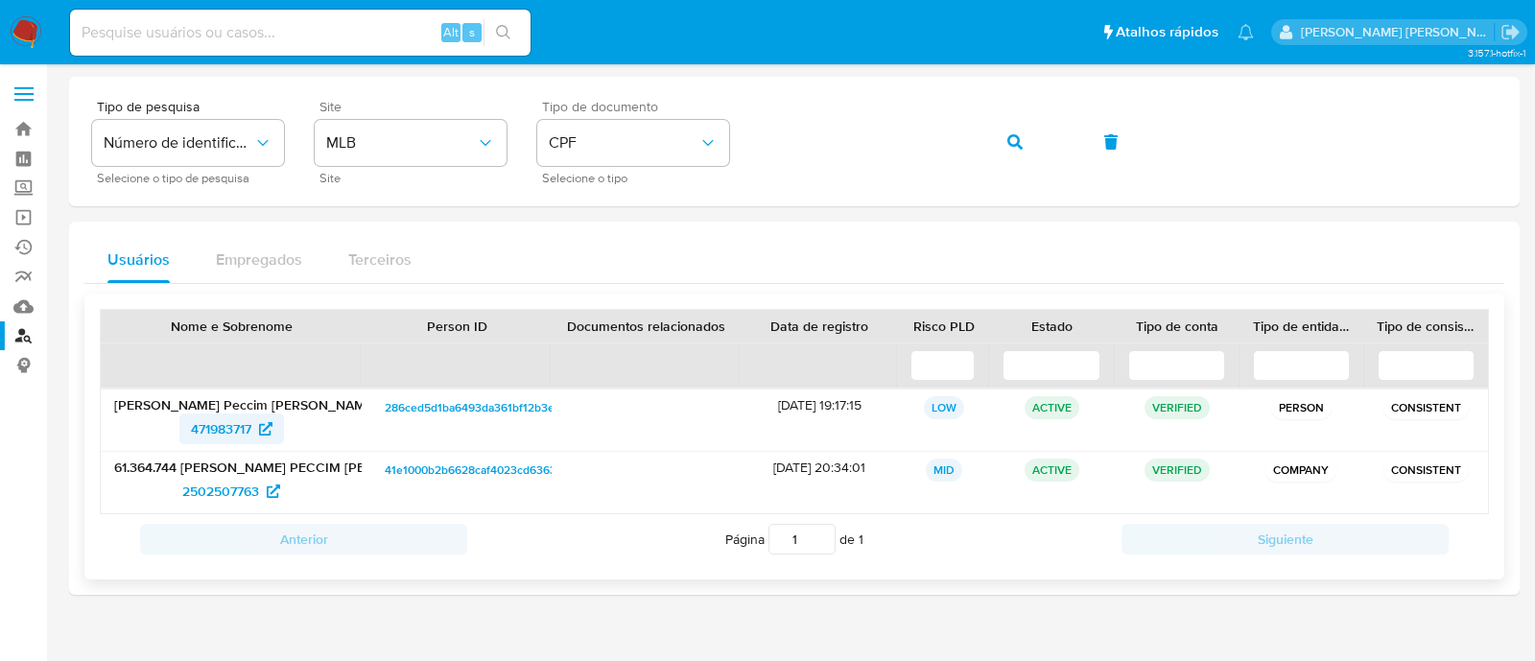
click at [224, 430] on span "471983717" at bounding box center [221, 428] width 60 height 31
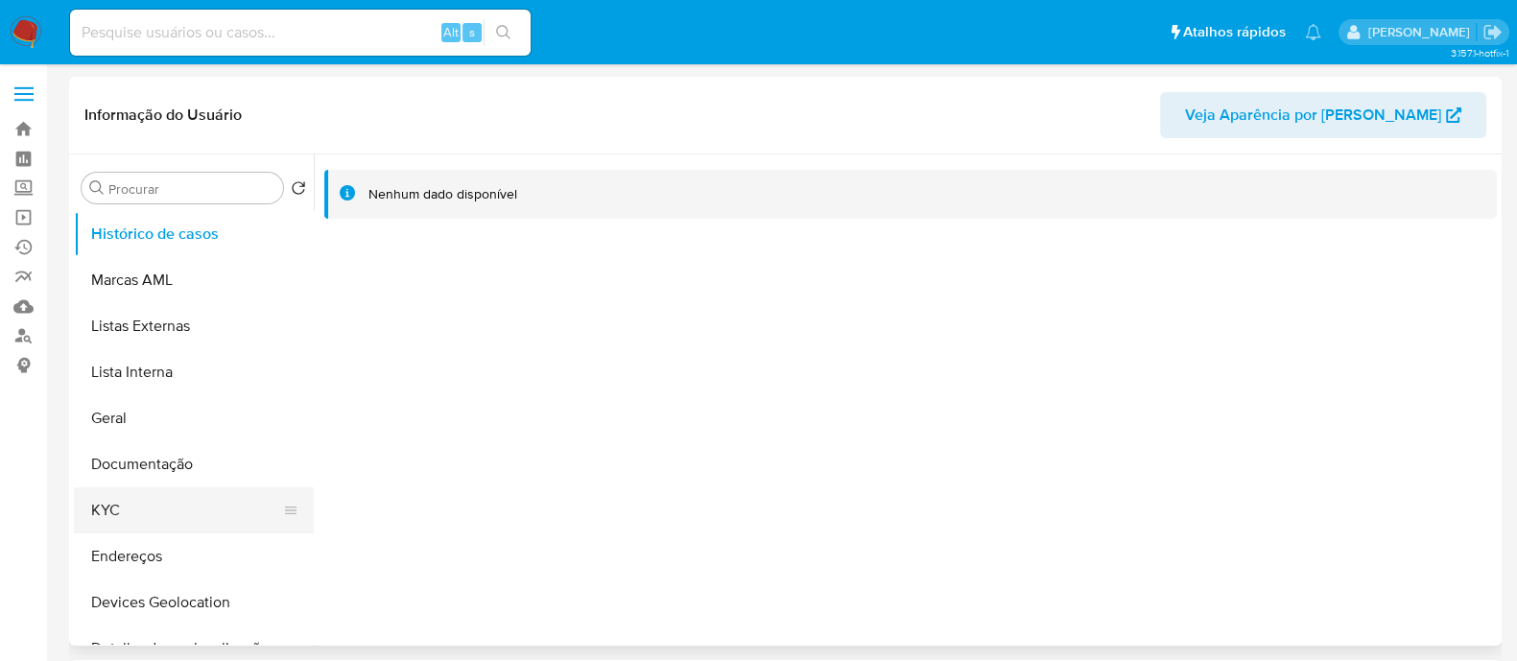
select select "10"
click at [139, 506] on button "KYC" at bounding box center [186, 510] width 224 height 46
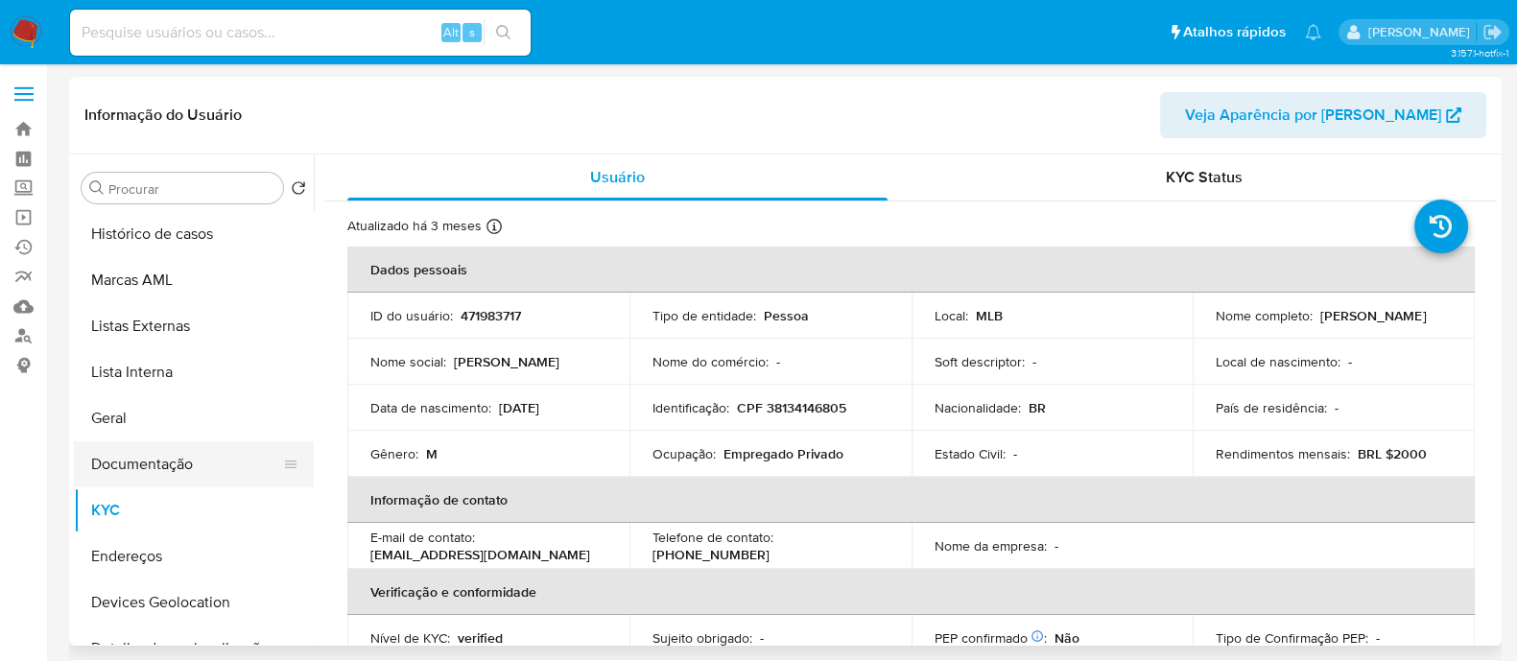
click at [135, 465] on button "Documentação" at bounding box center [186, 464] width 224 height 46
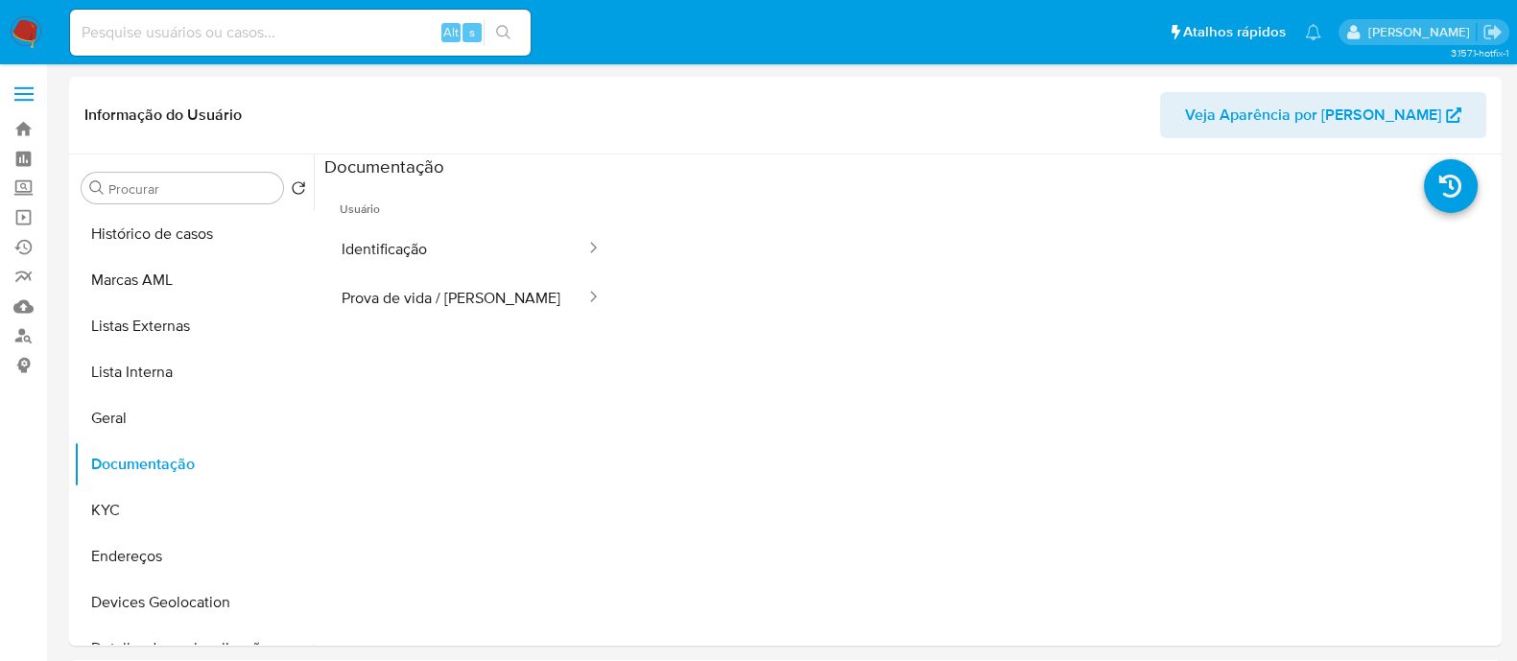
click at [394, 252] on button "Identificação" at bounding box center [455, 248] width 263 height 49
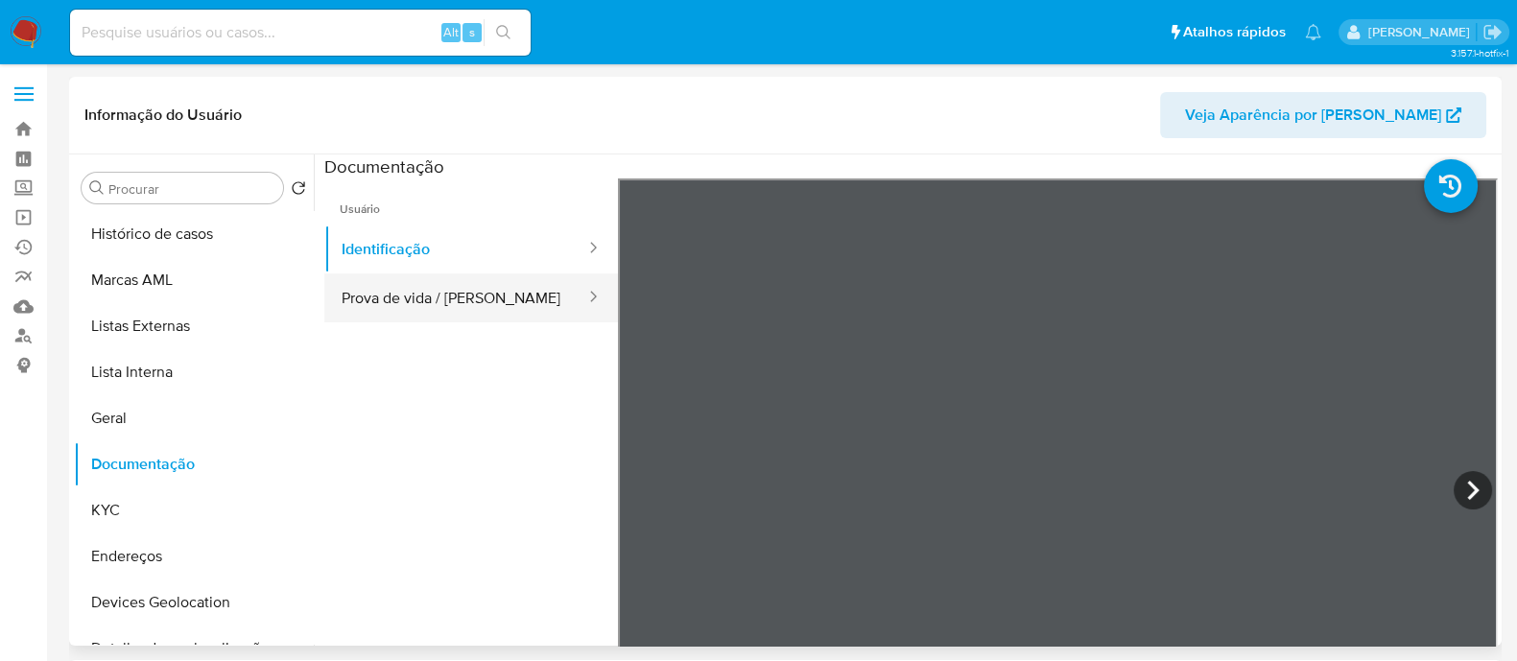
click at [450, 302] on button "Prova de vida / Selfie" at bounding box center [455, 297] width 263 height 49
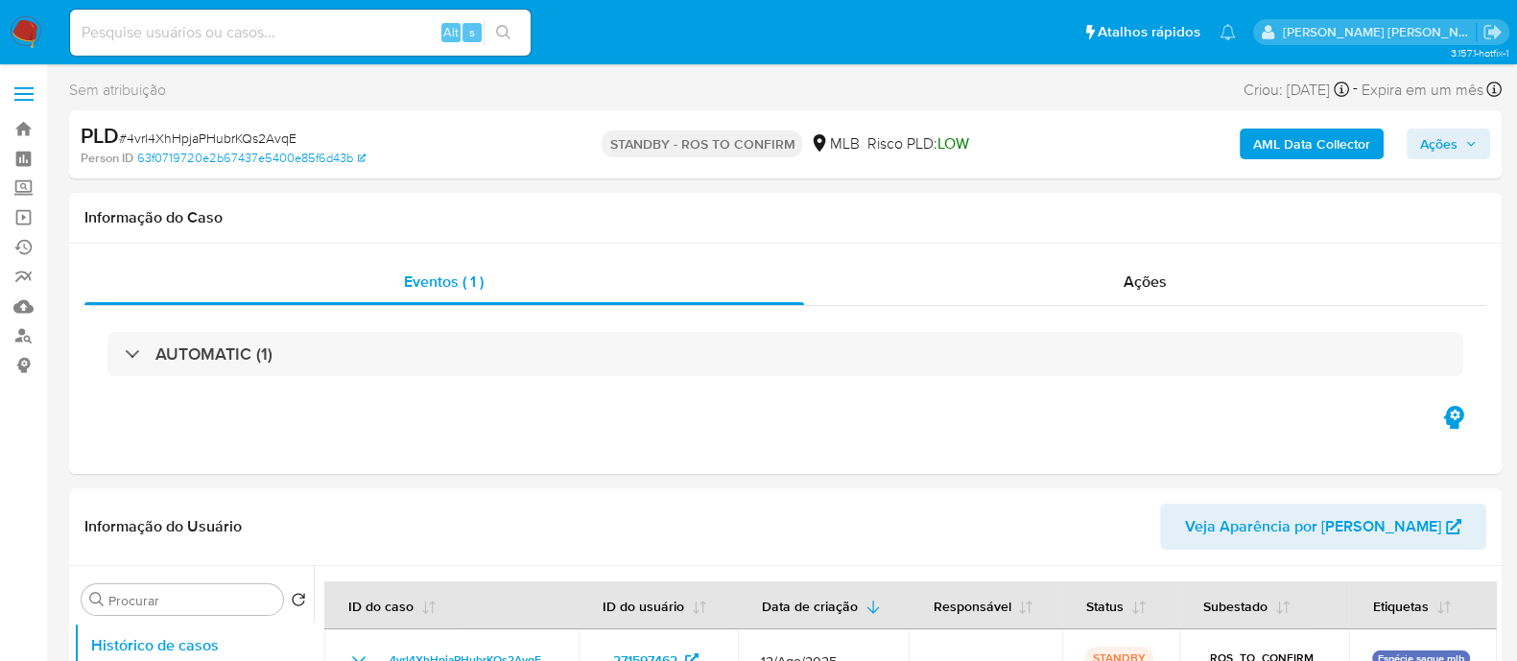
select select "10"
click at [255, 133] on span "# 4vrl4XhHpjaPHubrKQs2AvqE" at bounding box center [207, 138] width 177 height 19
copy span "4vrl4XhHpjaPHubrKQs2AvqE"
click at [873, 299] on div "Ações" at bounding box center [1145, 282] width 683 height 46
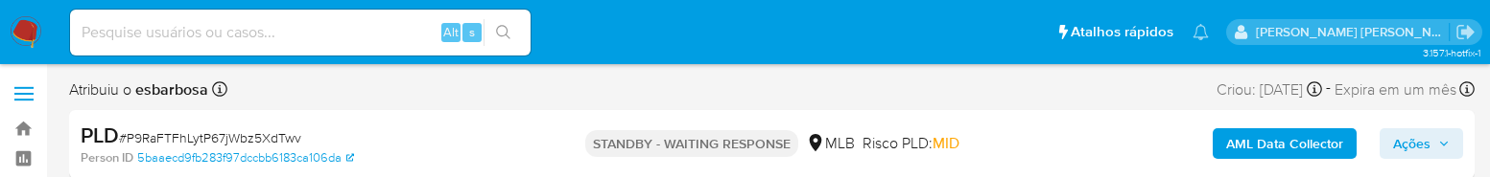
select select "10"
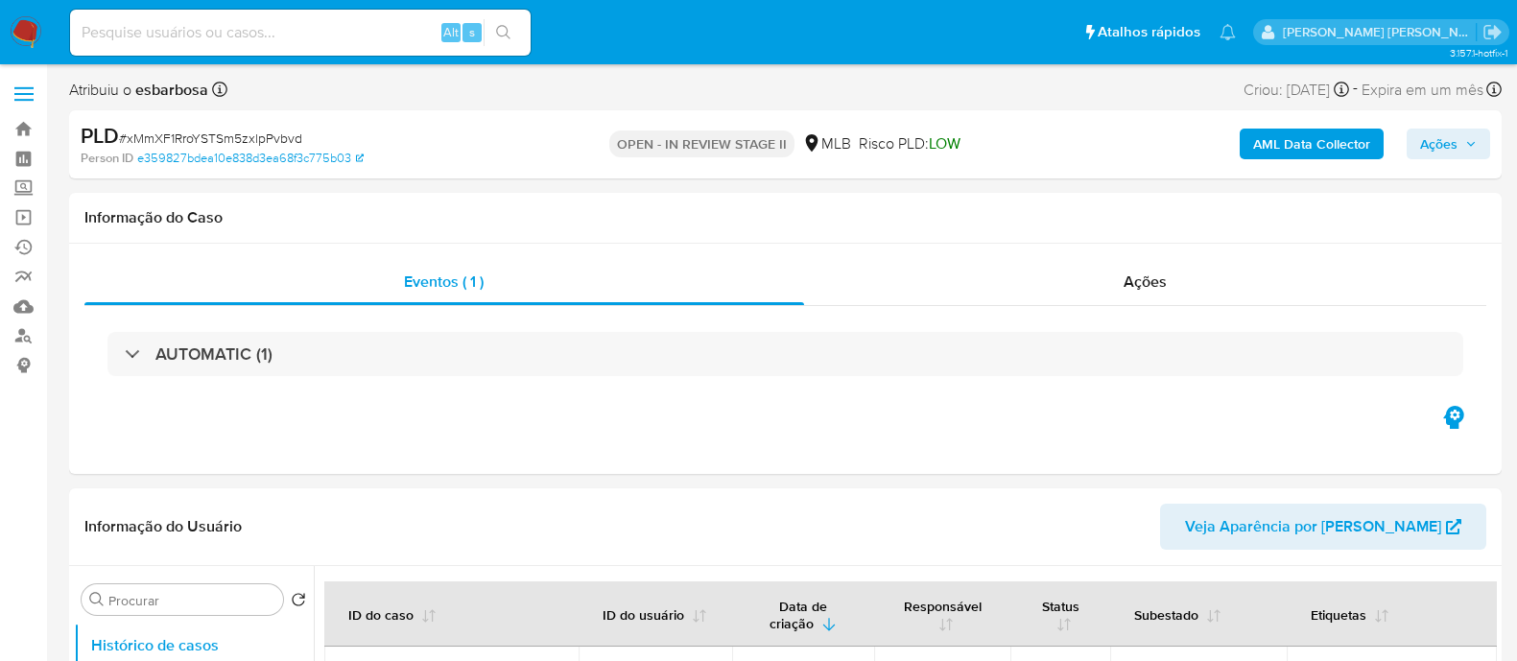
select select "10"
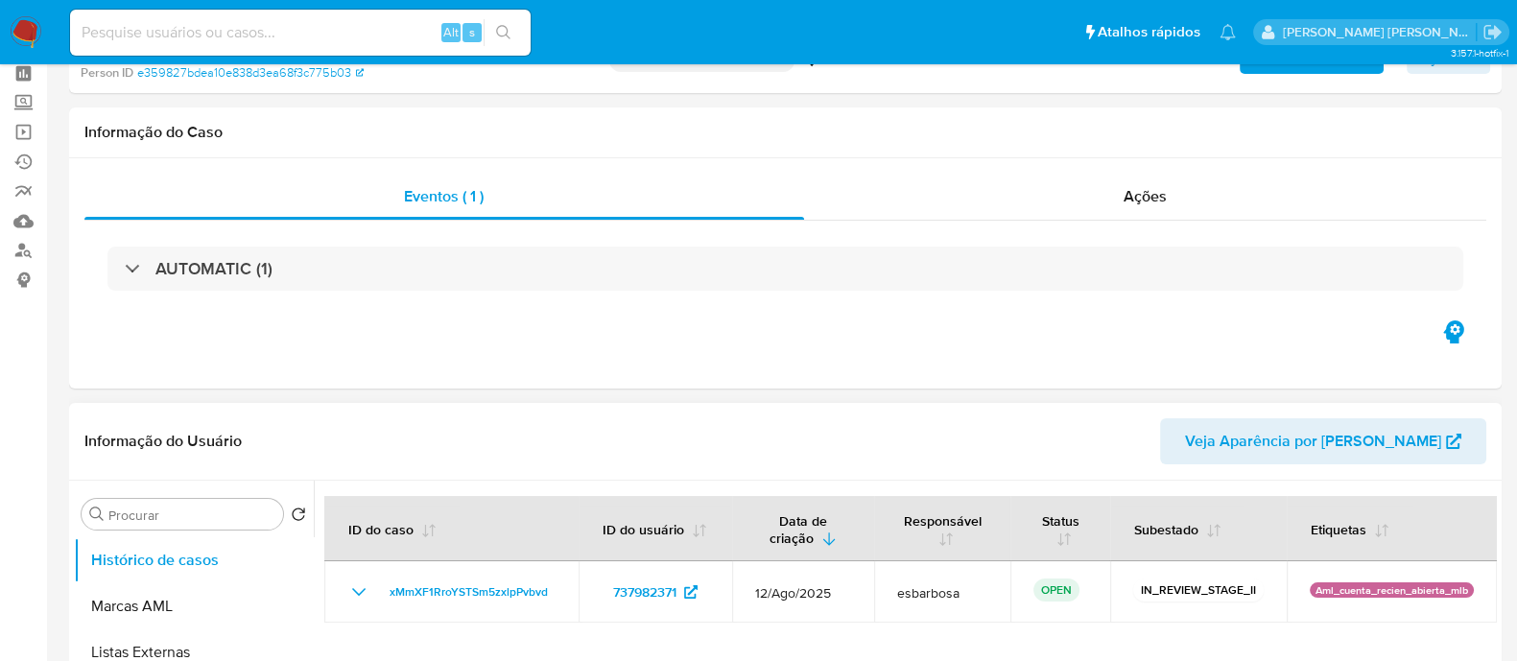
scroll to position [239, 0]
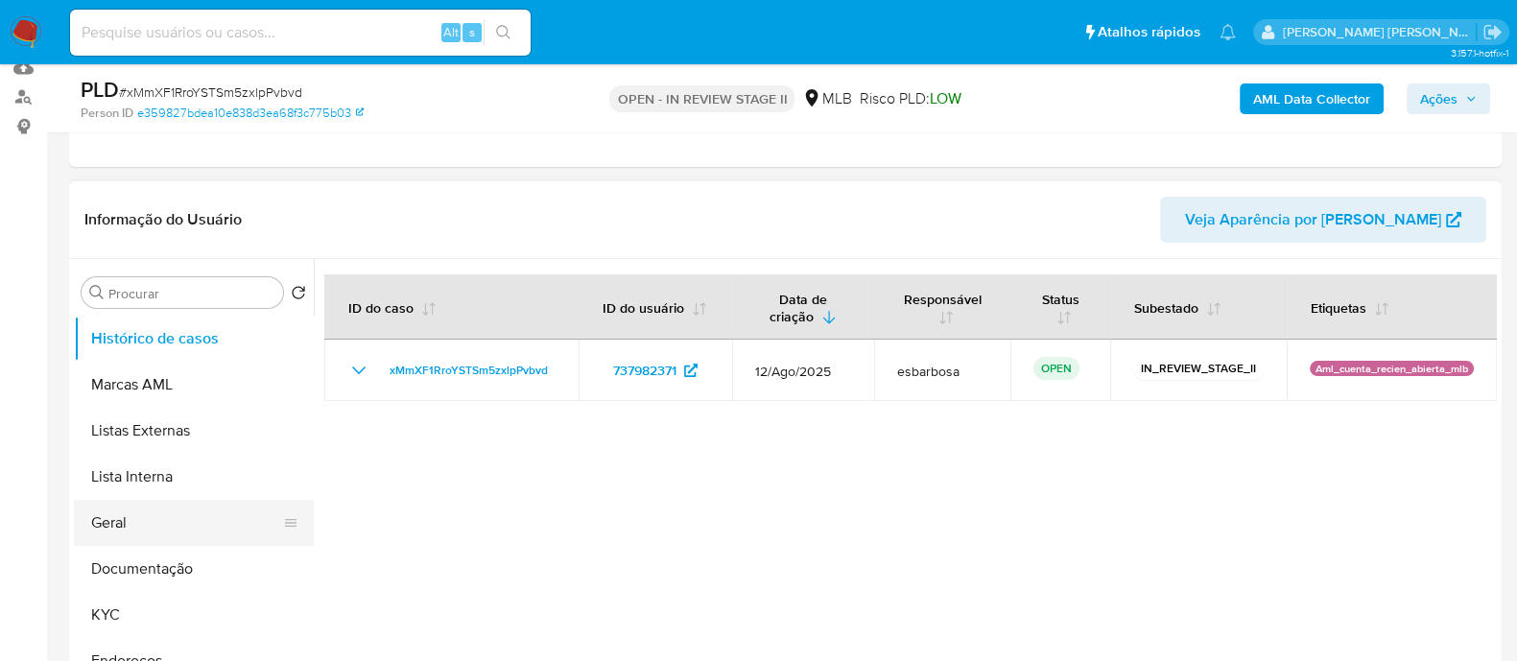
click at [138, 506] on button "Geral" at bounding box center [186, 523] width 224 height 46
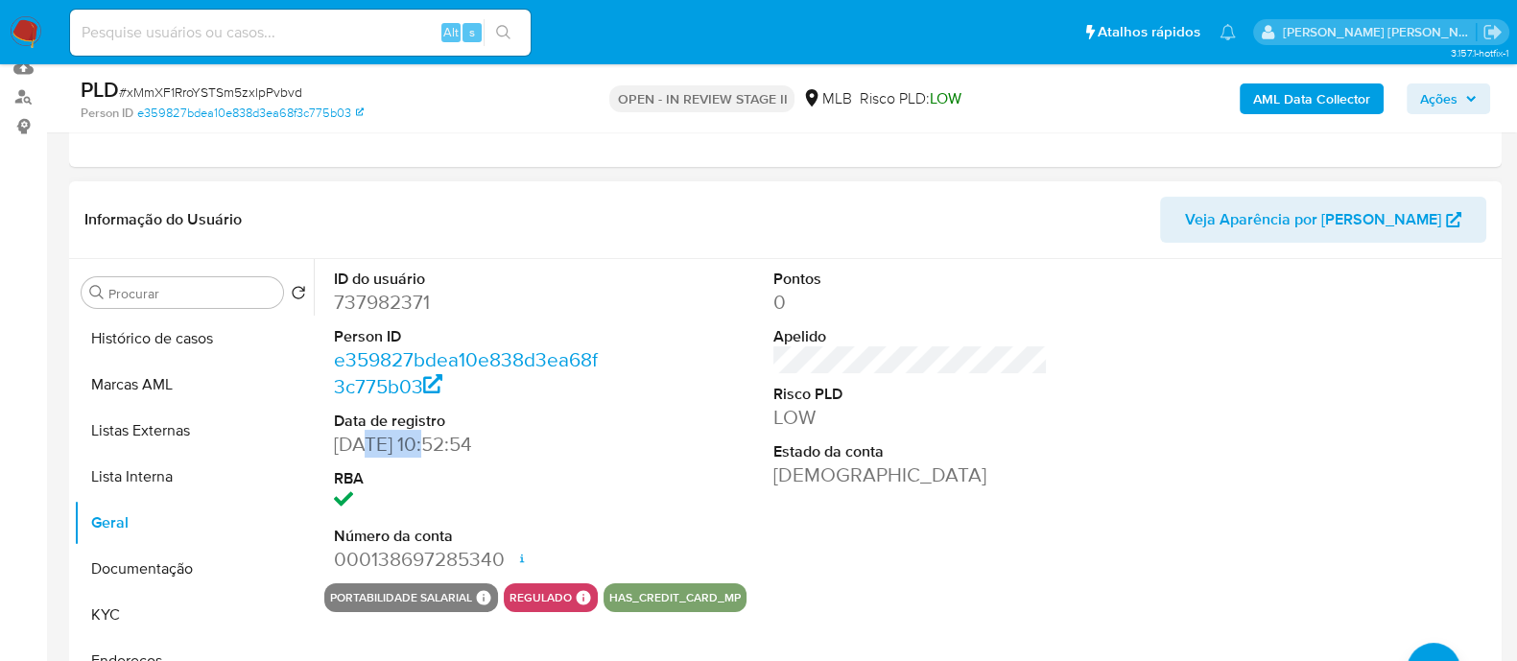
drag, startPoint x: 432, startPoint y: 443, endPoint x: 366, endPoint y: 443, distance: 65.2
click at [366, 443] on dd "03/04/2021 10:52:54" at bounding box center [471, 444] width 274 height 27
copy dd "04/2021"
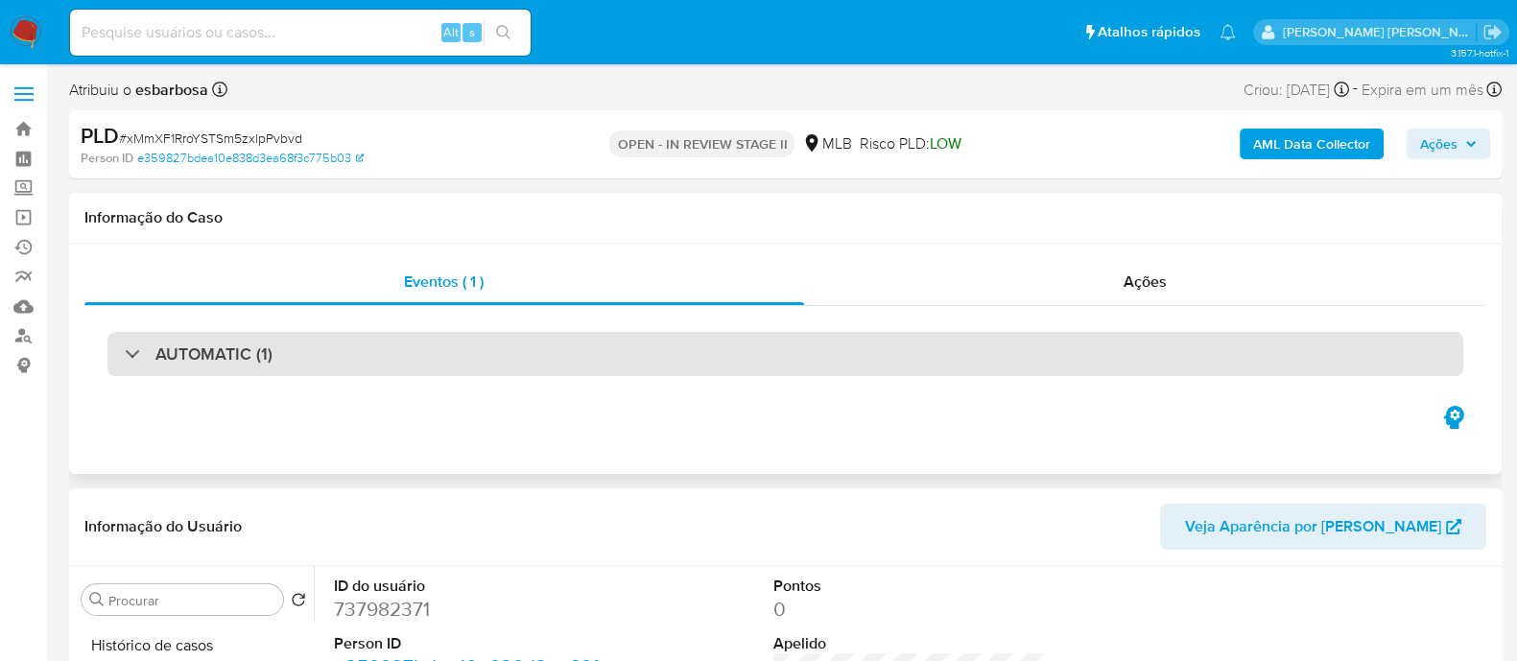
click at [337, 352] on div "AUTOMATIC (1)" at bounding box center [784, 354] width 1355 height 44
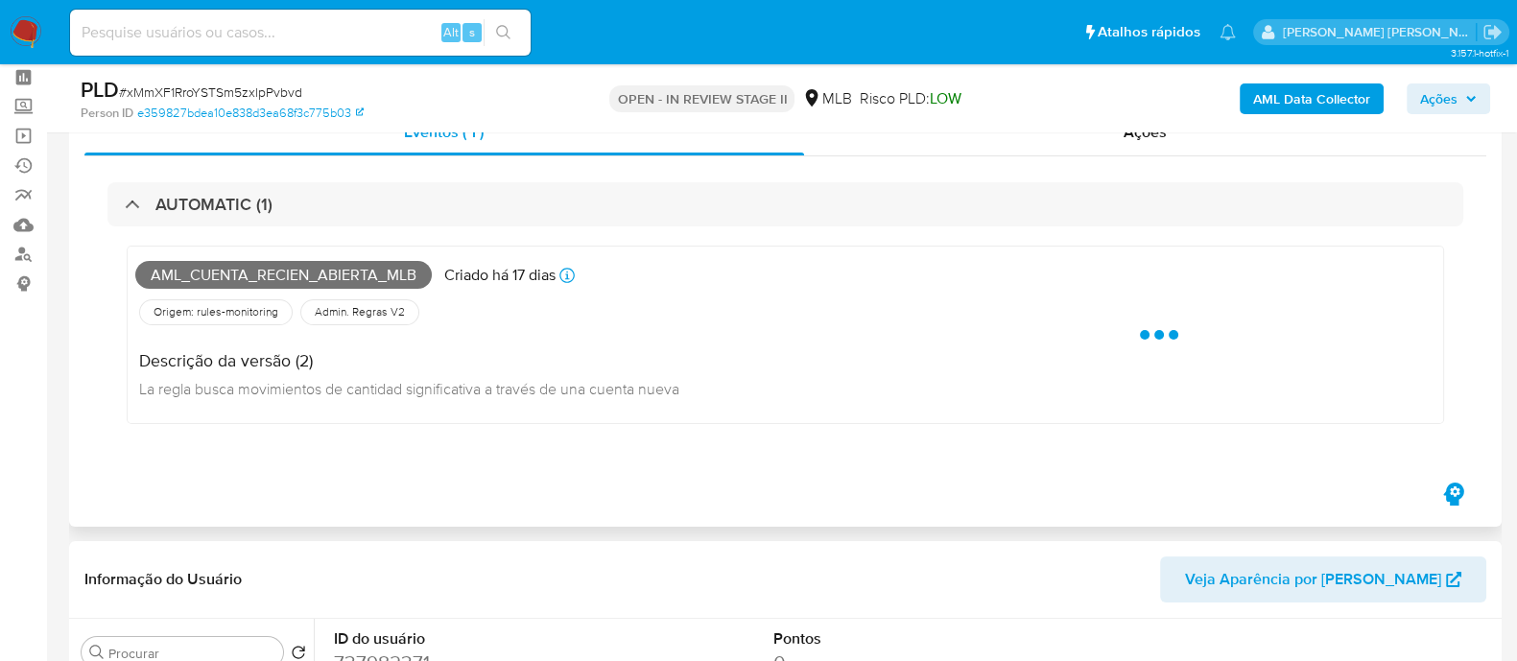
scroll to position [119, 0]
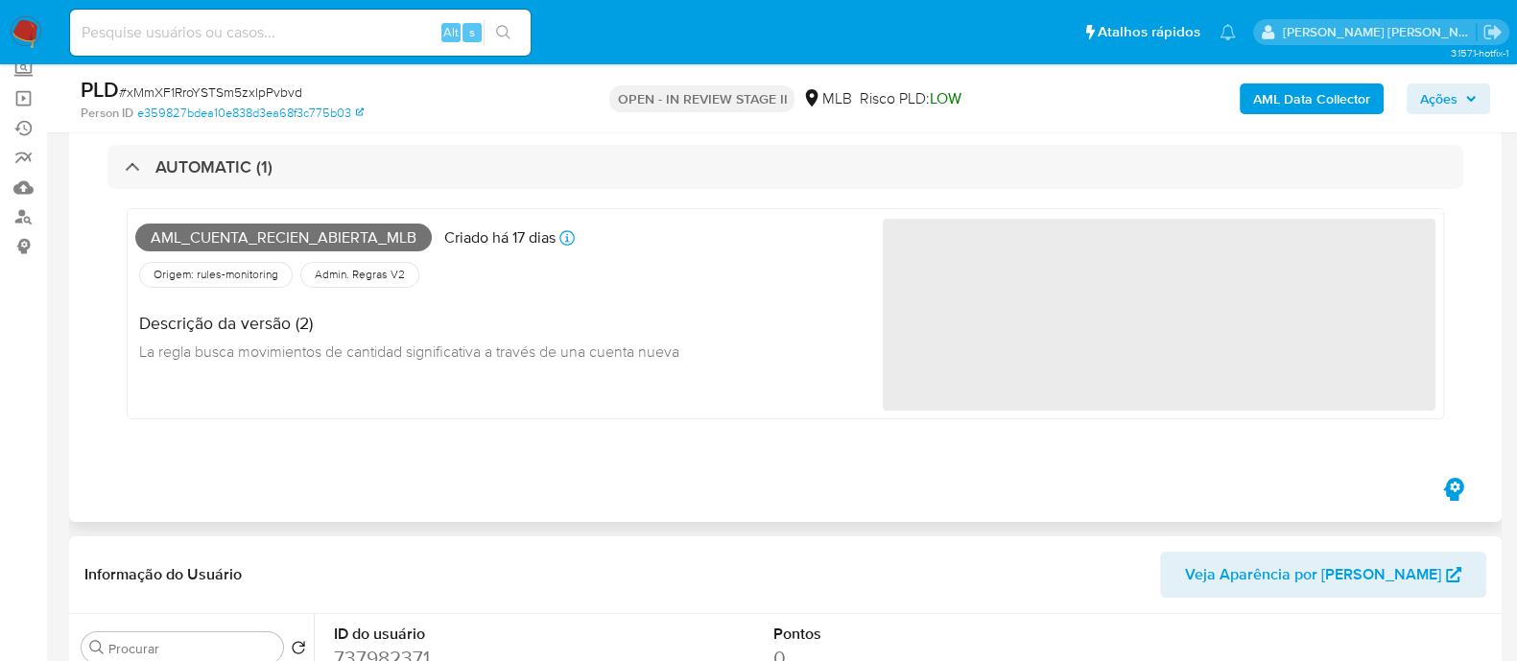
drag, startPoint x: 137, startPoint y: 355, endPoint x: 256, endPoint y: 355, distance: 118.9
click at [138, 355] on div "Descrição da versão (2) La regla busca movimientos de cantidad significativa a …" at bounding box center [414, 335] width 559 height 86
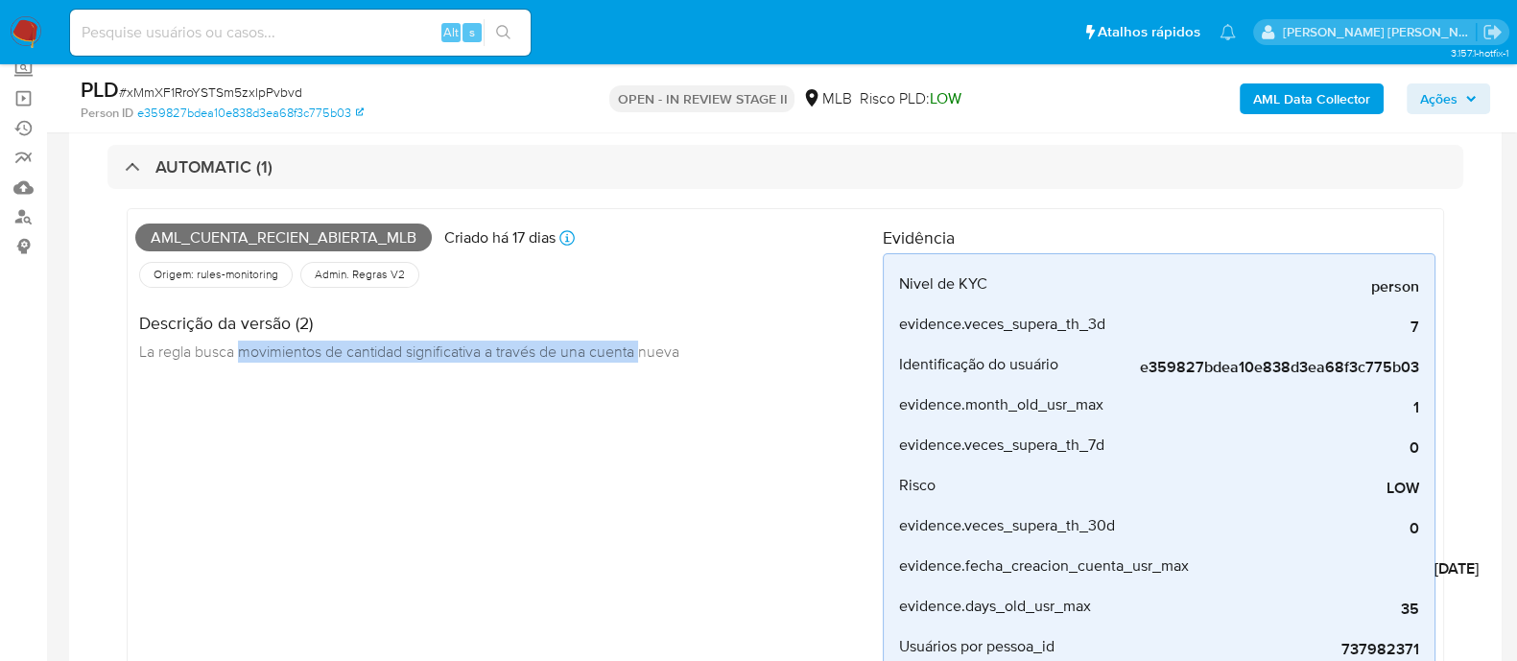
drag, startPoint x: 245, startPoint y: 355, endPoint x: 698, endPoint y: 357, distance: 453.7
click at [655, 357] on span "La regla busca movimientos de cantidad significativa a través de una cuenta nue…" at bounding box center [409, 351] width 540 height 21
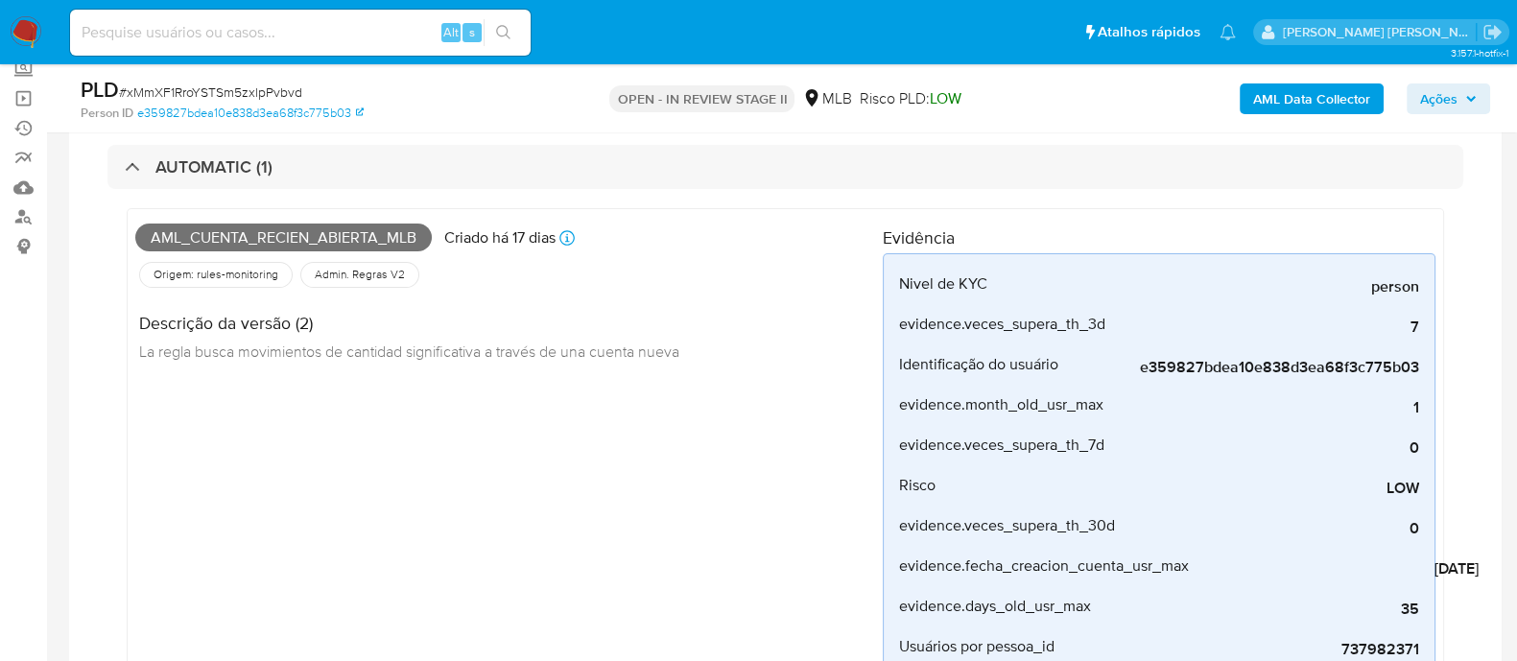
click at [715, 357] on div "Descrição da versão (2) La regla busca movimientos de cantidad significativa a …" at bounding box center [508, 335] width 747 height 86
drag, startPoint x: 691, startPoint y: 357, endPoint x: 592, endPoint y: 357, distance: 98.8
click at [592, 357] on div "Descrição da versão (2) La regla busca movimientos de cantidad significativa a …" at bounding box center [414, 335] width 559 height 86
copy span "cuenta nueva"
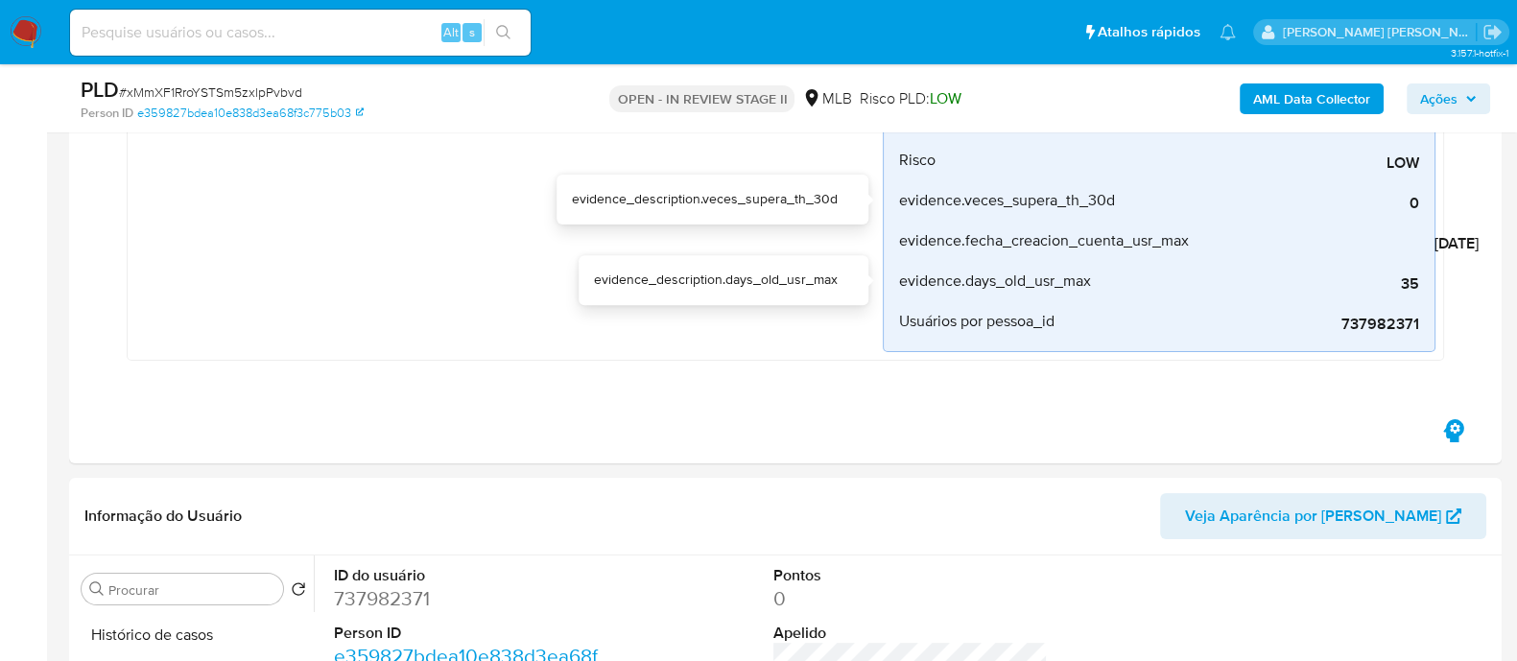
scroll to position [479, 0]
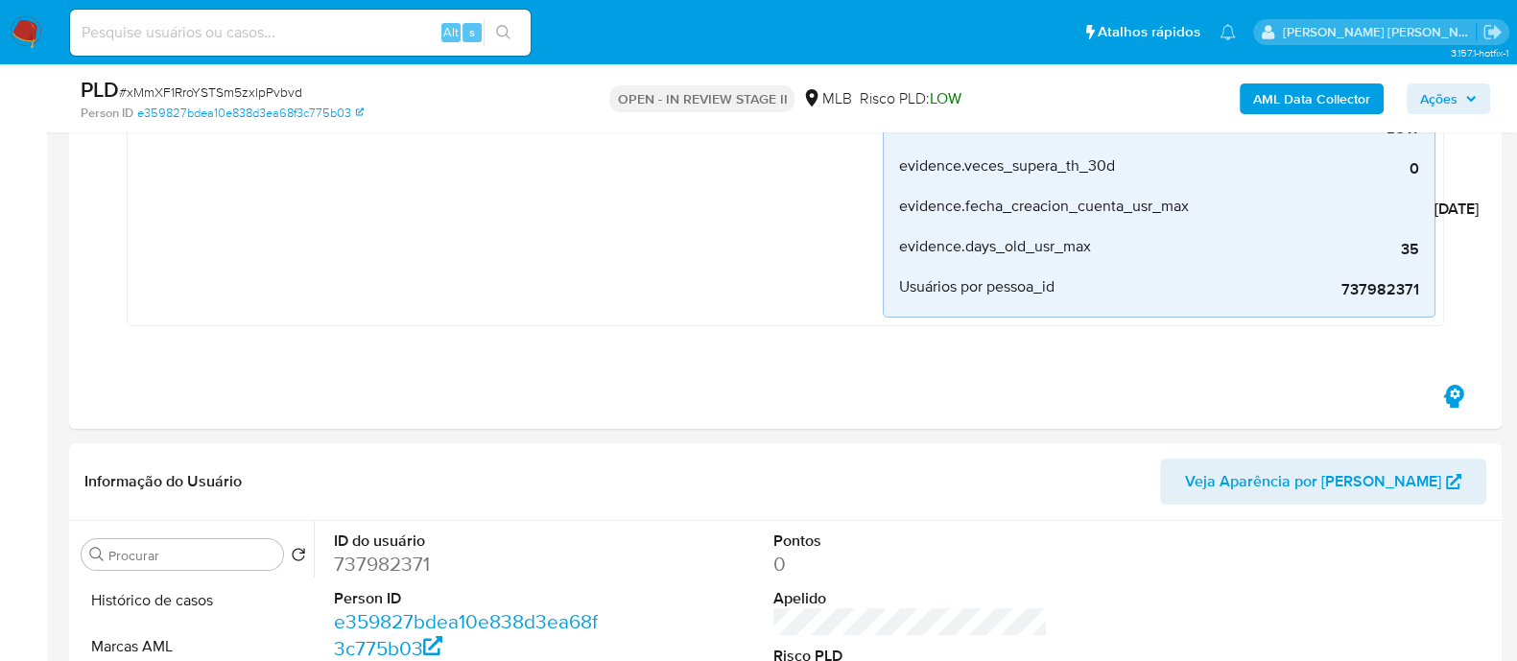
click at [1432, 95] on span "Ações" at bounding box center [1438, 98] width 37 height 31
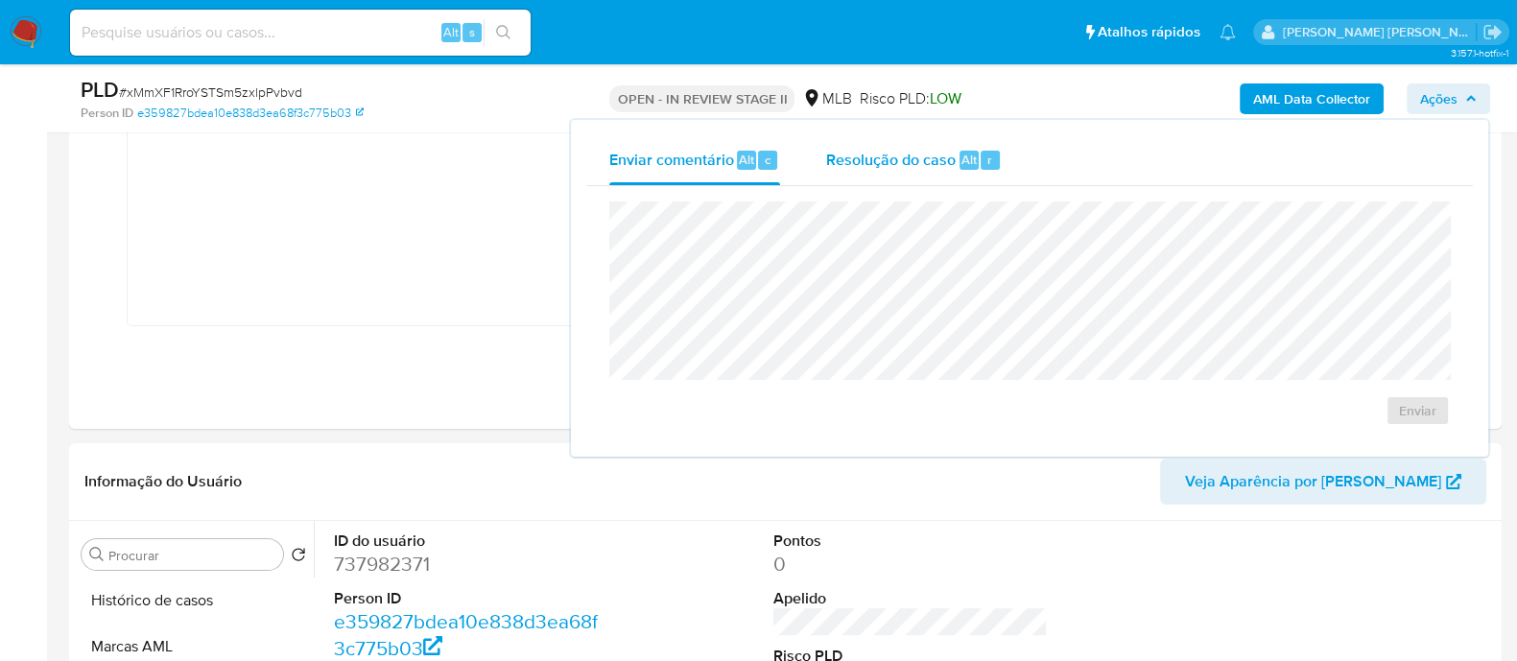
drag, startPoint x: 932, startPoint y: 156, endPoint x: 913, endPoint y: 181, distance: 31.5
click at [931, 157] on span "Resolução do caso" at bounding box center [891, 159] width 130 height 22
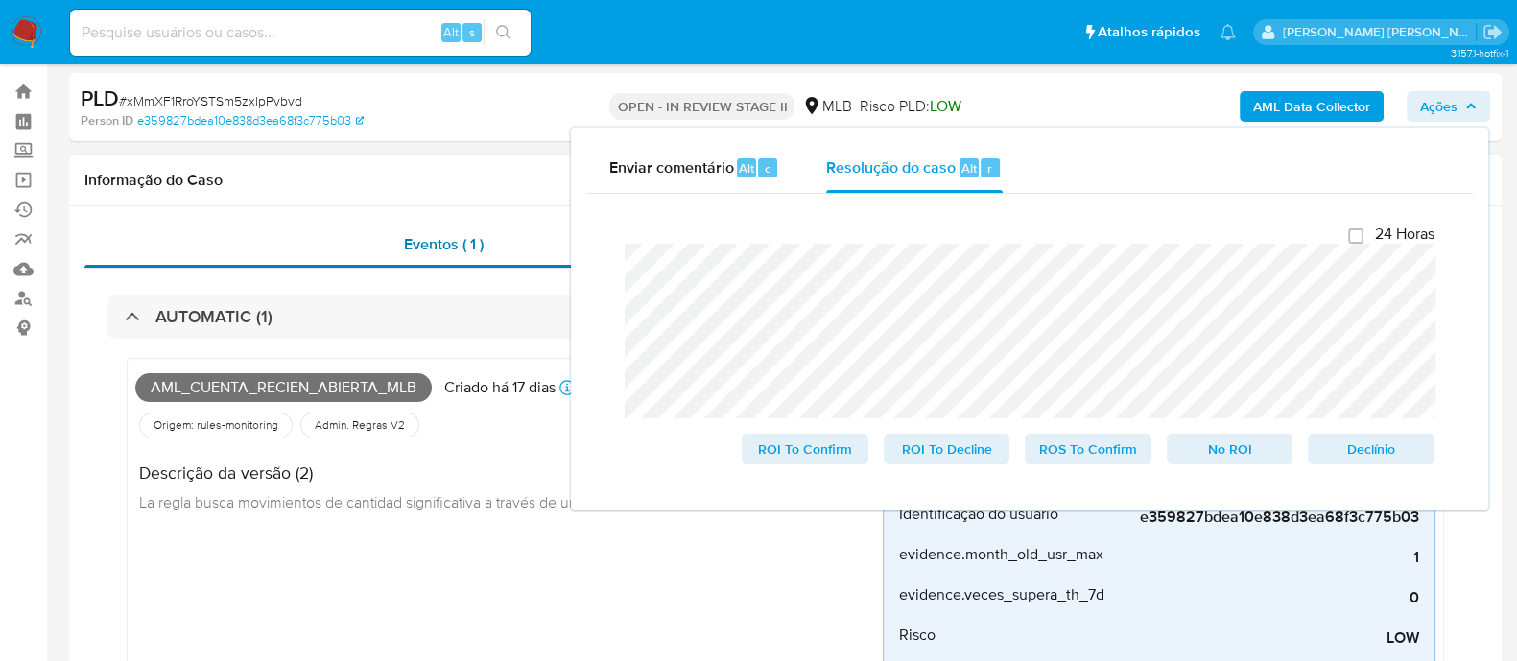
scroll to position [0, 0]
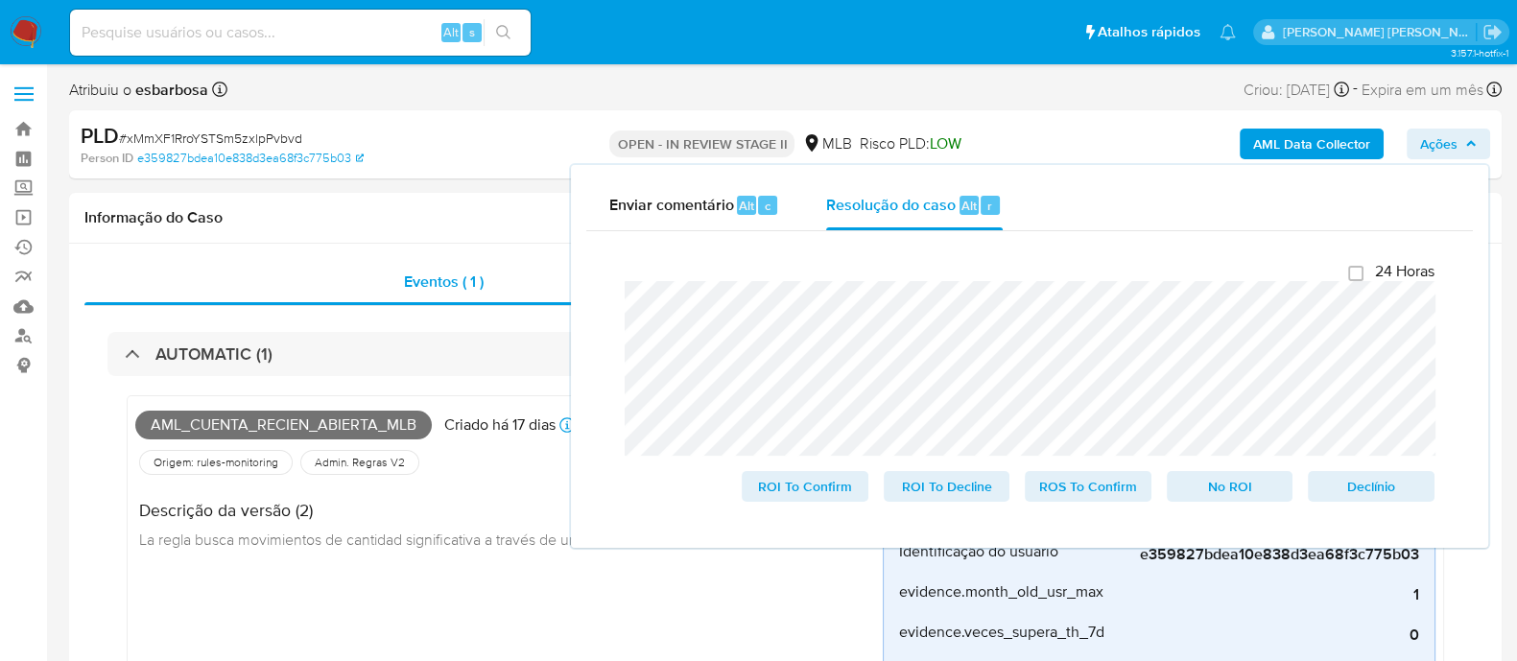
click at [0, 0] on lt-strong "n" at bounding box center [0, 0] width 0 height 0
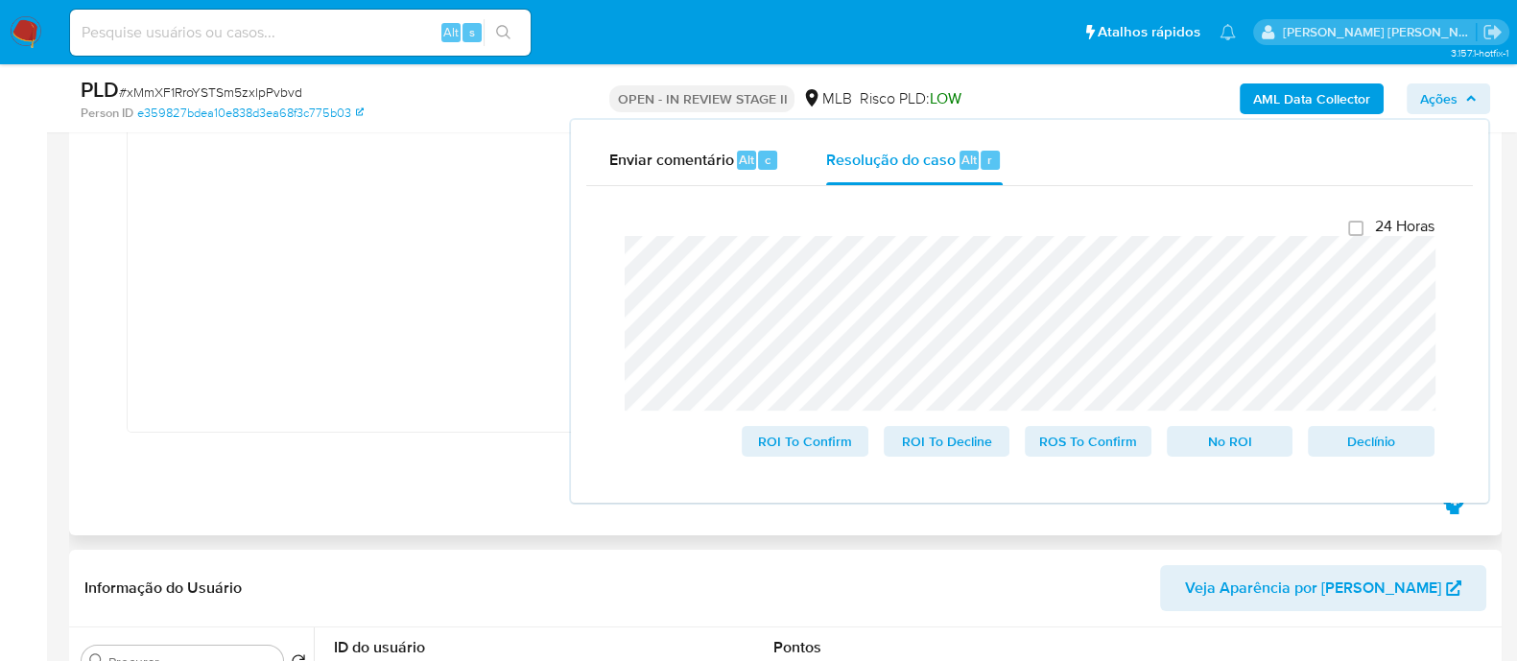
scroll to position [479, 0]
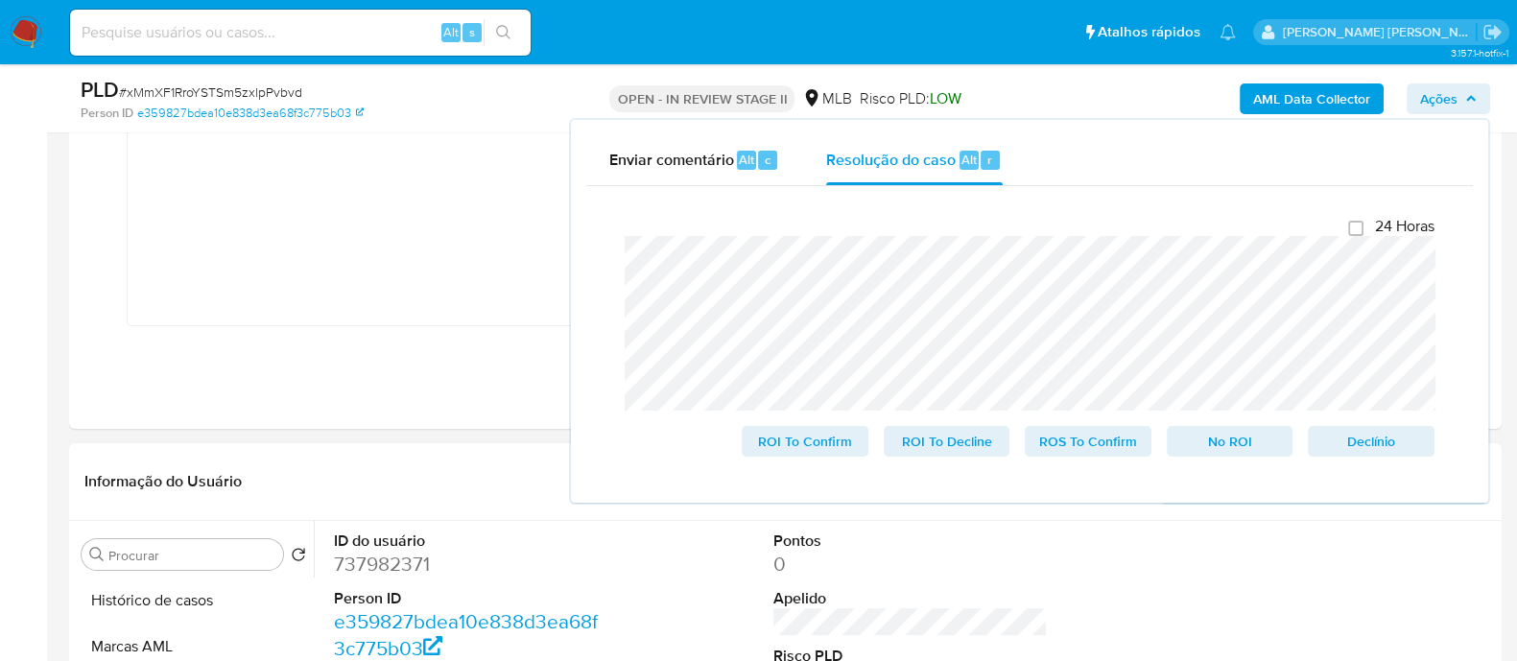
click at [192, 460] on header "Informação do Usuário Veja Aparência por [PERSON_NAME]" at bounding box center [784, 482] width 1401 height 46
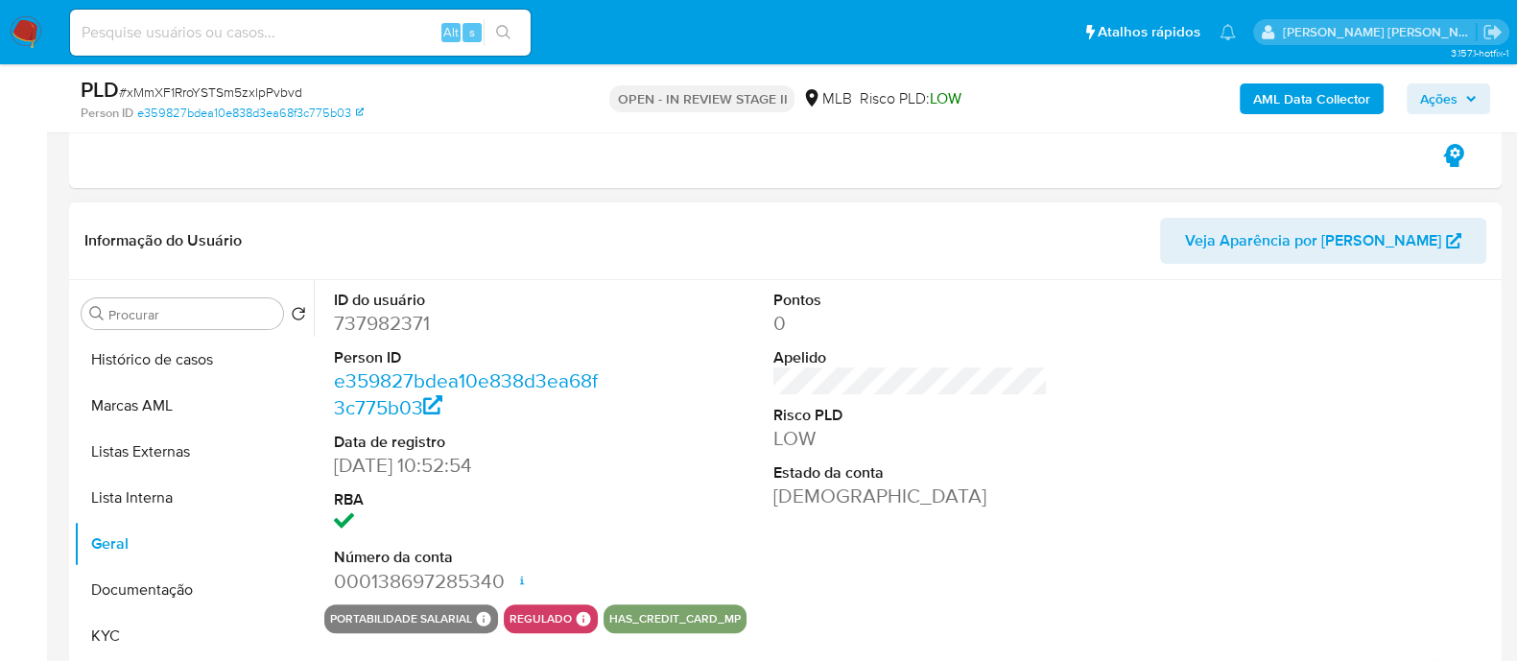
scroll to position [838, 0]
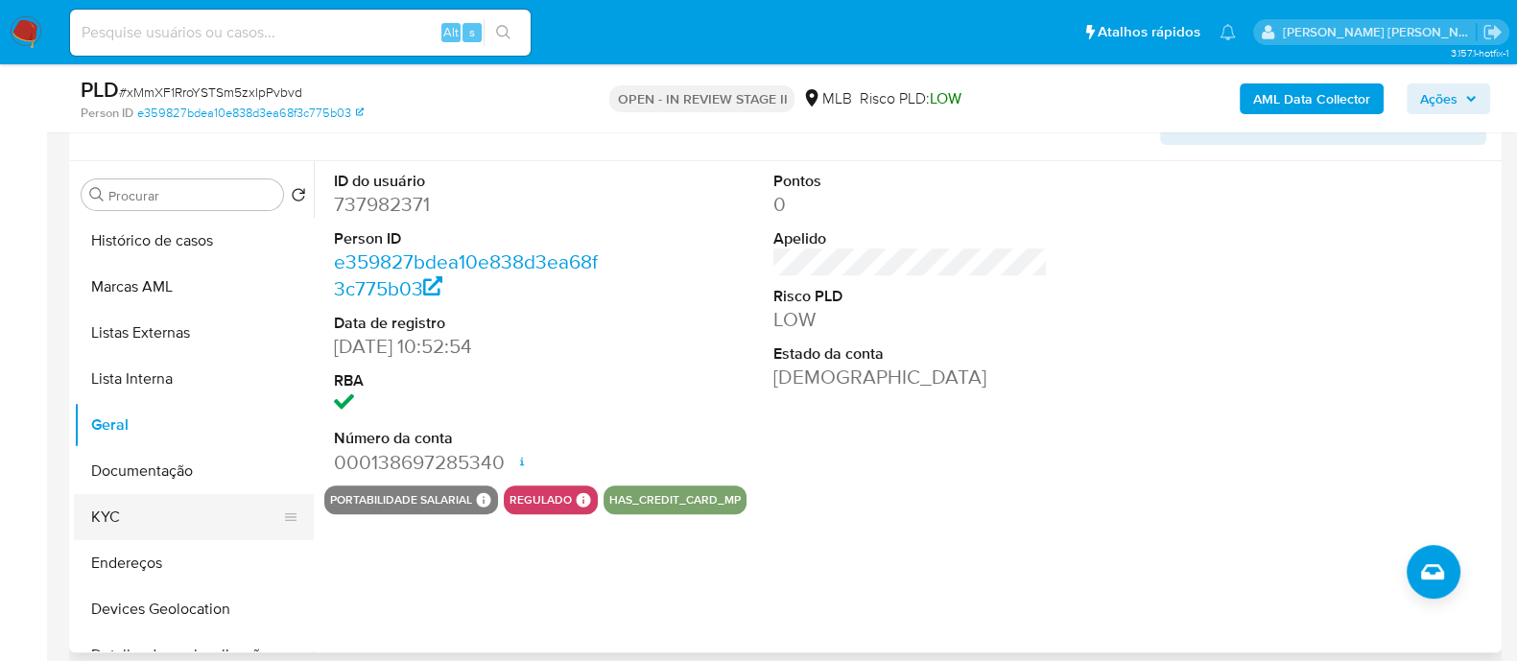
click at [150, 516] on button "KYC" at bounding box center [186, 517] width 224 height 46
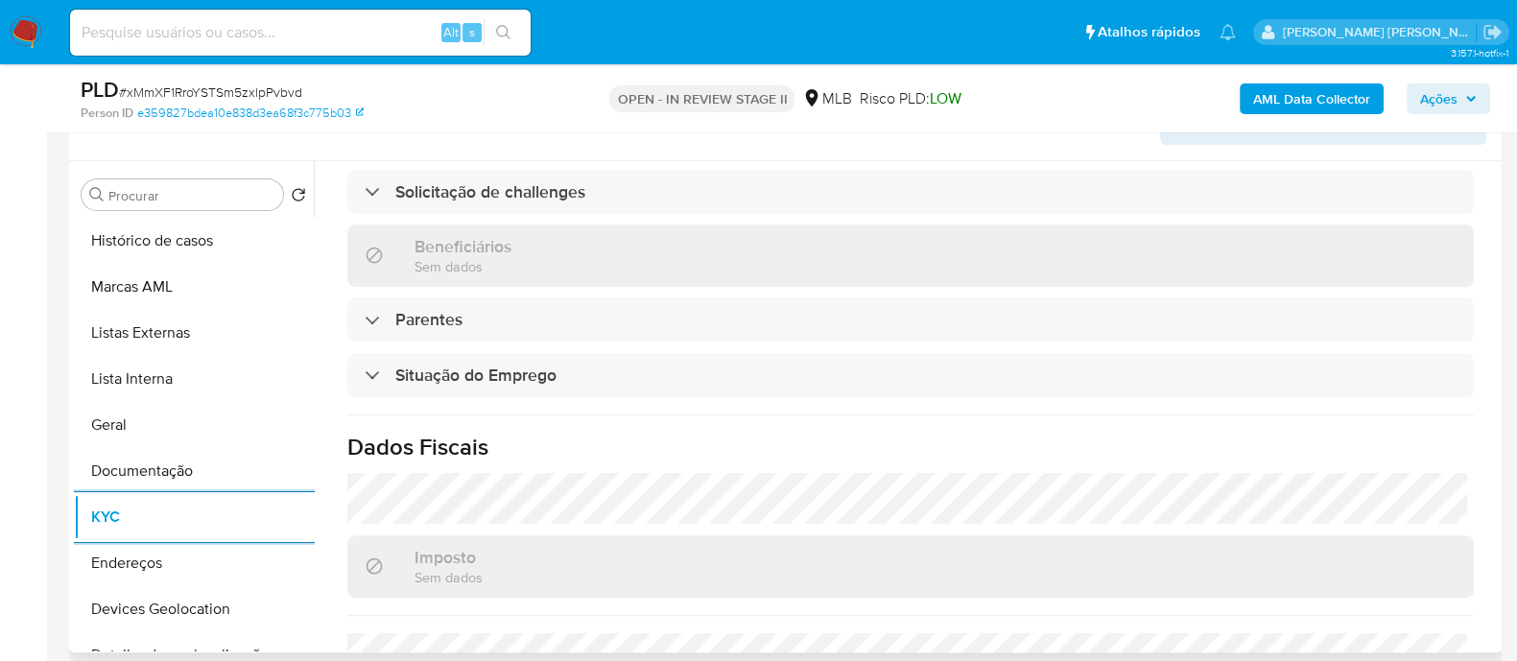
scroll to position [856, 0]
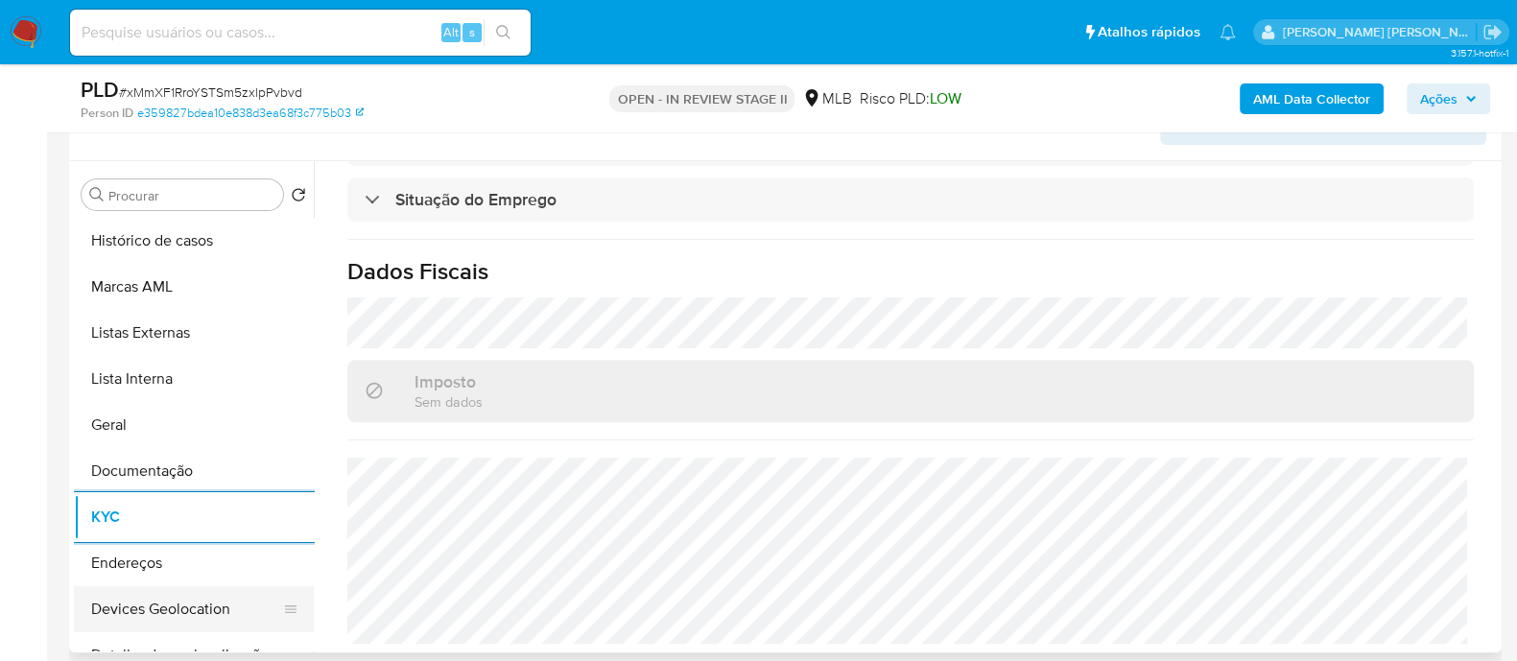
click at [158, 602] on button "Devices Geolocation" at bounding box center [186, 609] width 224 height 46
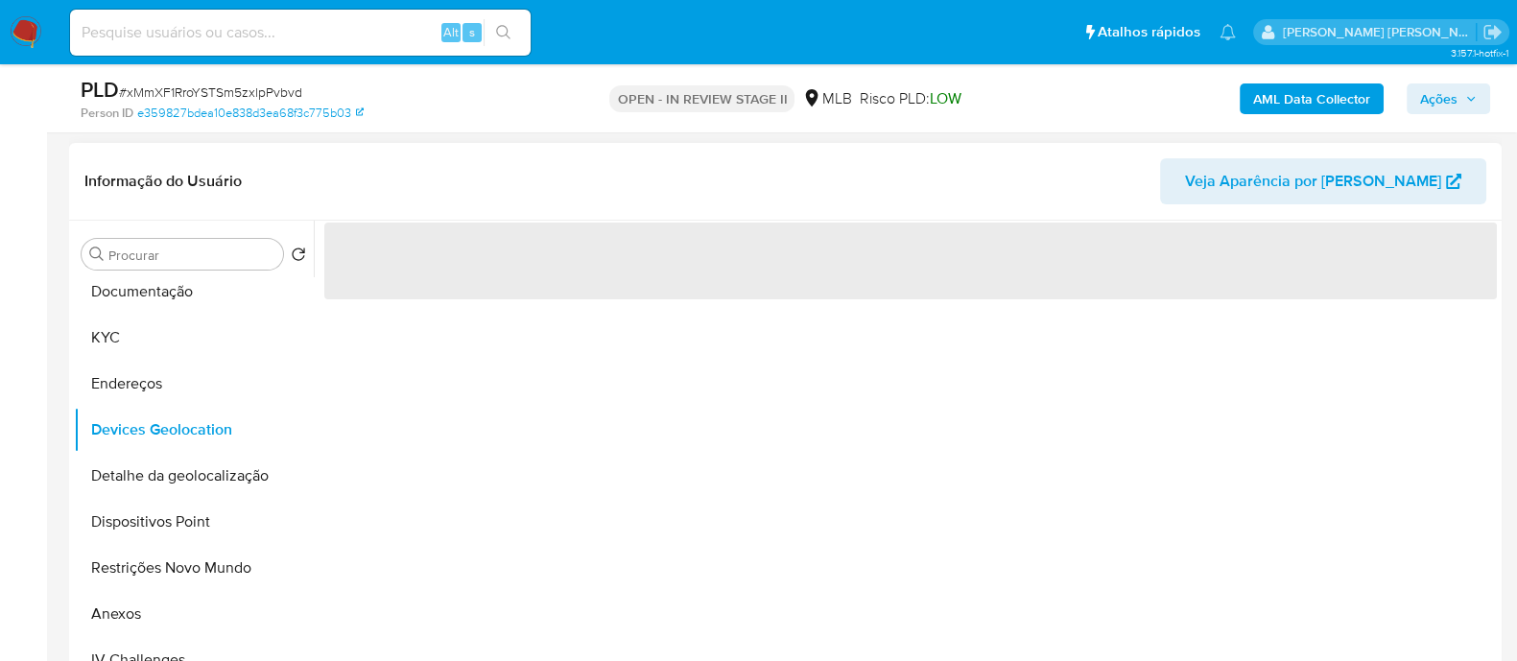
scroll to position [719, 0]
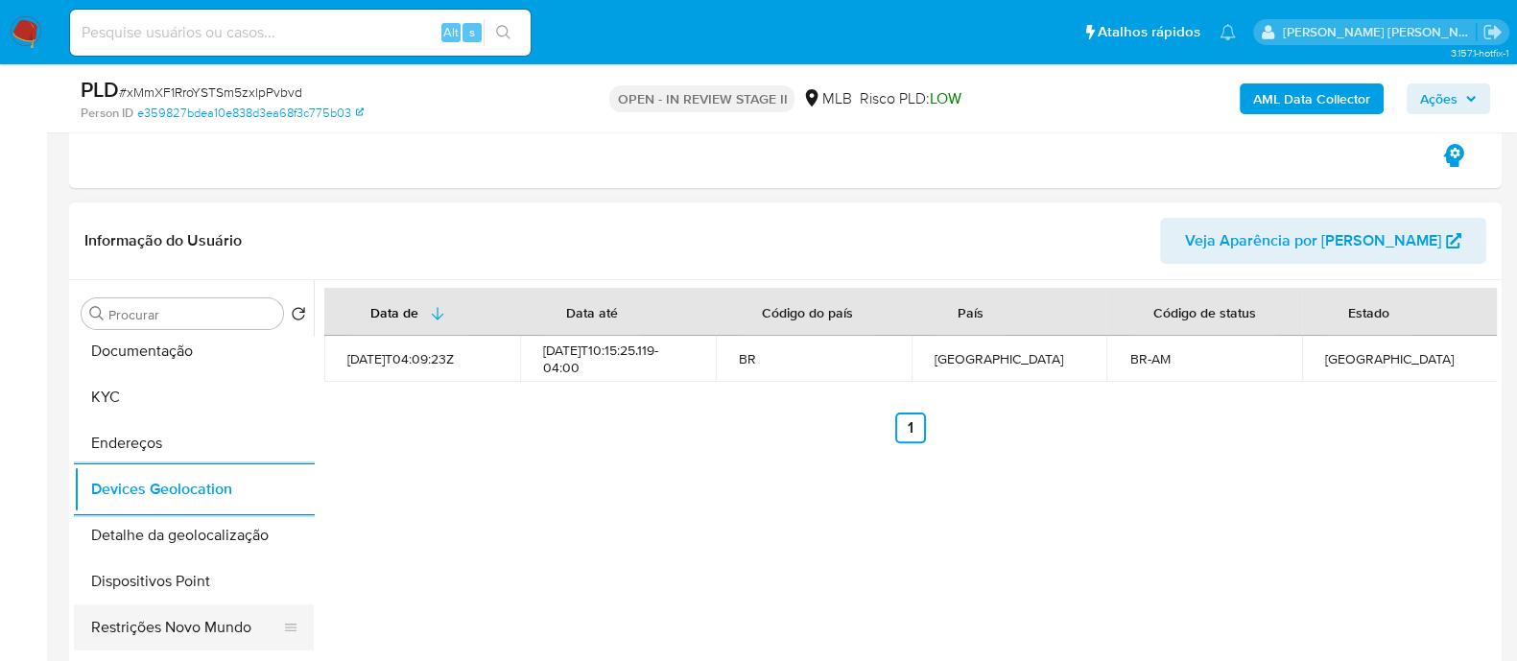
click at [176, 629] on button "Restrições Novo Mundo" at bounding box center [186, 627] width 224 height 46
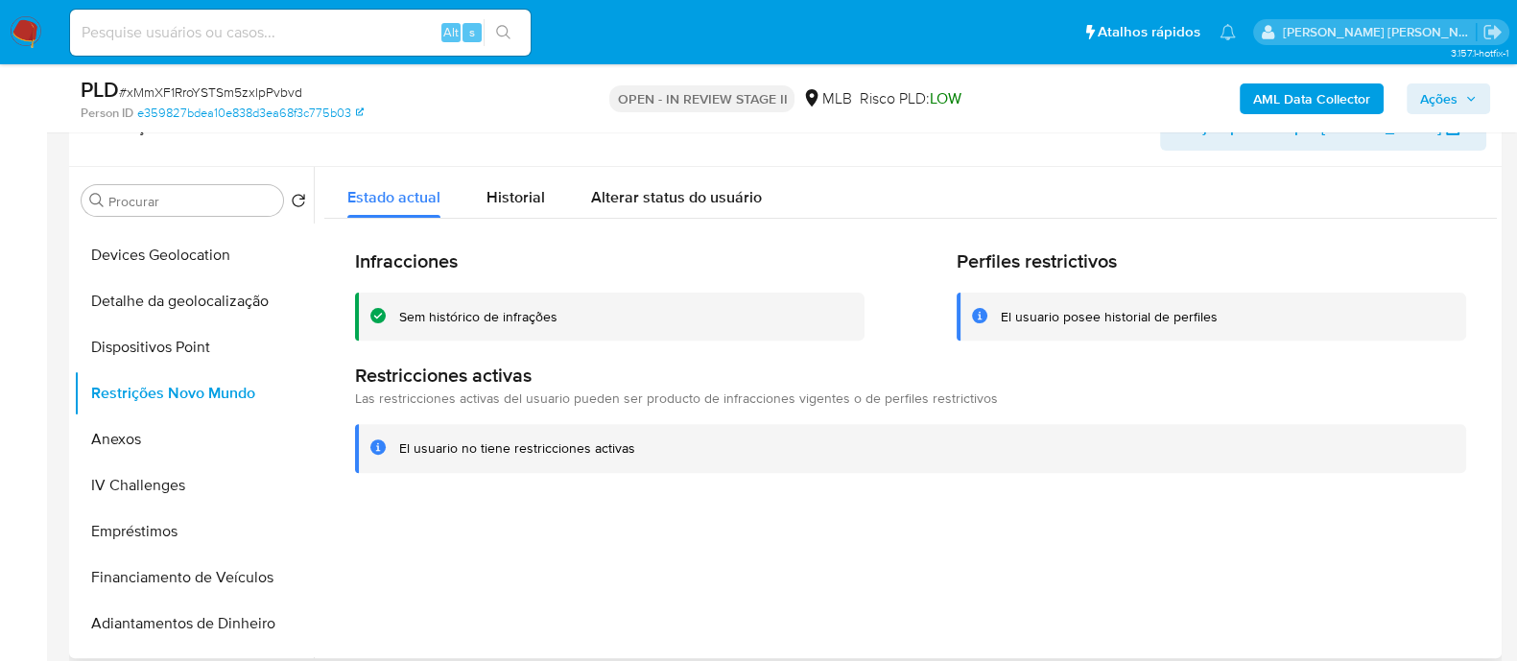
scroll to position [838, 0]
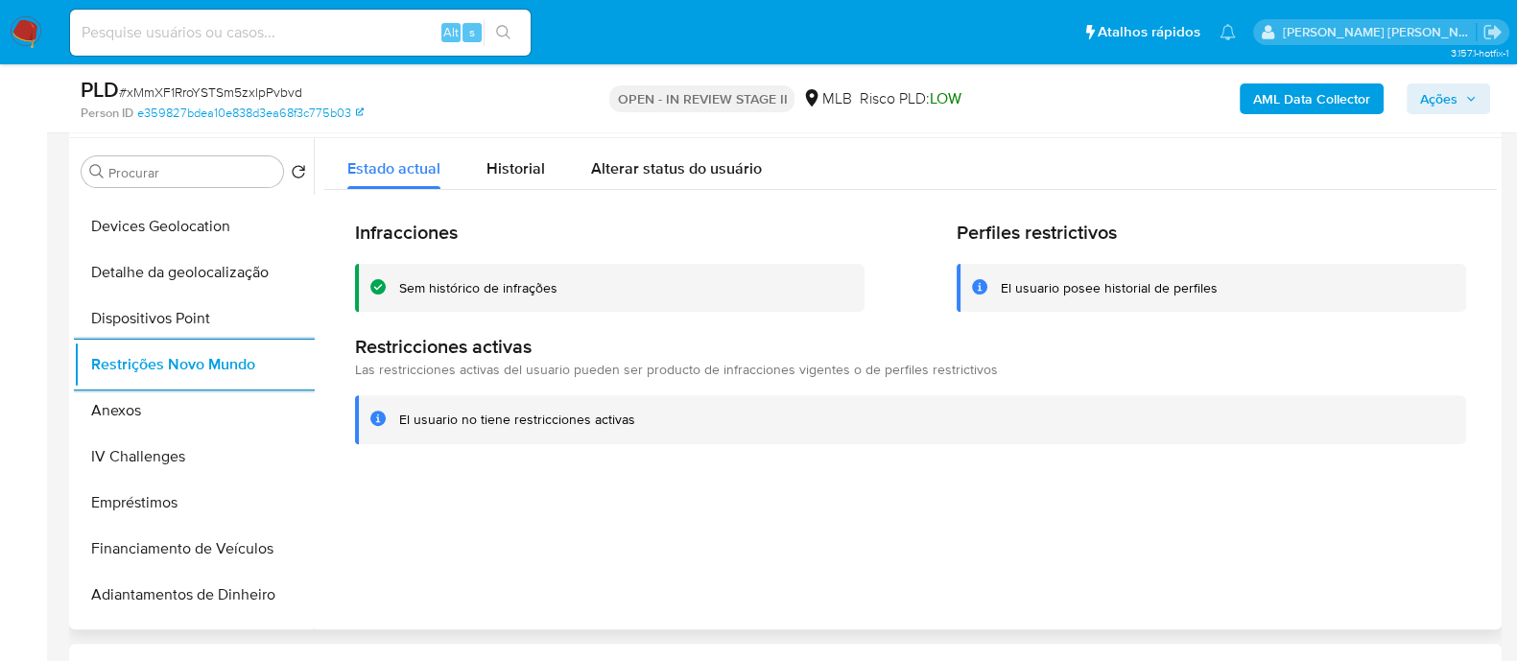
click at [470, 285] on div "Sem histórico de infrações" at bounding box center [478, 288] width 158 height 18
click at [191, 318] on button "Dispositivos Point" at bounding box center [186, 318] width 224 height 46
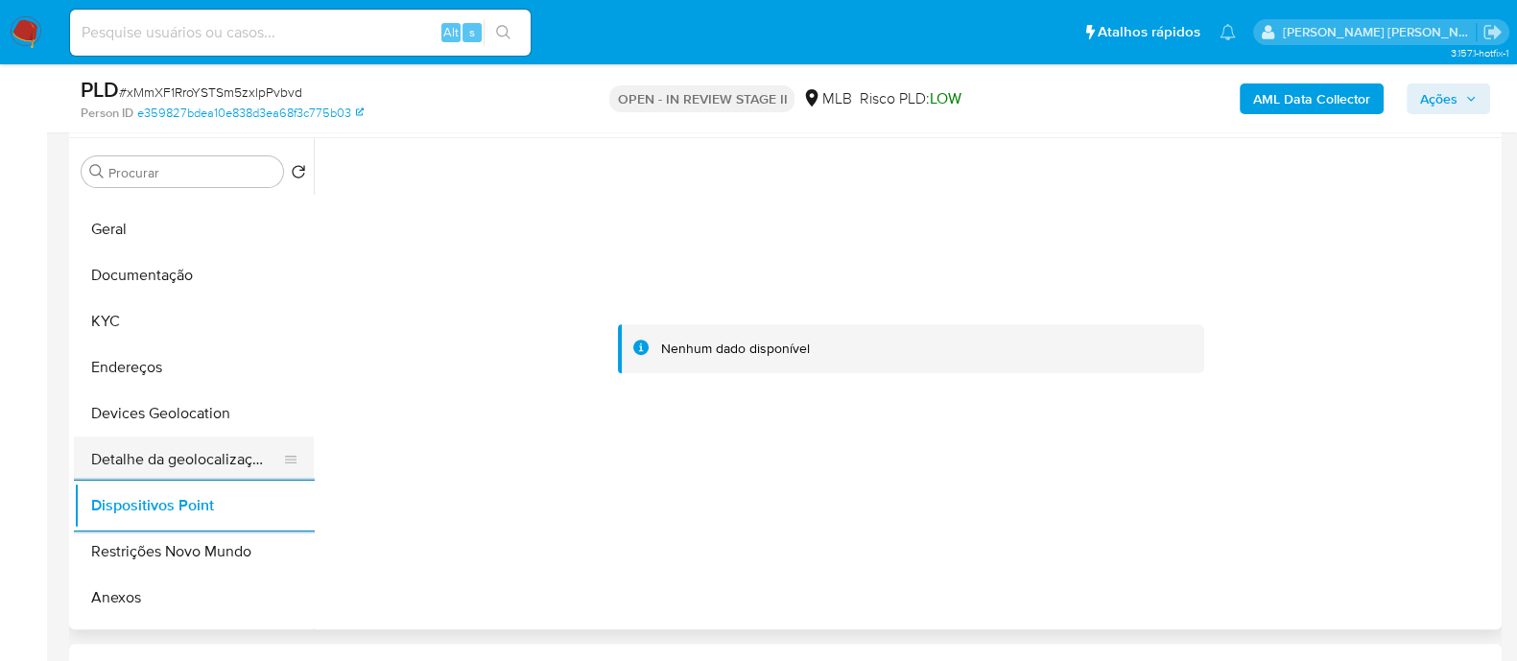
scroll to position [137, 0]
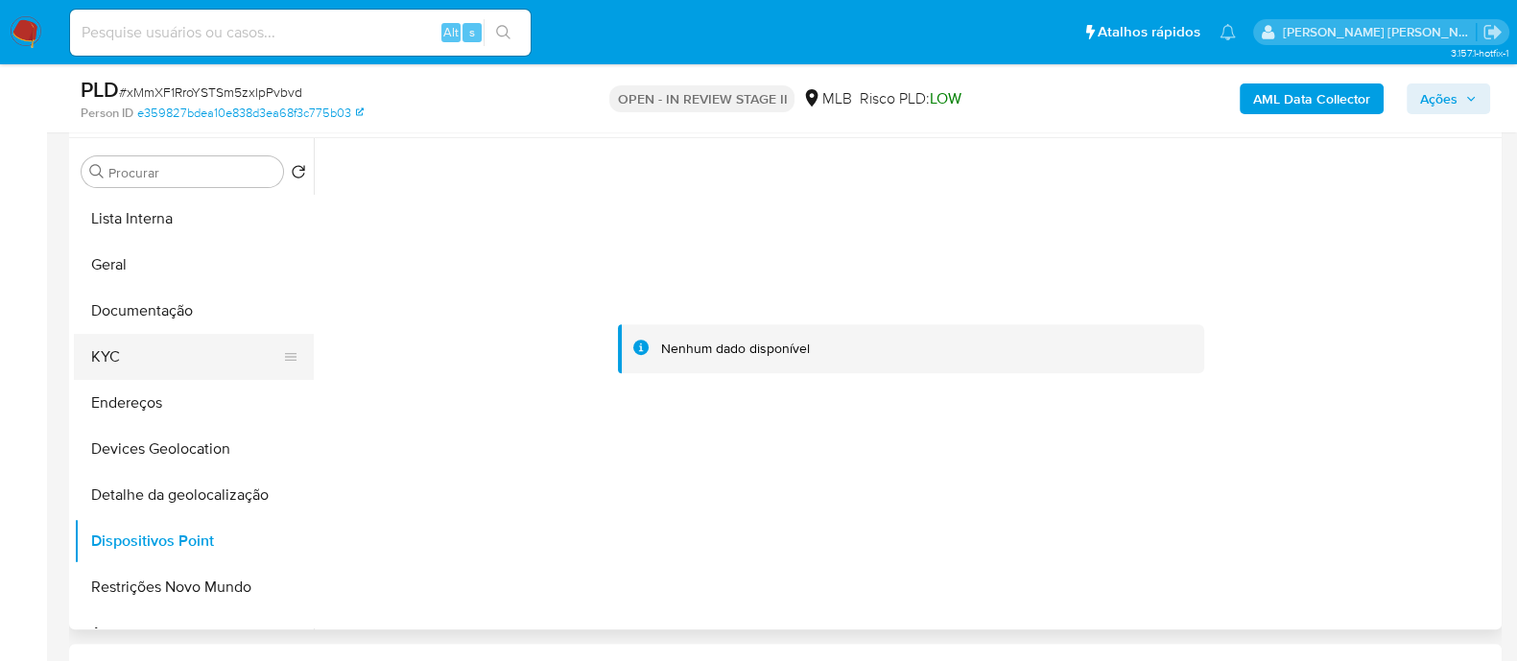
click at [165, 345] on button "KYC" at bounding box center [186, 357] width 224 height 46
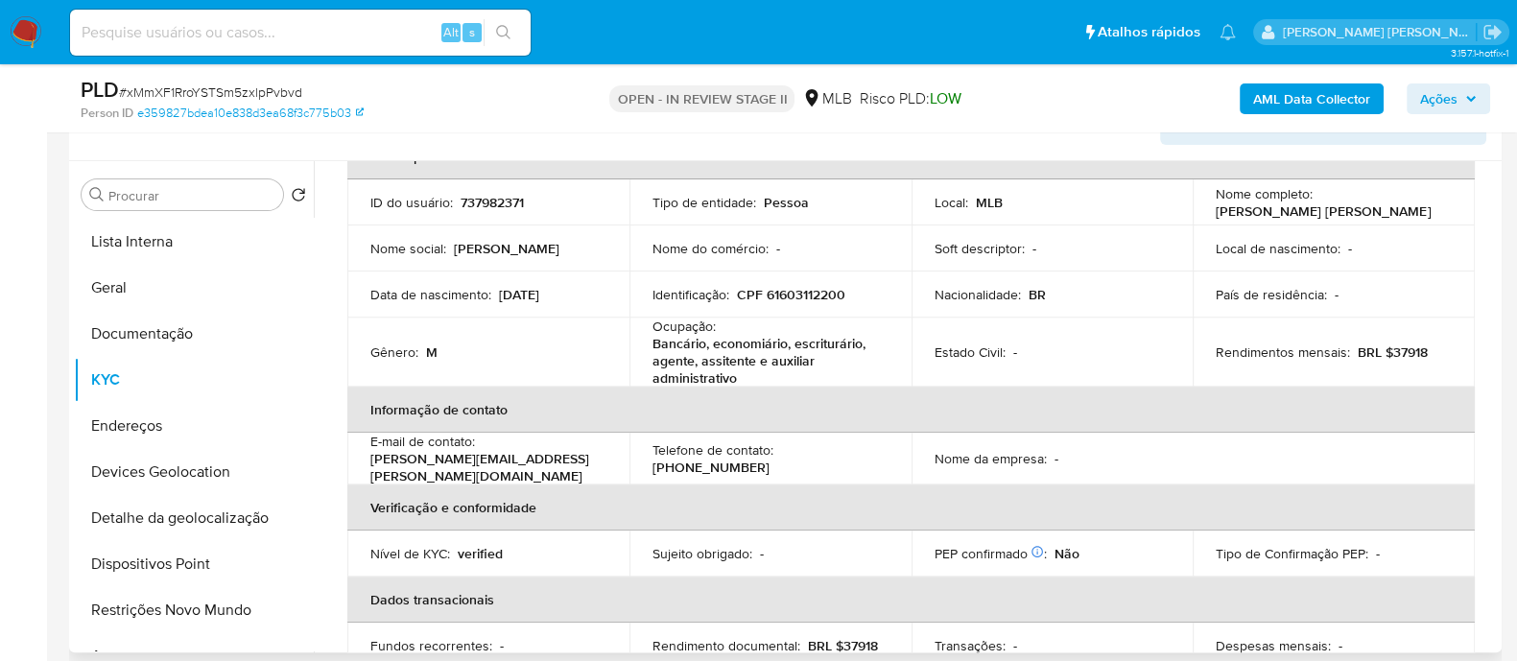
scroll to position [119, 0]
click at [812, 287] on p "CPF 61603112200" at bounding box center [791, 295] width 108 height 17
click at [810, 290] on p "CPF 61603112200" at bounding box center [791, 295] width 108 height 17
copy p "61603112200"
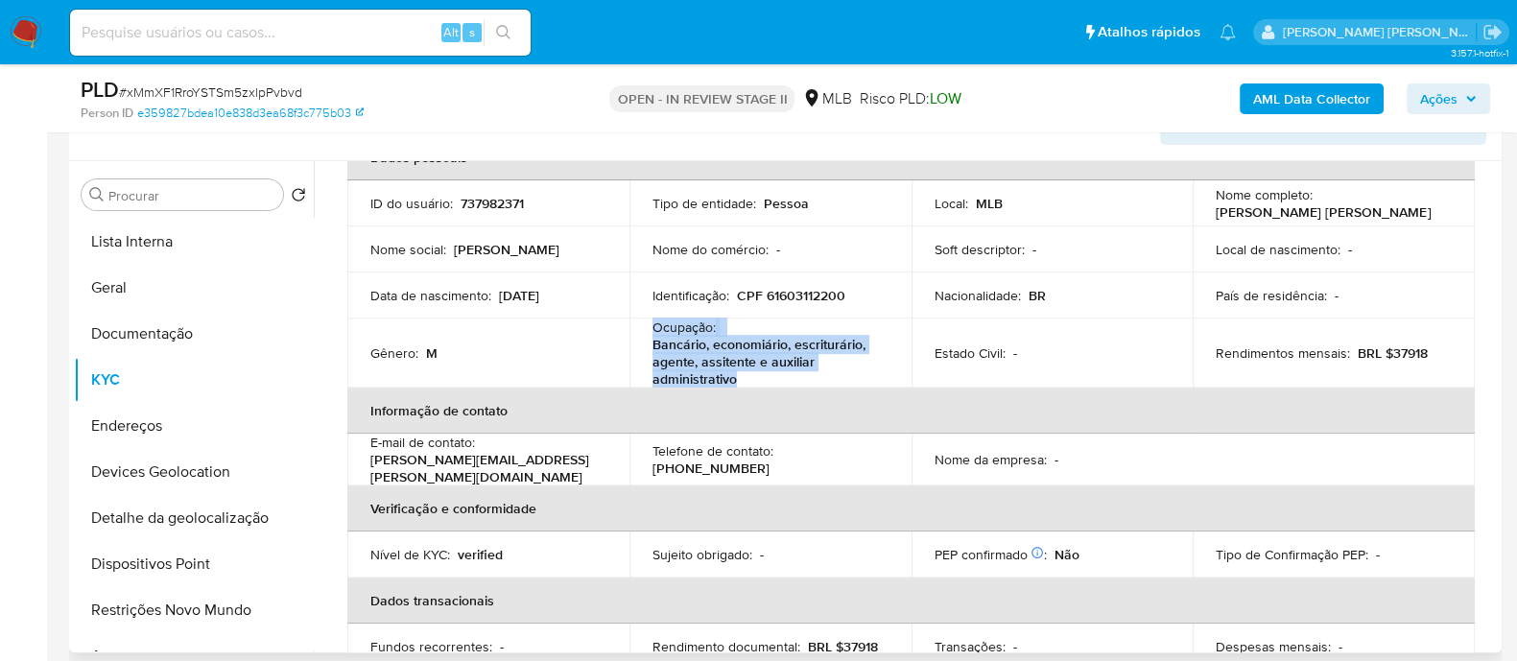
drag, startPoint x: 754, startPoint y: 374, endPoint x: 648, endPoint y: 329, distance: 115.6
click at [648, 329] on td "Ocupação : Bancário, economiário, escriturário, agente, assitente e auxiliar ad…" at bounding box center [770, 352] width 282 height 69
copy div "Ocupação : Bancário, economiário, escriturário, agente, assitente e auxiliar ad…"
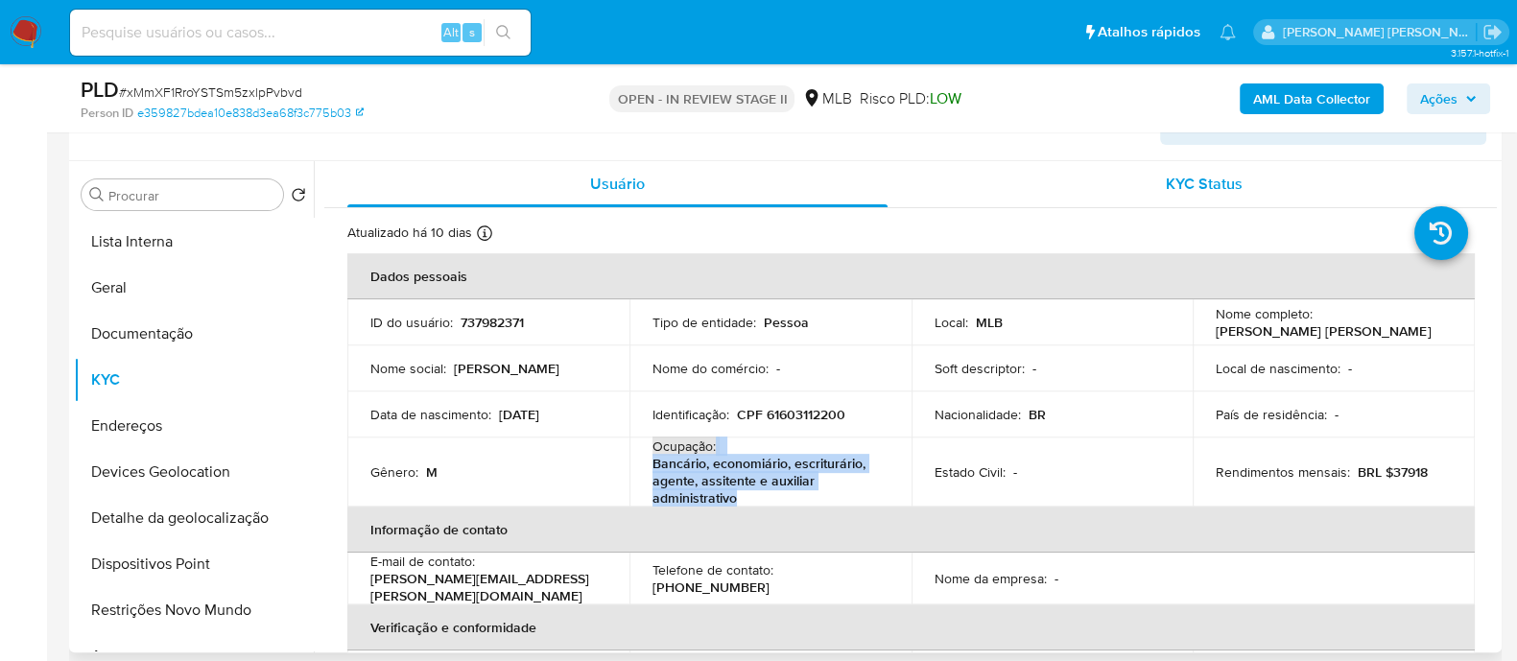
click at [1085, 165] on div "KYC Status" at bounding box center [1203, 184] width 540 height 46
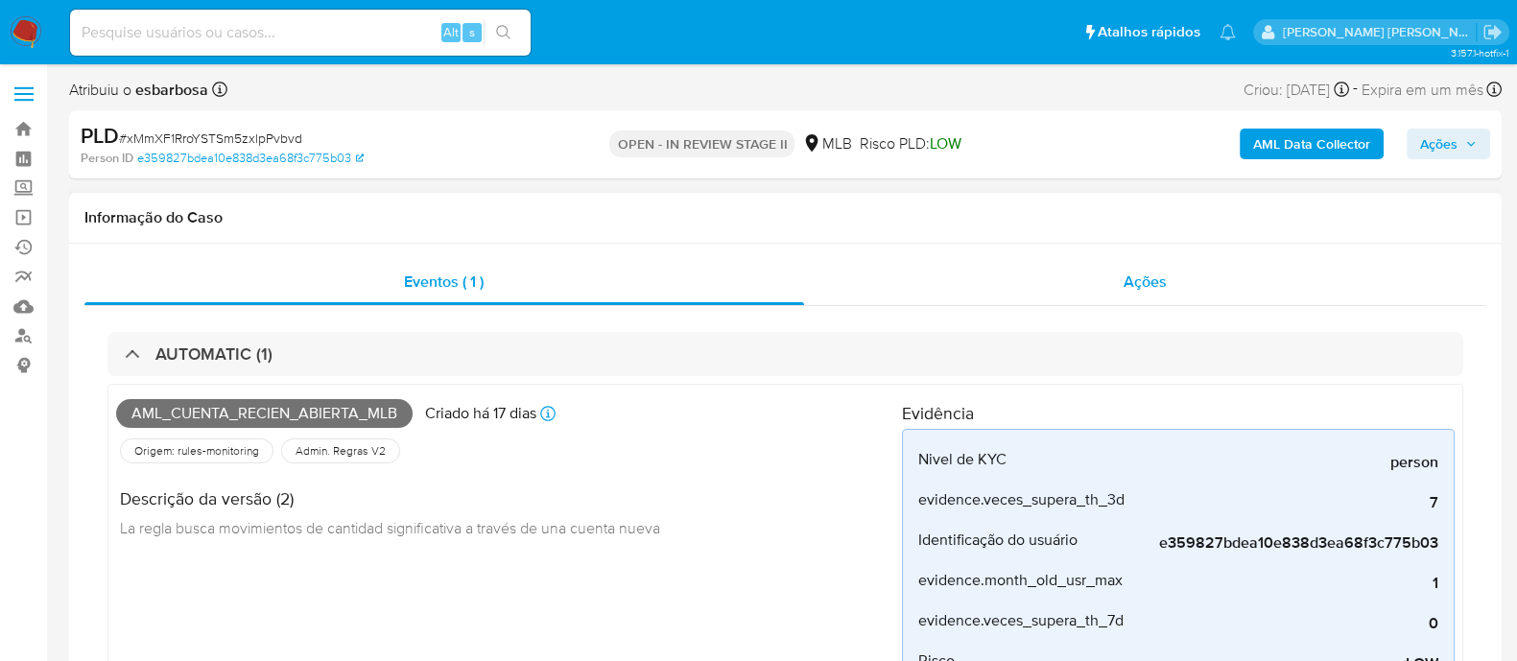
click at [993, 302] on div "Ações" at bounding box center [1145, 282] width 683 height 46
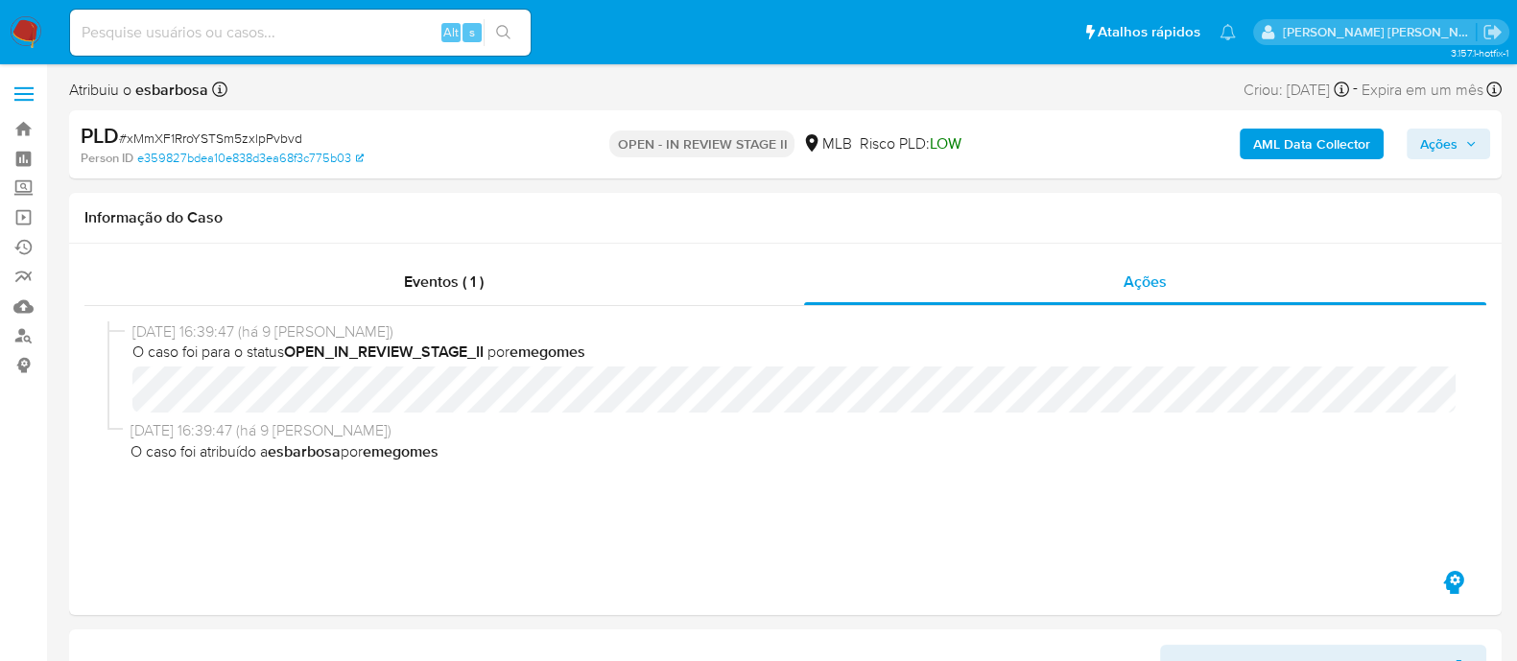
click at [1298, 141] on b "AML Data Collector" at bounding box center [1311, 144] width 117 height 31
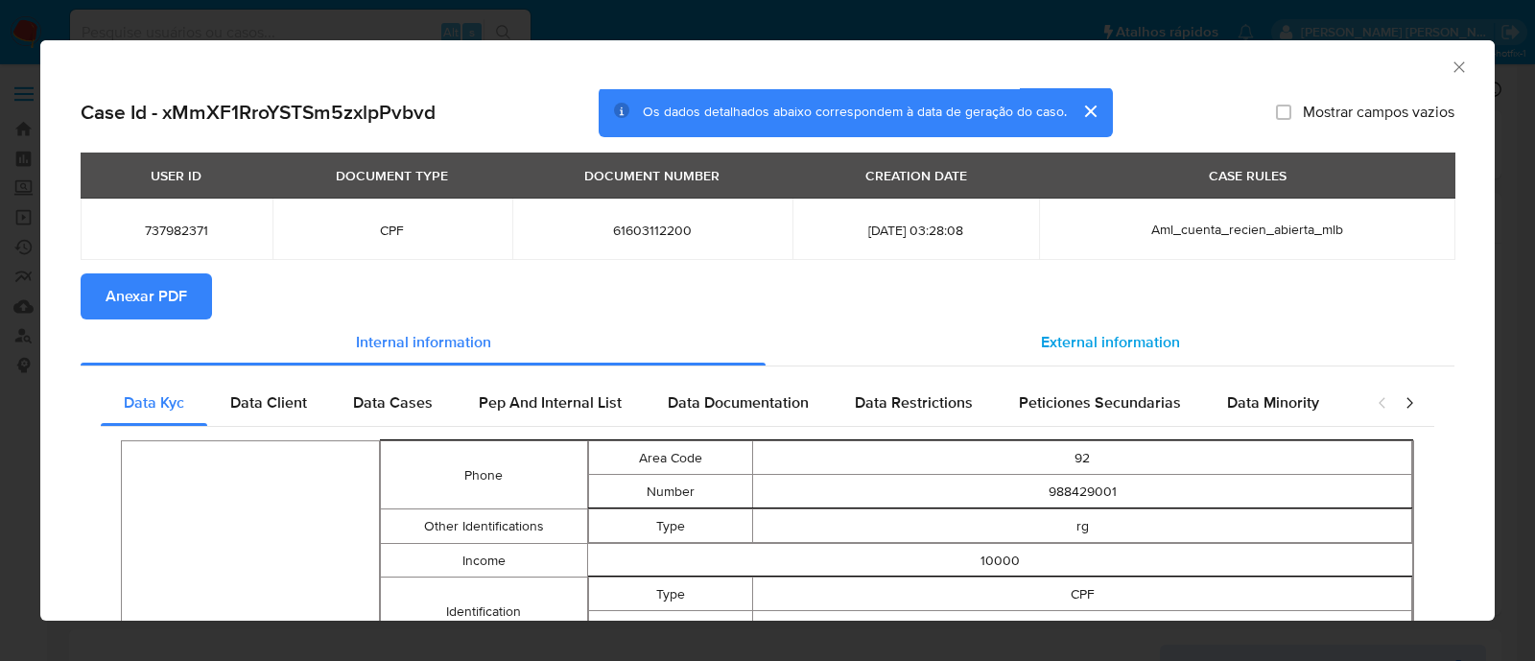
click at [1041, 346] on span "External information" at bounding box center [1110, 342] width 139 height 22
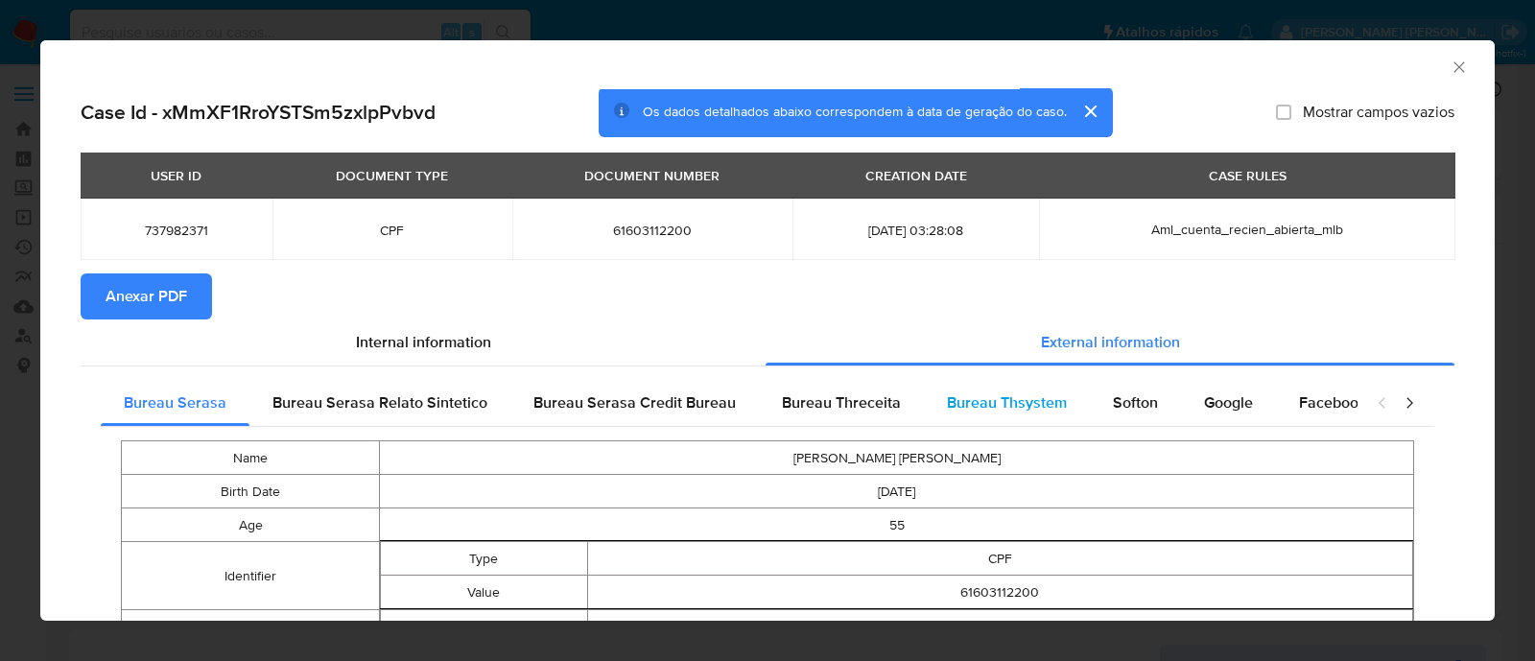
click at [974, 405] on span "Bureau Thsystem" at bounding box center [1007, 402] width 120 height 22
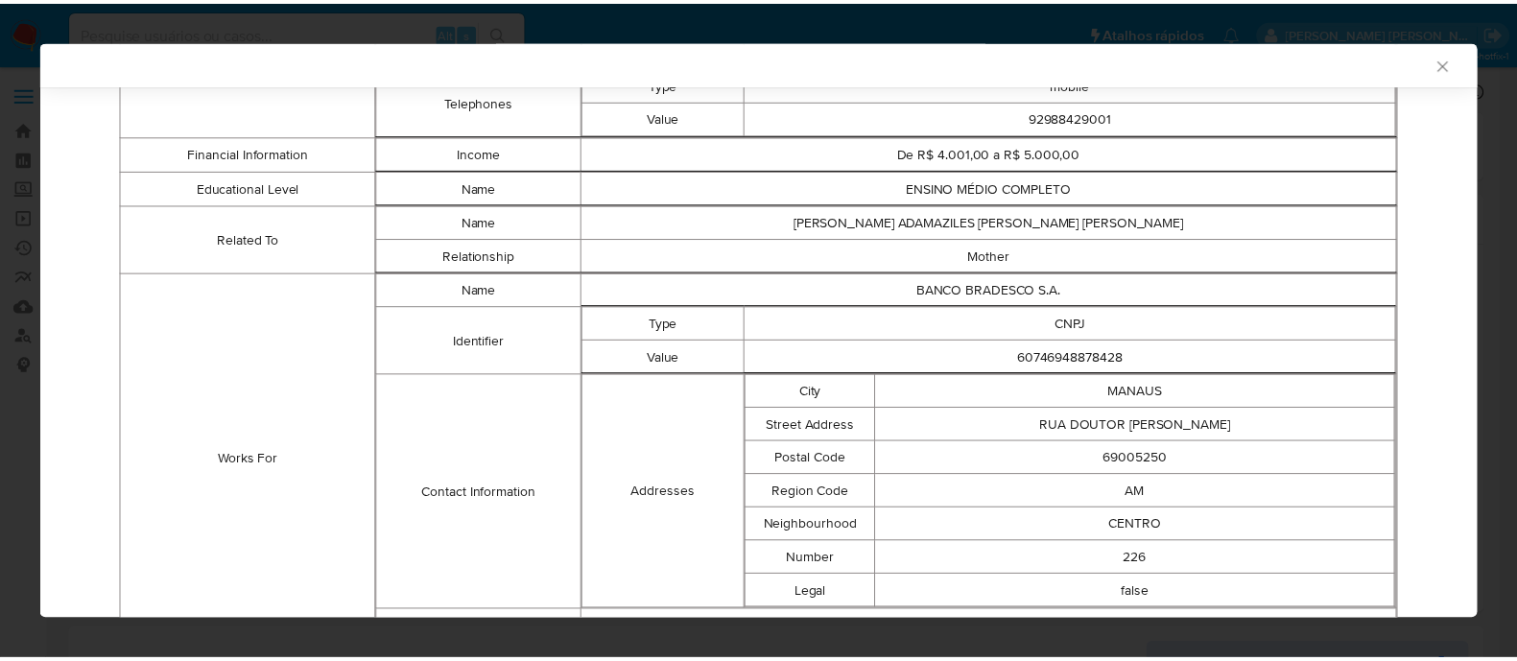
scroll to position [1177, 0]
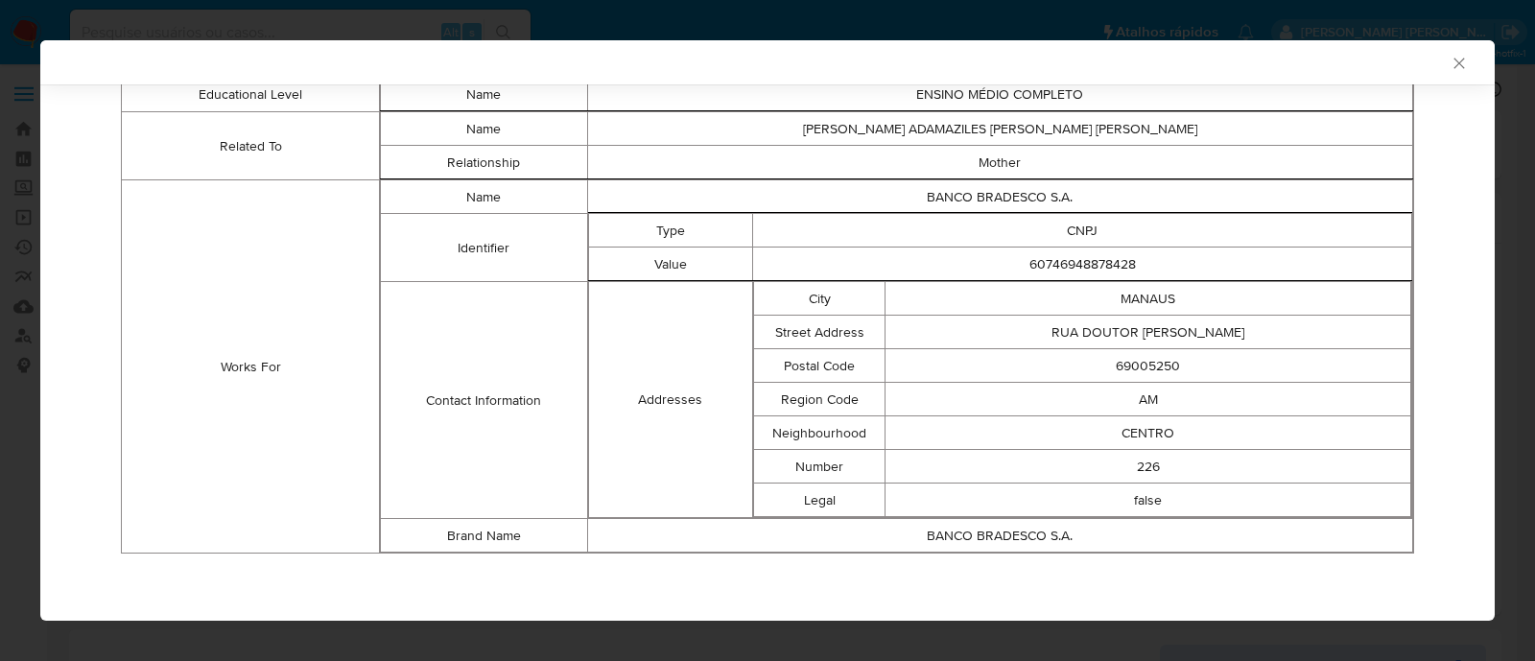
click at [1439, 52] on div "AML Data Collector" at bounding box center [767, 62] width 1454 height 44
click at [1453, 64] on div "AML Data Collector" at bounding box center [767, 62] width 1454 height 44
click at [1449, 64] on icon "Fechar a janela" at bounding box center [1458, 63] width 19 height 19
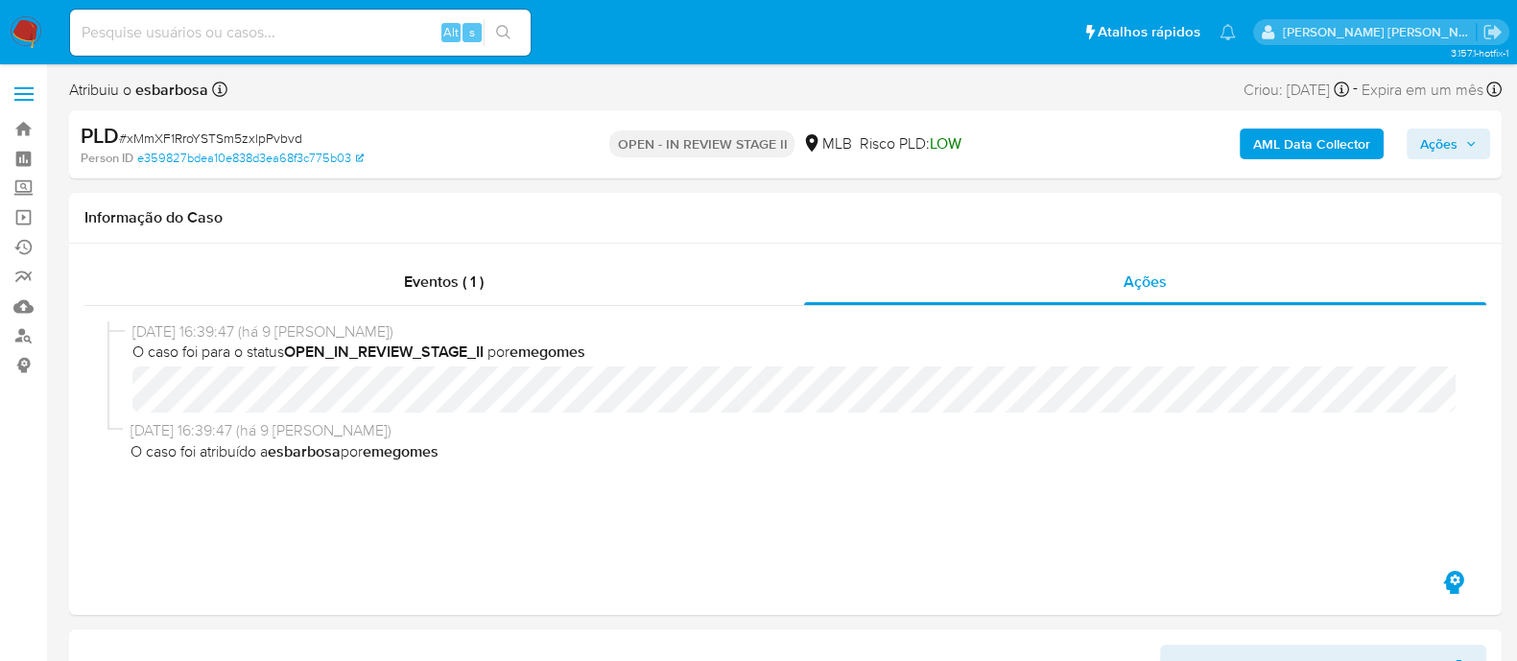
click at [1444, 142] on span "Ações" at bounding box center [1438, 144] width 37 height 31
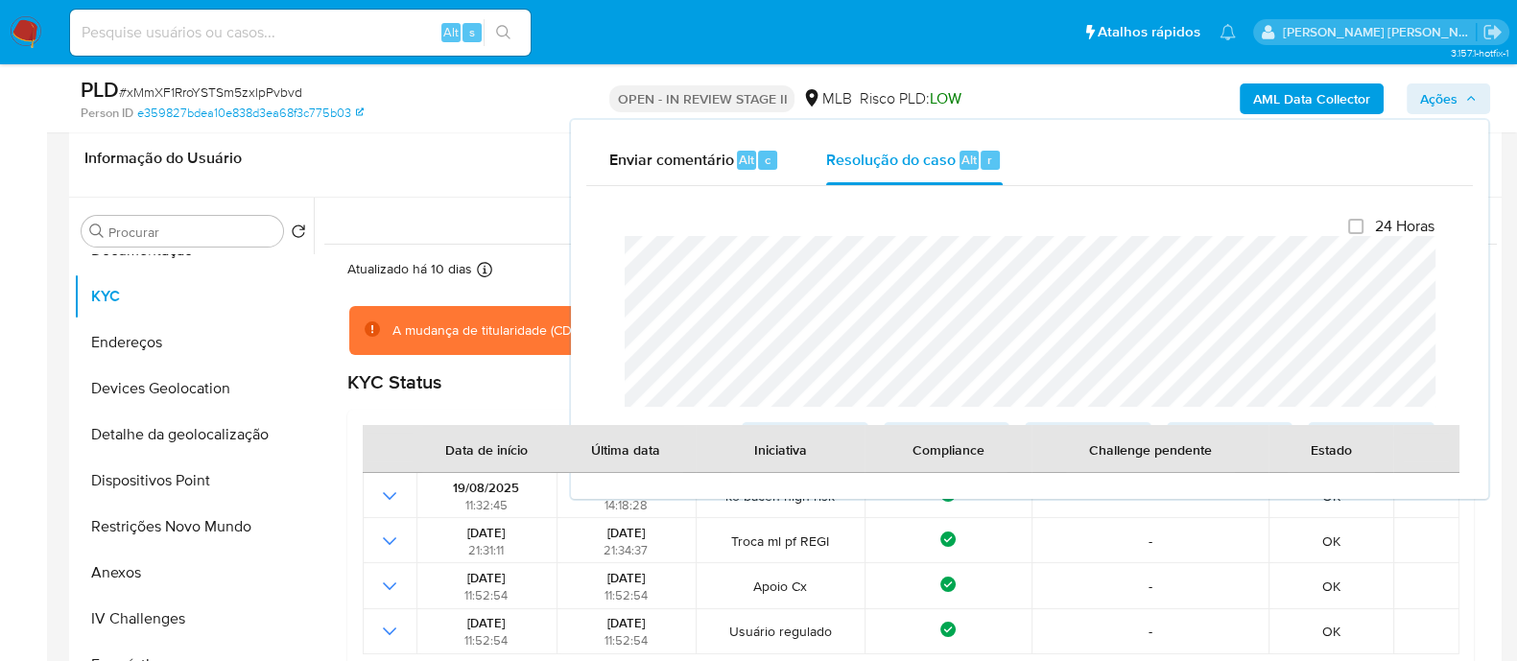
scroll to position [479, 0]
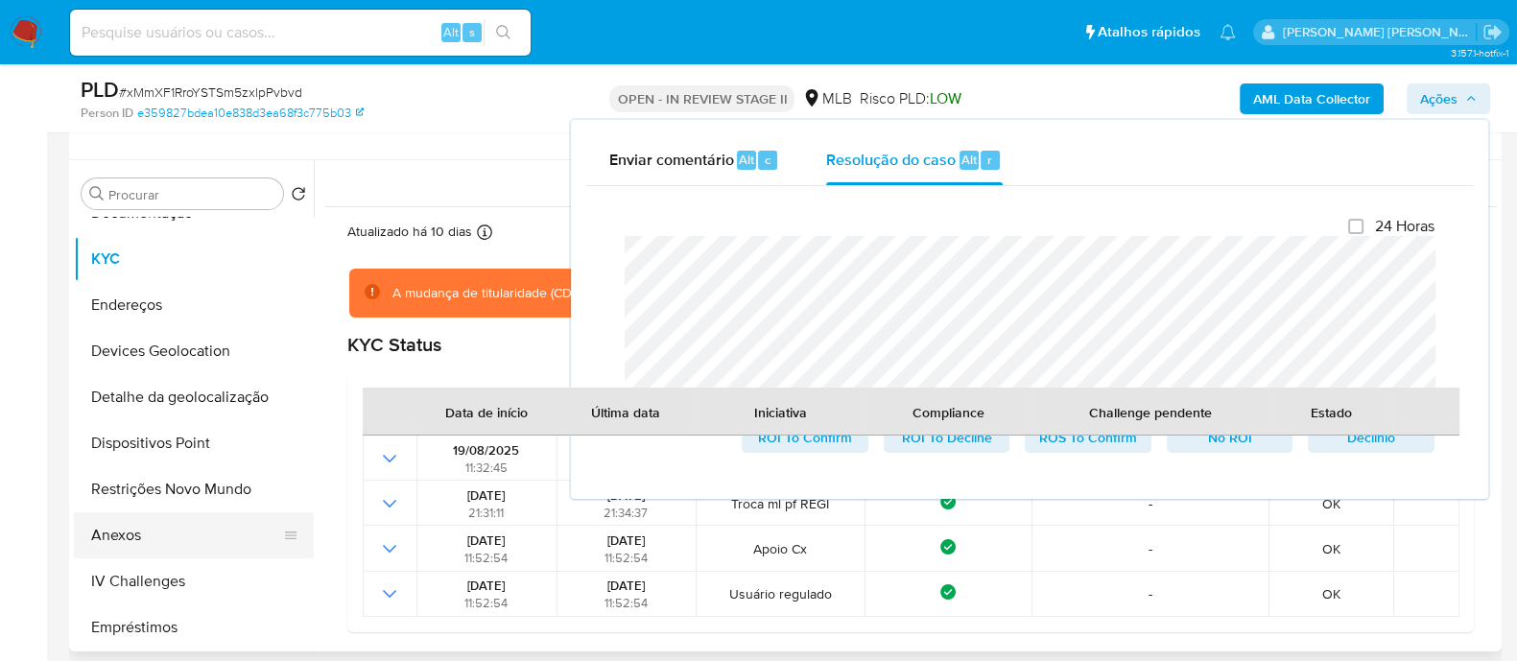
click at [137, 529] on button "Anexos" at bounding box center [186, 535] width 224 height 46
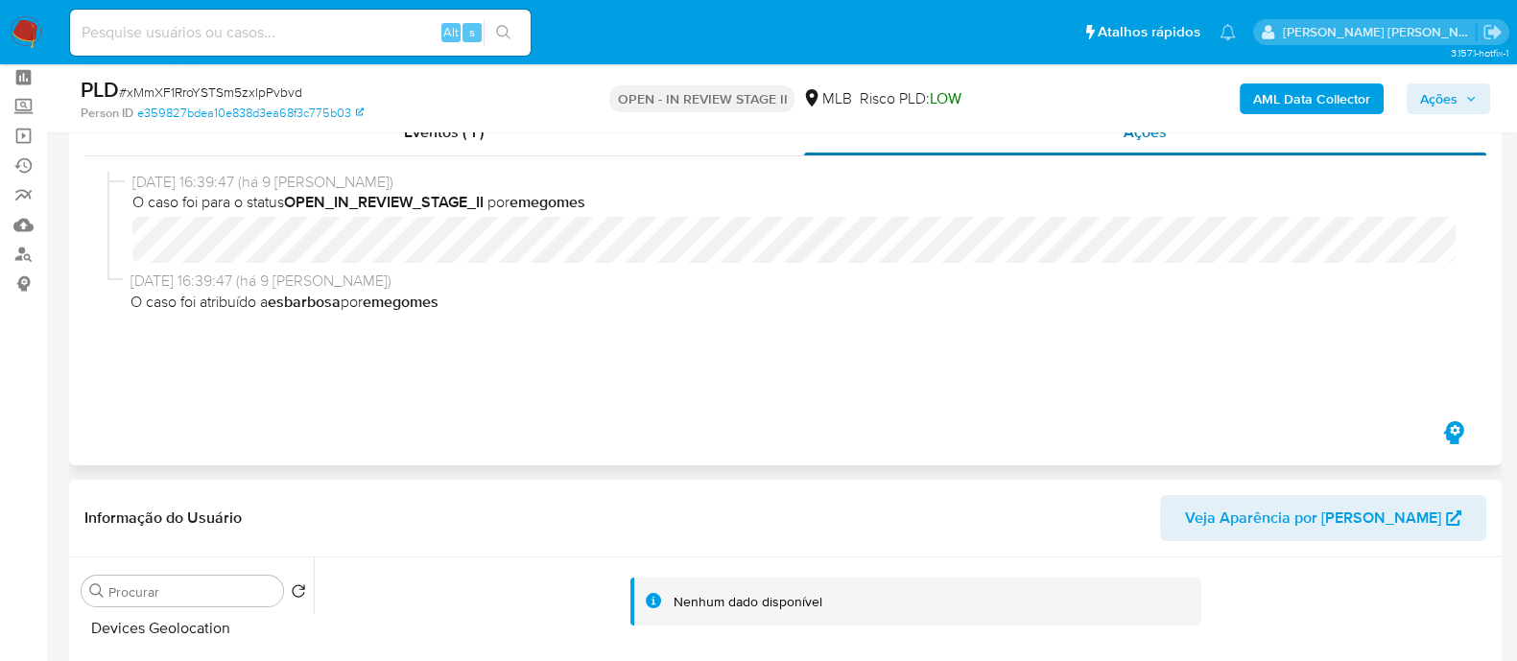
scroll to position [0, 0]
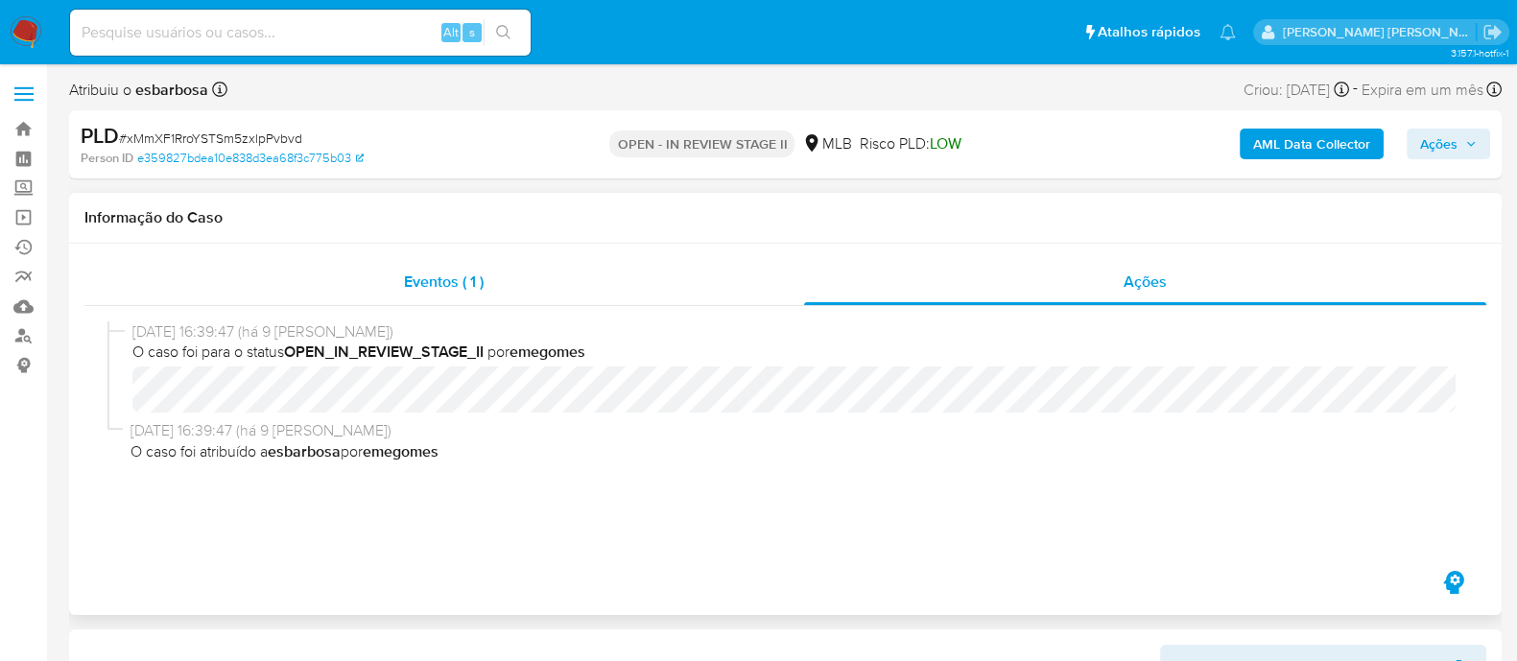
click at [576, 296] on div "Eventos ( 1 )" at bounding box center [443, 282] width 719 height 46
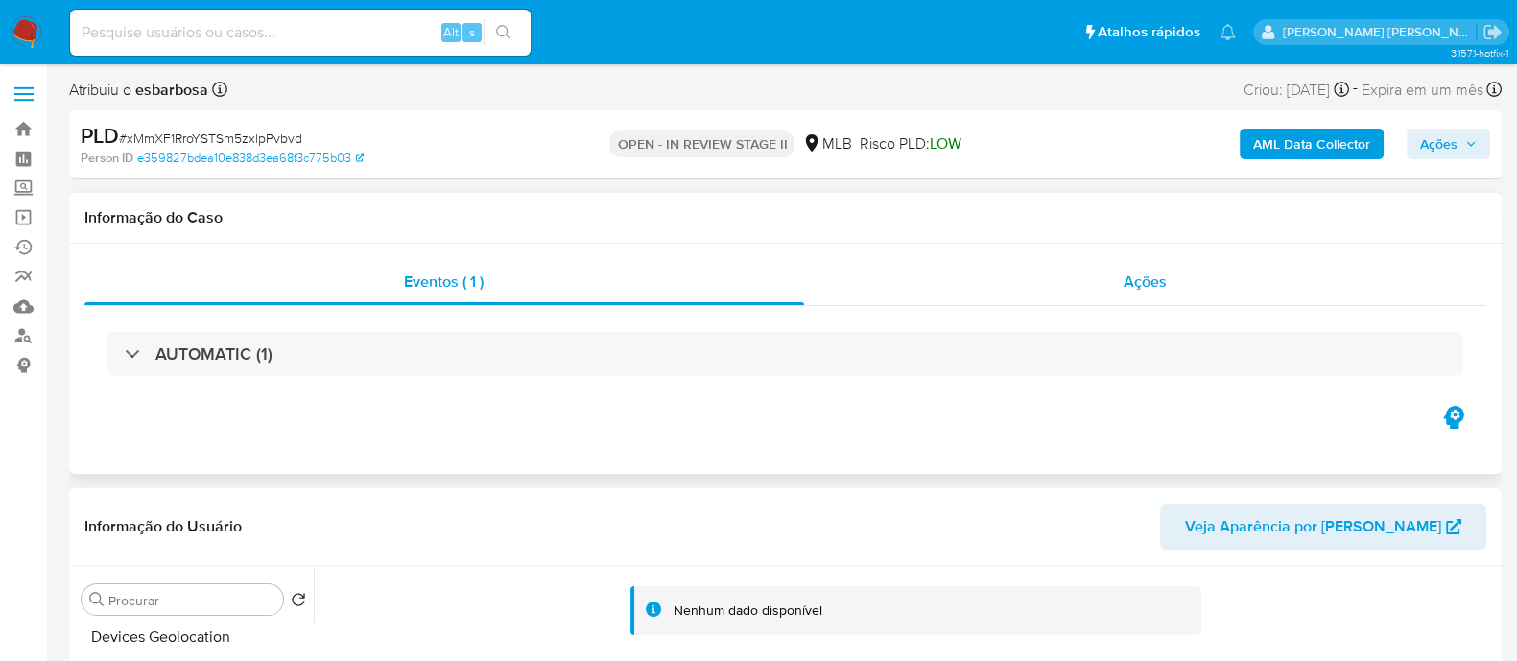
click at [963, 288] on div "Ações" at bounding box center [1145, 282] width 683 height 46
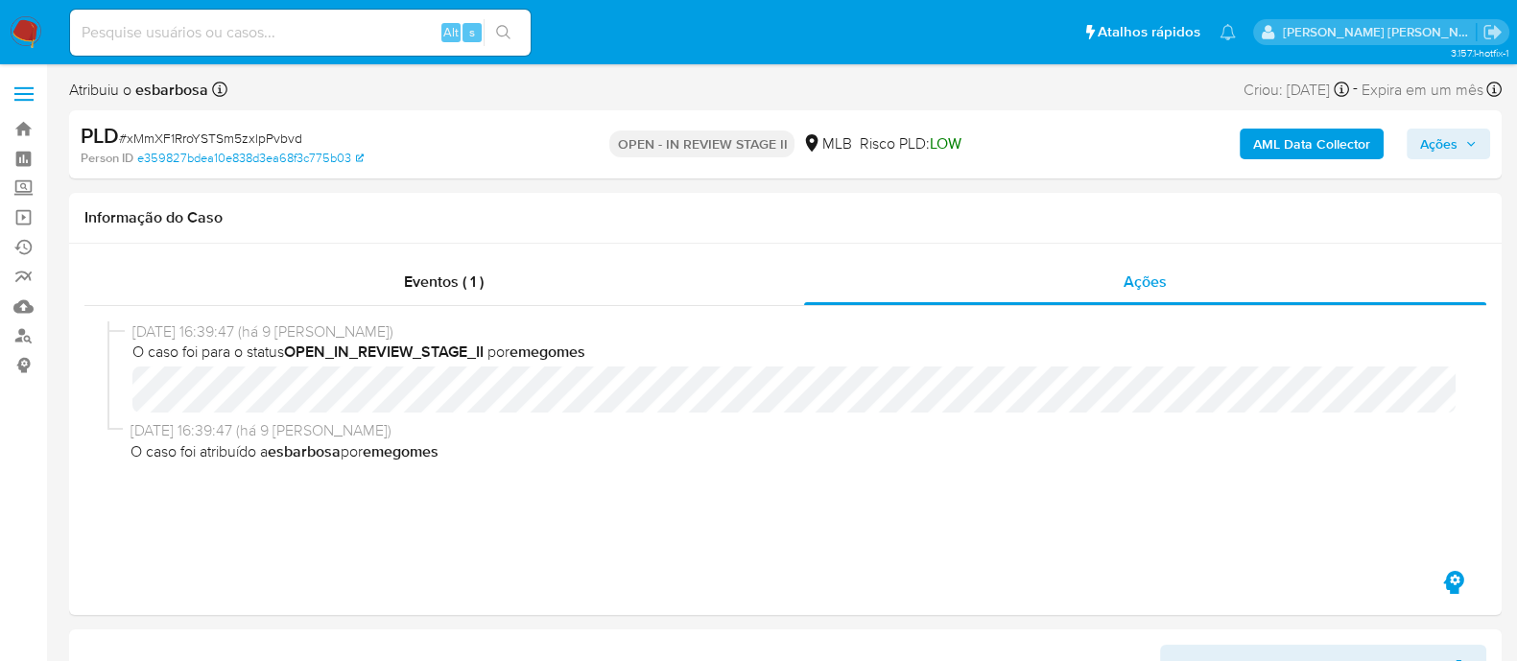
click at [1323, 130] on b "AML Data Collector" at bounding box center [1311, 144] width 117 height 31
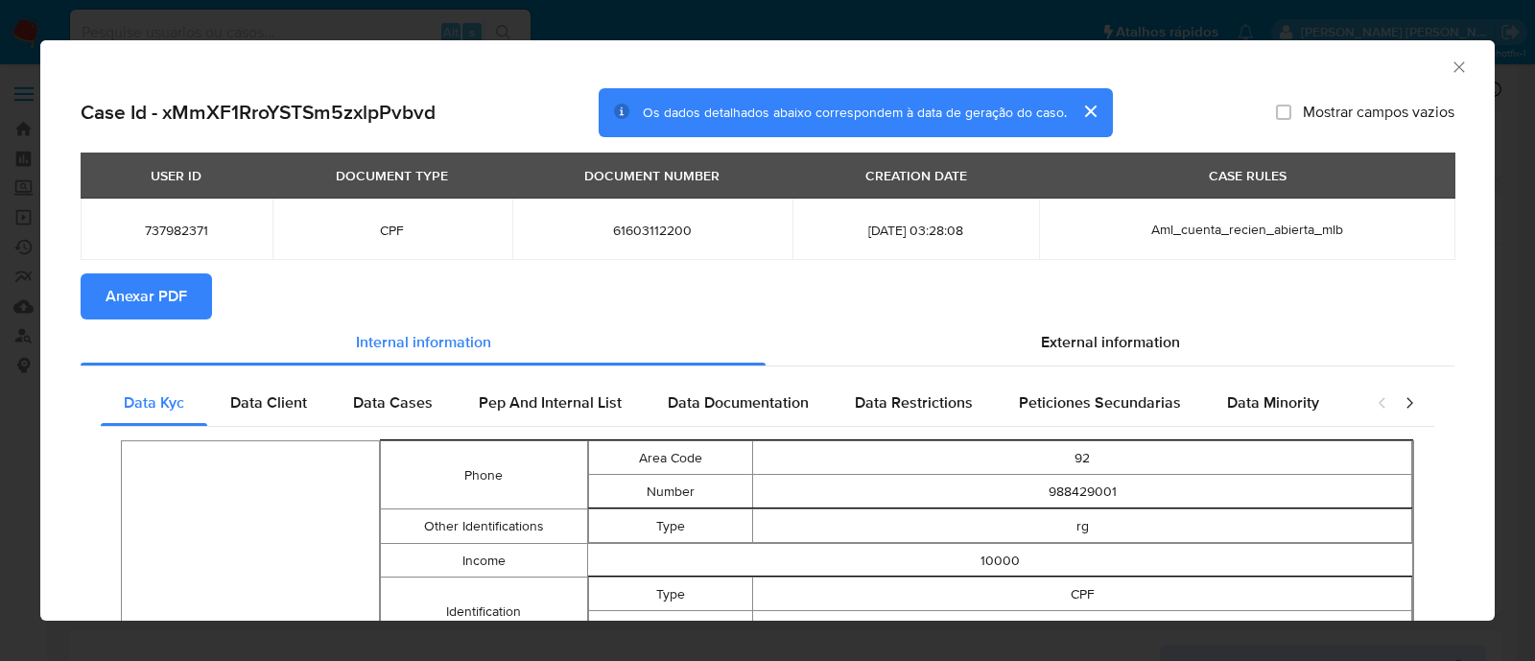
click at [153, 298] on span "Anexar PDF" at bounding box center [147, 296] width 82 height 42
click at [1449, 62] on icon "Fechar a janela" at bounding box center [1458, 67] width 19 height 19
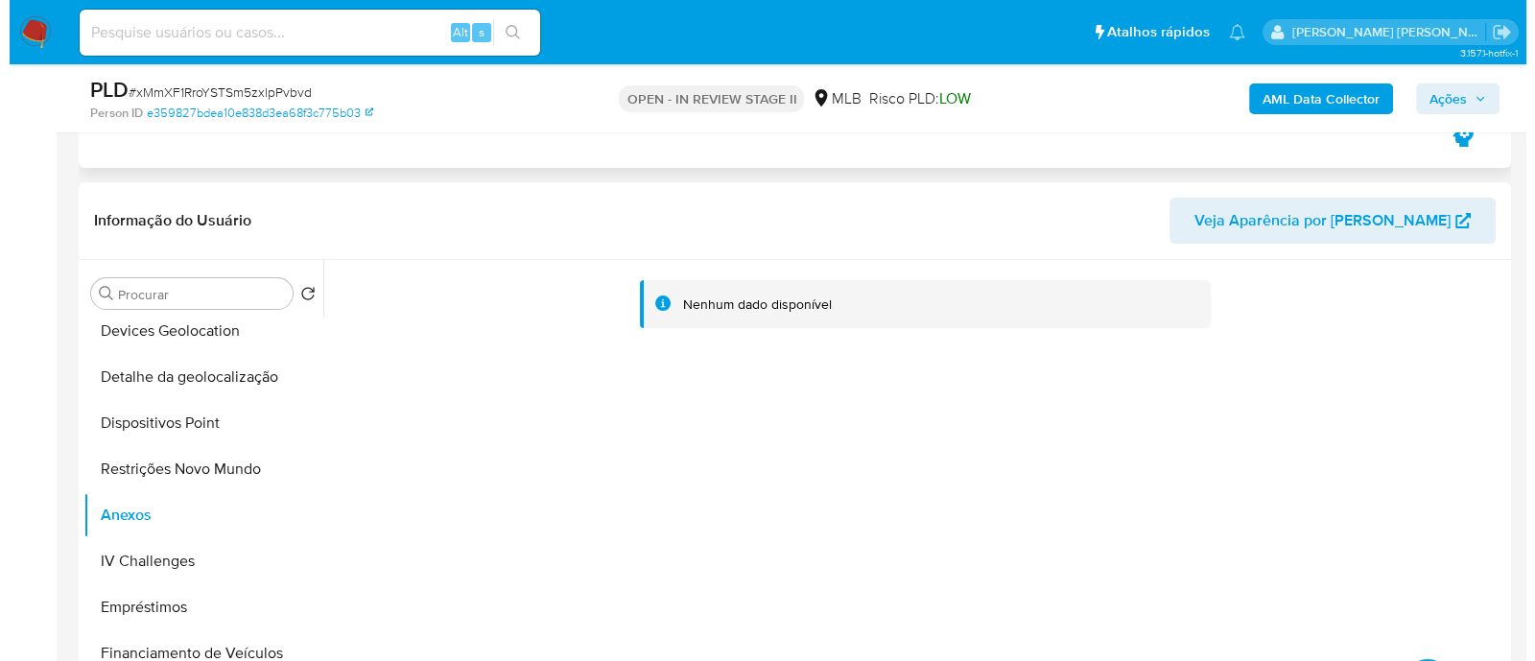
scroll to position [479, 0]
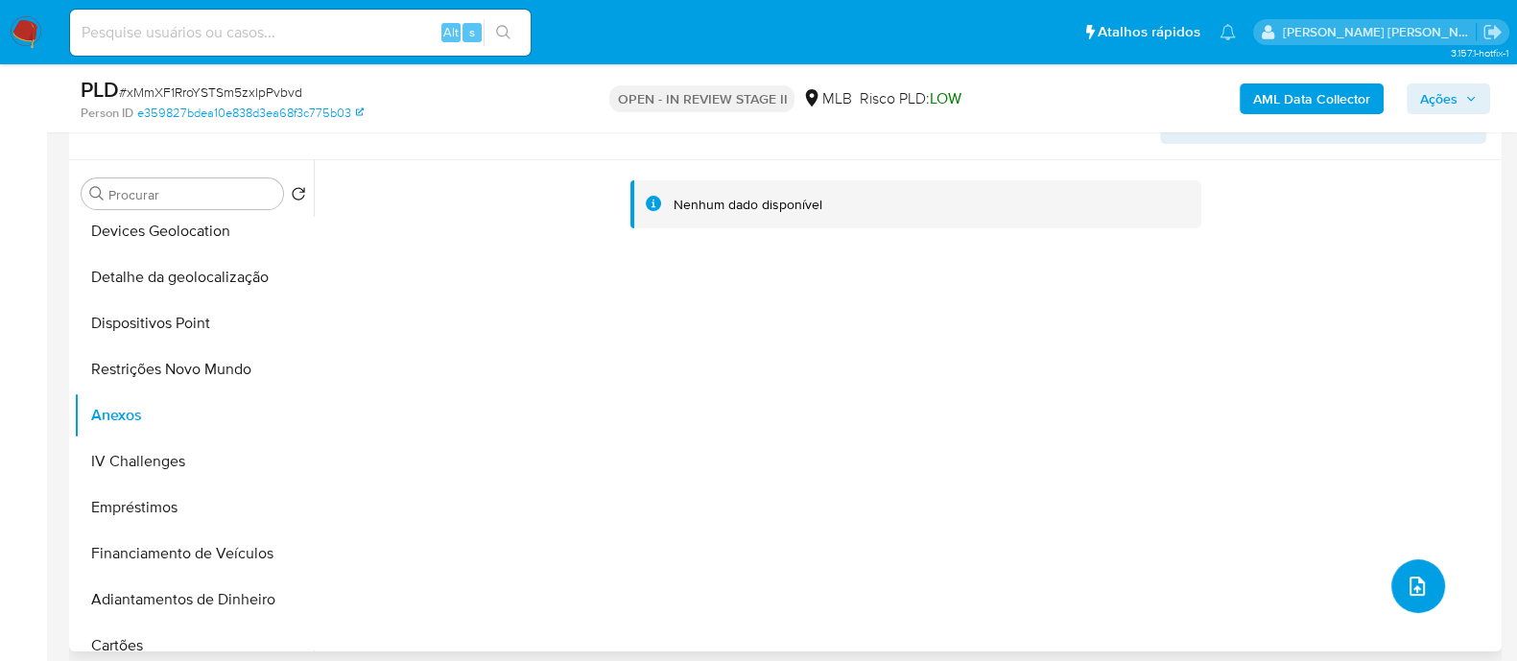
click at [1429, 589] on button "upload-file" at bounding box center [1418, 586] width 54 height 54
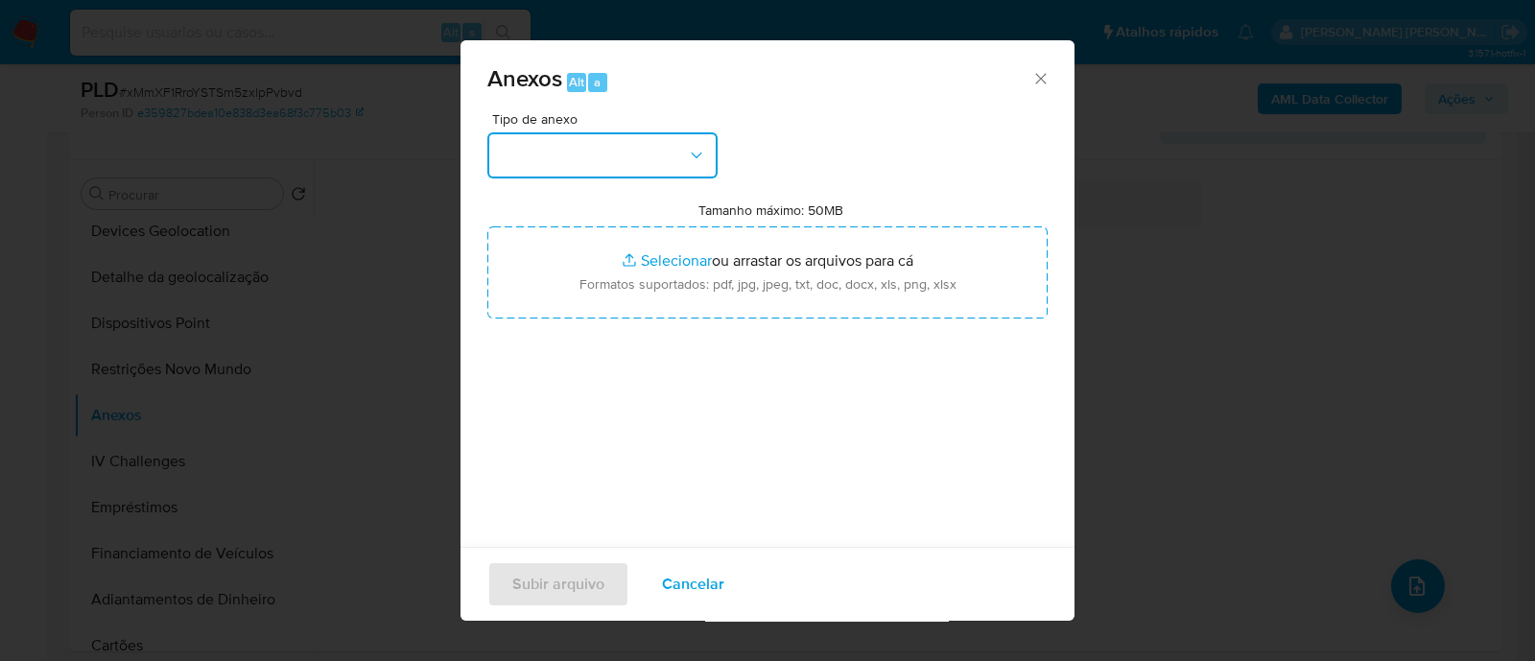
click at [600, 149] on button "button" at bounding box center [602, 155] width 230 height 46
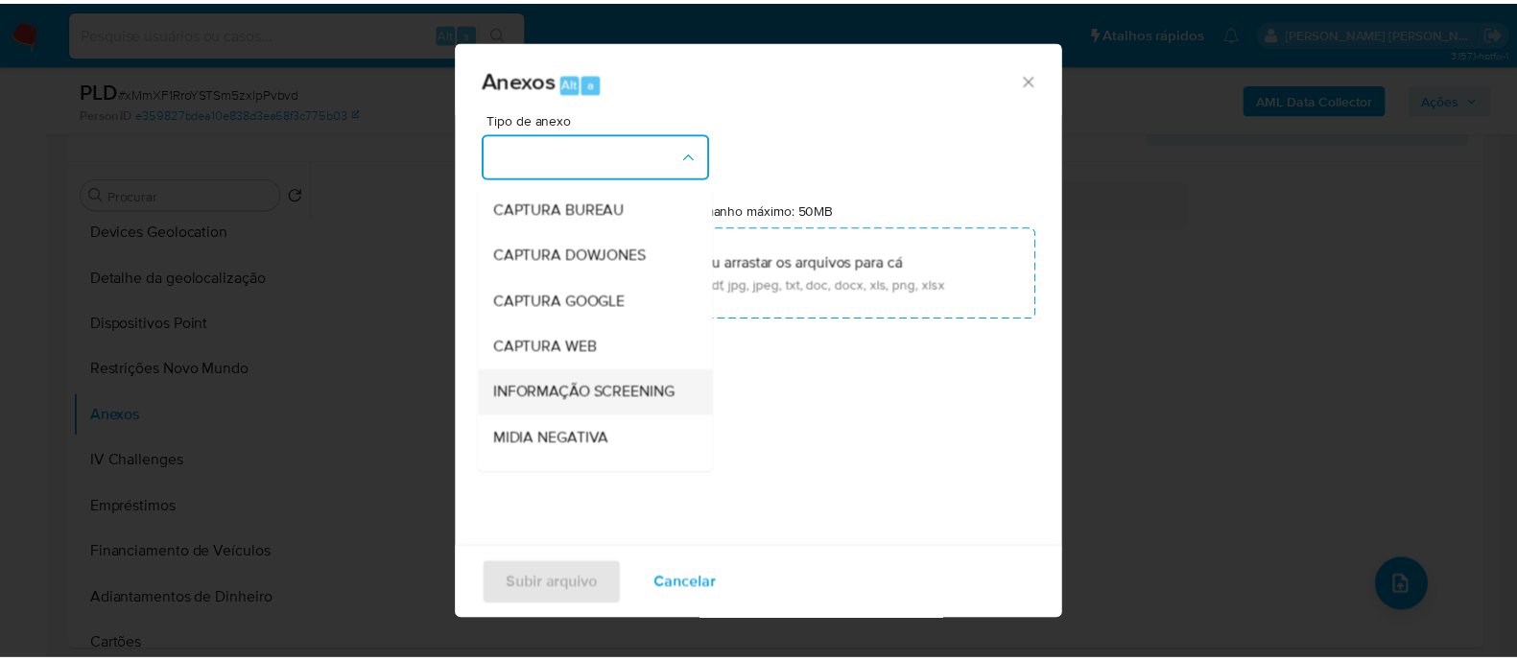
scroll to position [295, 0]
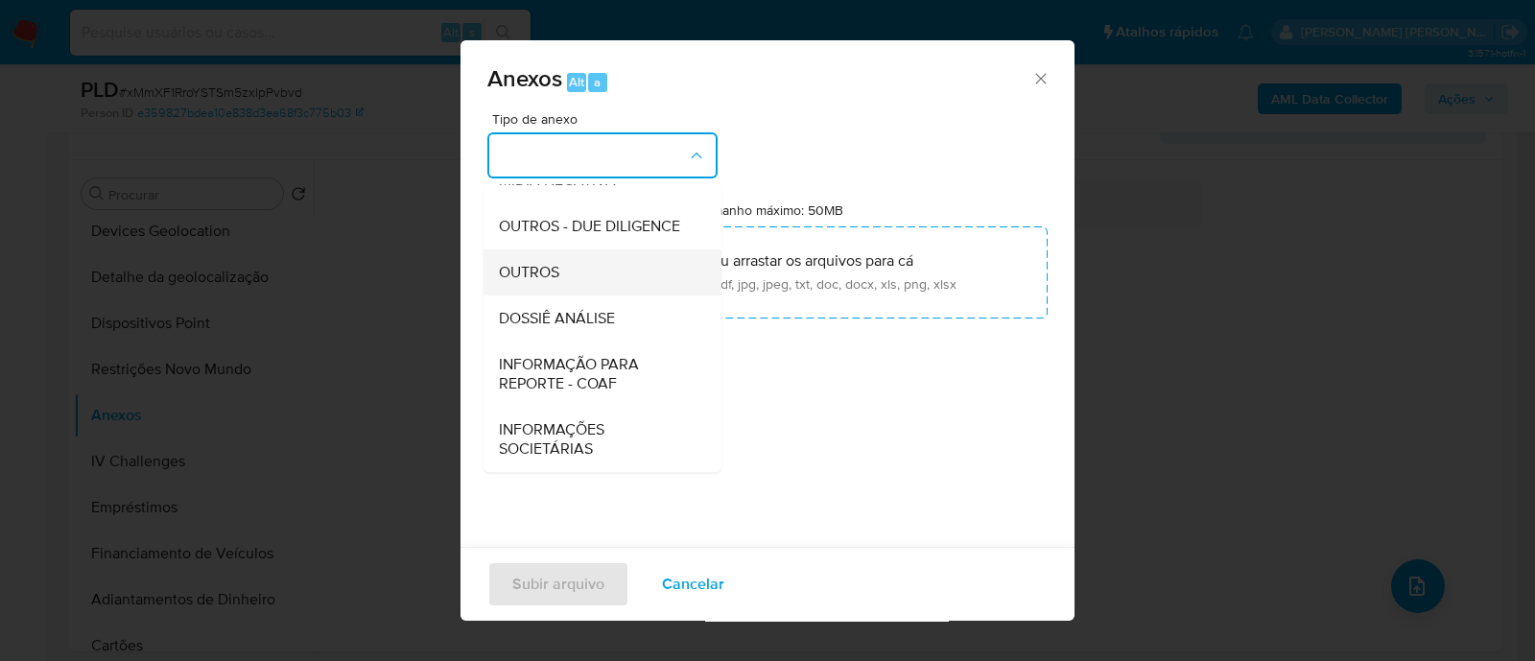
click at [528, 270] on span "OUTROS" at bounding box center [529, 272] width 60 height 19
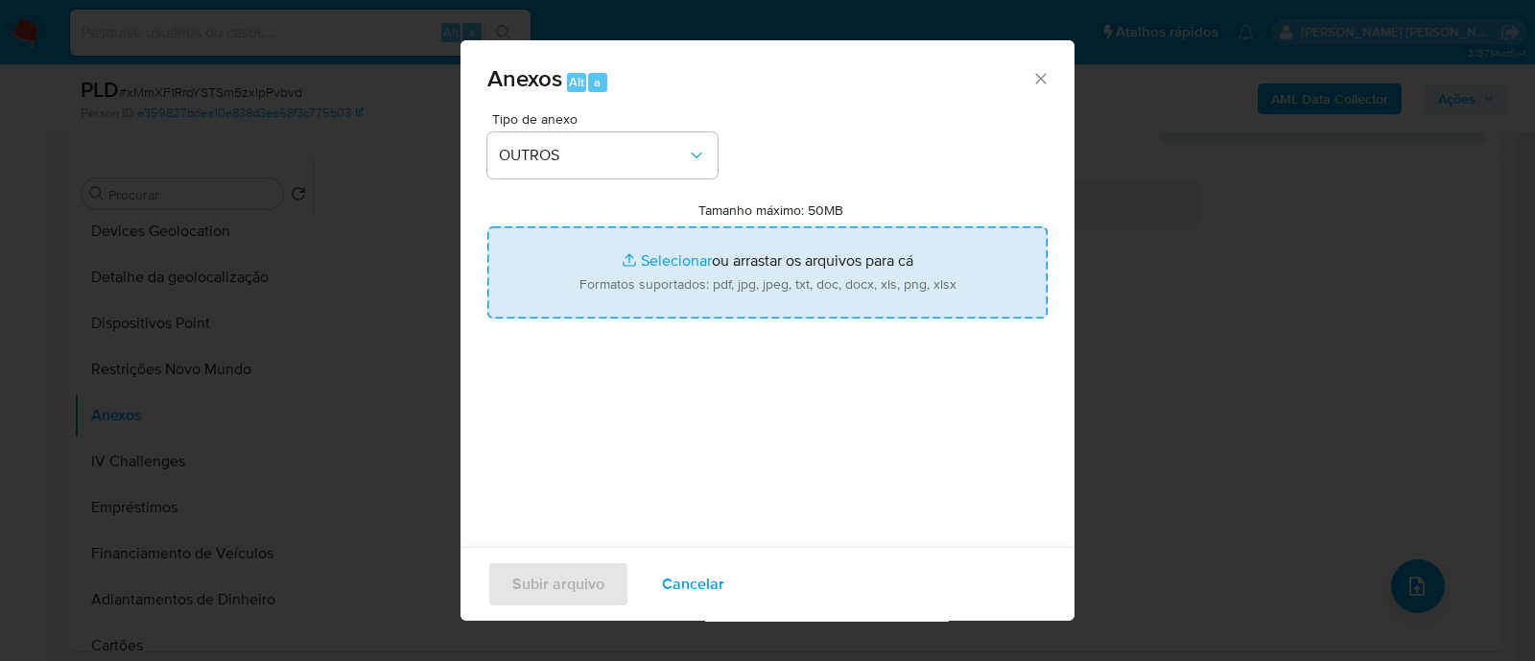
click at [671, 266] on input "Tamanho máximo: 50MB Selecionar arquivos" at bounding box center [767, 272] width 560 height 92
type input "C:\fakepath\Mulan 737982371_2025_08_27_18_06_03.xlsx"
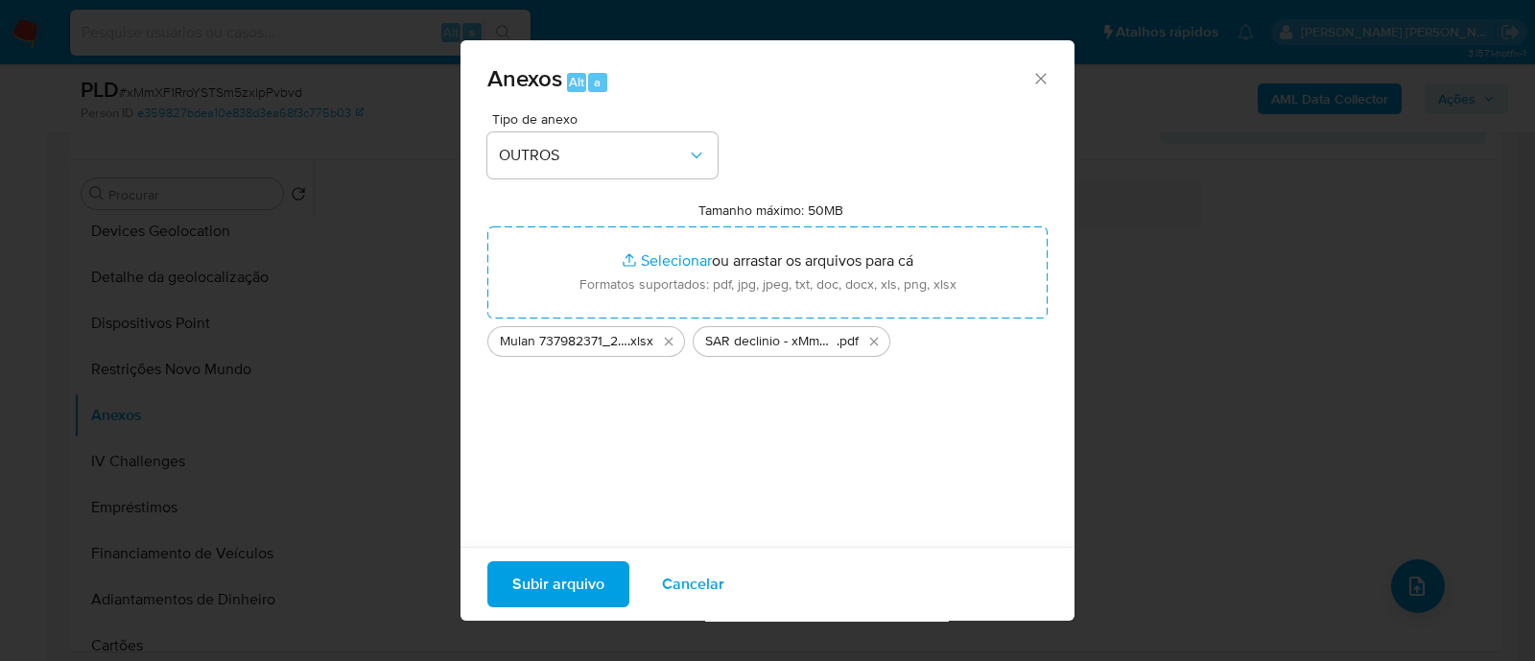
click at [566, 588] on span "Subir arquivo" at bounding box center [558, 584] width 92 height 42
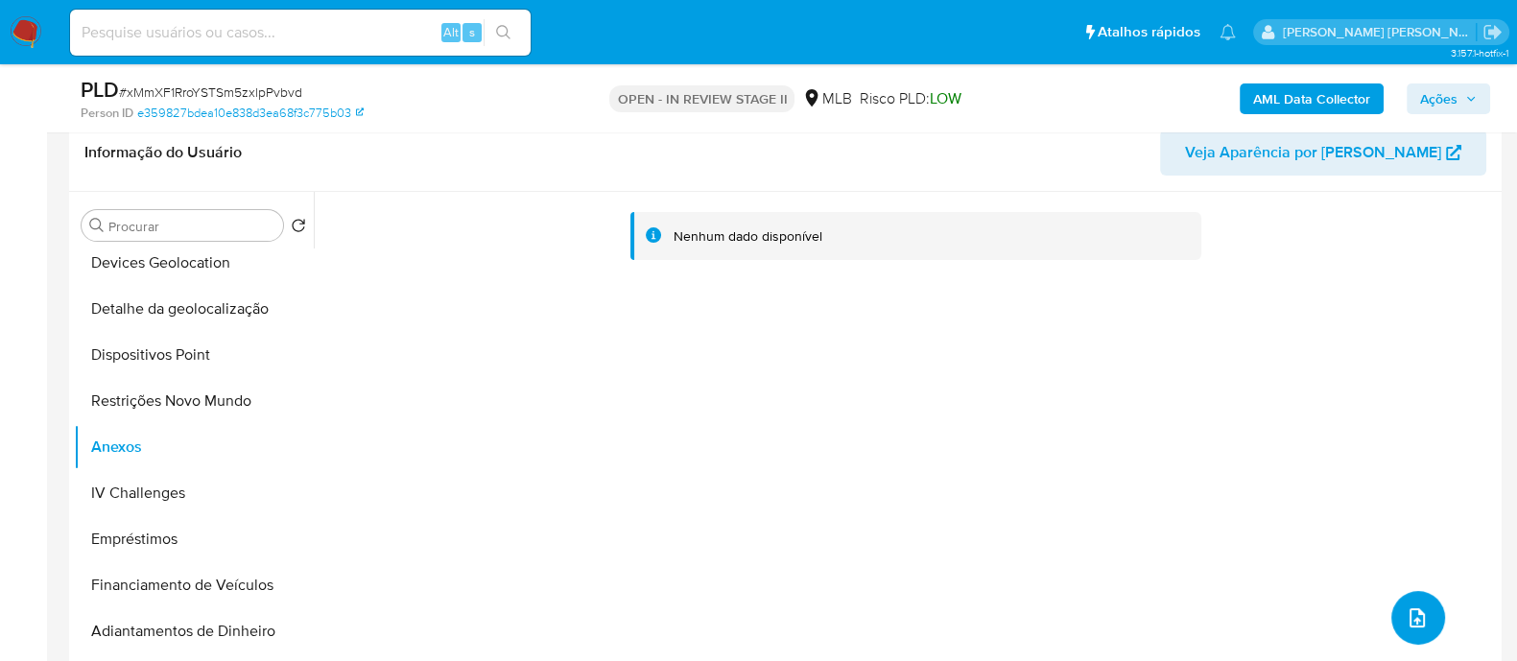
scroll to position [0, 0]
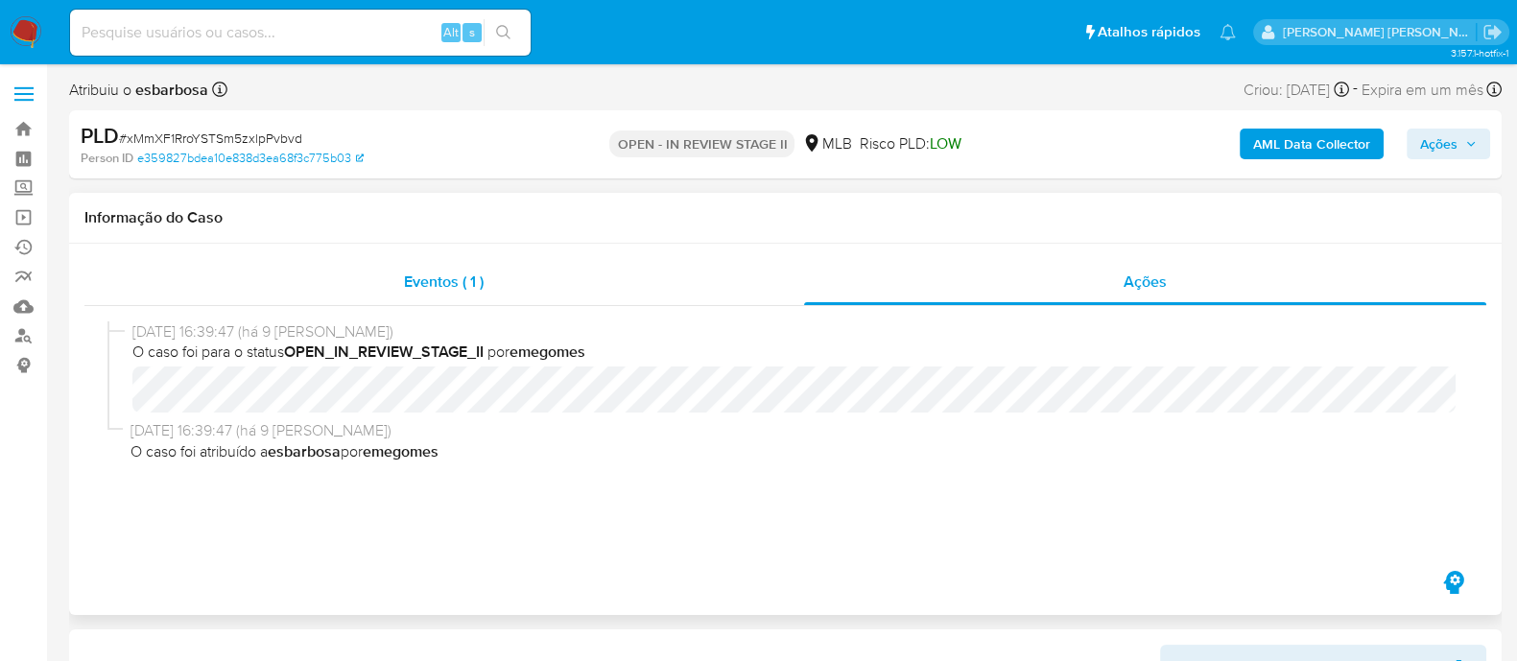
click at [534, 279] on div "Eventos ( 1 )" at bounding box center [443, 282] width 719 height 46
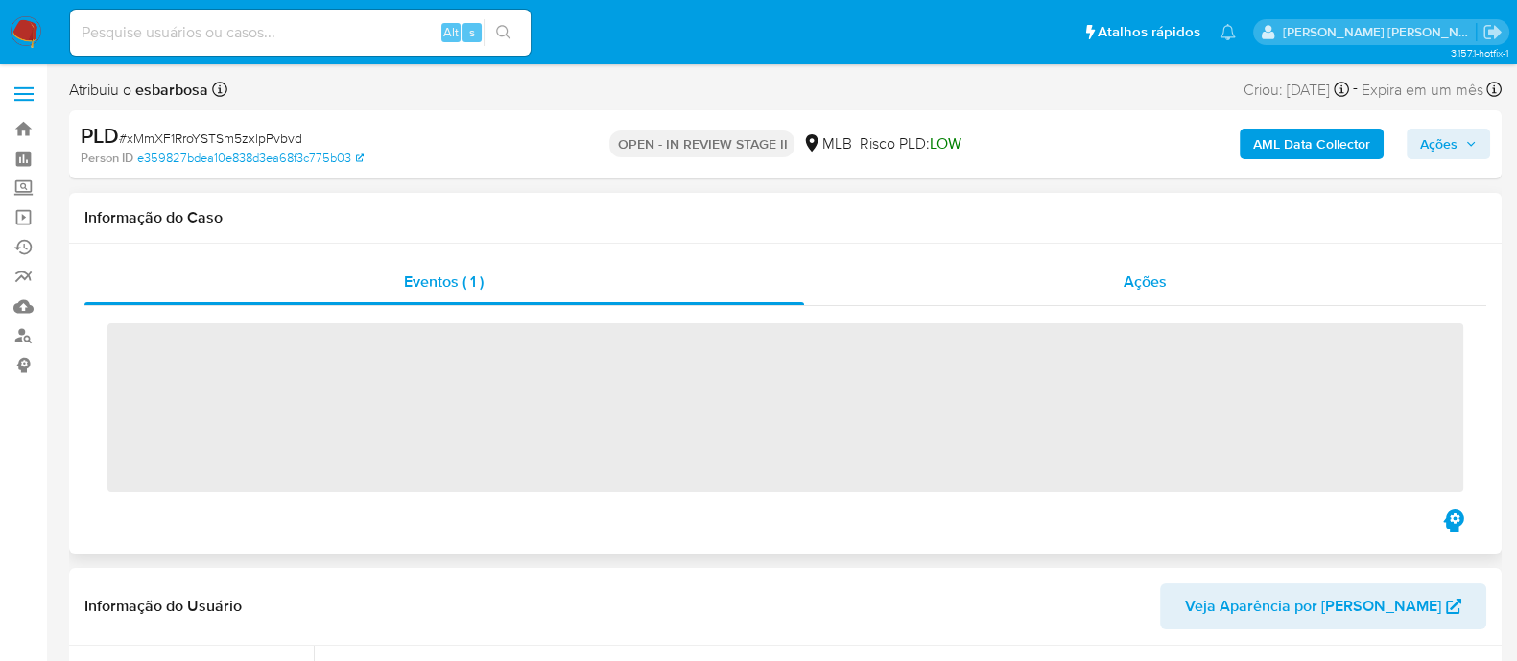
click at [902, 280] on div "Ações" at bounding box center [1145, 282] width 683 height 46
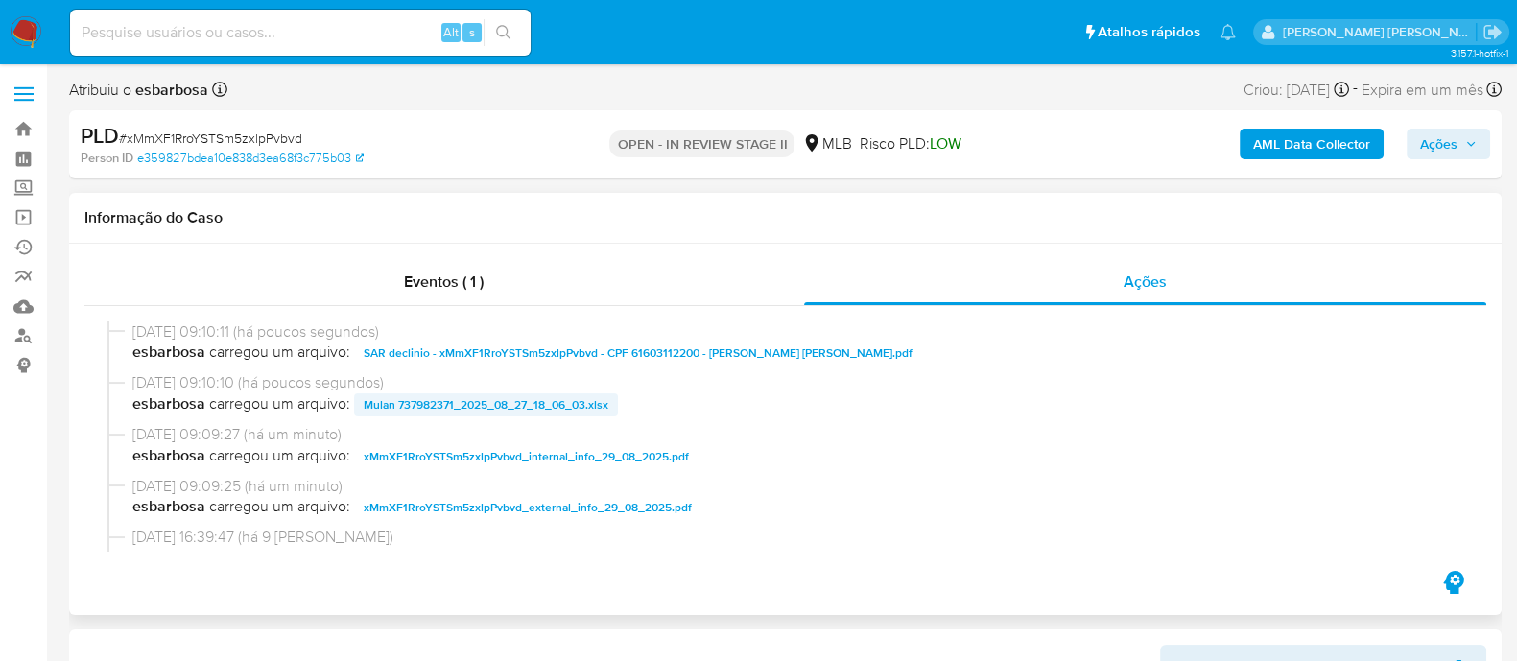
scroll to position [119, 0]
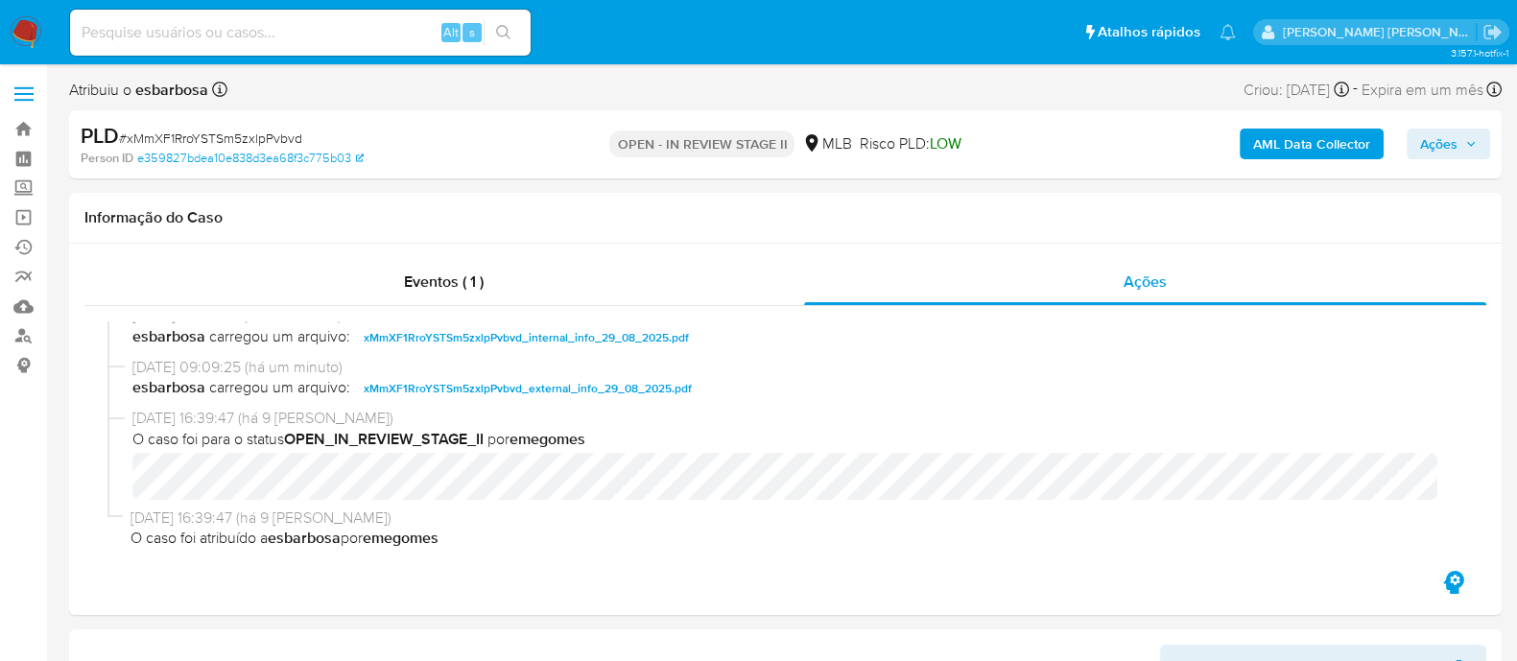
click at [1424, 144] on span "Ações" at bounding box center [1438, 144] width 37 height 31
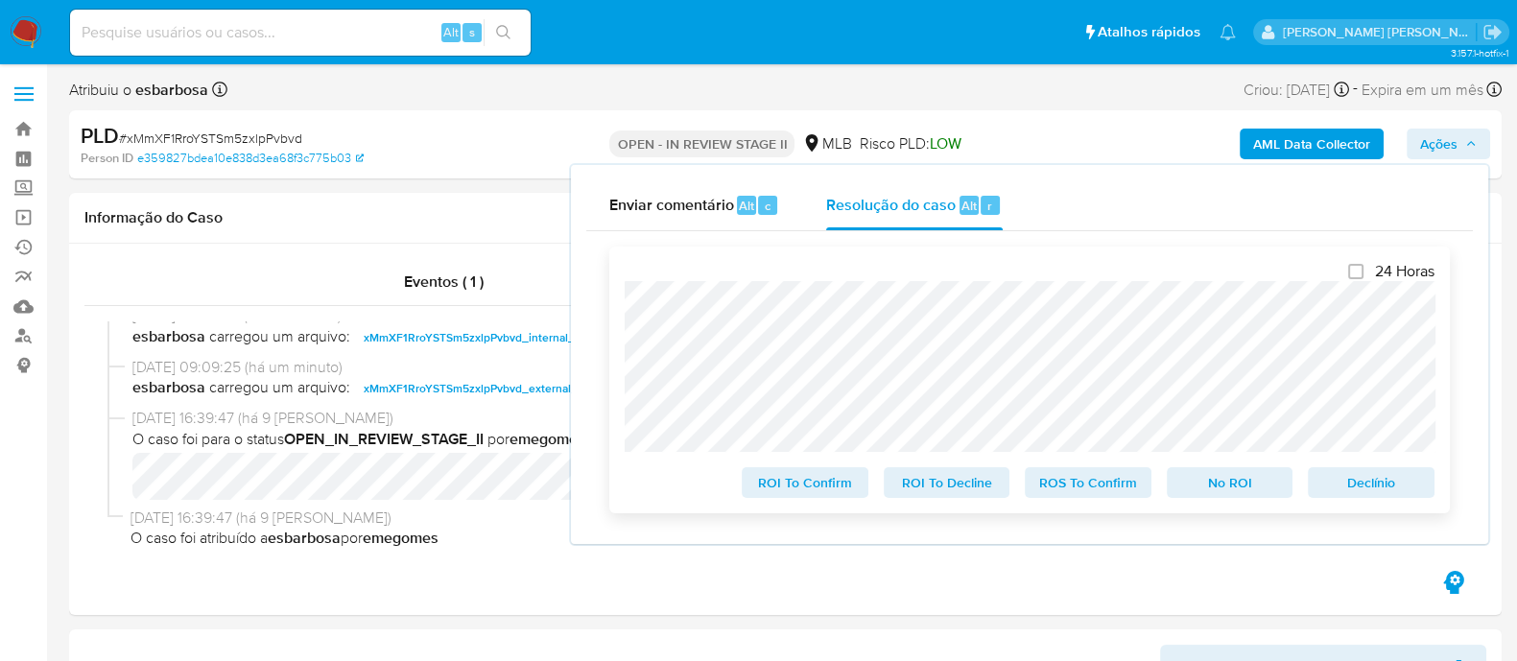
click at [1223, 477] on span "No ROI" at bounding box center [1230, 482] width 100 height 27
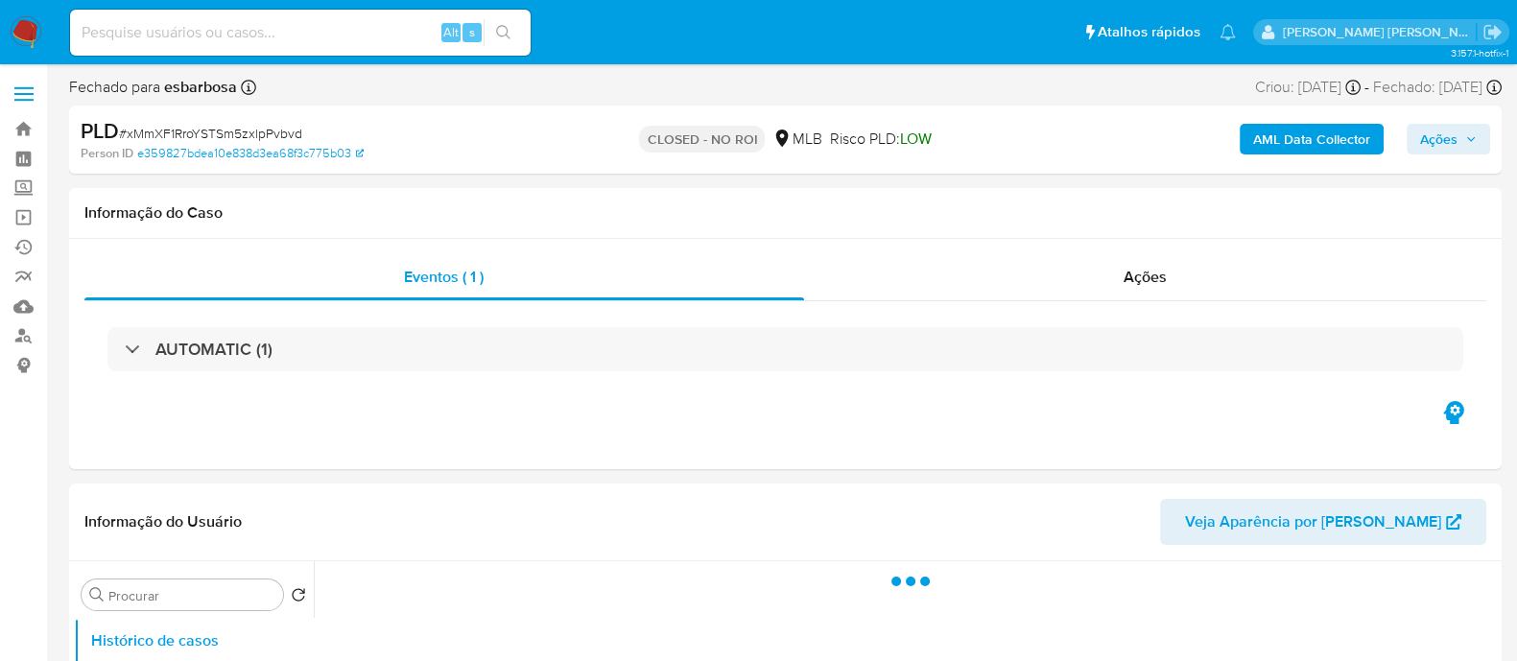
select select "10"
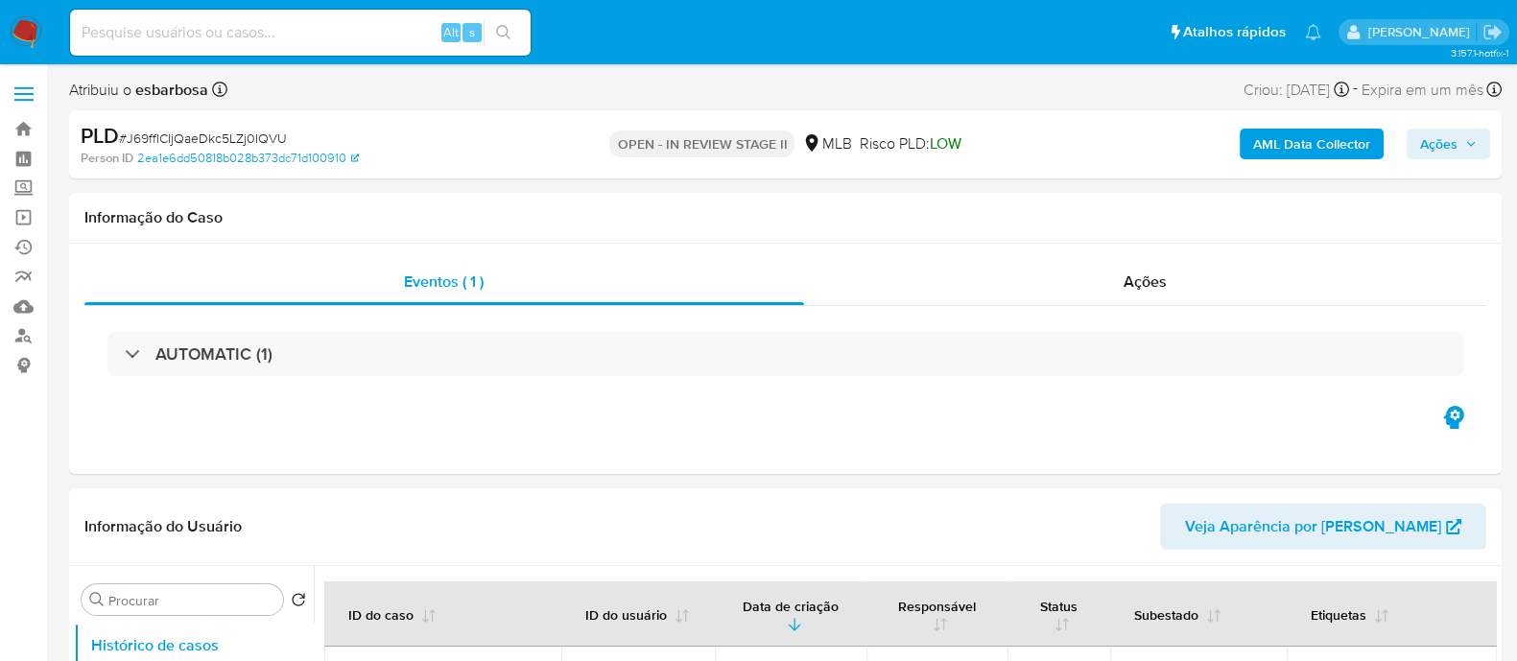
select select "10"
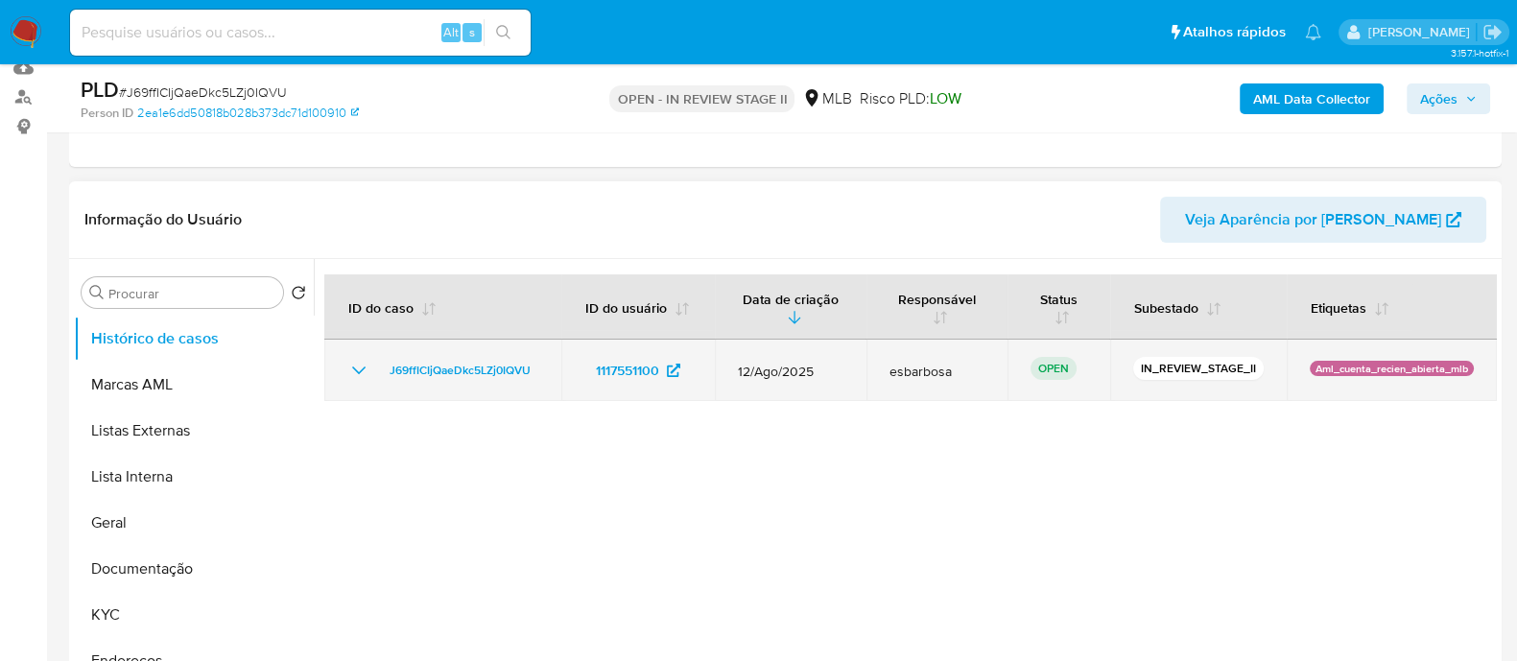
scroll to position [239, 0]
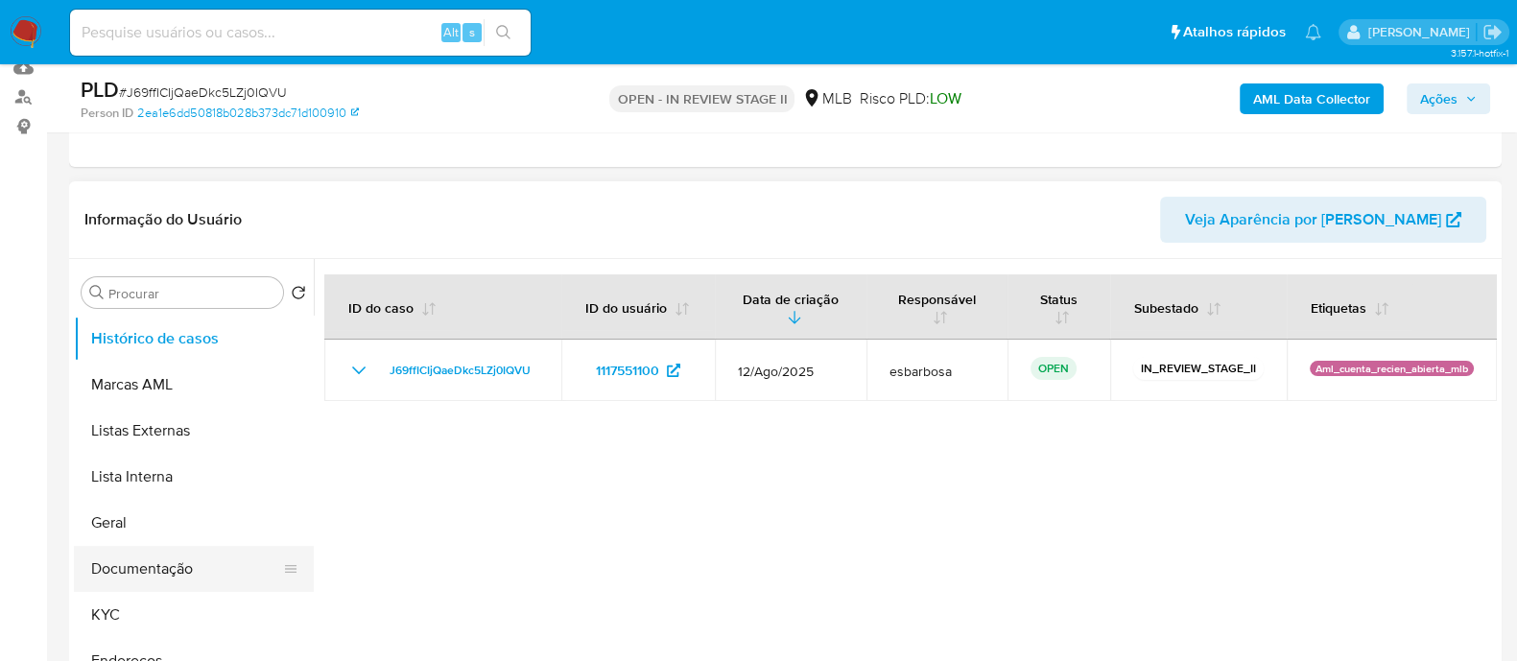
click at [139, 575] on button "Documentação" at bounding box center [186, 569] width 224 height 46
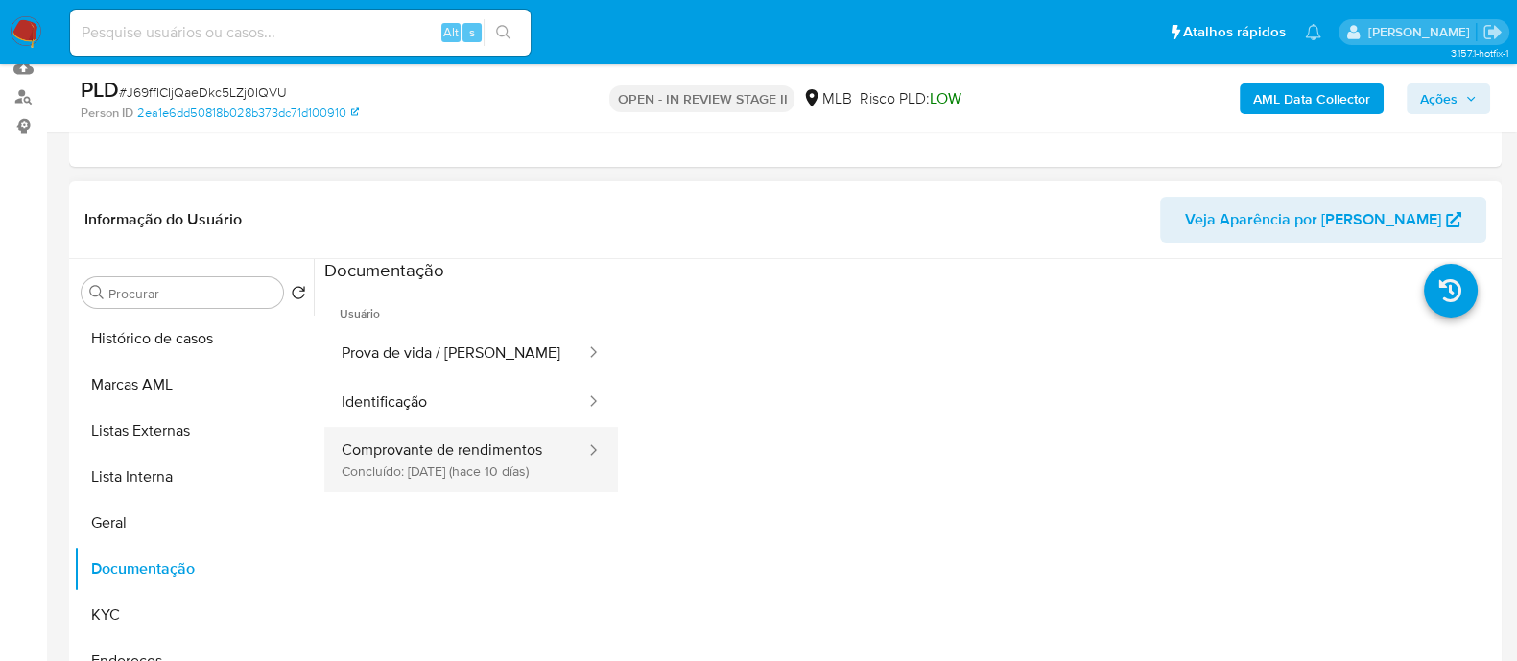
click at [422, 453] on button "Comprovante de rendimentos Concluído: [DATE] (hace 10 días)" at bounding box center [455, 459] width 263 height 65
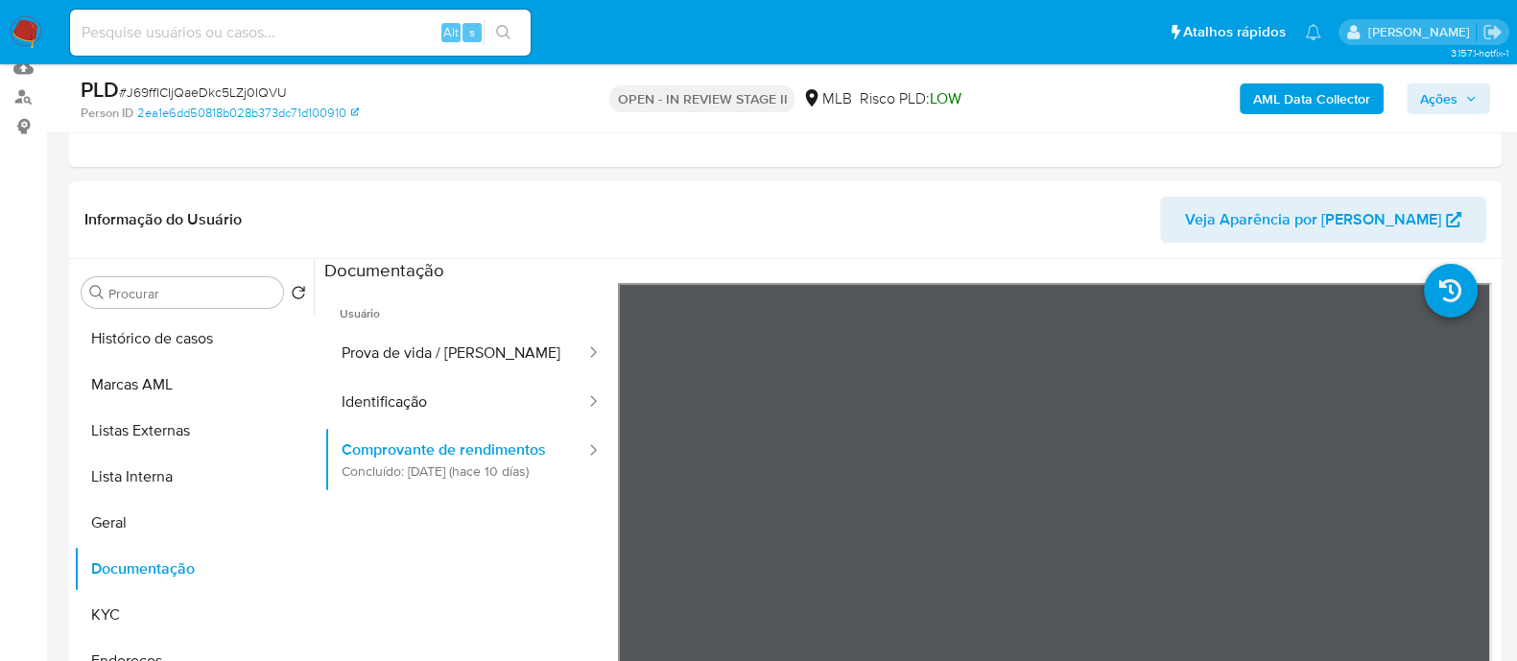
click at [264, 90] on span "# J69ffICIjQaeDkc5LZj0IQVU" at bounding box center [203, 91] width 168 height 19
copy span "J69ffICIjQaeDkc5LZj0IQVU"
click at [765, 218] on header "Informação do Usuário Veja Aparência por [PERSON_NAME]" at bounding box center [784, 220] width 1401 height 46
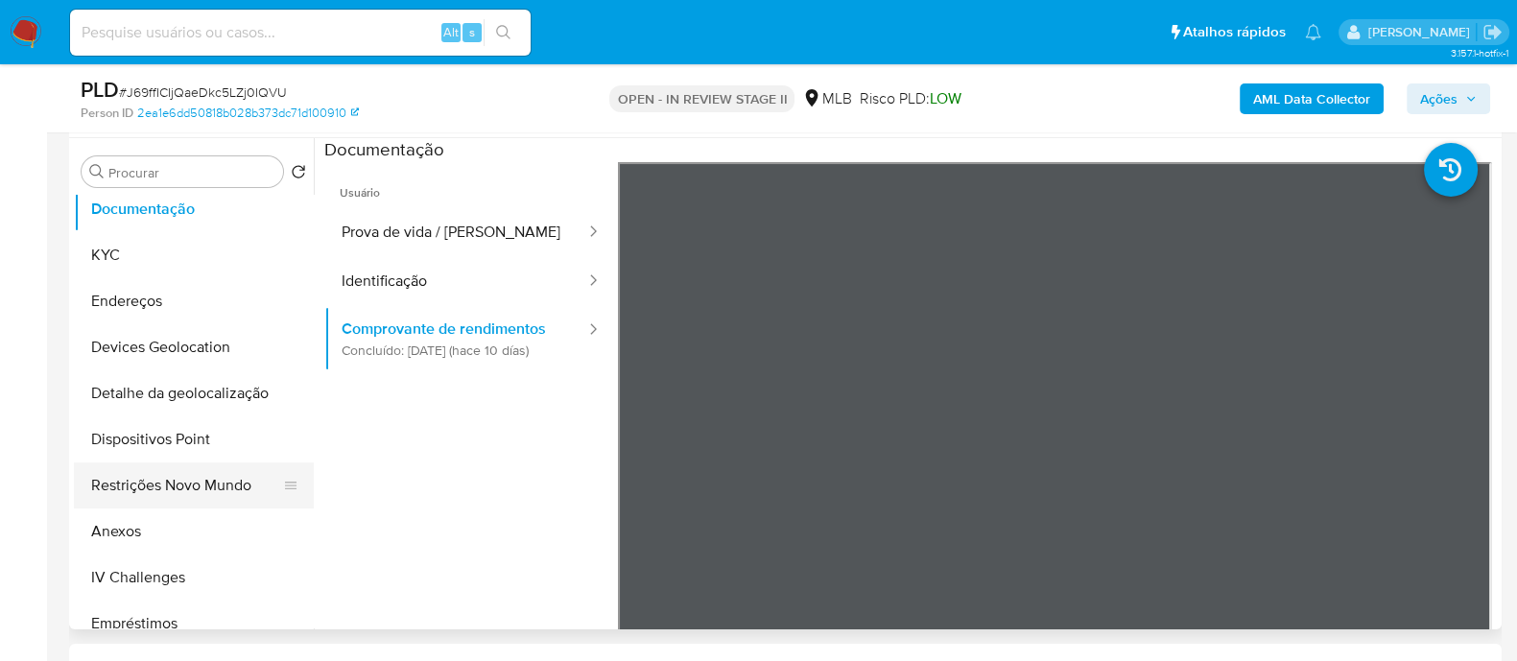
click at [153, 483] on button "Restrições Novo Mundo" at bounding box center [186, 485] width 224 height 46
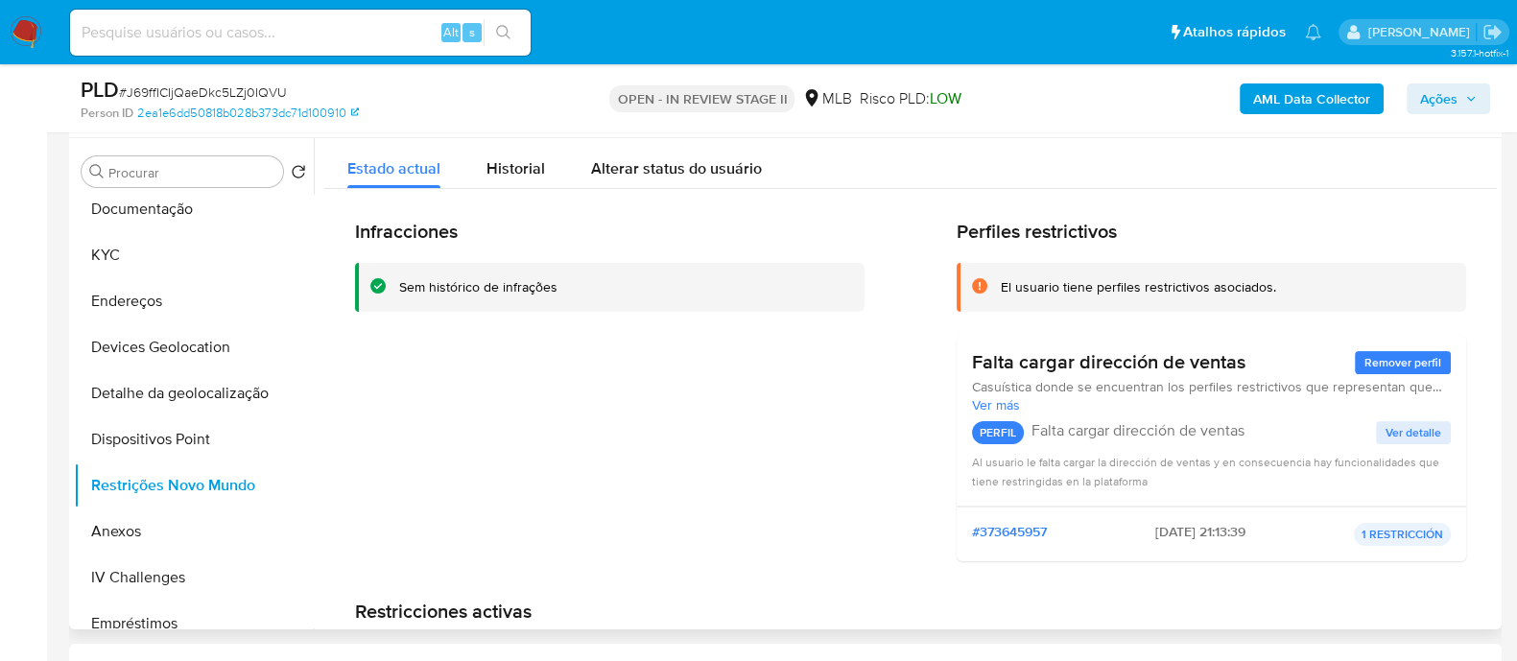
click at [500, 294] on div "Sem histórico de infrações" at bounding box center [478, 287] width 158 height 18
drag, startPoint x: 1240, startPoint y: 369, endPoint x: 1184, endPoint y: 347, distance: 60.7
click at [1183, 362] on h3 "Falta cargar dirección de ventas" at bounding box center [1108, 362] width 273 height 24
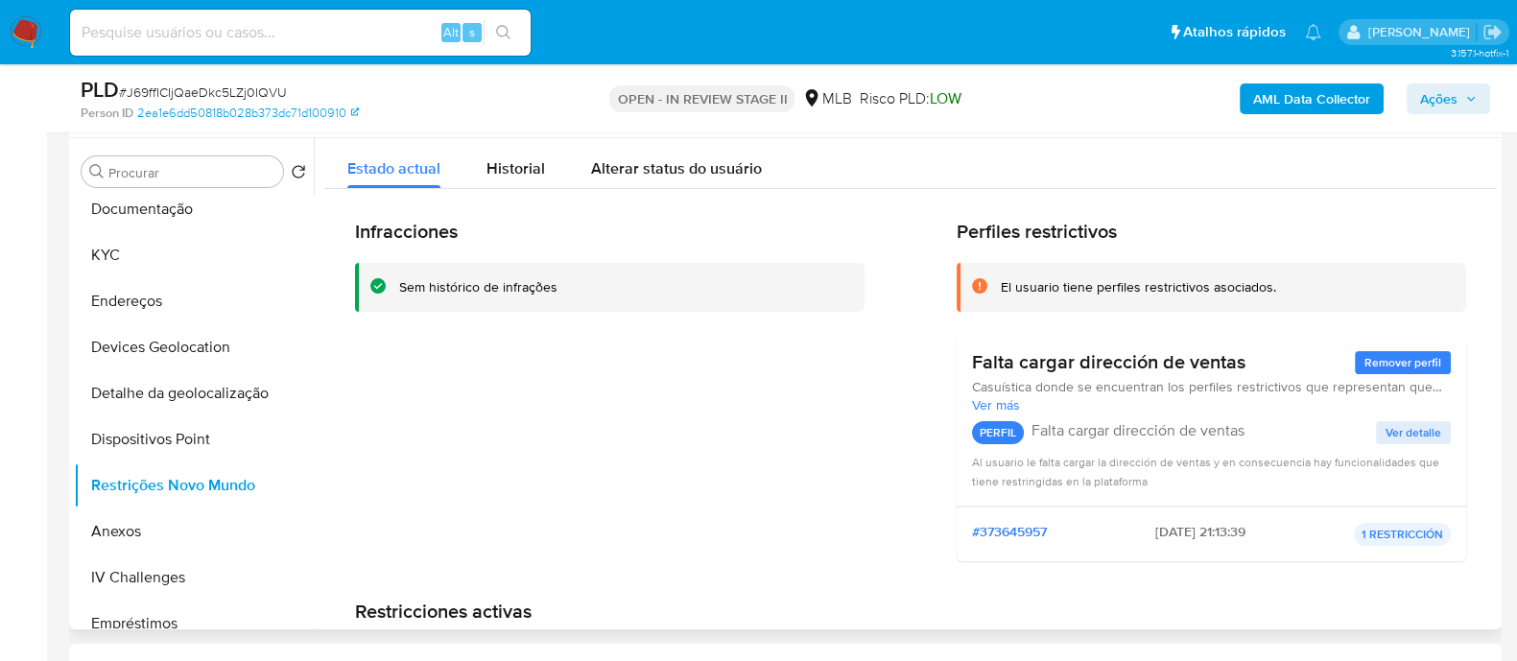
drag, startPoint x: 1286, startPoint y: 286, endPoint x: 1090, endPoint y: 292, distance: 196.7
click at [1090, 292] on div "El usuario tiene perfiles restrictivos asociados." at bounding box center [1226, 287] width 450 height 18
click at [1395, 369] on span "Remover perfil" at bounding box center [1402, 362] width 77 height 19
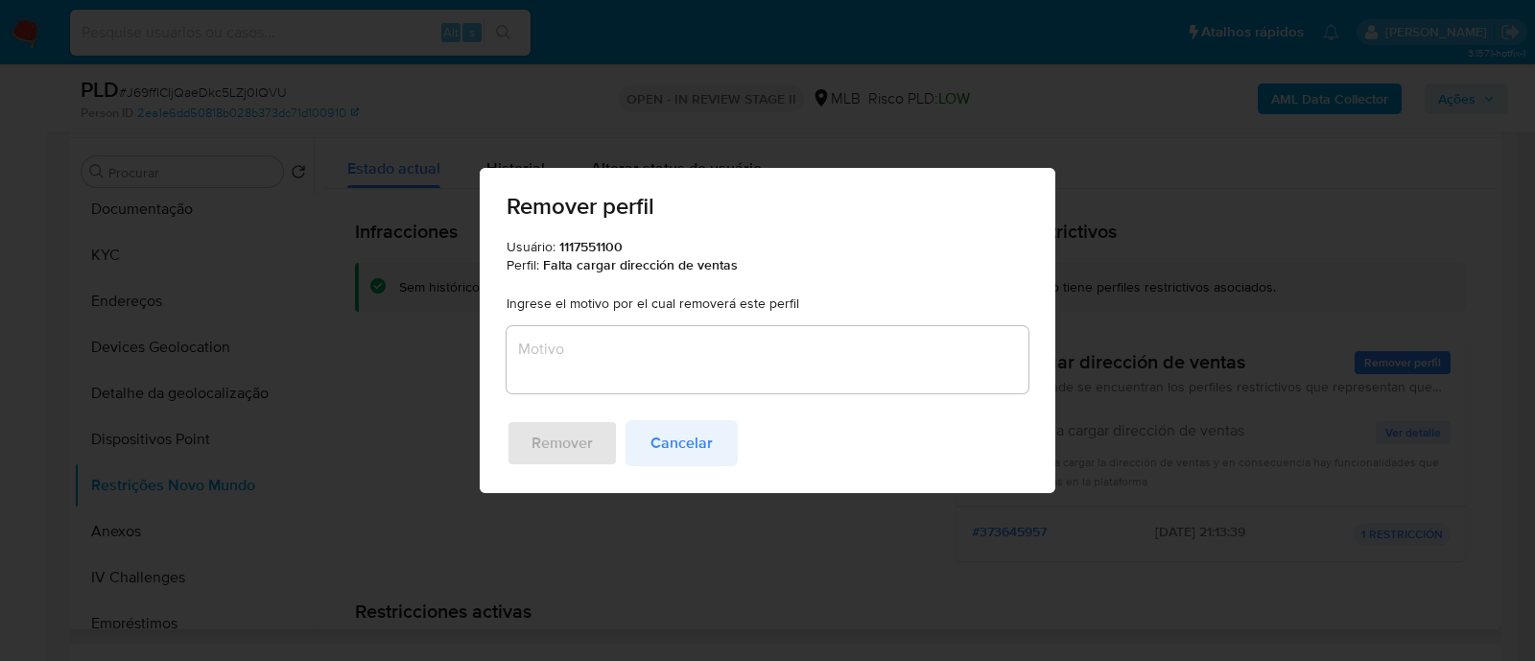
click at [705, 444] on span "Cancelar" at bounding box center [681, 443] width 62 height 42
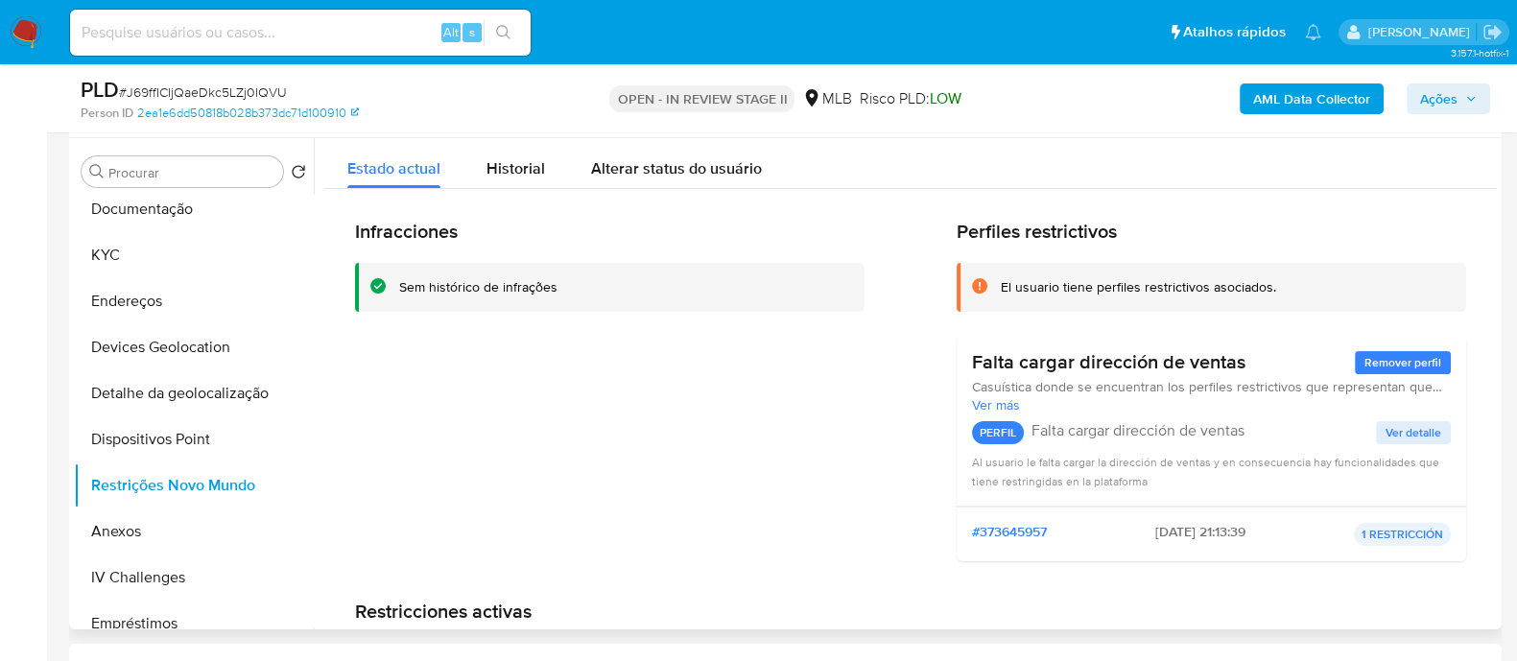
click at [1392, 433] on span "Ver detalle" at bounding box center [1413, 432] width 56 height 19
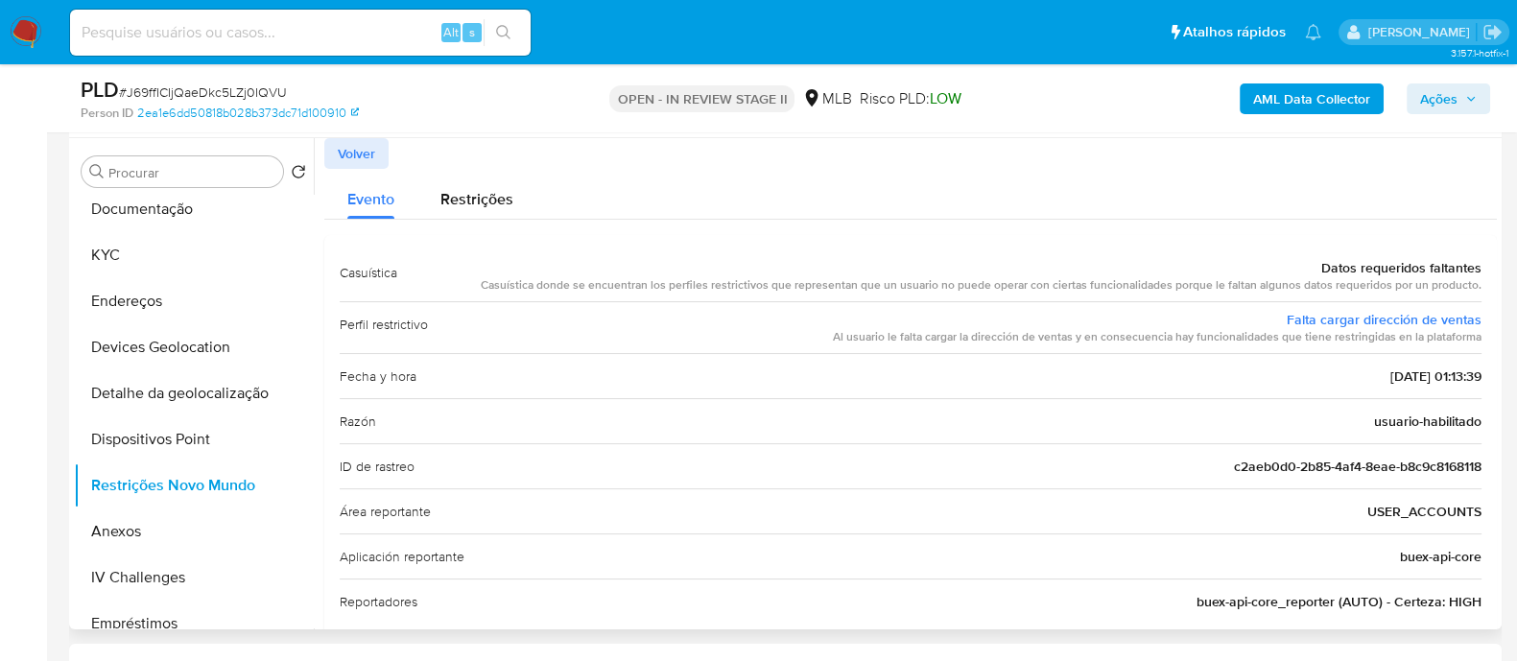
click at [379, 146] on button "Volver" at bounding box center [356, 153] width 64 height 31
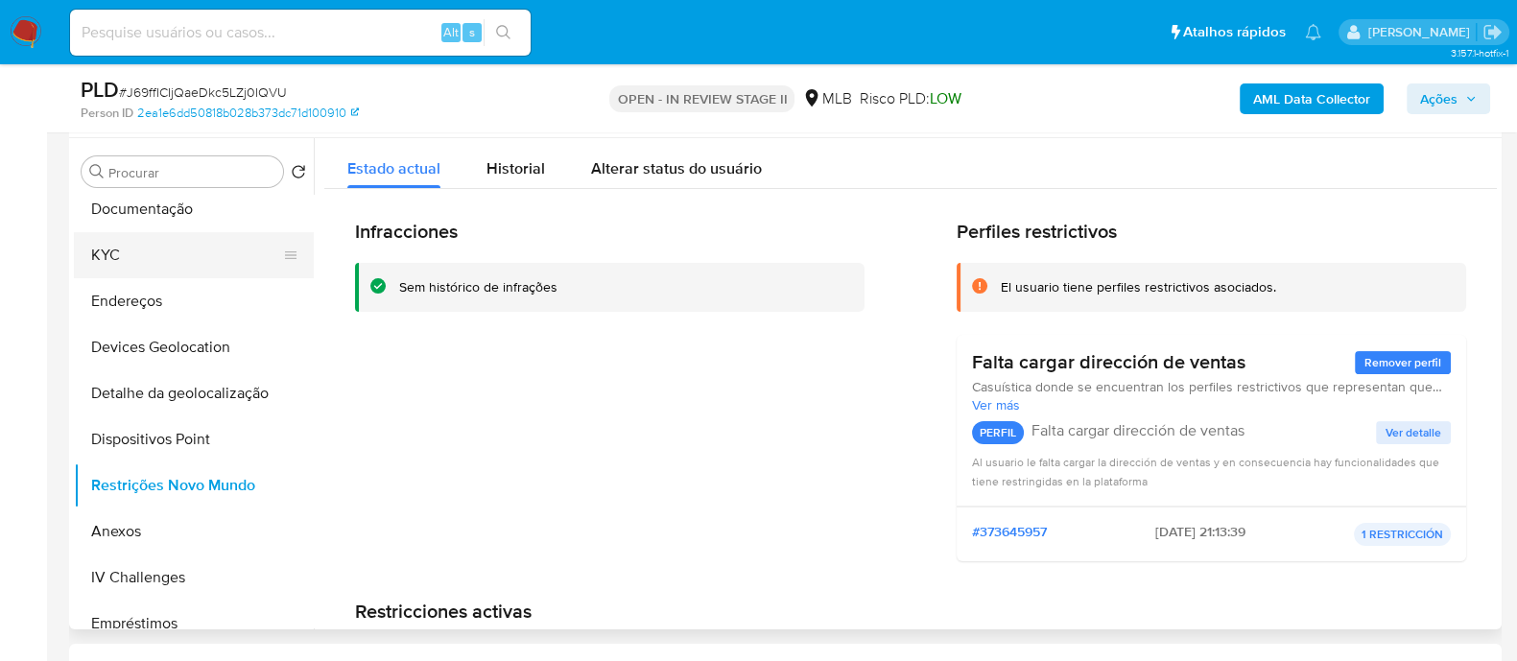
click at [153, 255] on button "KYC" at bounding box center [186, 255] width 224 height 46
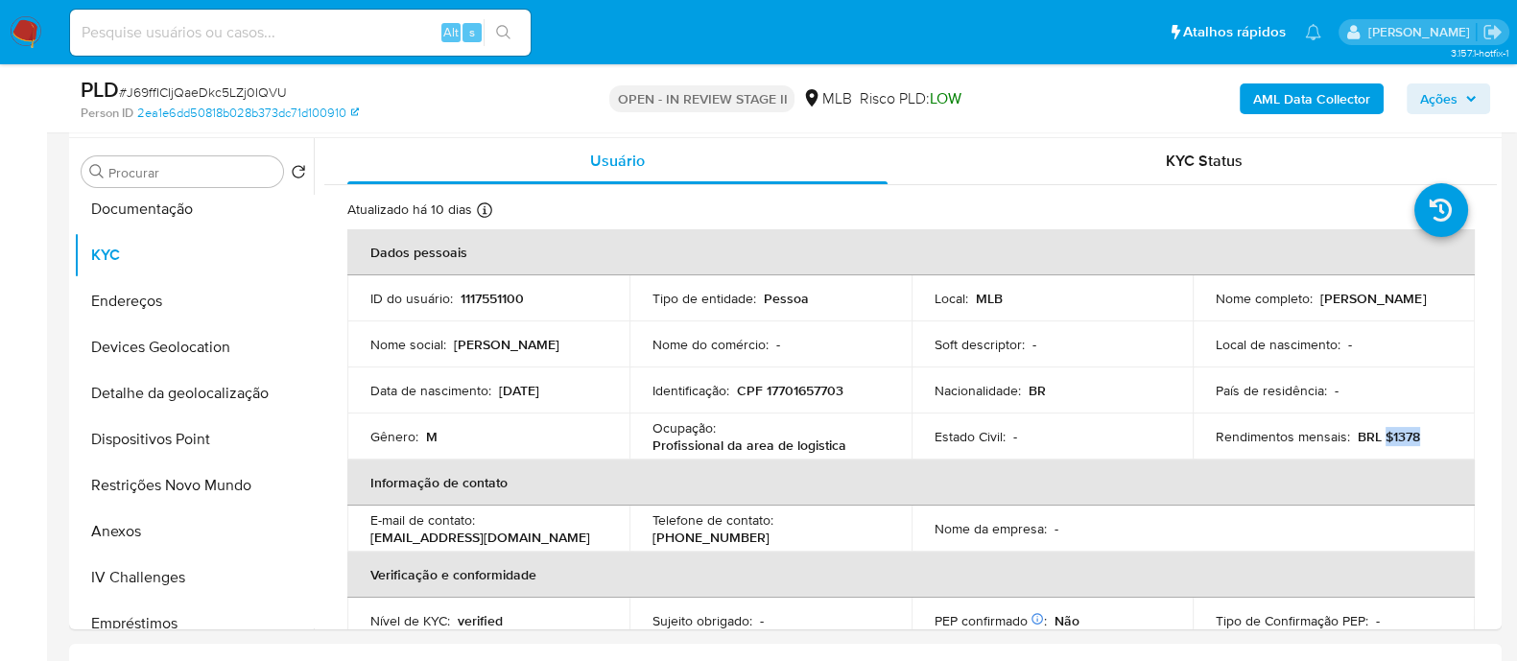
drag, startPoint x: 1420, startPoint y: 438, endPoint x: 1378, endPoint y: 439, distance: 42.2
click at [1378, 439] on div "Rendimentos mensais : BRL $1378" at bounding box center [1333, 436] width 236 height 17
copy p "$1378"
drag, startPoint x: 855, startPoint y: 443, endPoint x: 648, endPoint y: 434, distance: 207.4
click at [648, 434] on td "Ocupação : Profissional da area de logistica" at bounding box center [770, 436] width 282 height 46
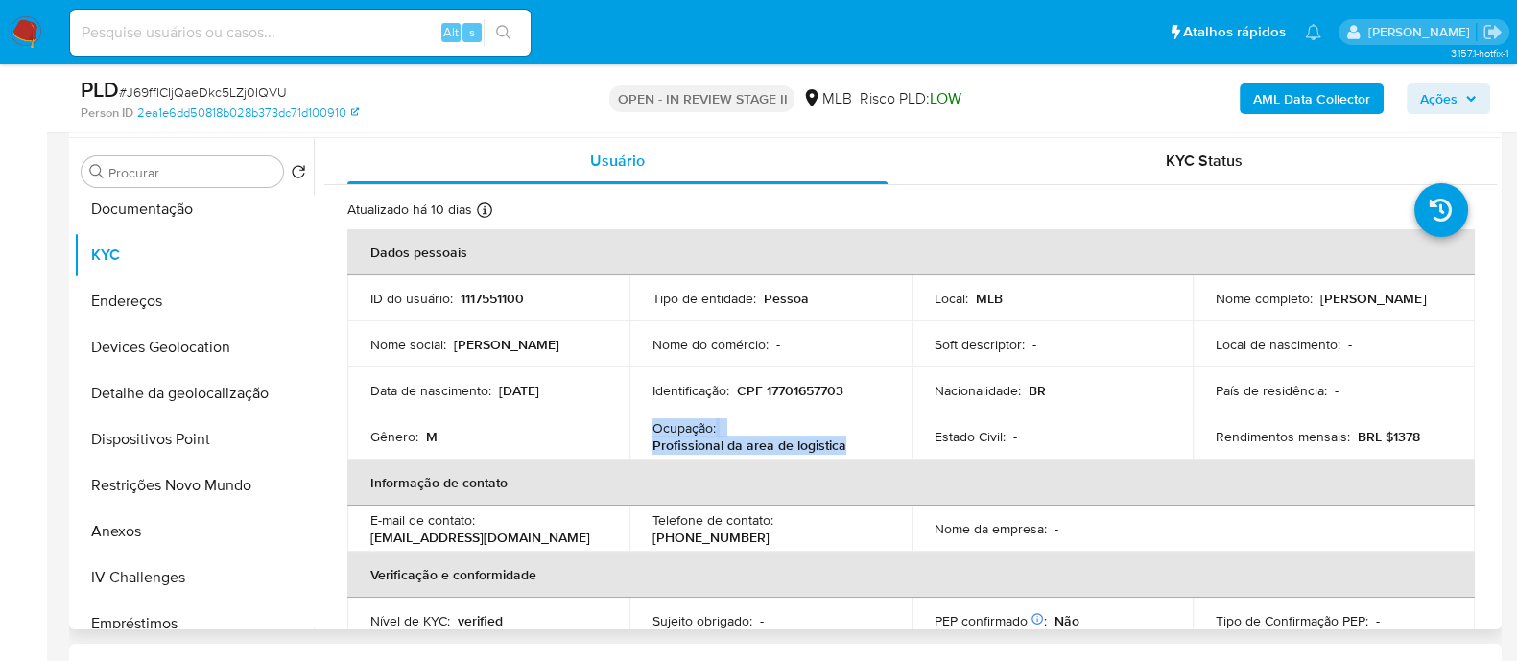
copy div "Ocupação : Profissional da area de logistica"
click at [197, 211] on button "Documentação" at bounding box center [186, 209] width 224 height 46
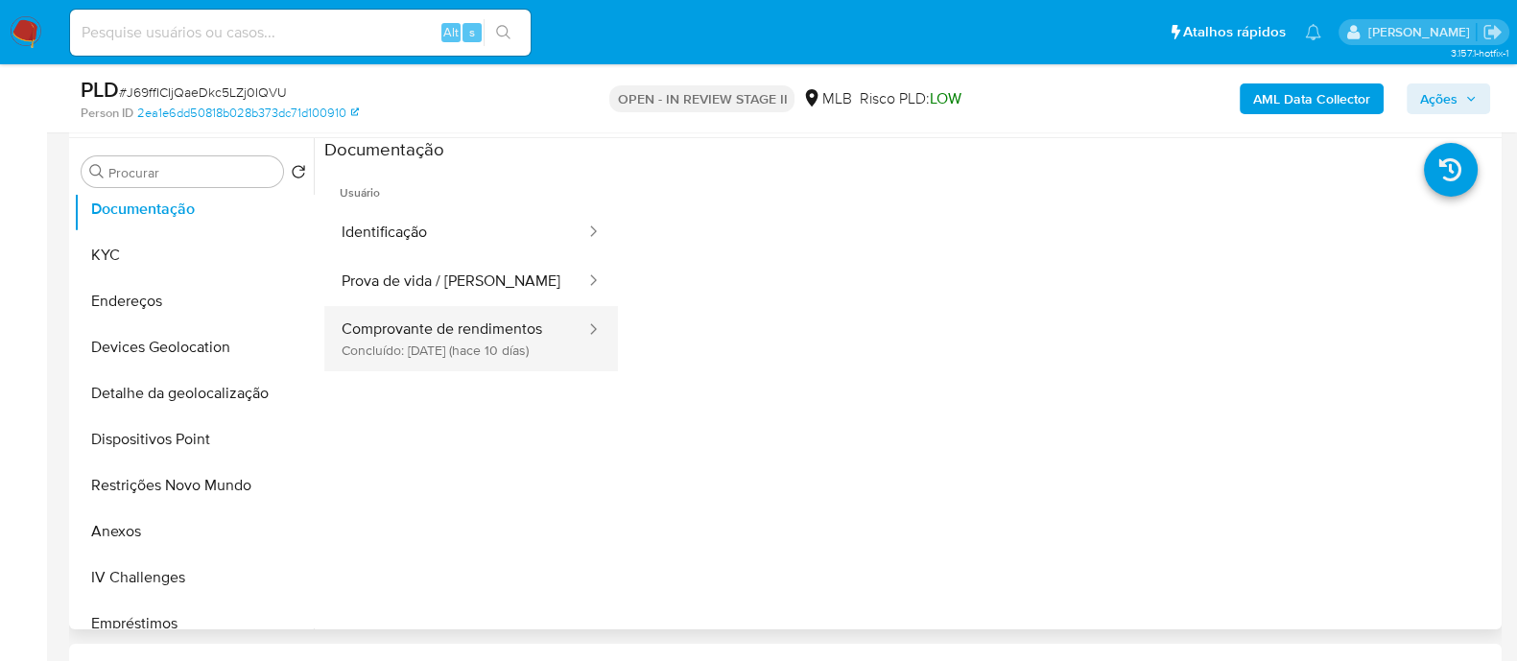
click at [436, 329] on button "Comprovante de rendimentos Concluído: [DATE] (hace 10 días)" at bounding box center [455, 338] width 263 height 65
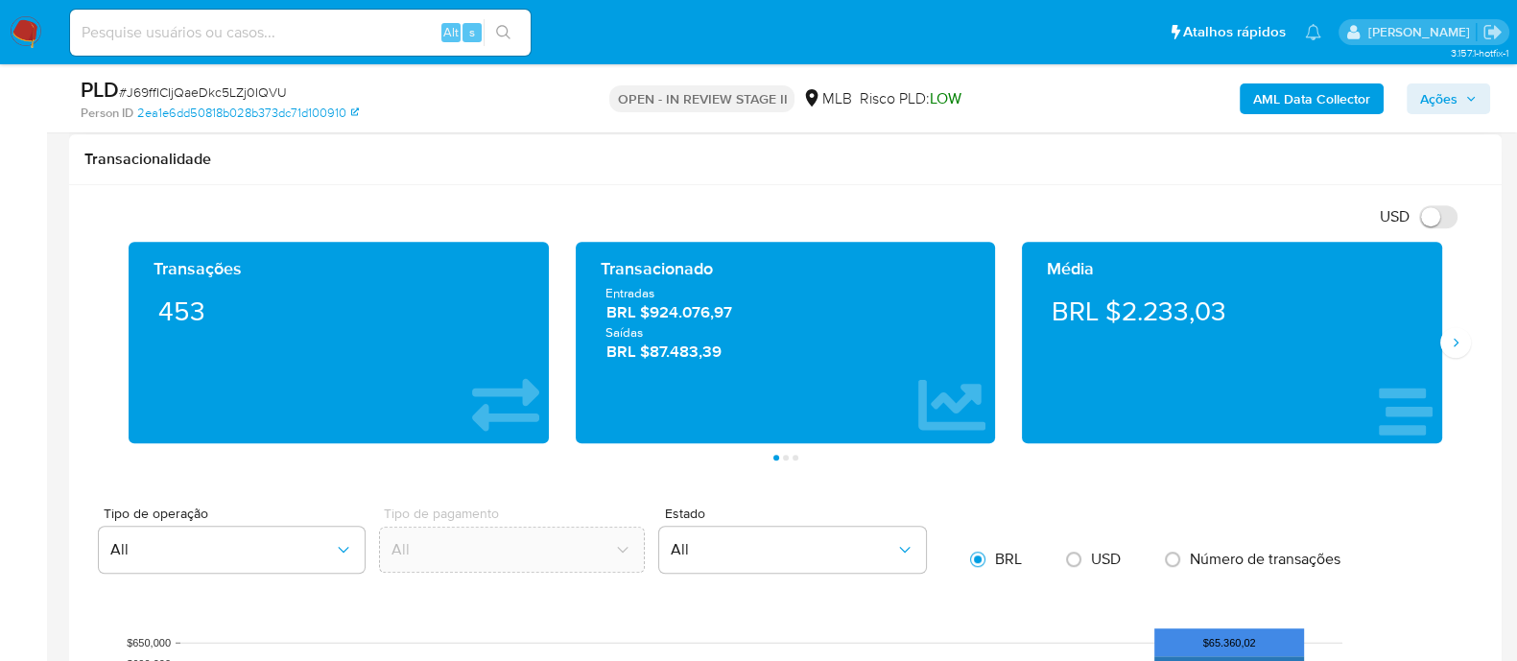
scroll to position [1199, 0]
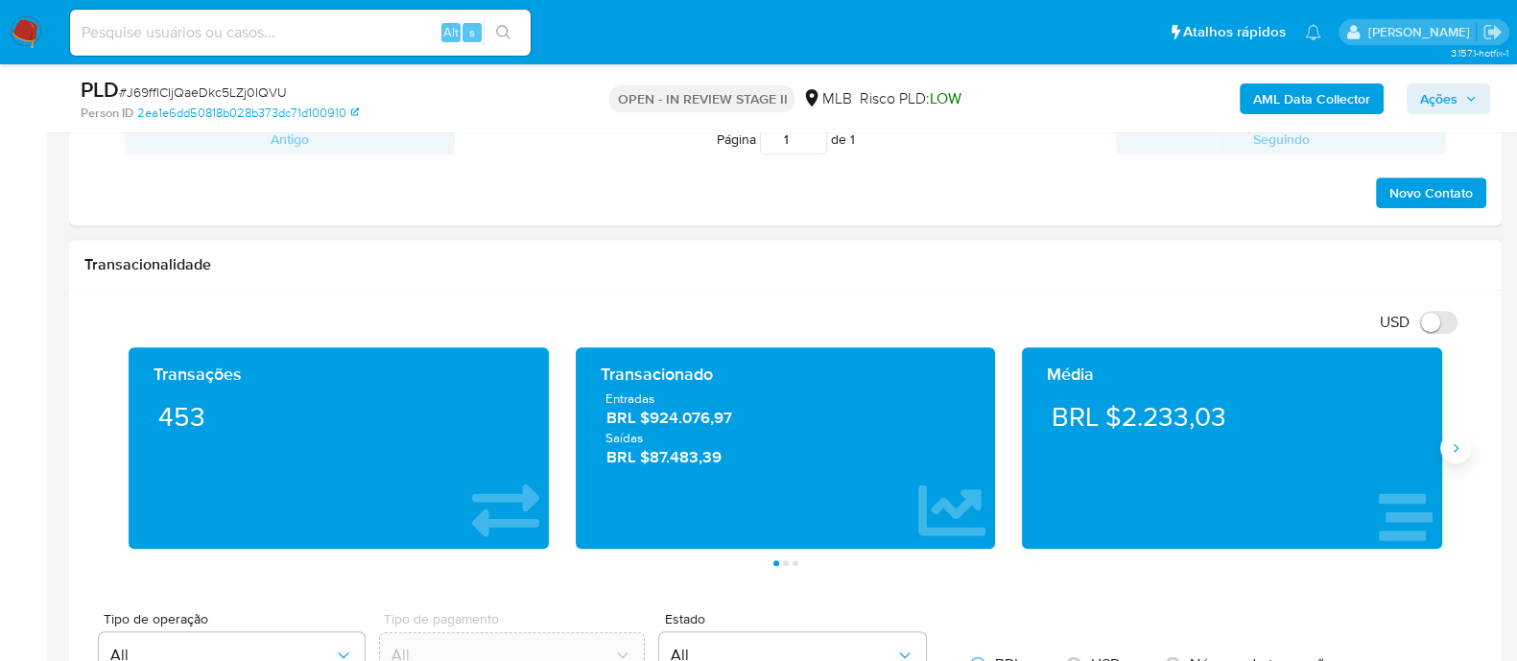
click at [1456, 443] on icon "Siguiente" at bounding box center [1455, 447] width 15 height 15
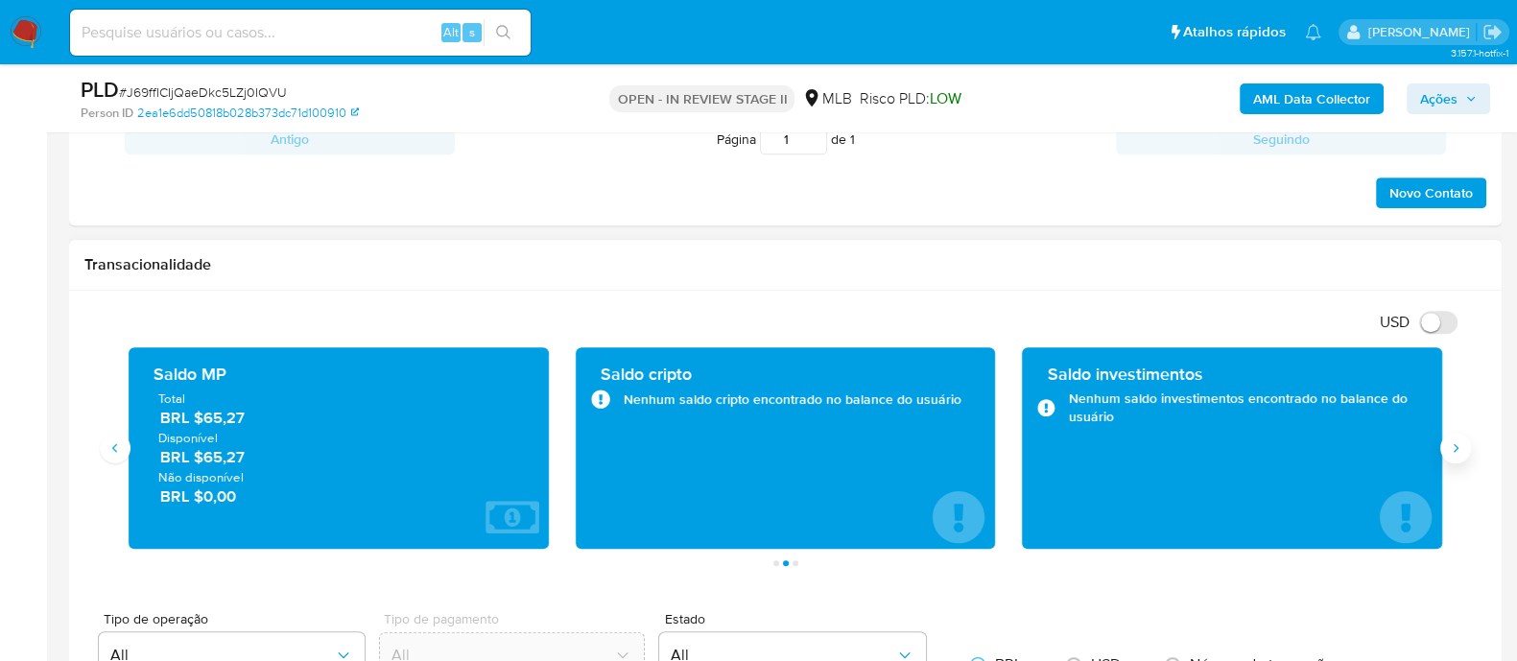
click at [1456, 443] on icon "Siguiente" at bounding box center [1455, 447] width 15 height 15
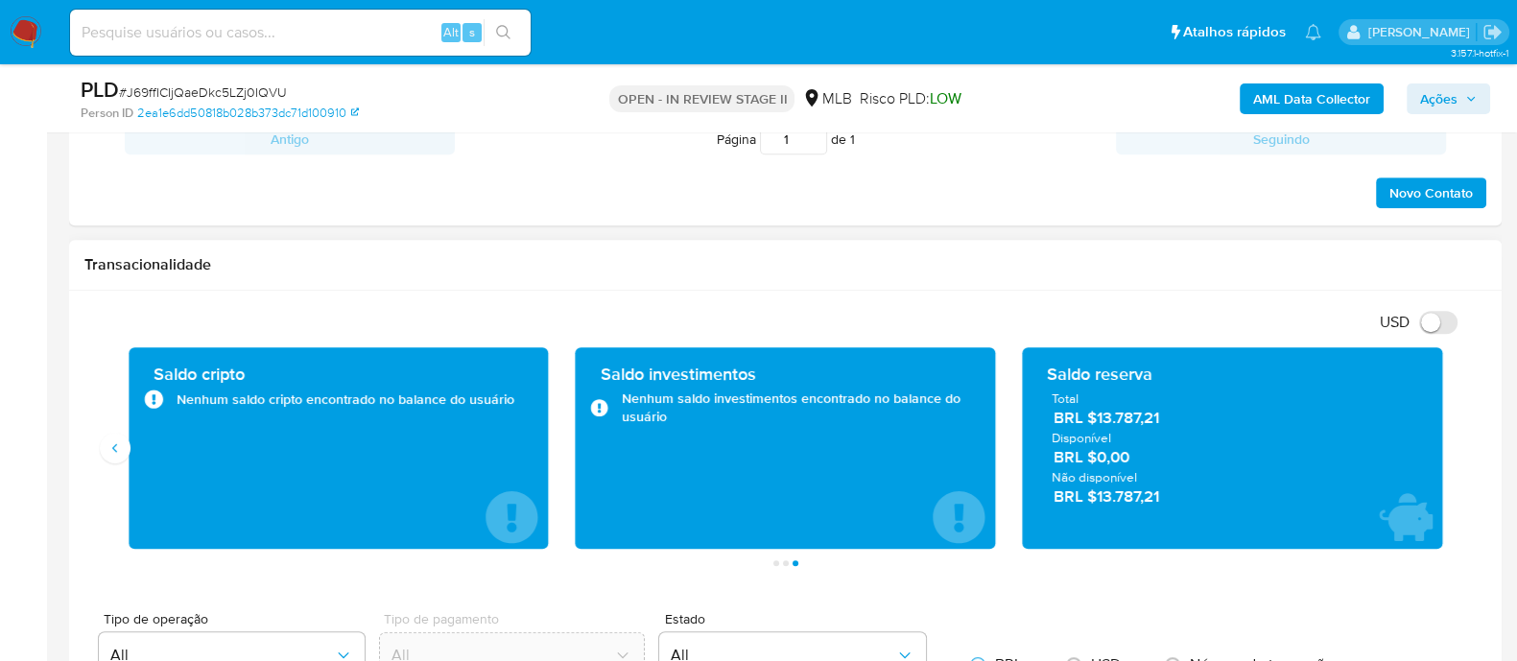
drag, startPoint x: 1161, startPoint y: 421, endPoint x: 1093, endPoint y: 424, distance: 68.2
click at [1093, 424] on span "BRL $13.787,21" at bounding box center [1232, 418] width 359 height 22
